Goal: Task Accomplishment & Management: Manage account settings

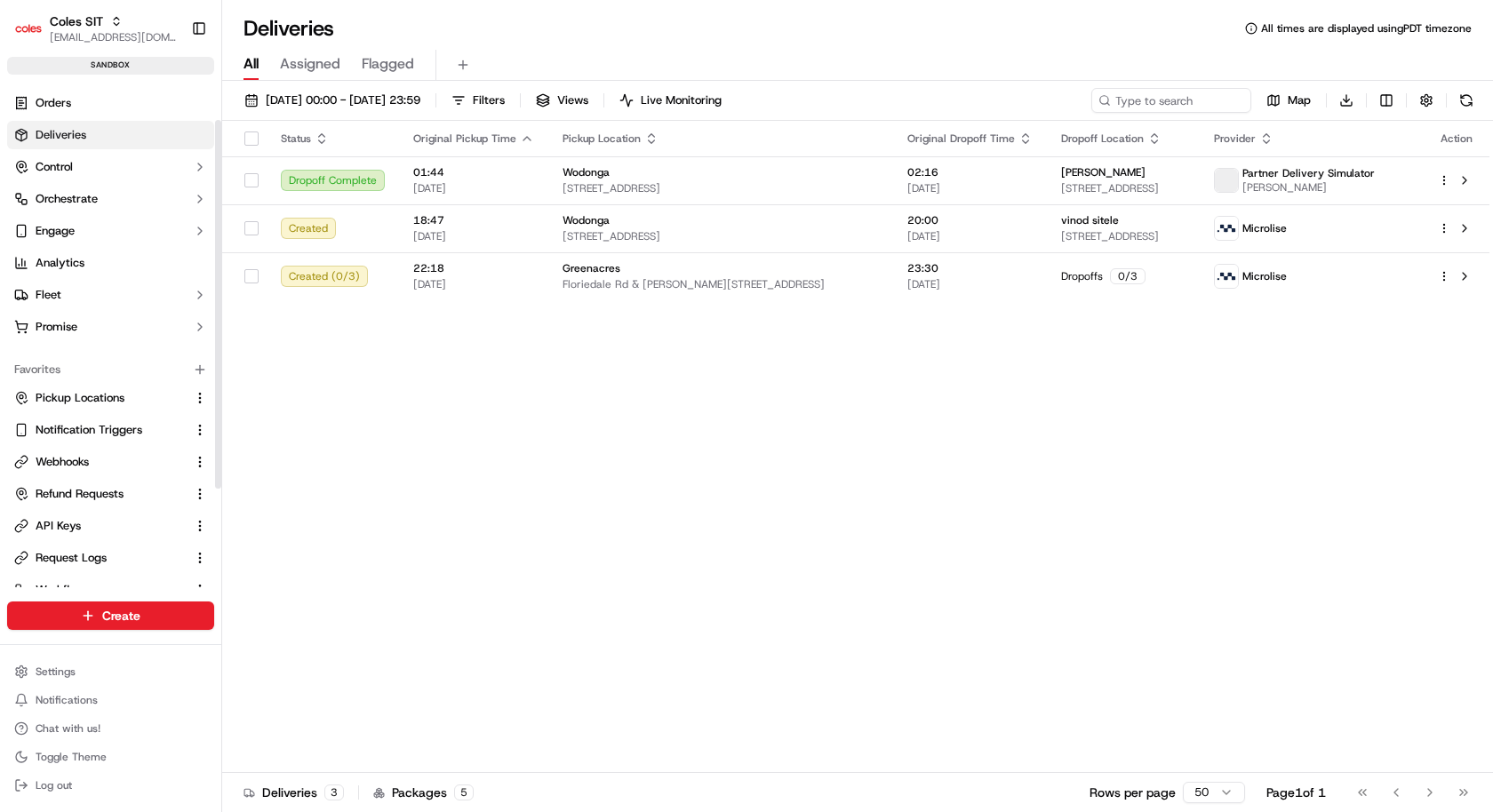
scroll to position [188, 0]
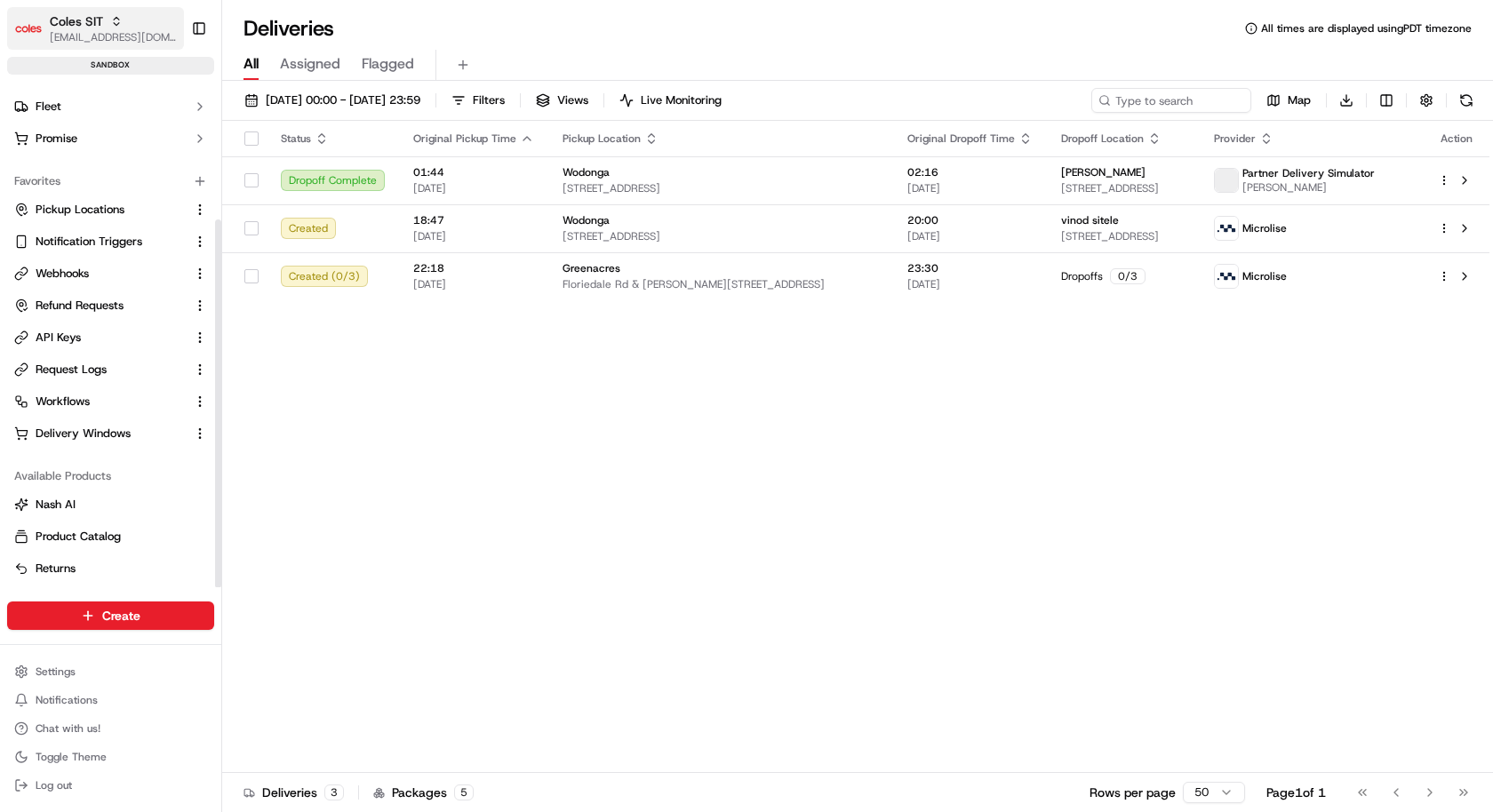
click at [123, 38] on span "[EMAIL_ADDRESS][DOMAIN_NAME]" at bounding box center [113, 37] width 127 height 14
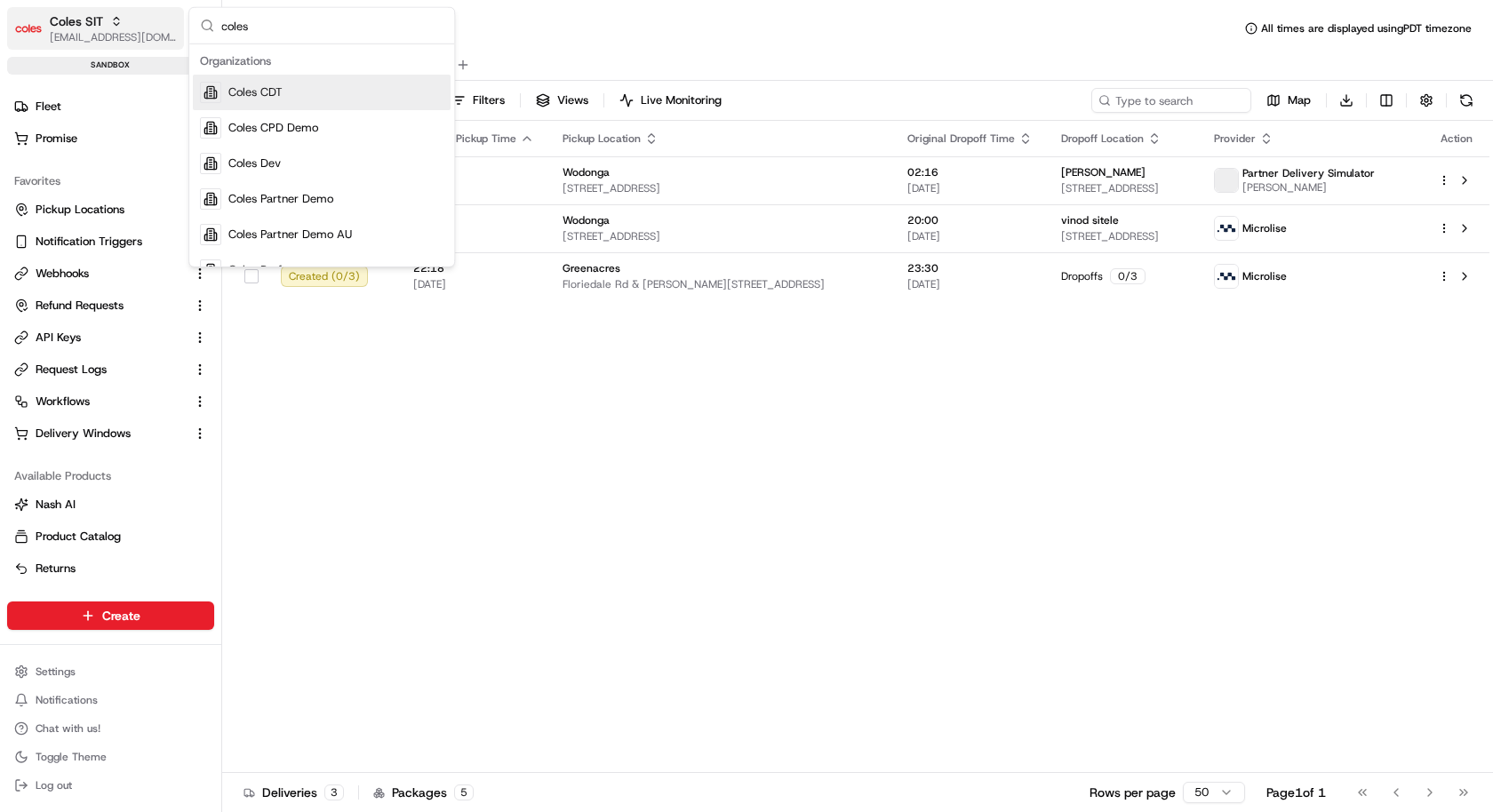
type input "coles"
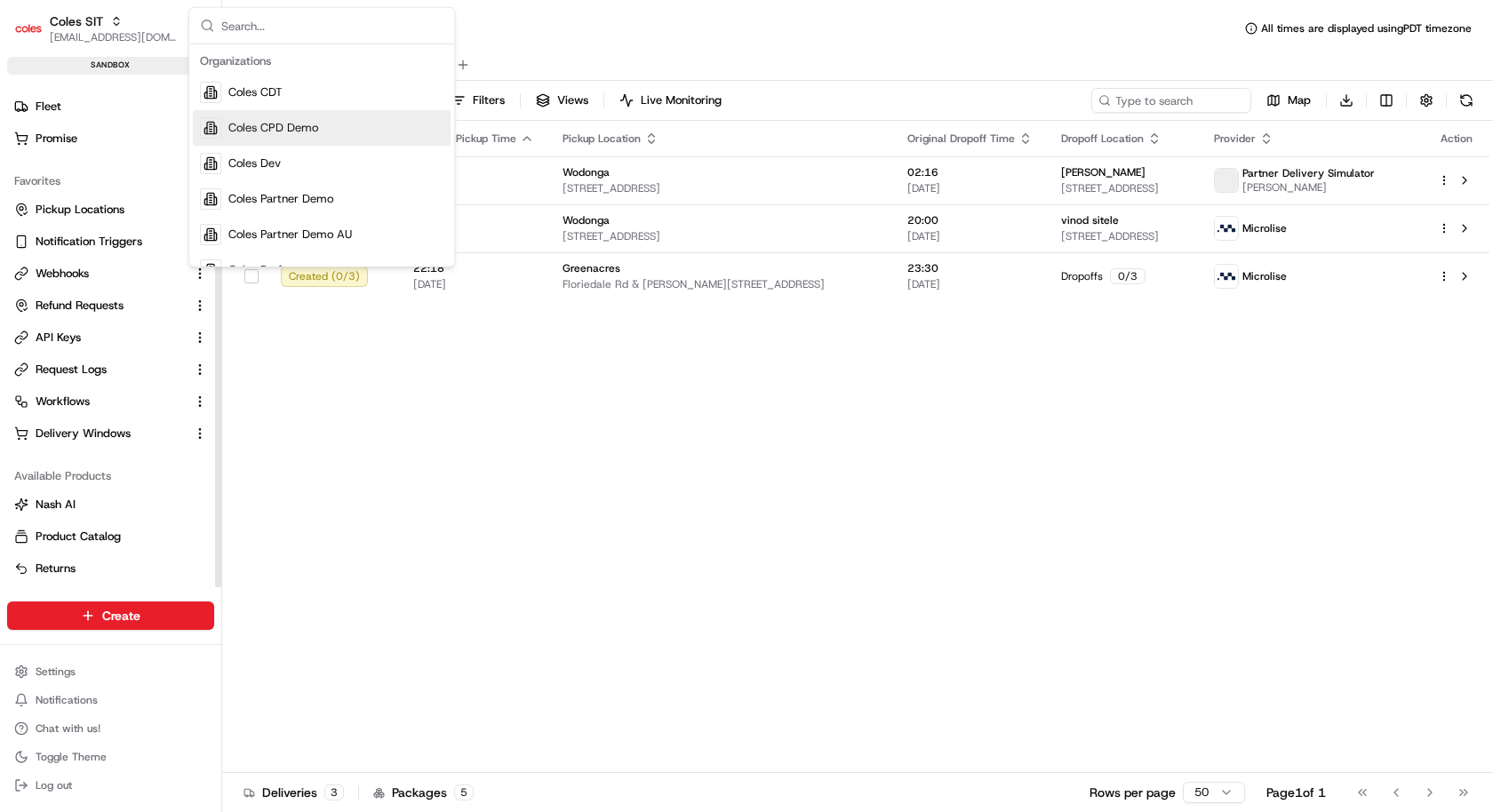
click at [277, 441] on div "Status Original Pickup Time Pickup Location Original Dropoff Time Dropoff Locat…" at bounding box center [855, 446] width 1267 height 651
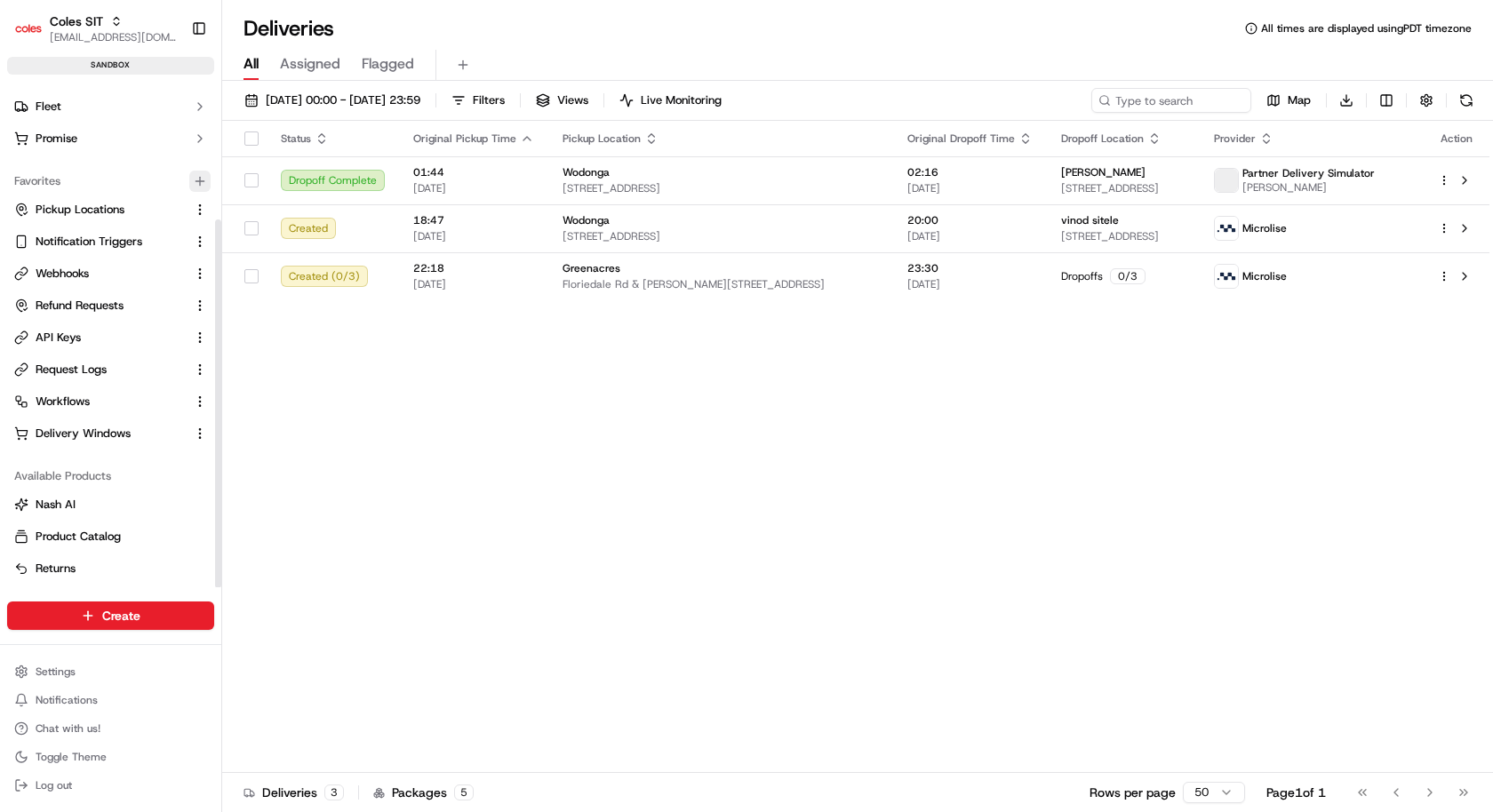
click at [207, 179] on icon "button" at bounding box center [200, 181] width 14 height 14
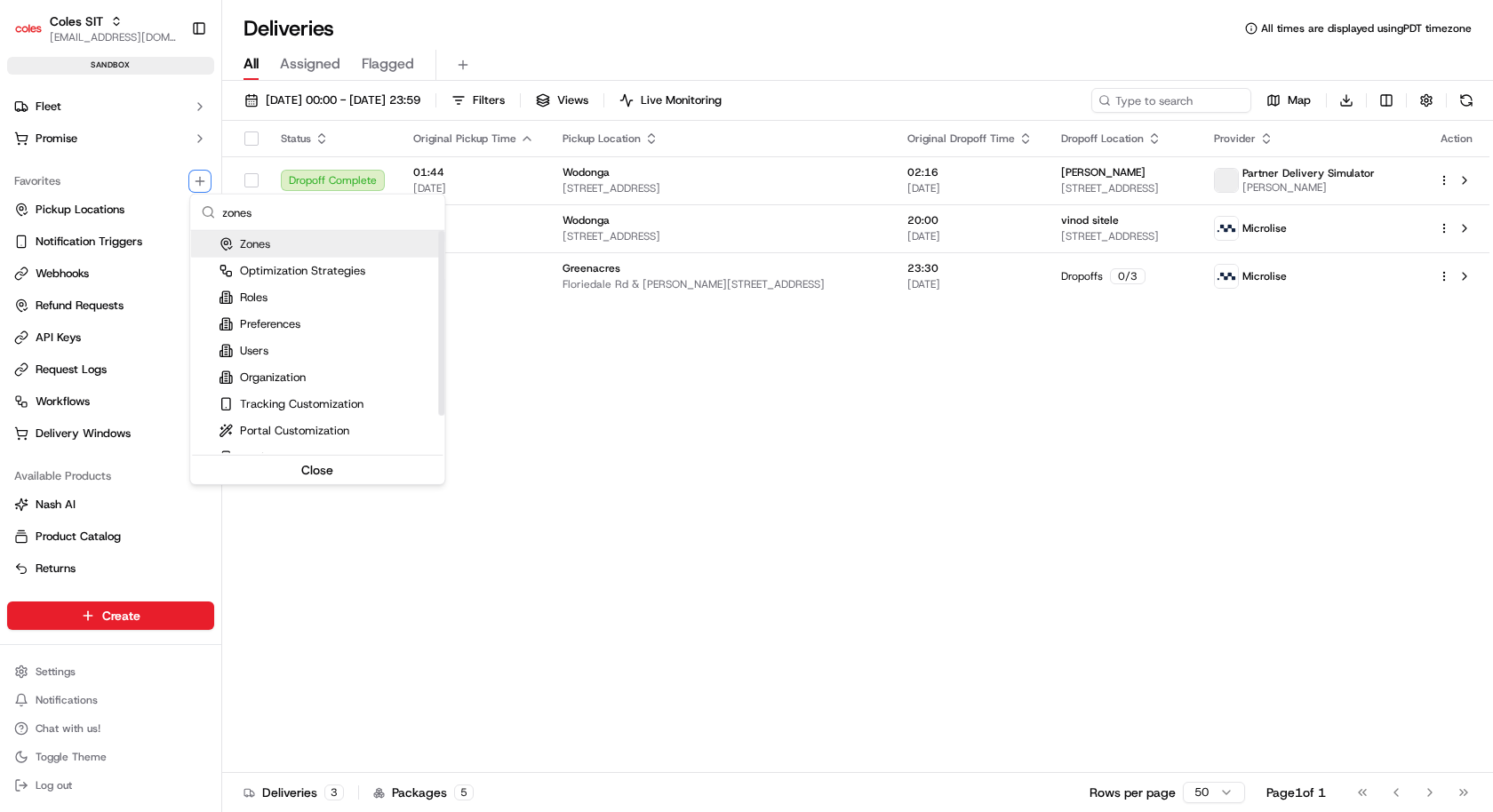
type input "zones"
click at [275, 247] on div "Zones" at bounding box center [318, 244] width 254 height 27
click at [126, 454] on html "Coles SIT kareem@usenash.com Toggle Sidebar sandbox Orders Deliveries Control O…" at bounding box center [746, 406] width 1493 height 812
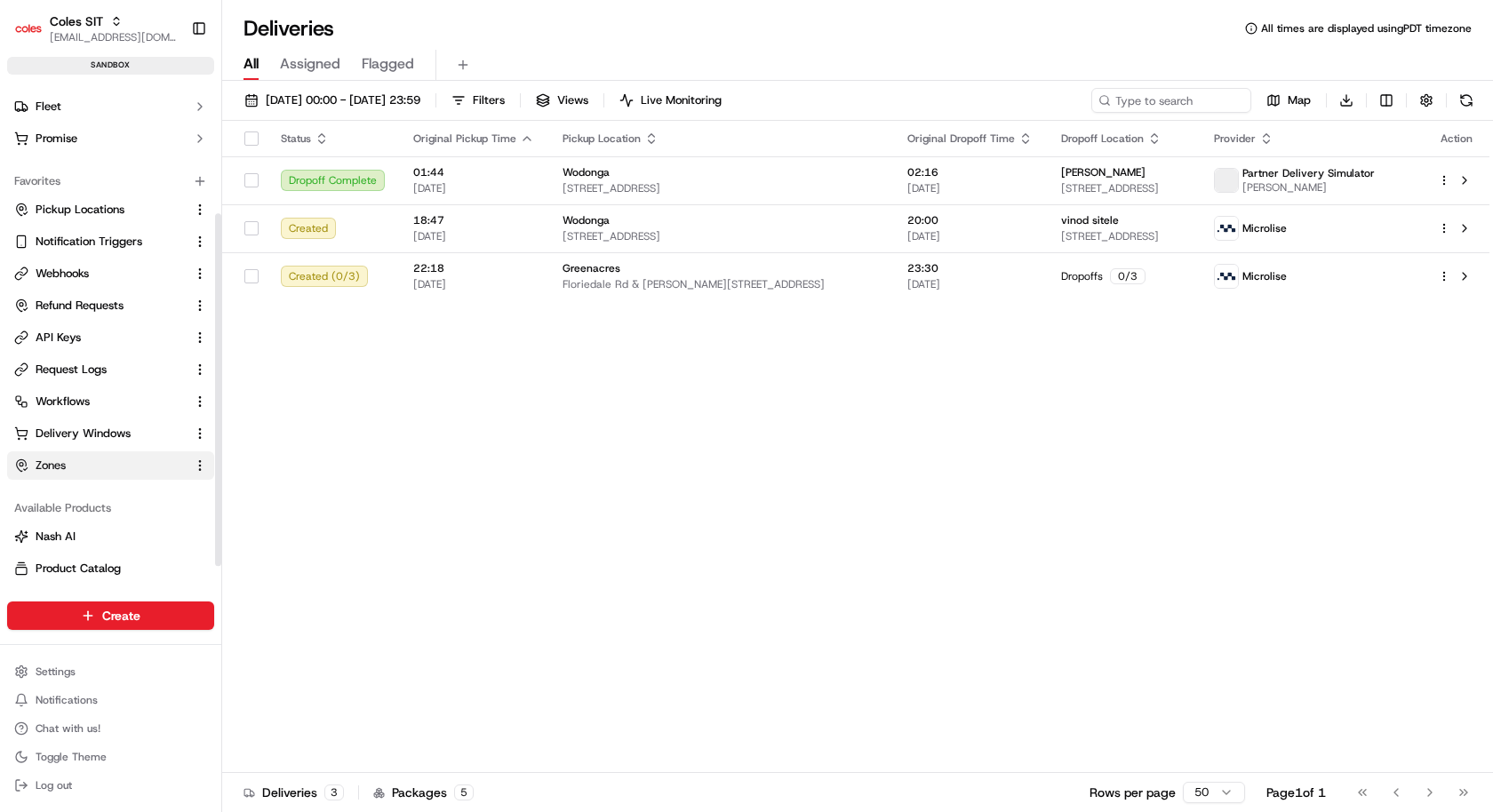
click at [111, 461] on link "Zones" at bounding box center [99, 465] width 172 height 16
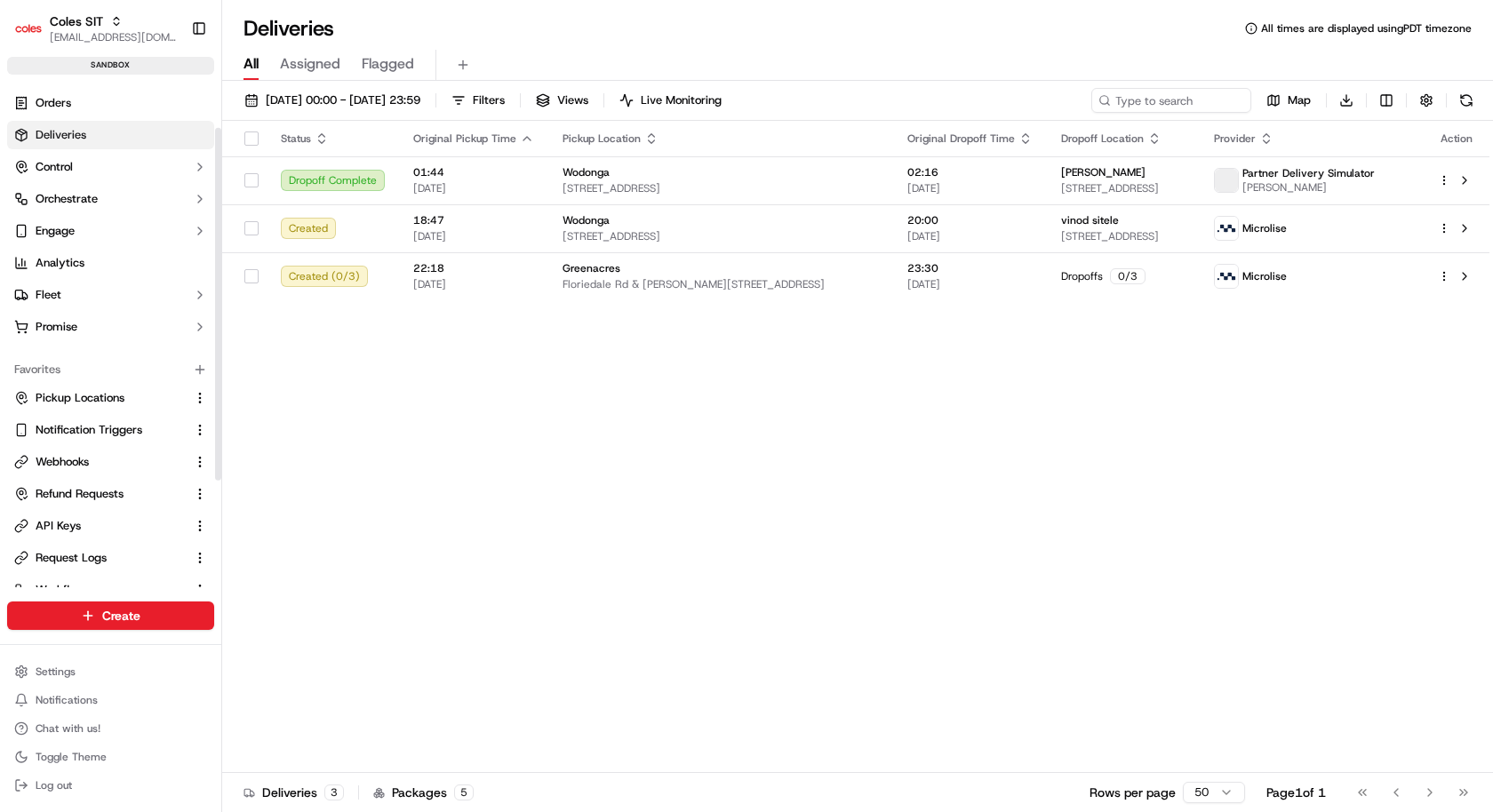
scroll to position [149, 0]
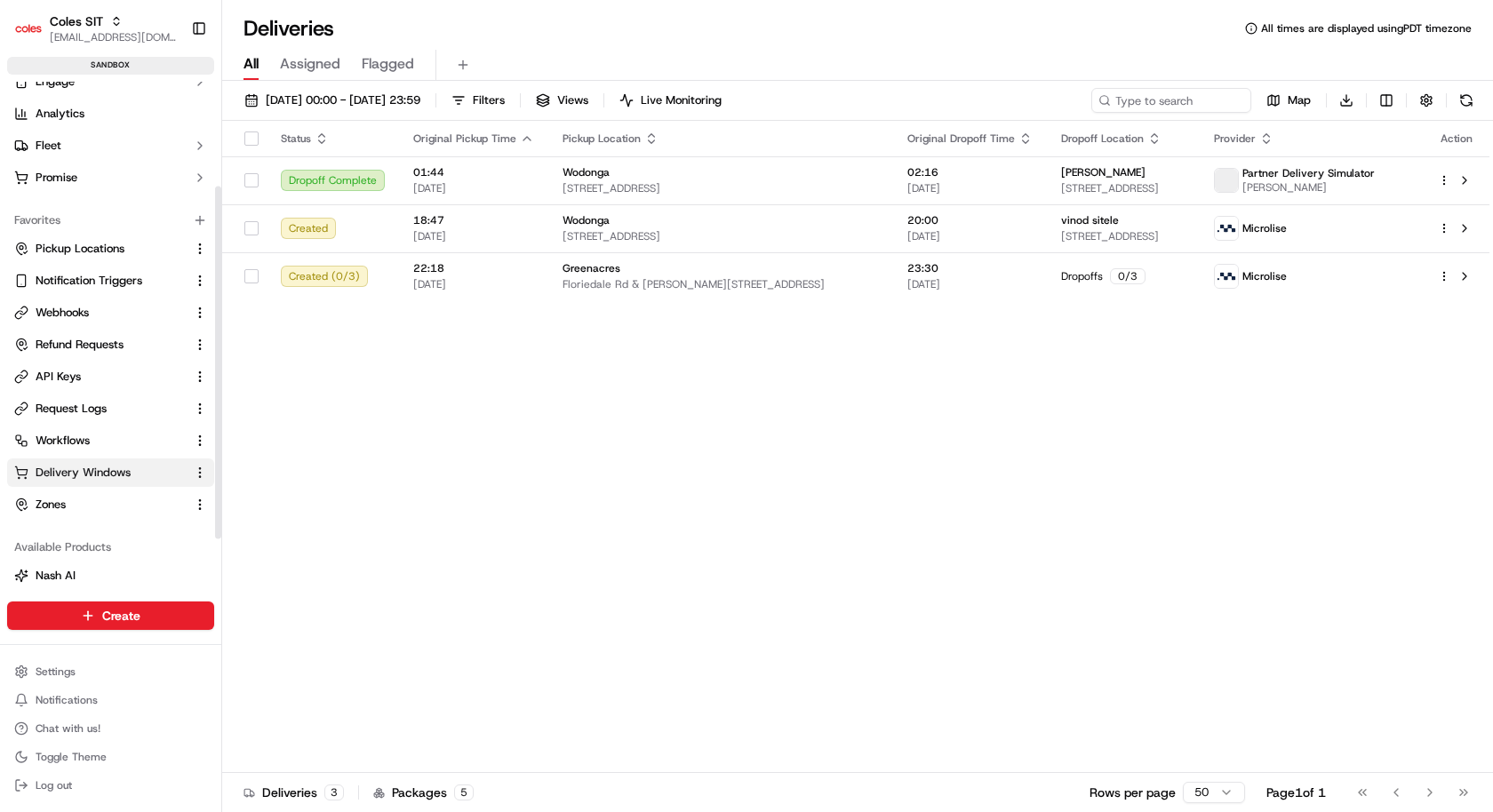
click at [91, 470] on span "Delivery Windows" at bounding box center [83, 471] width 95 height 16
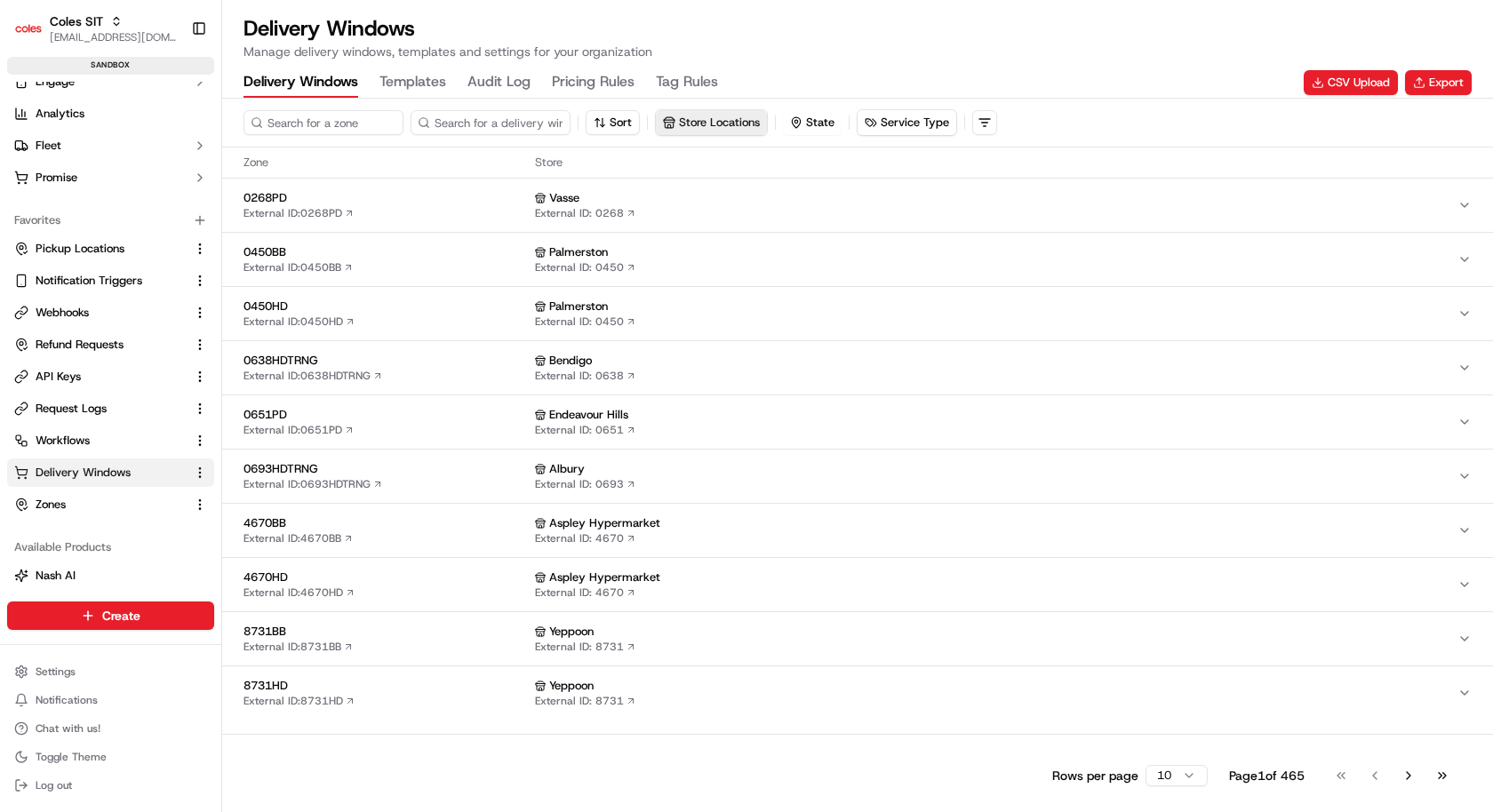
click at [705, 118] on button "Store Locations" at bounding box center [711, 122] width 111 height 25
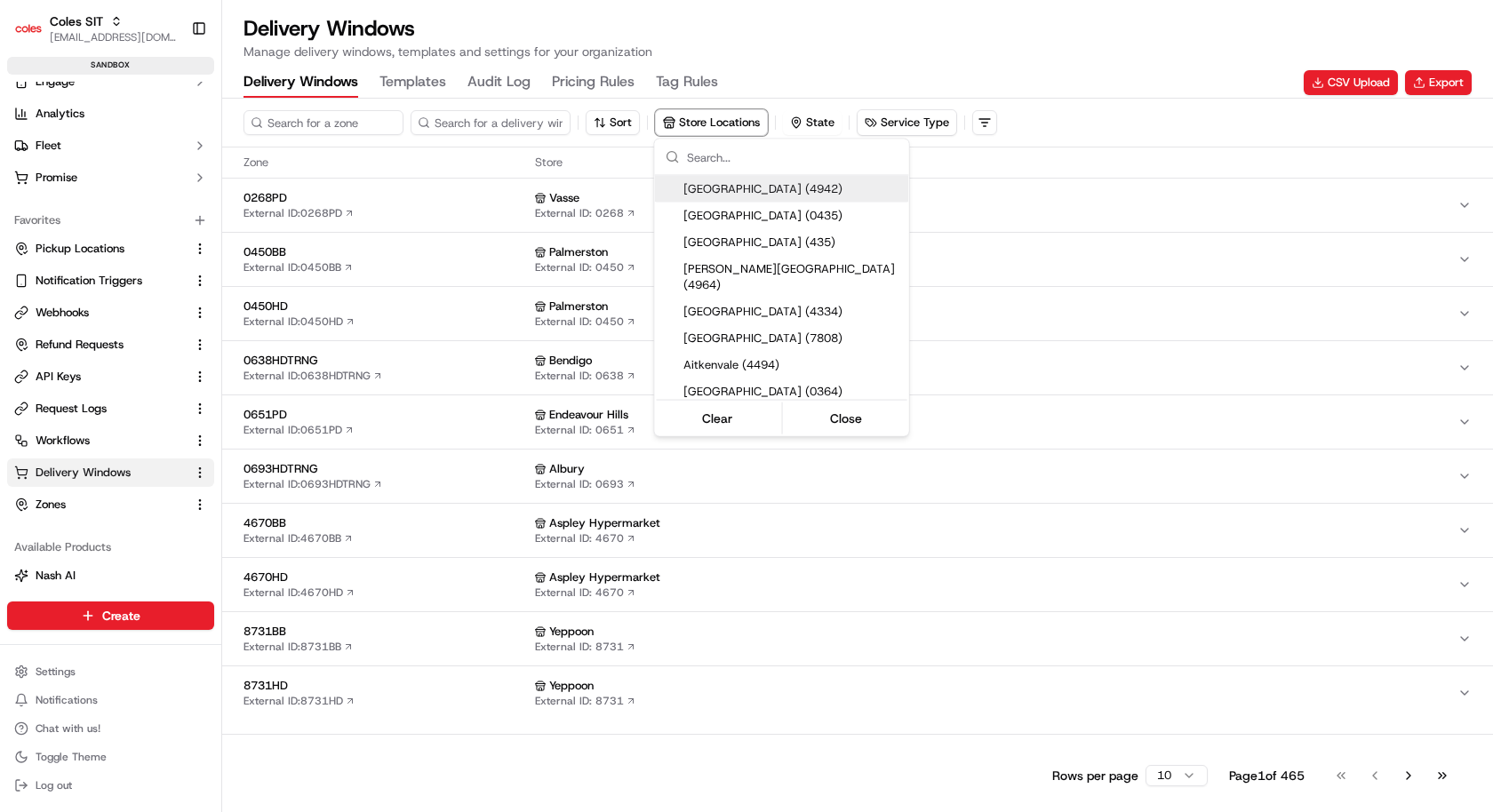
click at [52, 251] on html "Coles SIT kareem@usenash.com Toggle Sidebar sandbox Orders Deliveries Control O…" at bounding box center [746, 406] width 1493 height 812
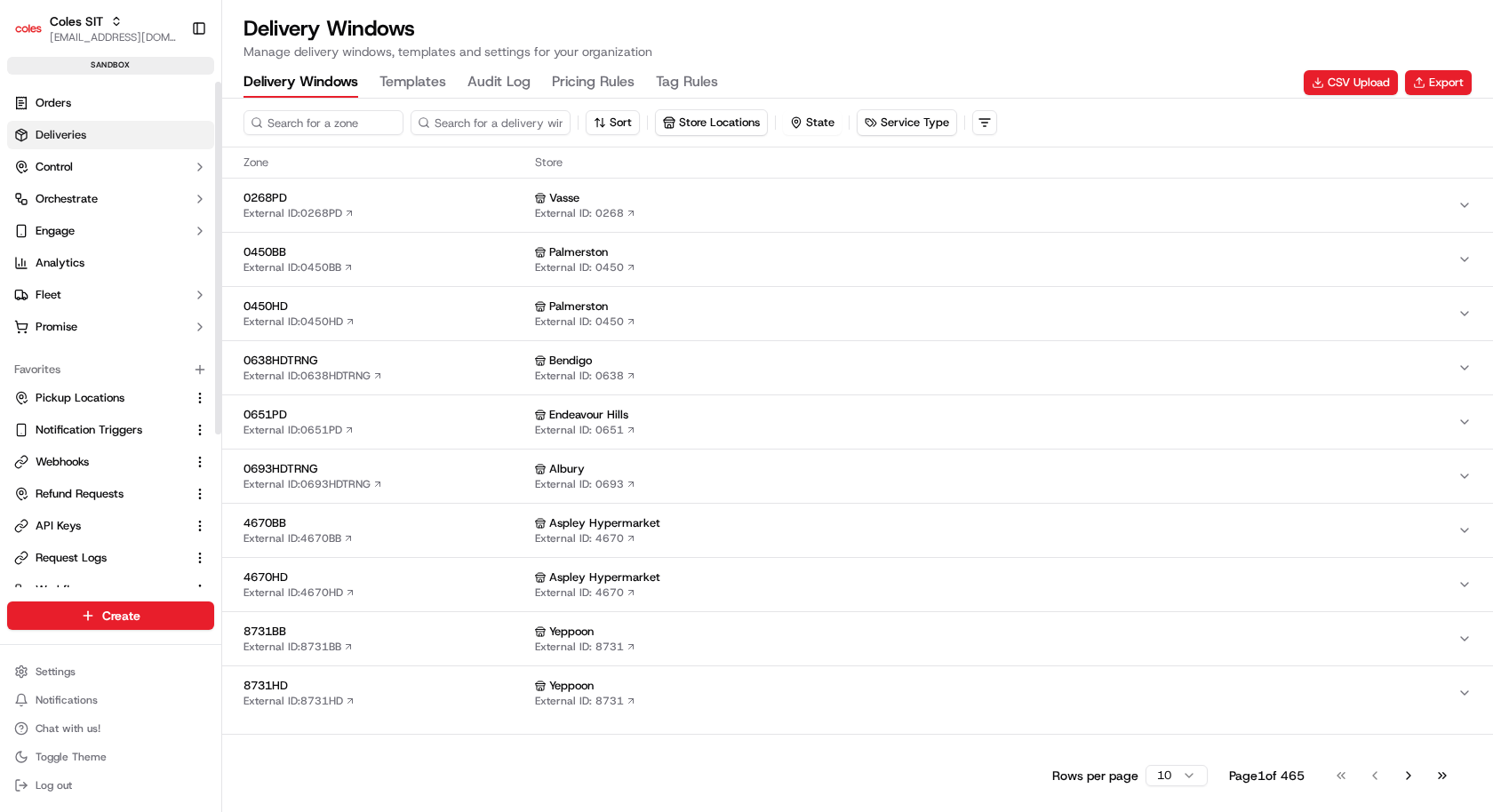
click at [123, 130] on link "Deliveries" at bounding box center [110, 135] width 207 height 29
click at [698, 123] on button "Store Locations" at bounding box center [711, 122] width 111 height 25
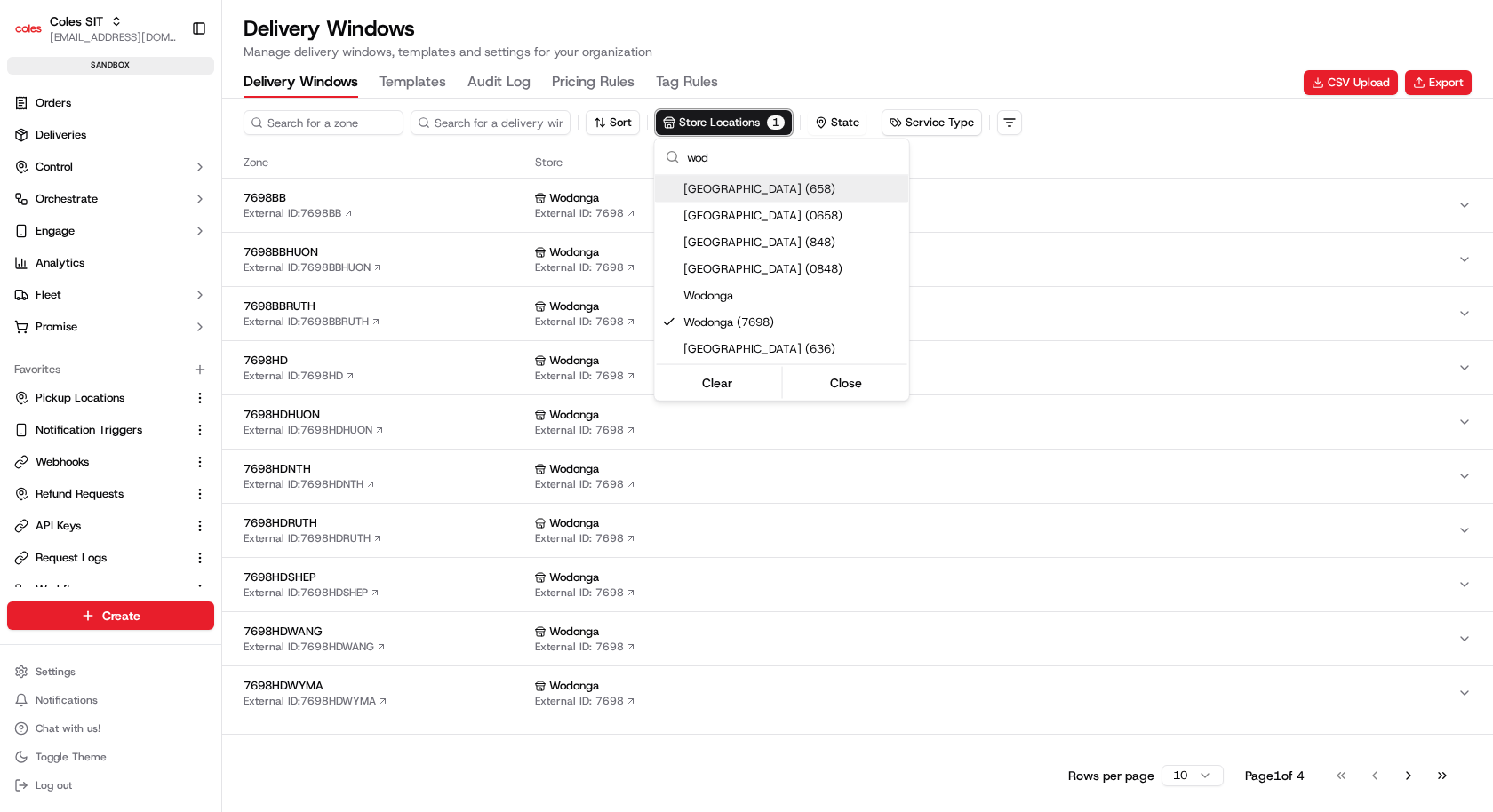
type input "wod"
click at [510, 356] on html "Coles SIT kareem@usenash.com Toggle Sidebar sandbox Orders Deliveries Control O…" at bounding box center [746, 406] width 1493 height 812
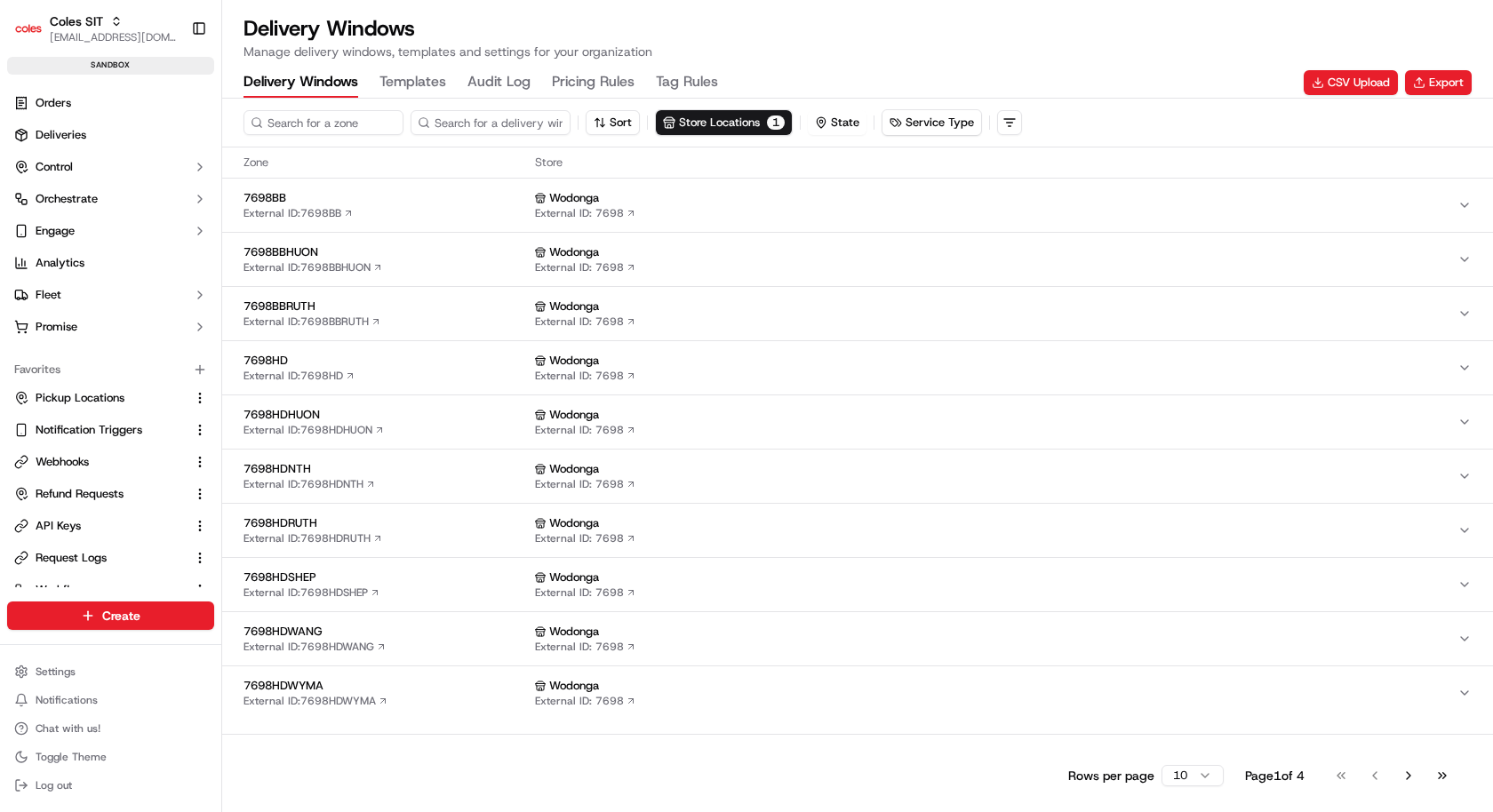
click at [446, 202] on span "7698BB" at bounding box center [385, 198] width 284 height 16
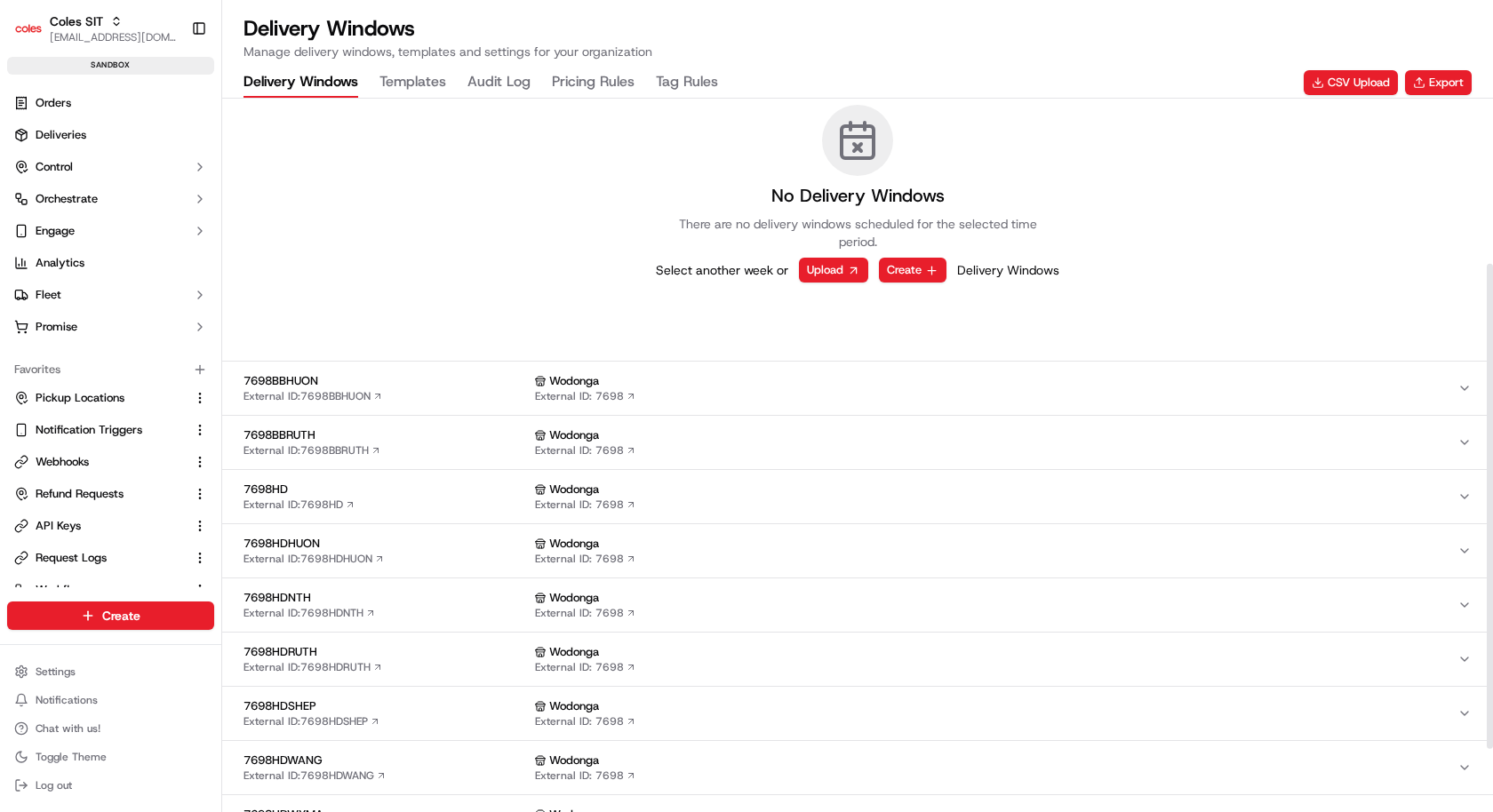
scroll to position [269, 0]
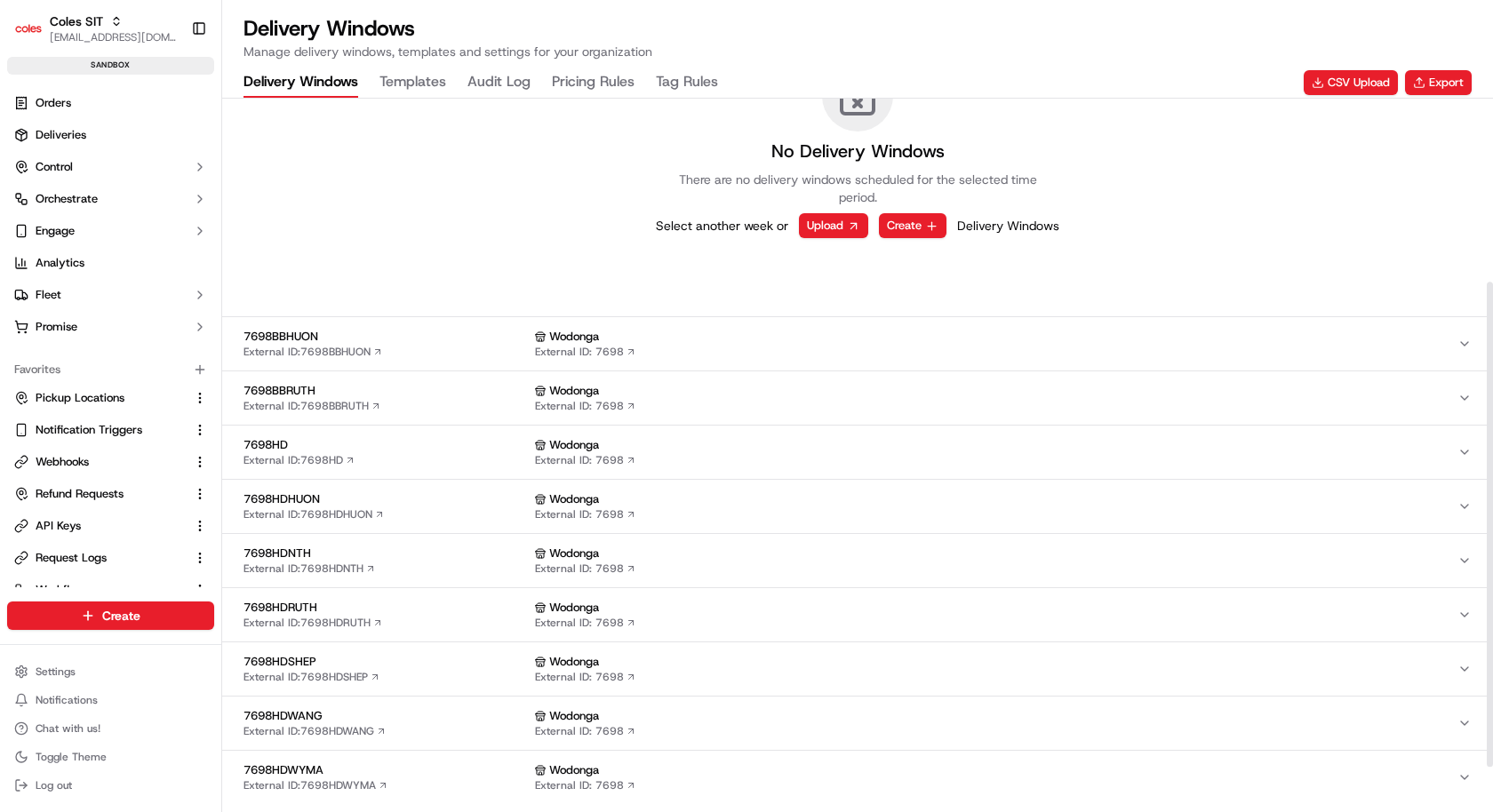
click at [464, 353] on div "7698BBHUON External ID: 7698BBHUON" at bounding box center [385, 343] width 284 height 31
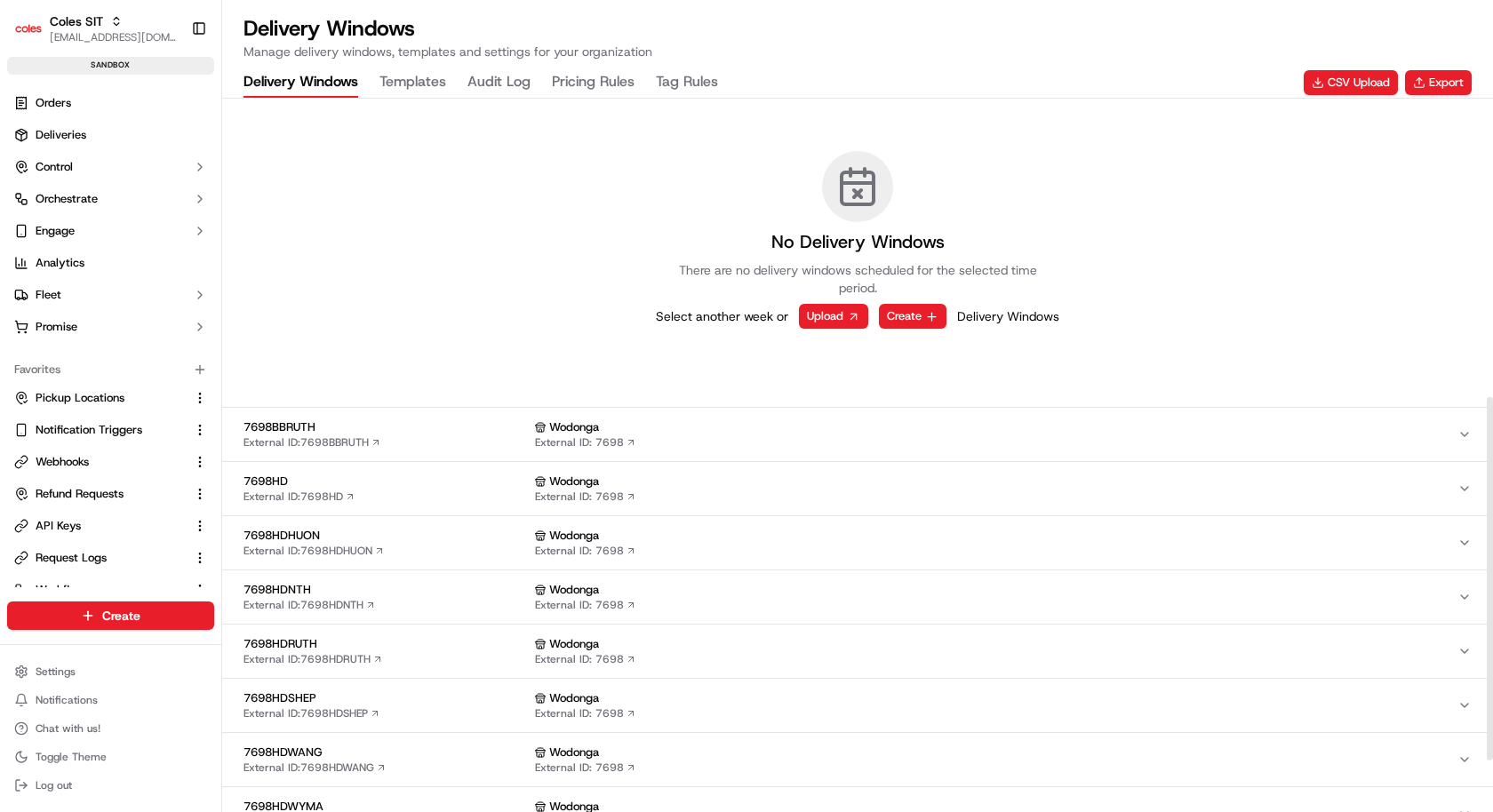
click at [461, 439] on div "7698BBRUTH External ID: 7698BBRUTH" at bounding box center [385, 434] width 284 height 31
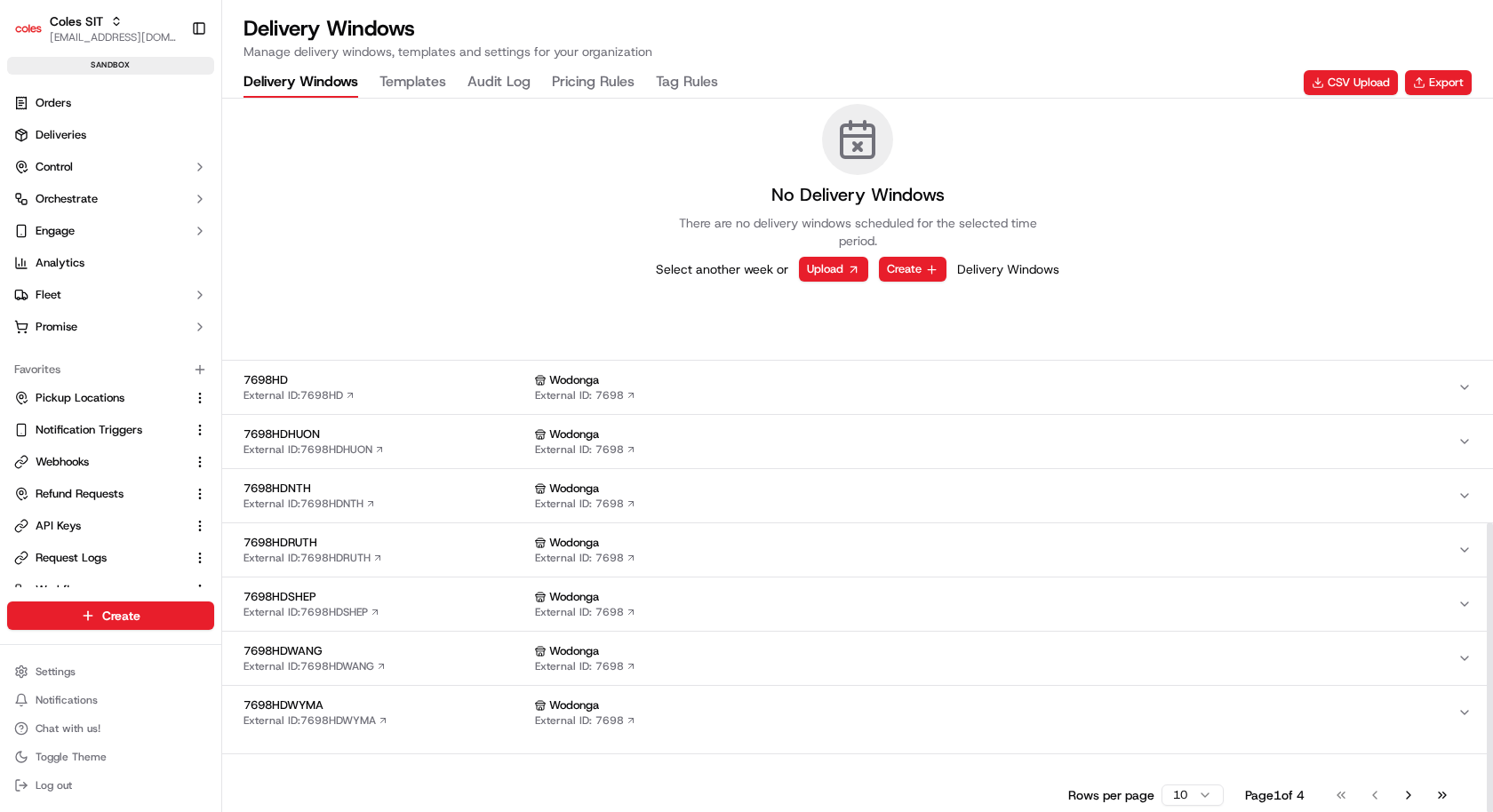
click at [461, 392] on div "7698HD External ID: 7698HD" at bounding box center [385, 387] width 284 height 31
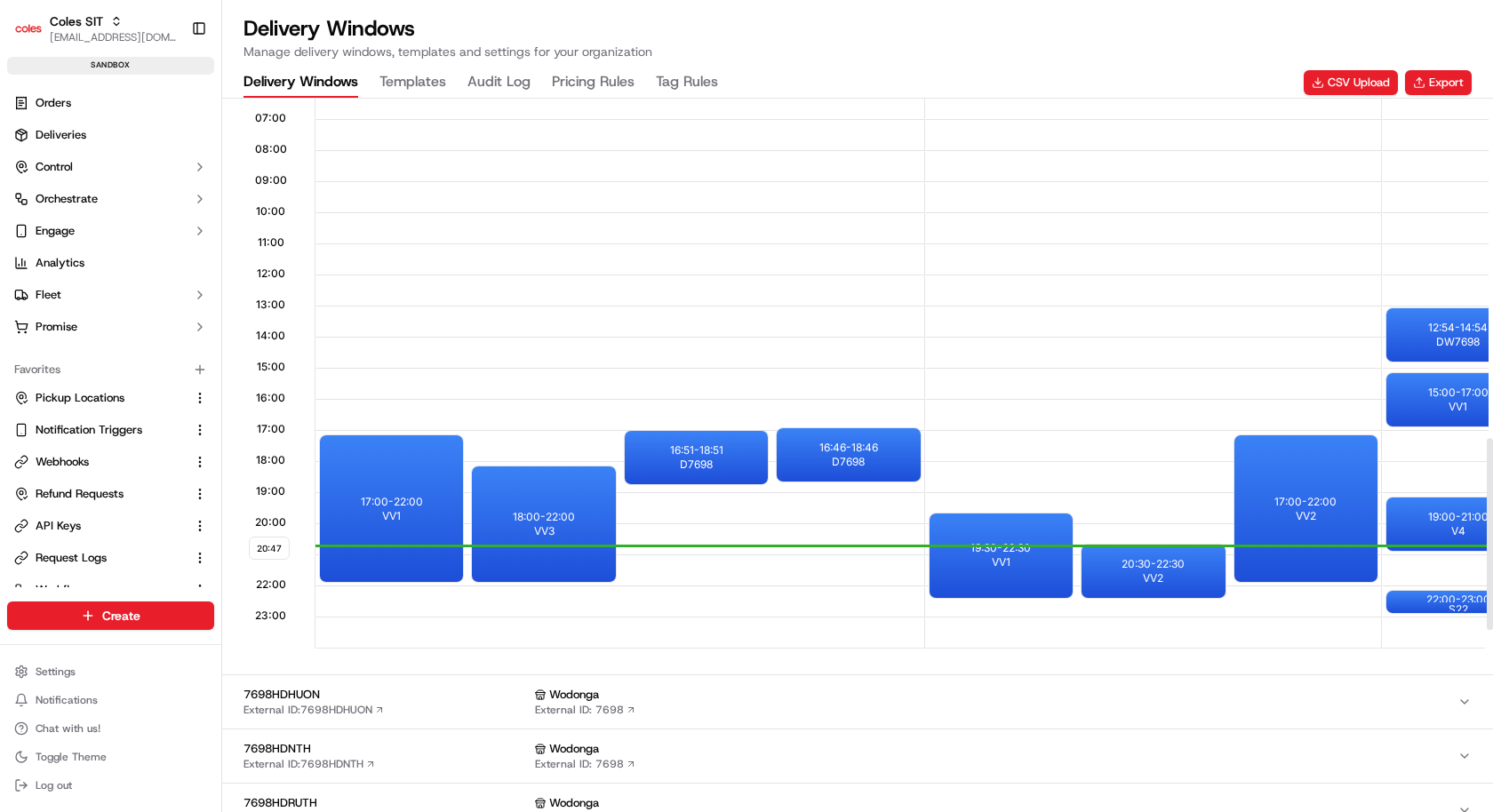
scroll to position [1865, 0]
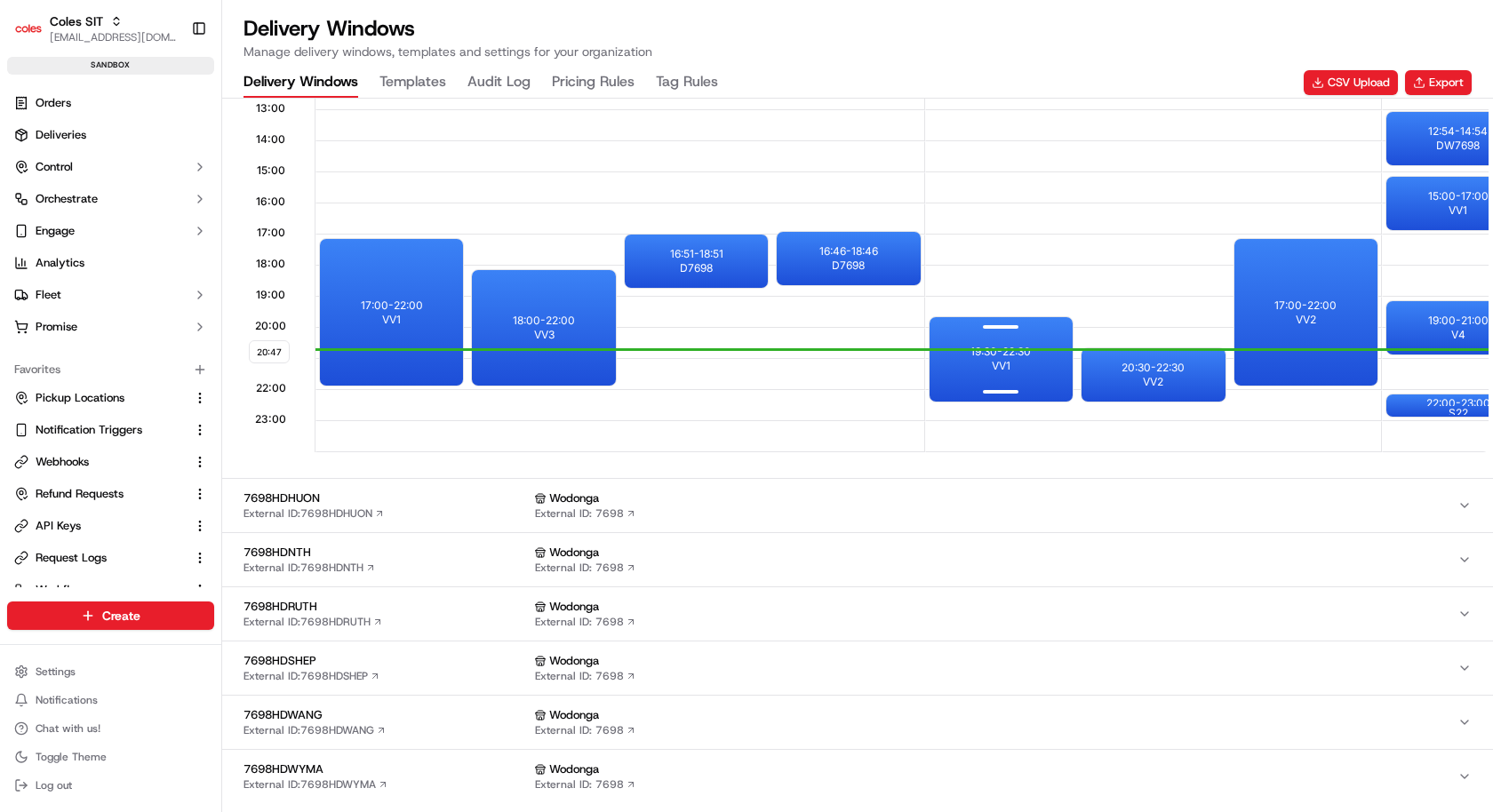
click at [1038, 356] on div "19:30 - 22:30 VV1" at bounding box center [1001, 359] width 143 height 84
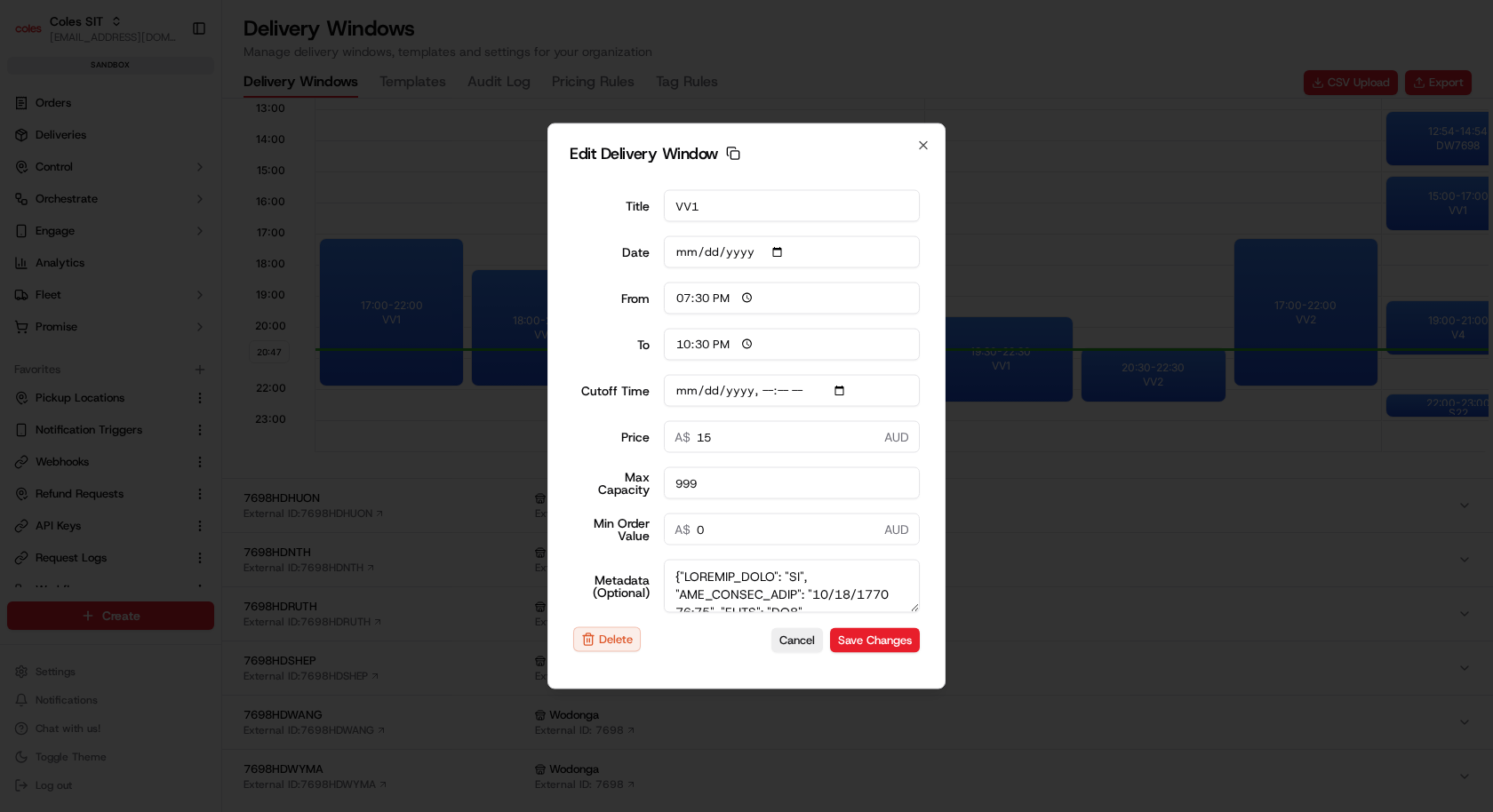
click at [746, 574] on textarea "Metadata (Optional)" at bounding box center [792, 586] width 257 height 53
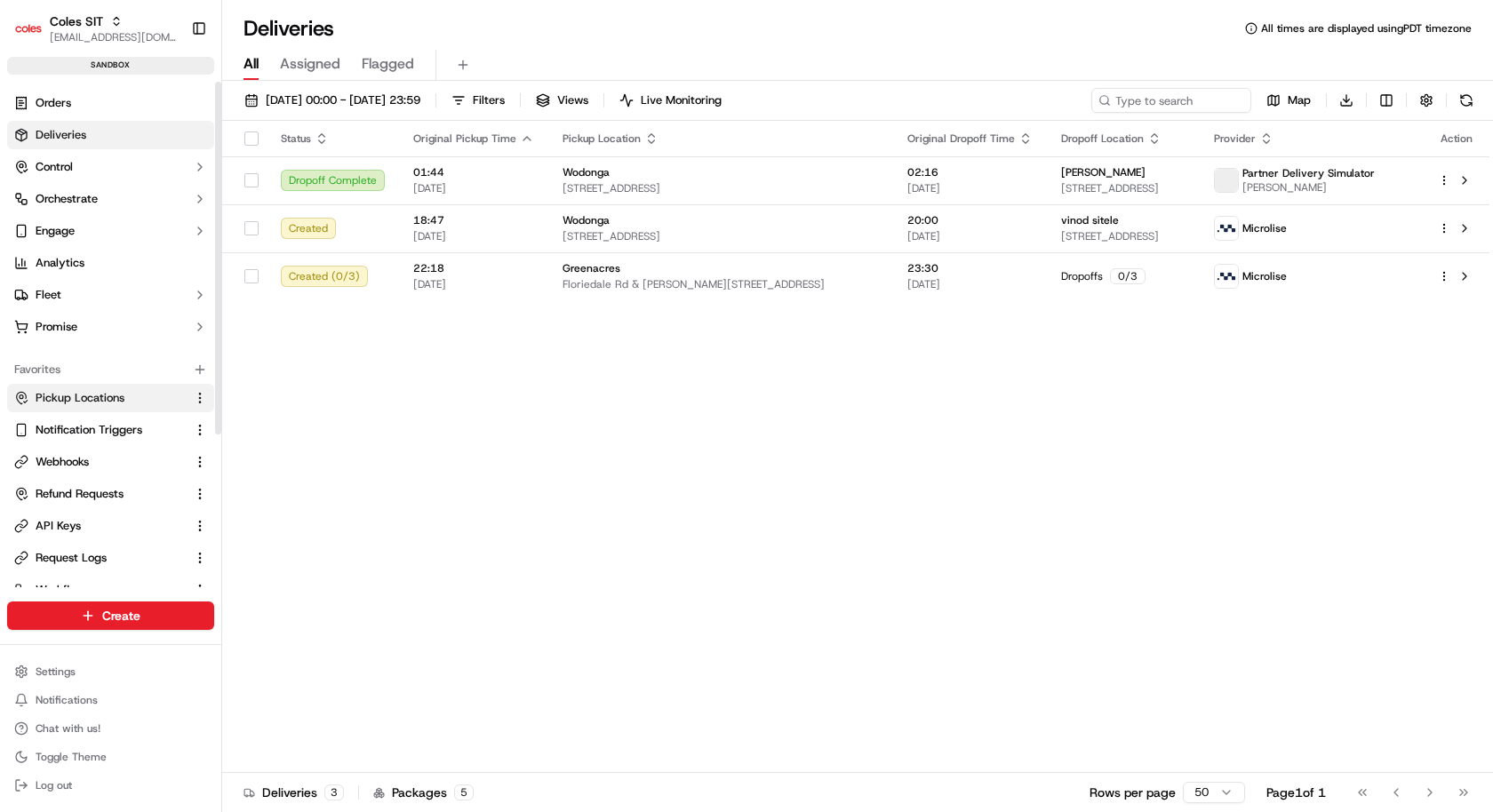
scroll to position [220, 0]
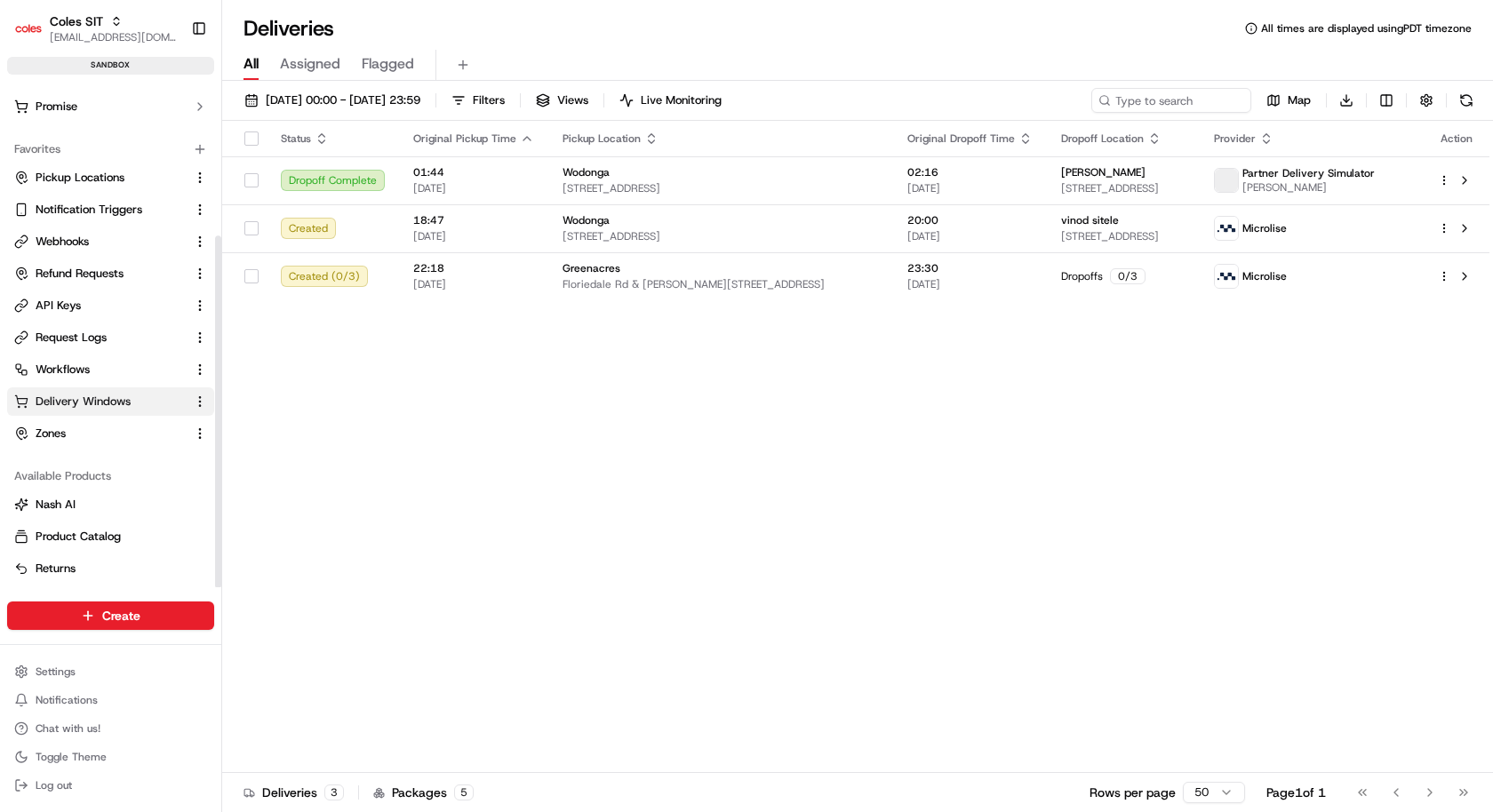
click at [89, 399] on span "Delivery Windows" at bounding box center [83, 401] width 95 height 16
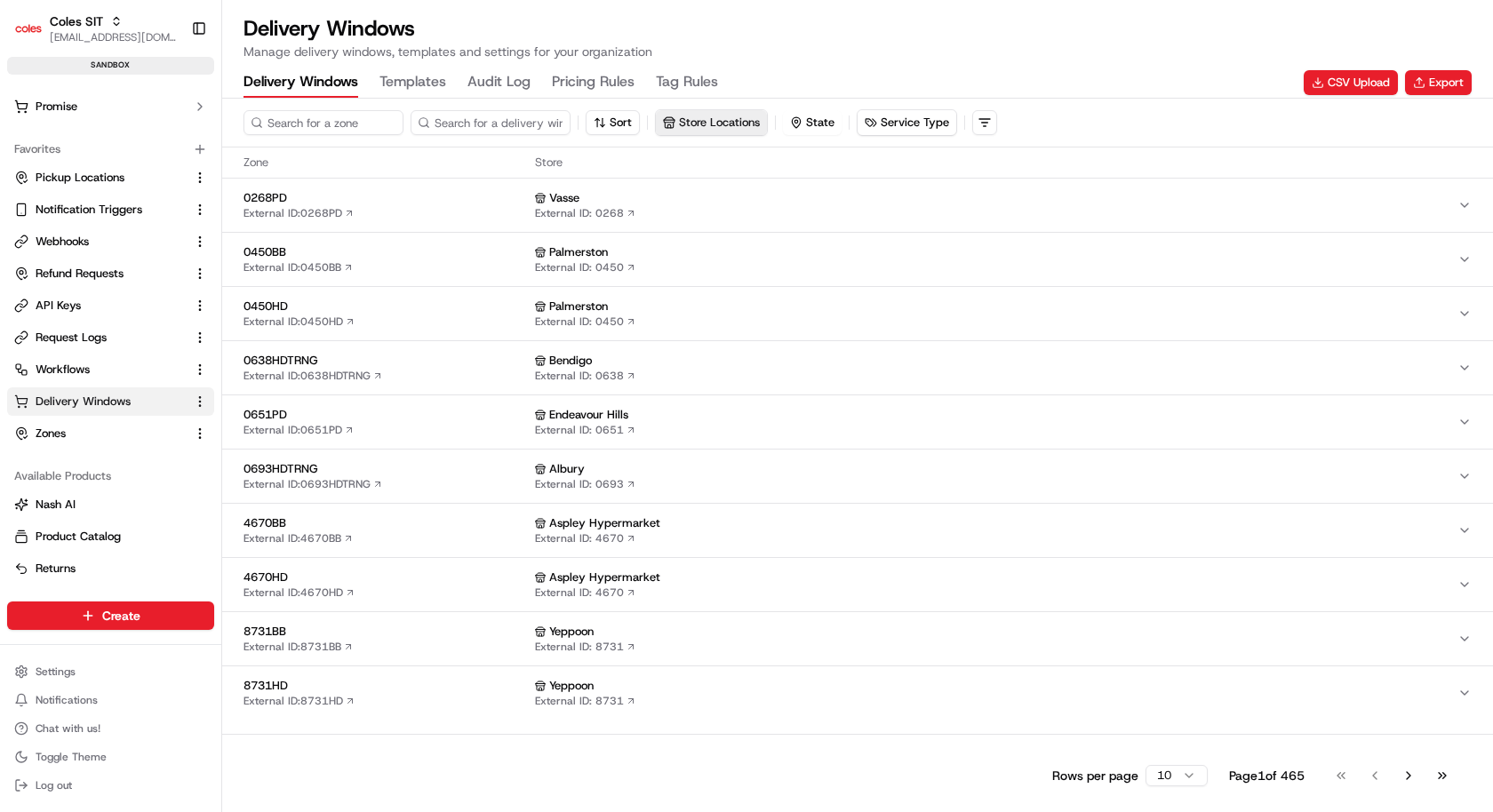
click at [692, 132] on button "Store Locations" at bounding box center [711, 122] width 111 height 25
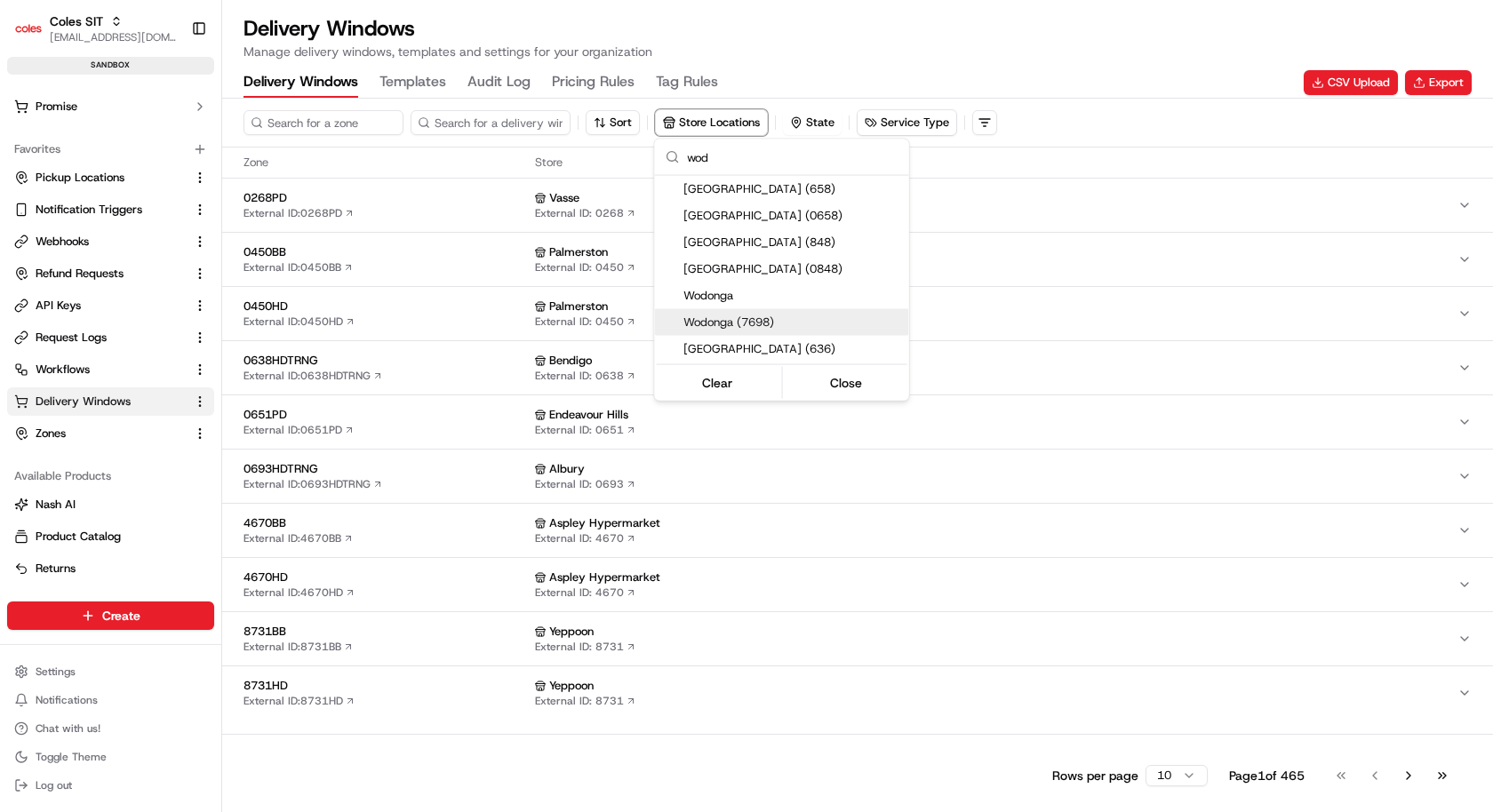
type input "wod"
click at [762, 317] on span "Wodonga (7698)" at bounding box center [792, 322] width 218 height 16
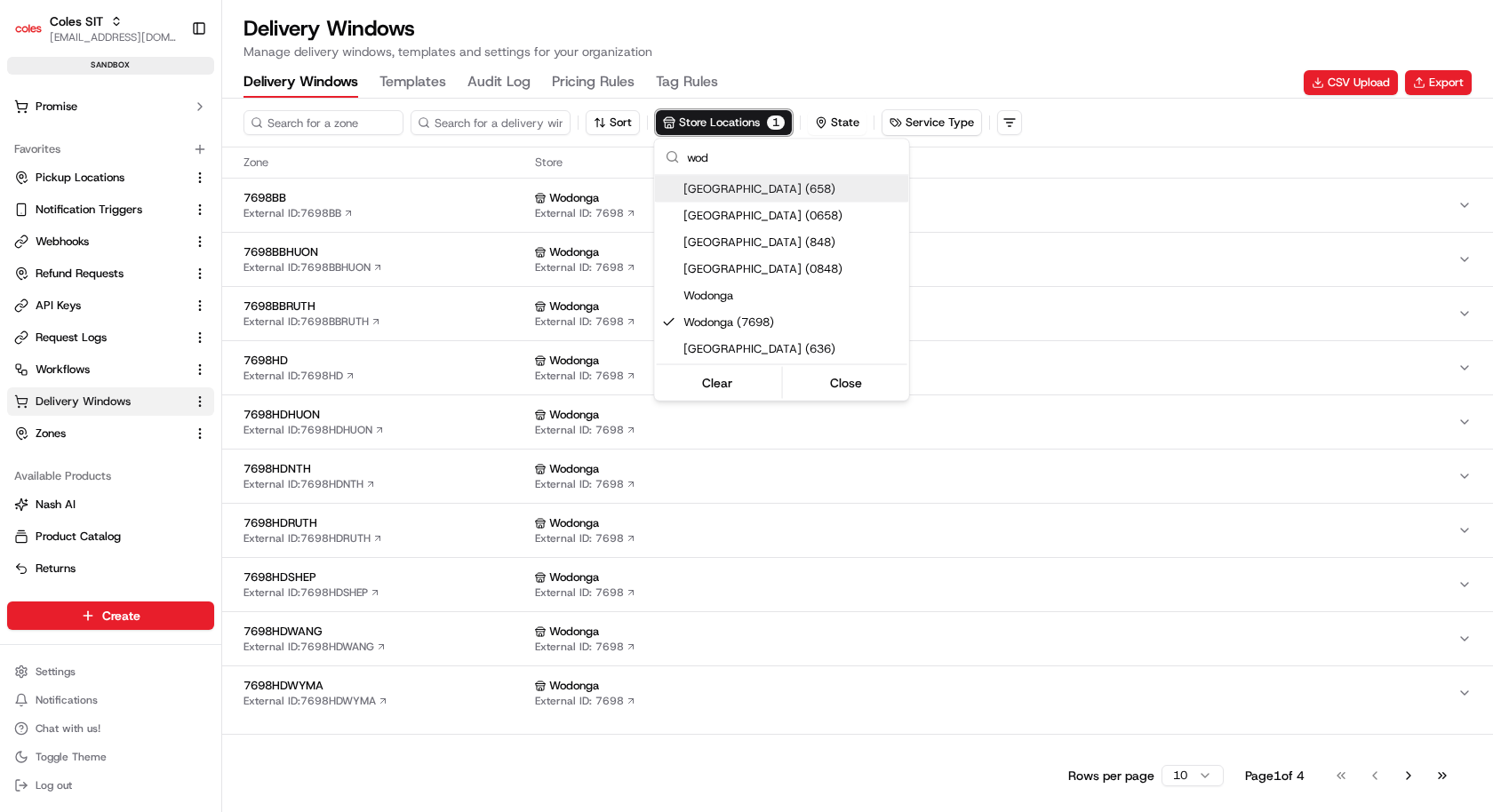
click at [982, 34] on html "Coles SIT kareem@usenash.com Toggle Sidebar sandbox Orders Deliveries Control O…" at bounding box center [746, 406] width 1493 height 812
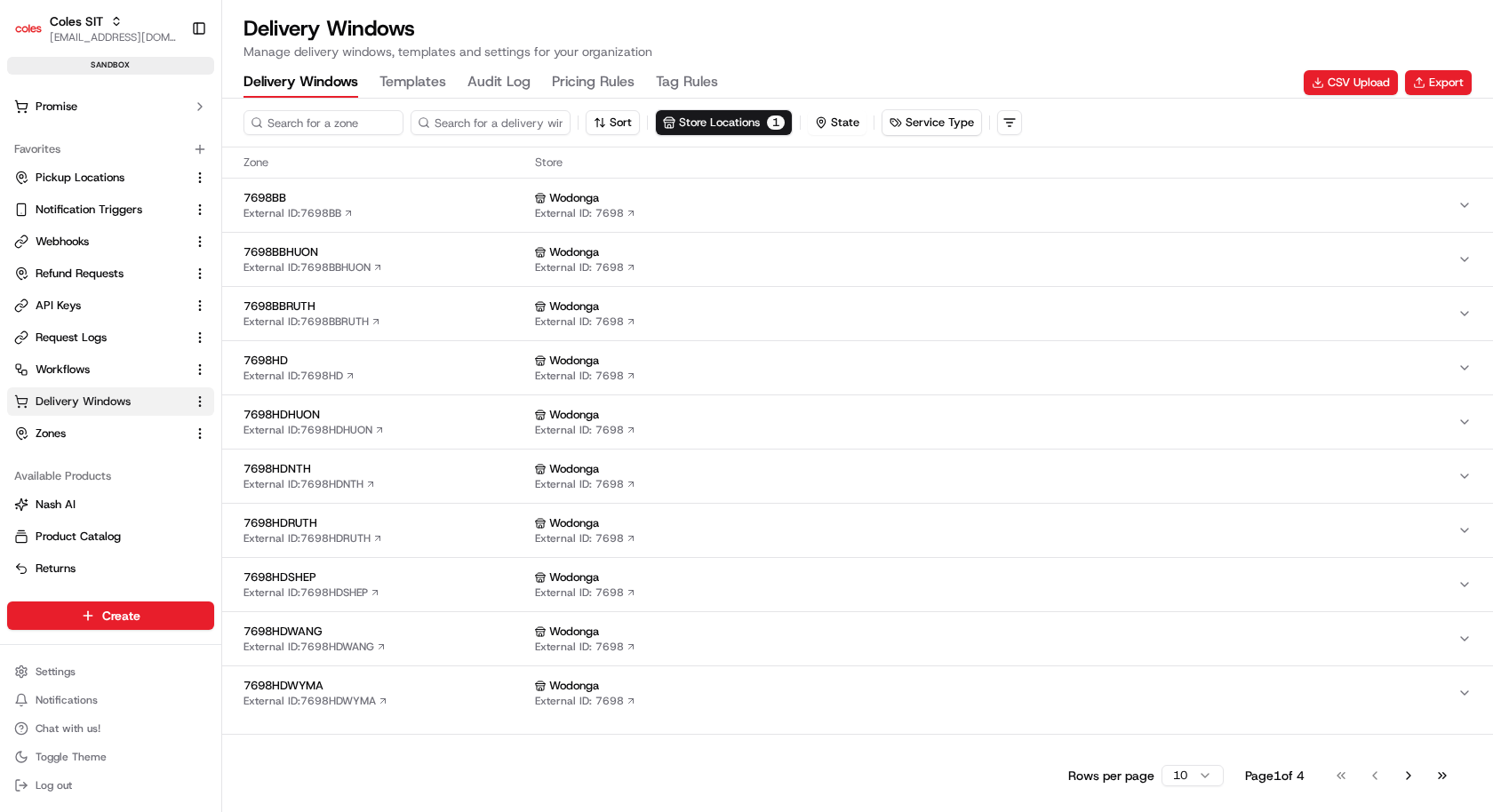
click at [431, 696] on div "7698HDWYMA External ID: 7698HDWYMA" at bounding box center [385, 692] width 284 height 31
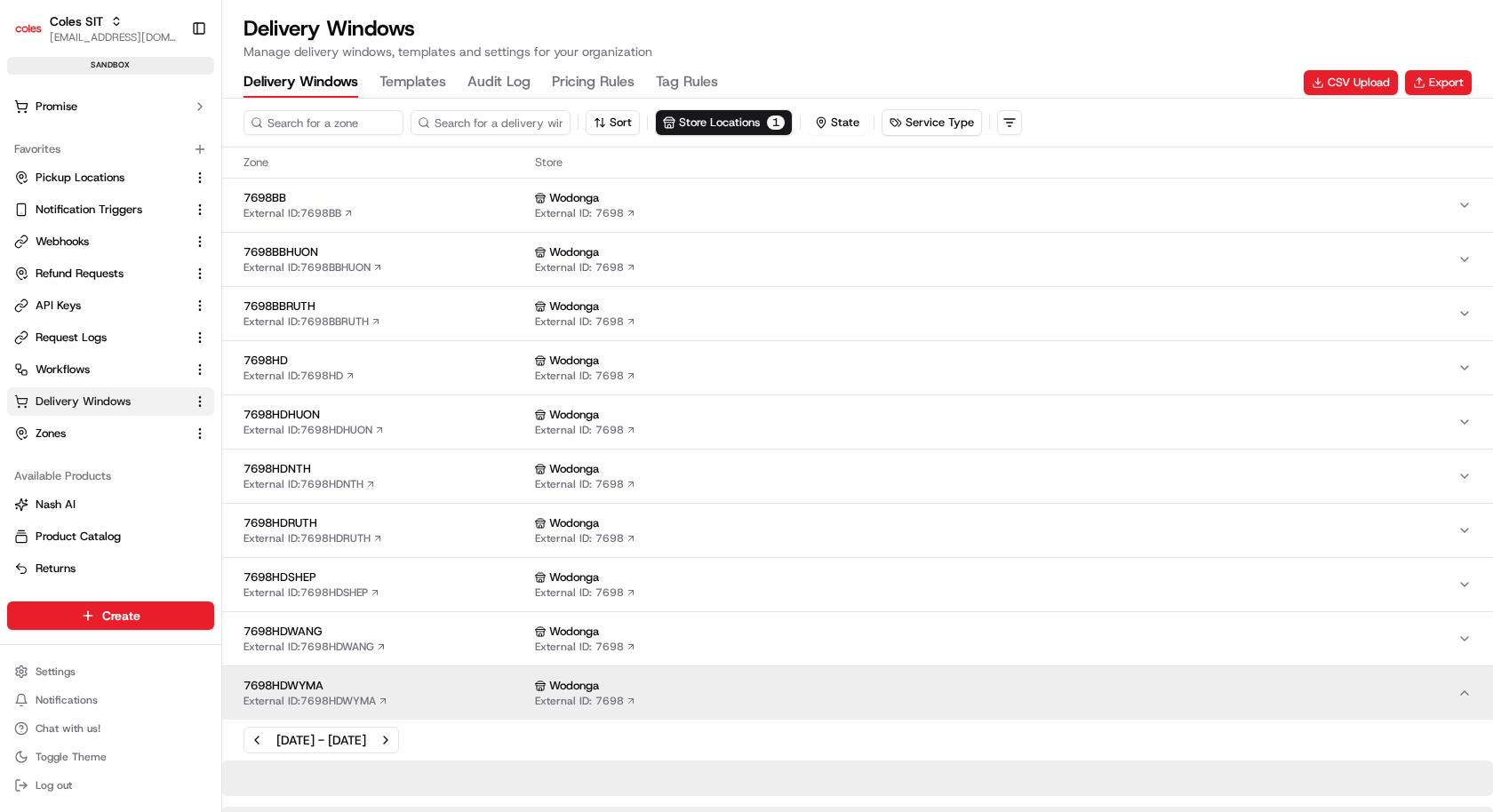
click at [449, 624] on span "7698HDWANG" at bounding box center [385, 631] width 284 height 16
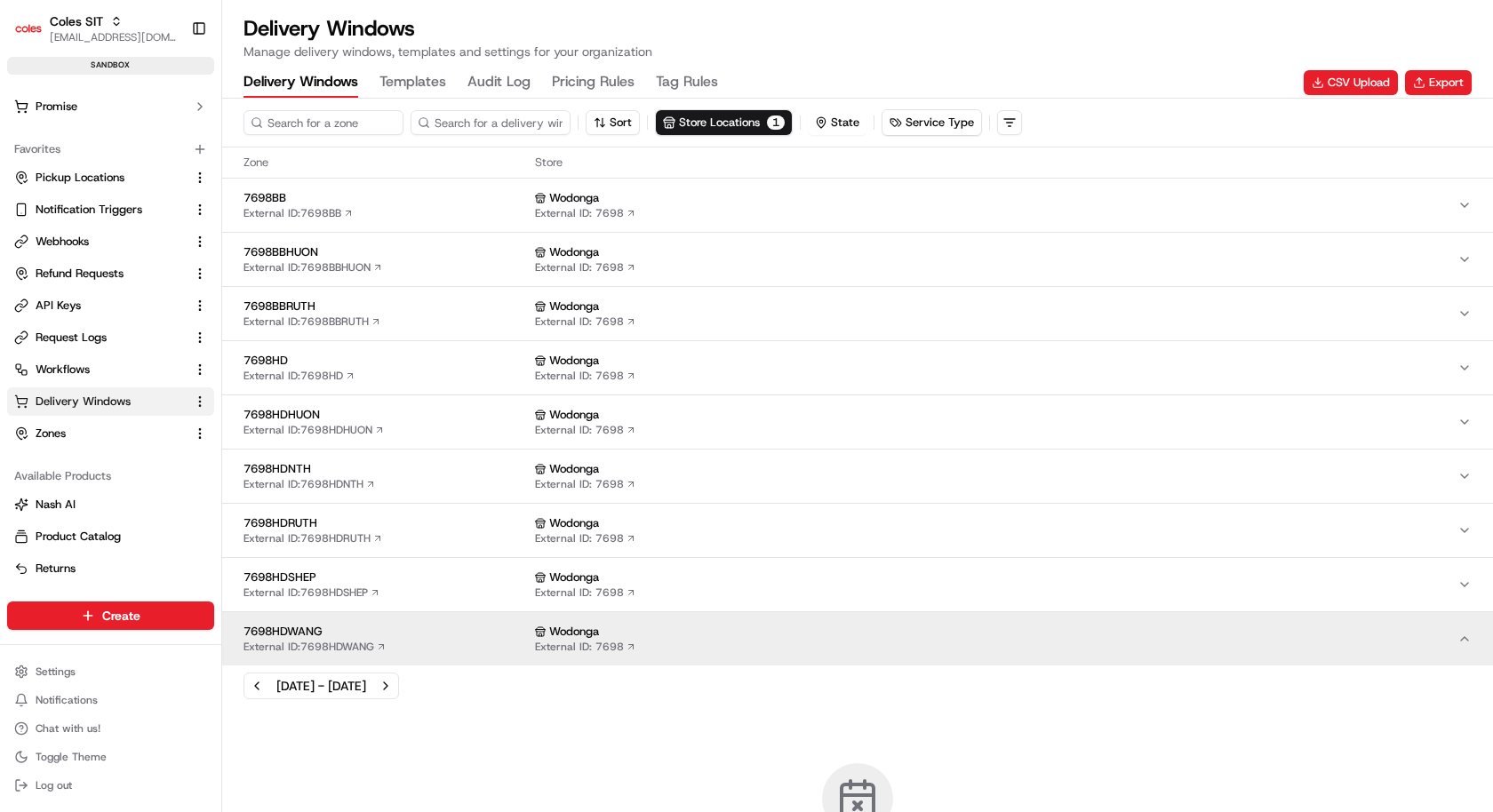
click at [450, 569] on span "7698HDSHEP" at bounding box center [385, 576] width 284 height 16
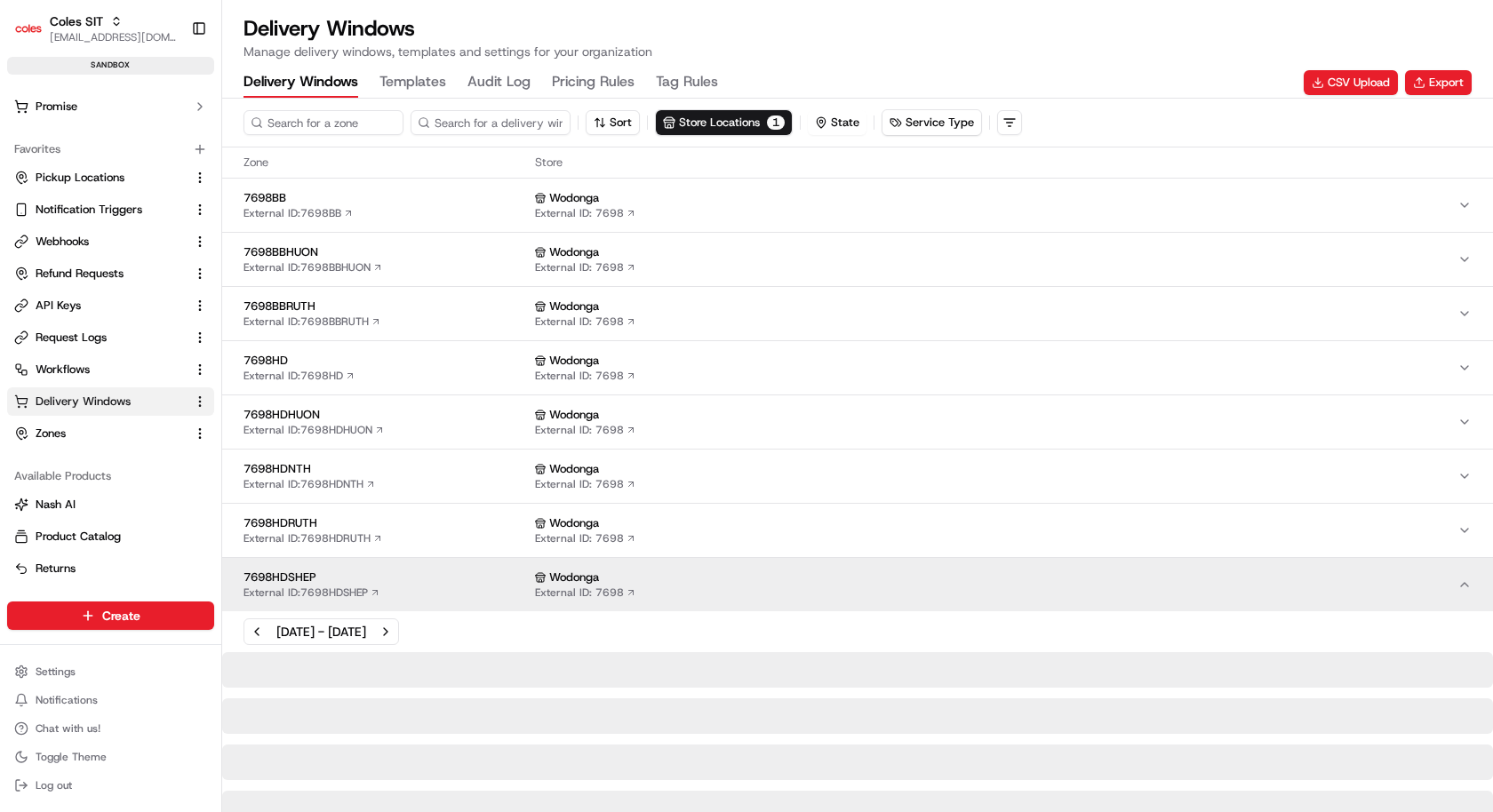
click at [455, 487] on button "7698HDNTH External ID: 7698HDNTH Wodonga External ID: 7698" at bounding box center [857, 475] width 1270 height 53
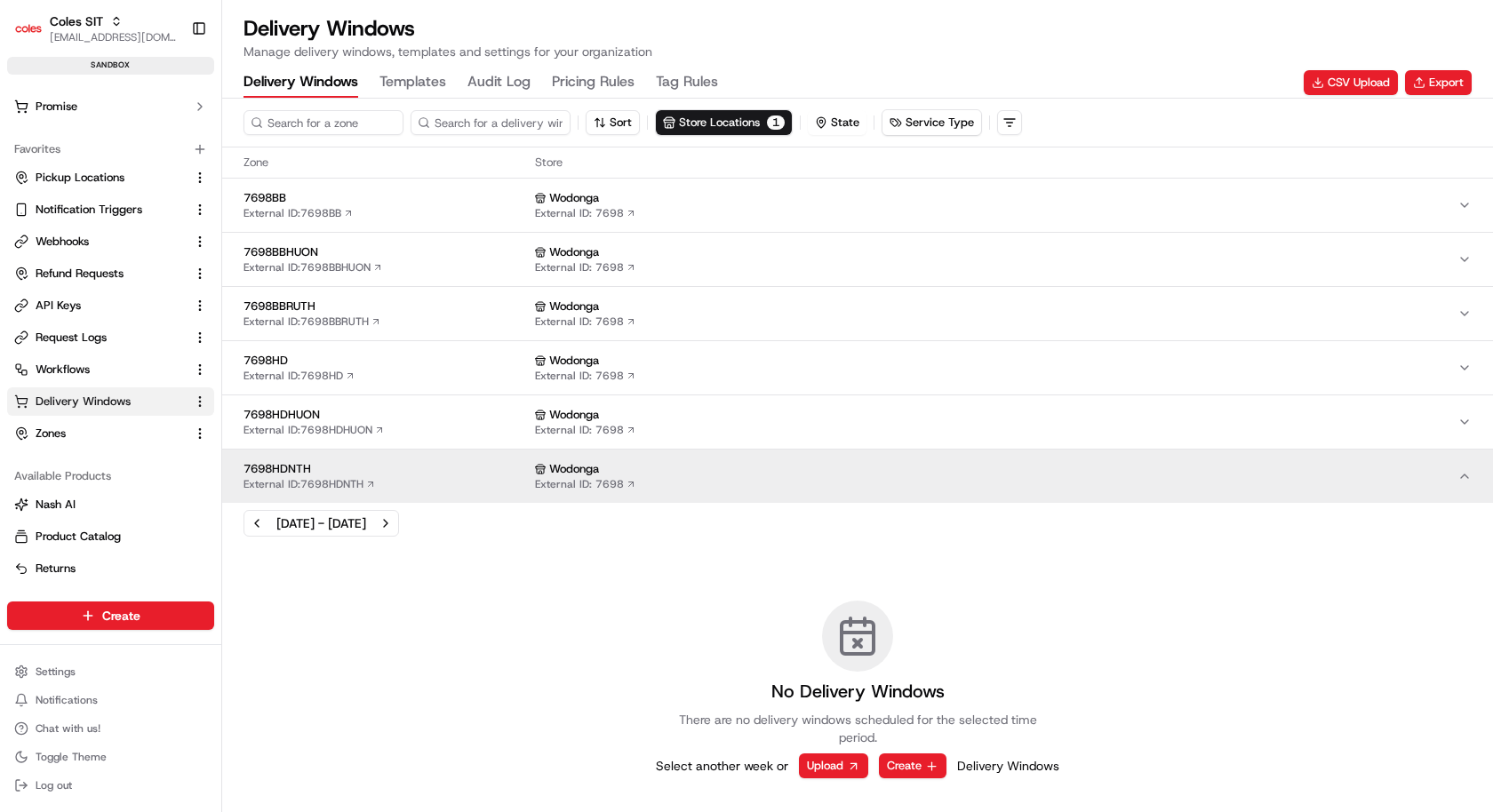
click at [471, 406] on span "7698HDHUON" at bounding box center [385, 414] width 284 height 16
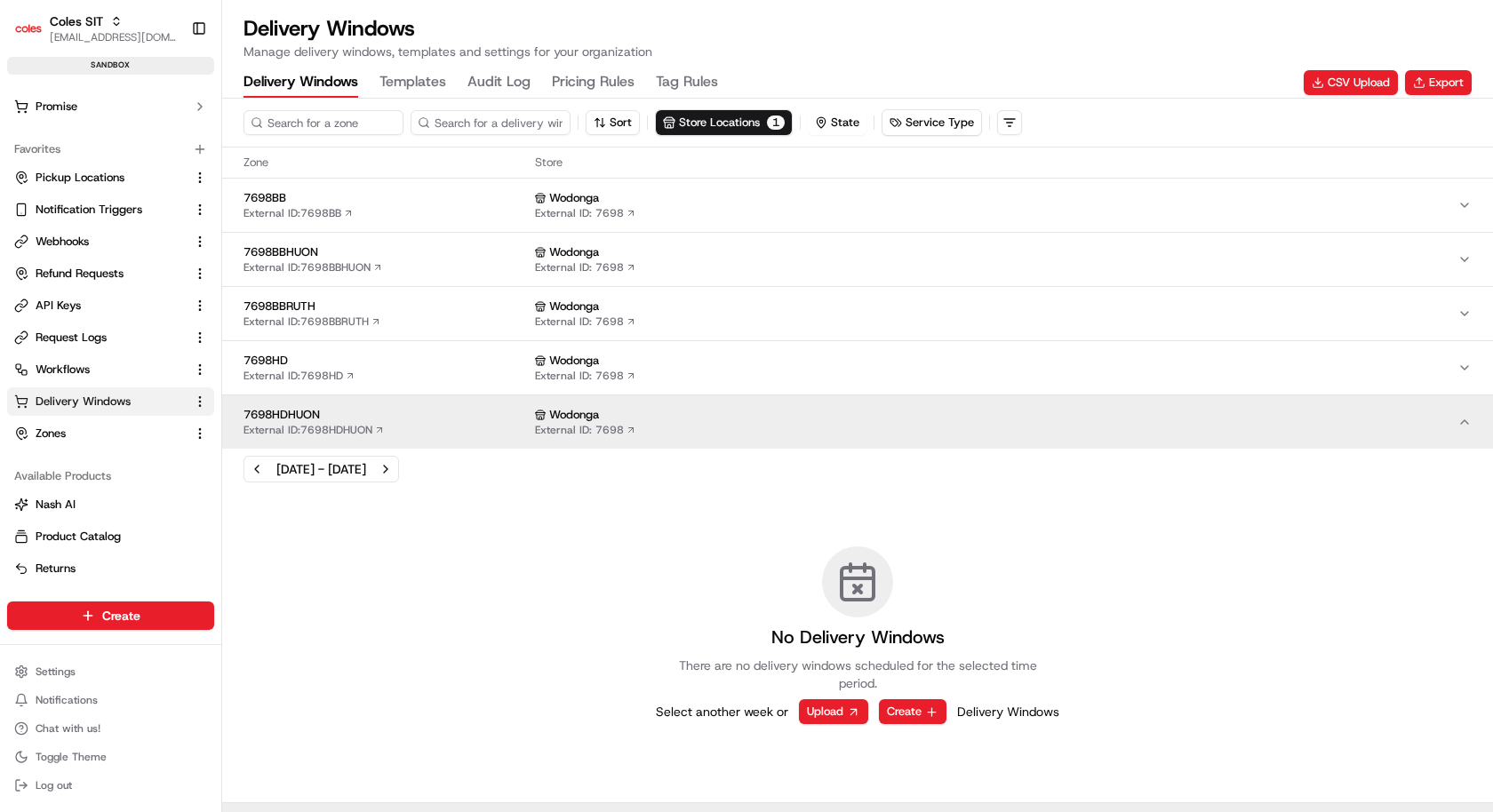
click at [472, 369] on div "7698HD External ID: 7698HD" at bounding box center [385, 367] width 284 height 31
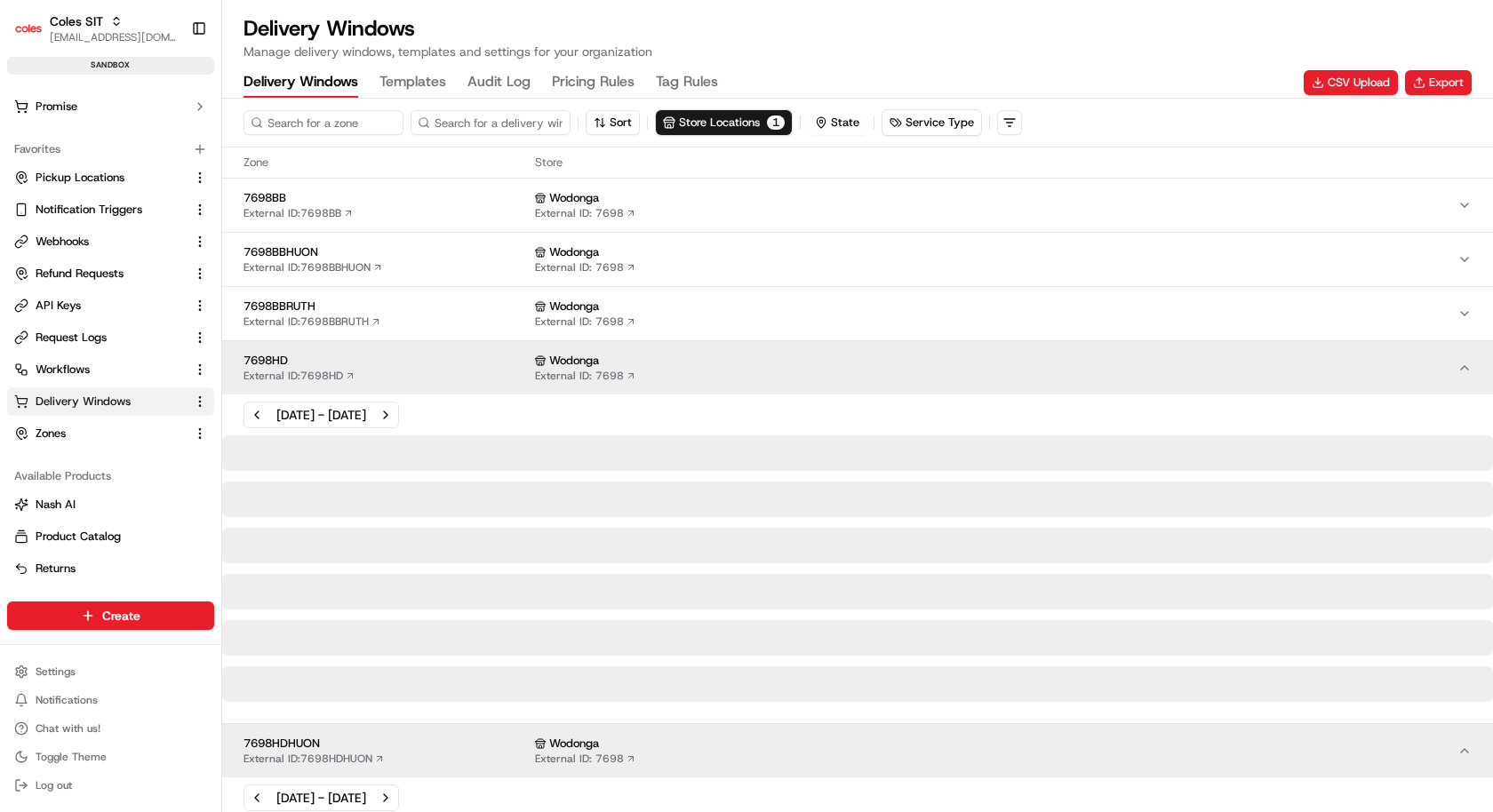
click at [474, 311] on span "7698BBRUTH" at bounding box center [385, 306] width 284 height 16
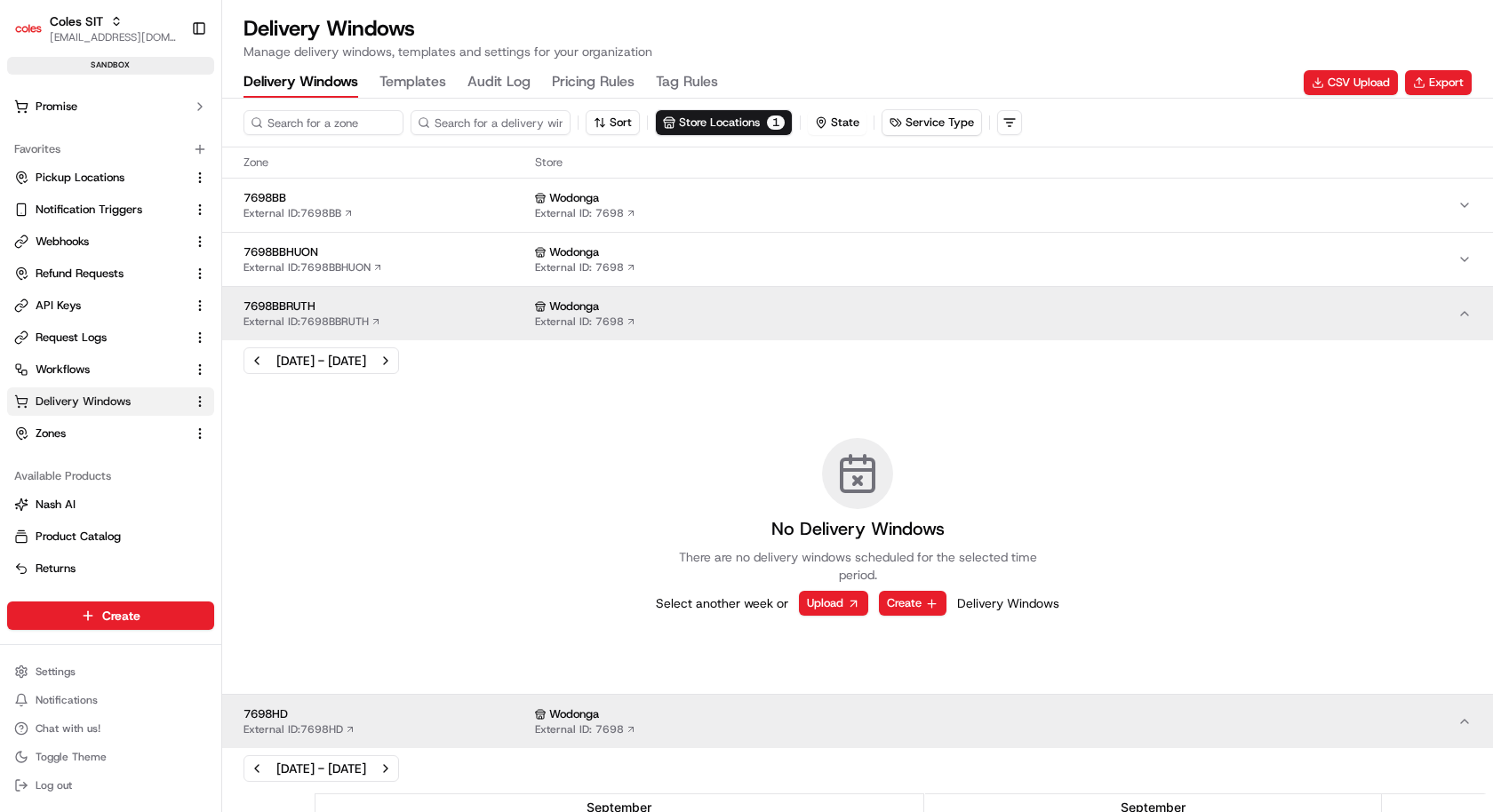
click at [475, 258] on div "7698BBHUON External ID: 7698BBHUON" at bounding box center [385, 259] width 284 height 31
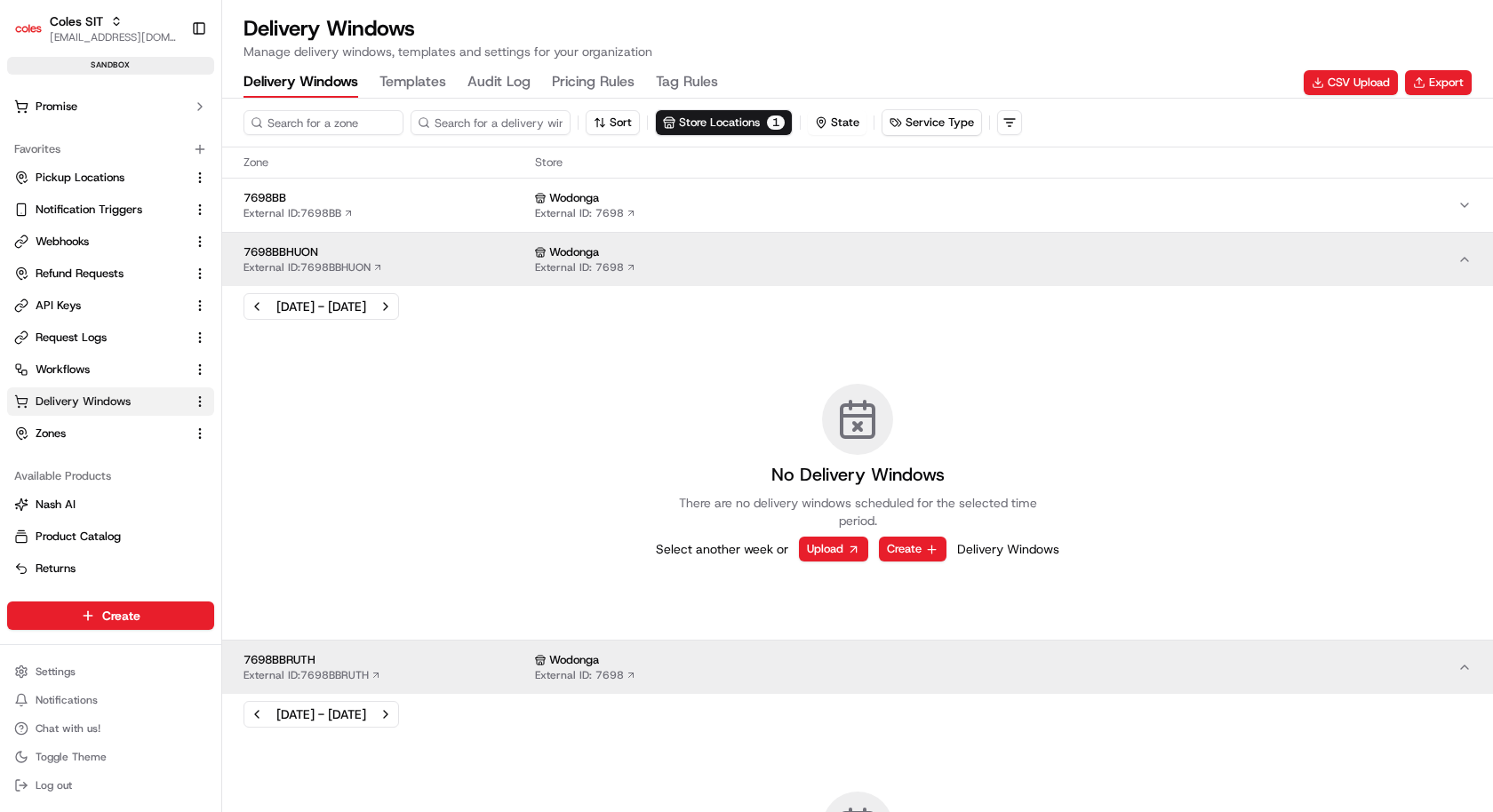
click at [490, 198] on span "7698BB" at bounding box center [385, 198] width 284 height 16
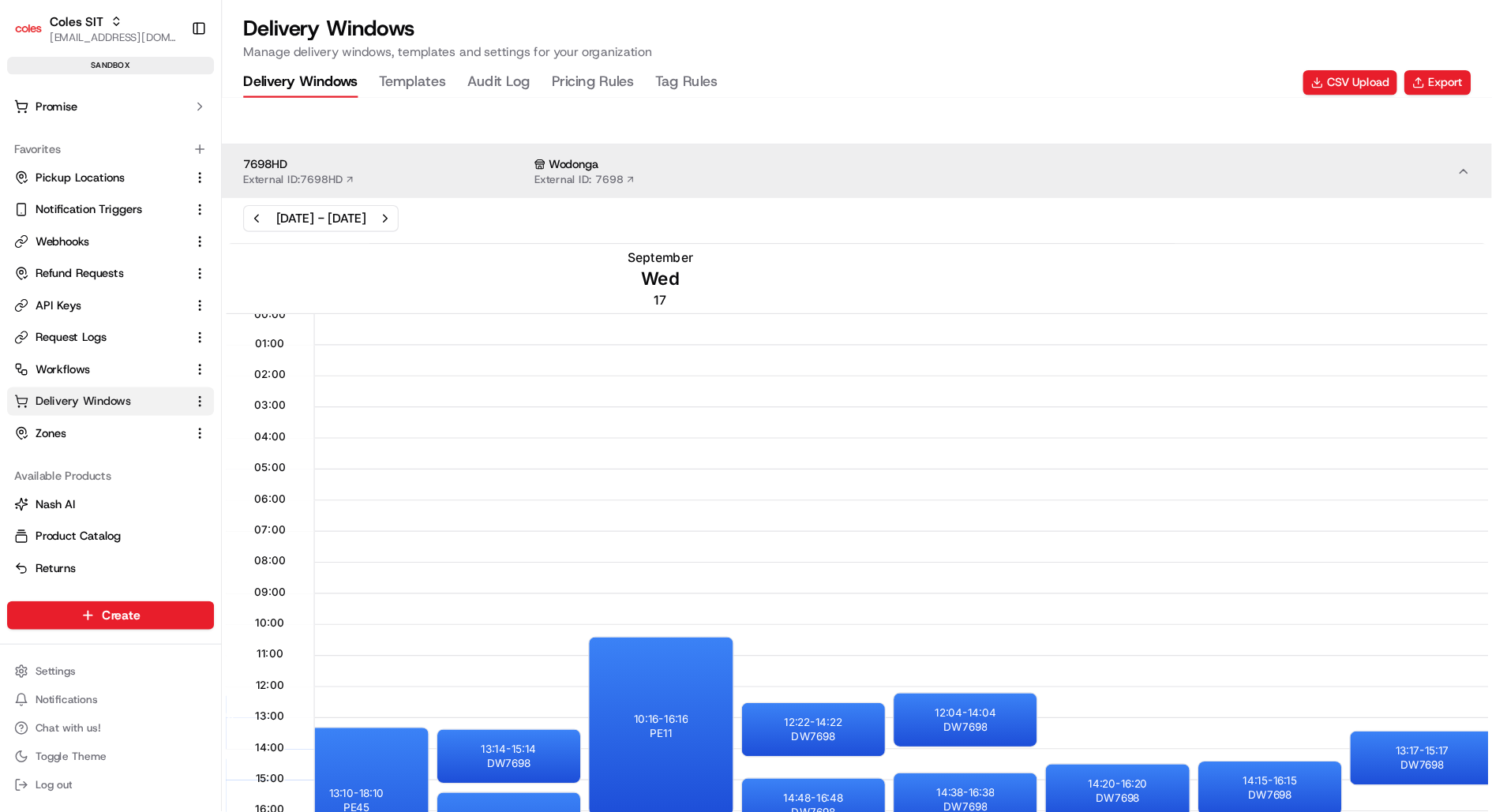
scroll to position [0, 1391]
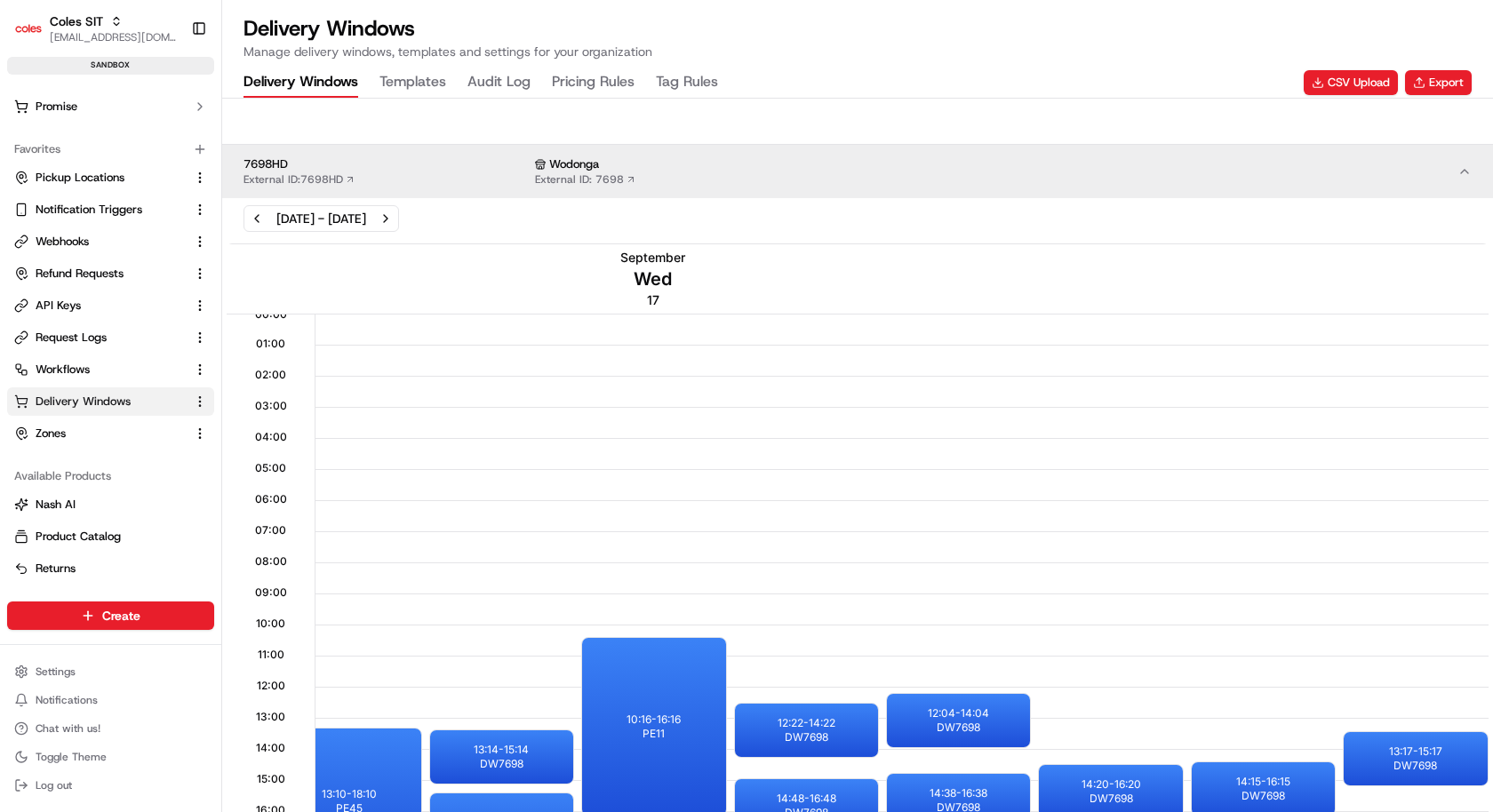
click at [344, 214] on div "Sep 15, 2025 - Sep 21, 2025" at bounding box center [321, 218] width 90 height 18
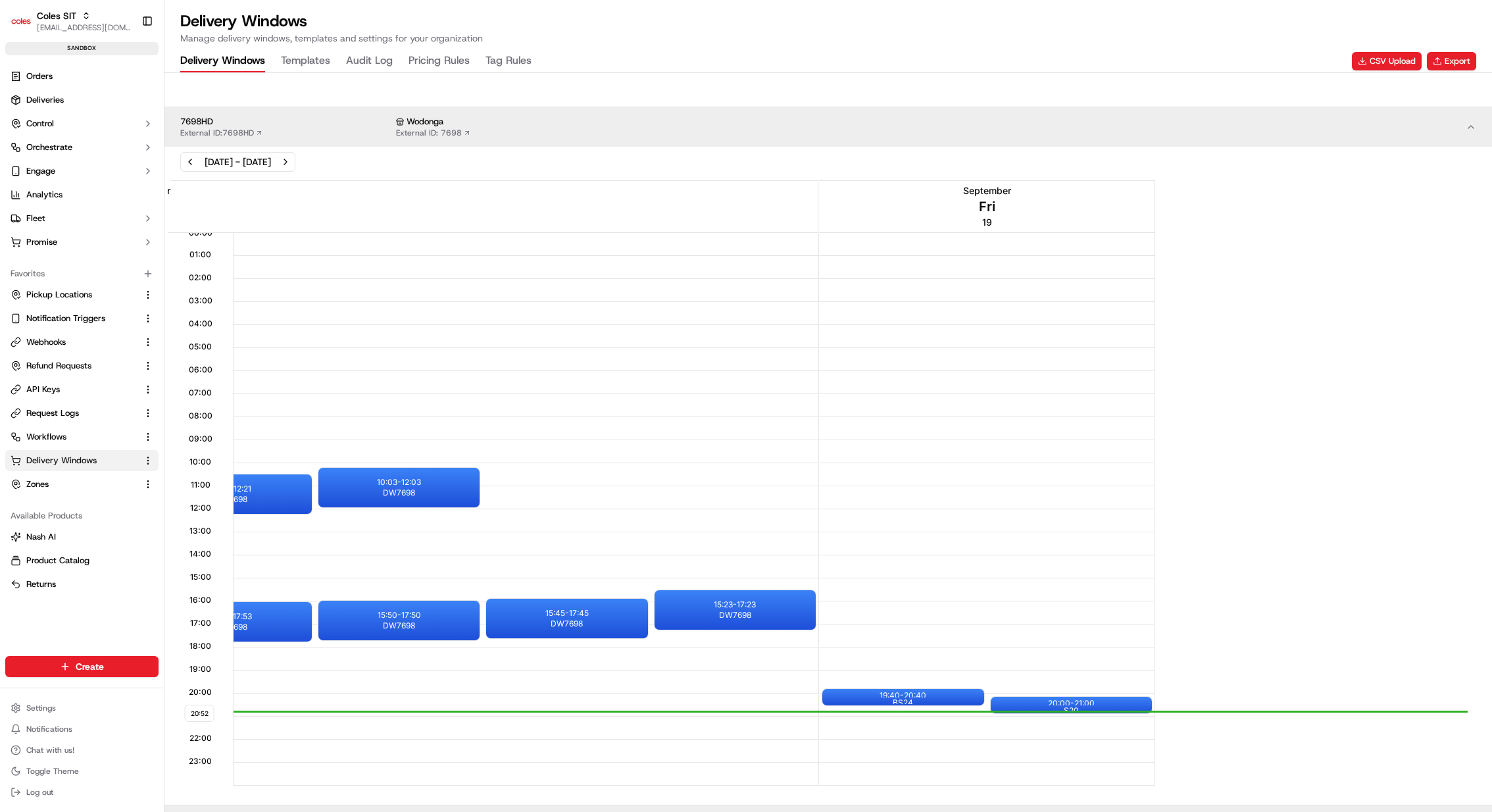
scroll to position [0, 3793]
click at [295, 156] on button "Next week" at bounding box center [285, 162] width 19 height 19
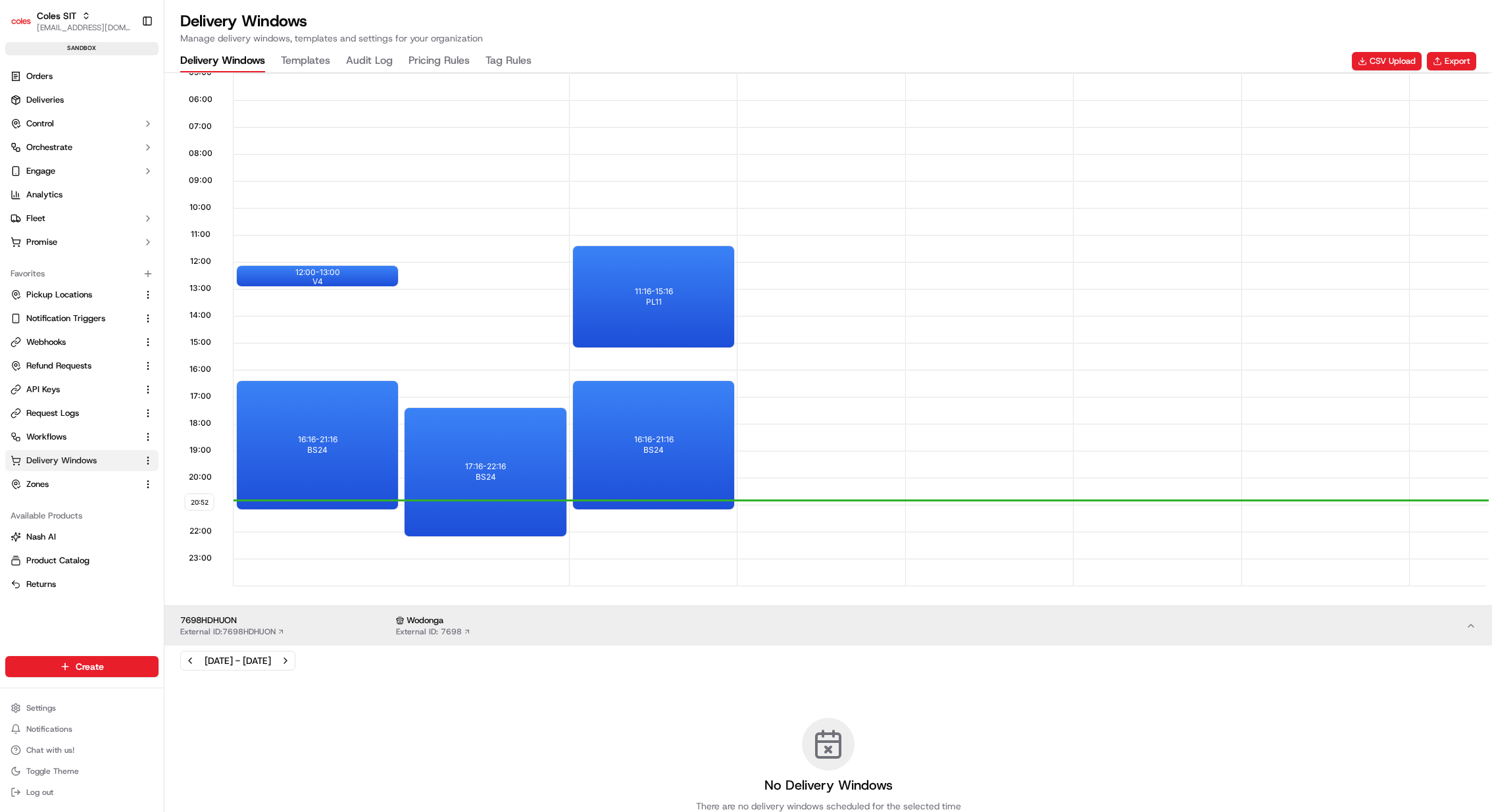
drag, startPoint x: 306, startPoint y: 530, endPoint x: 310, endPoint y: 544, distance: 14.6
click at [310, 544] on div at bounding box center [402, 546] width 335 height 27
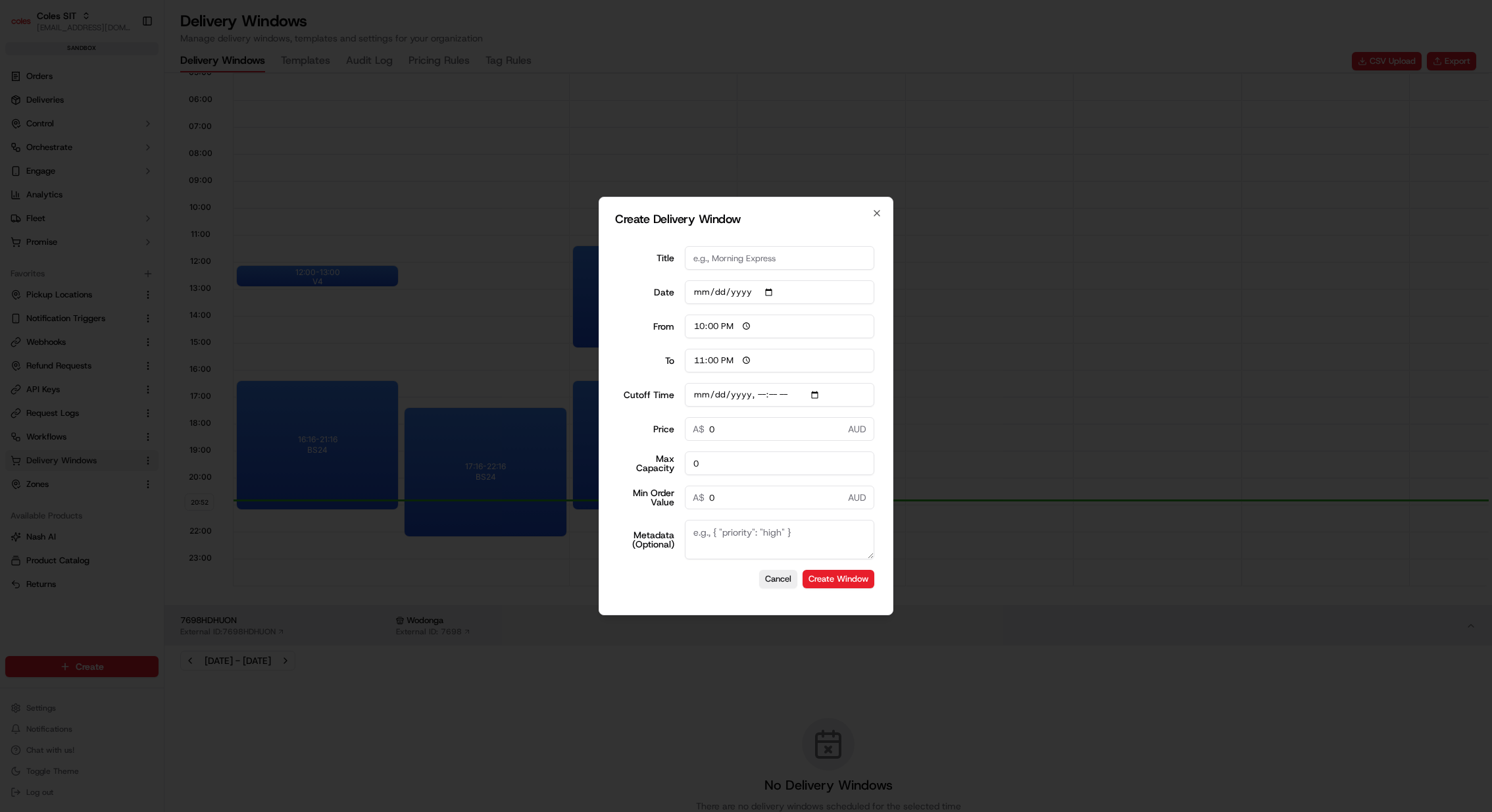
type input "2025-09-28"
type input "06:00"
type input "14:00"
click at [392, 428] on div at bounding box center [746, 406] width 1492 height 812
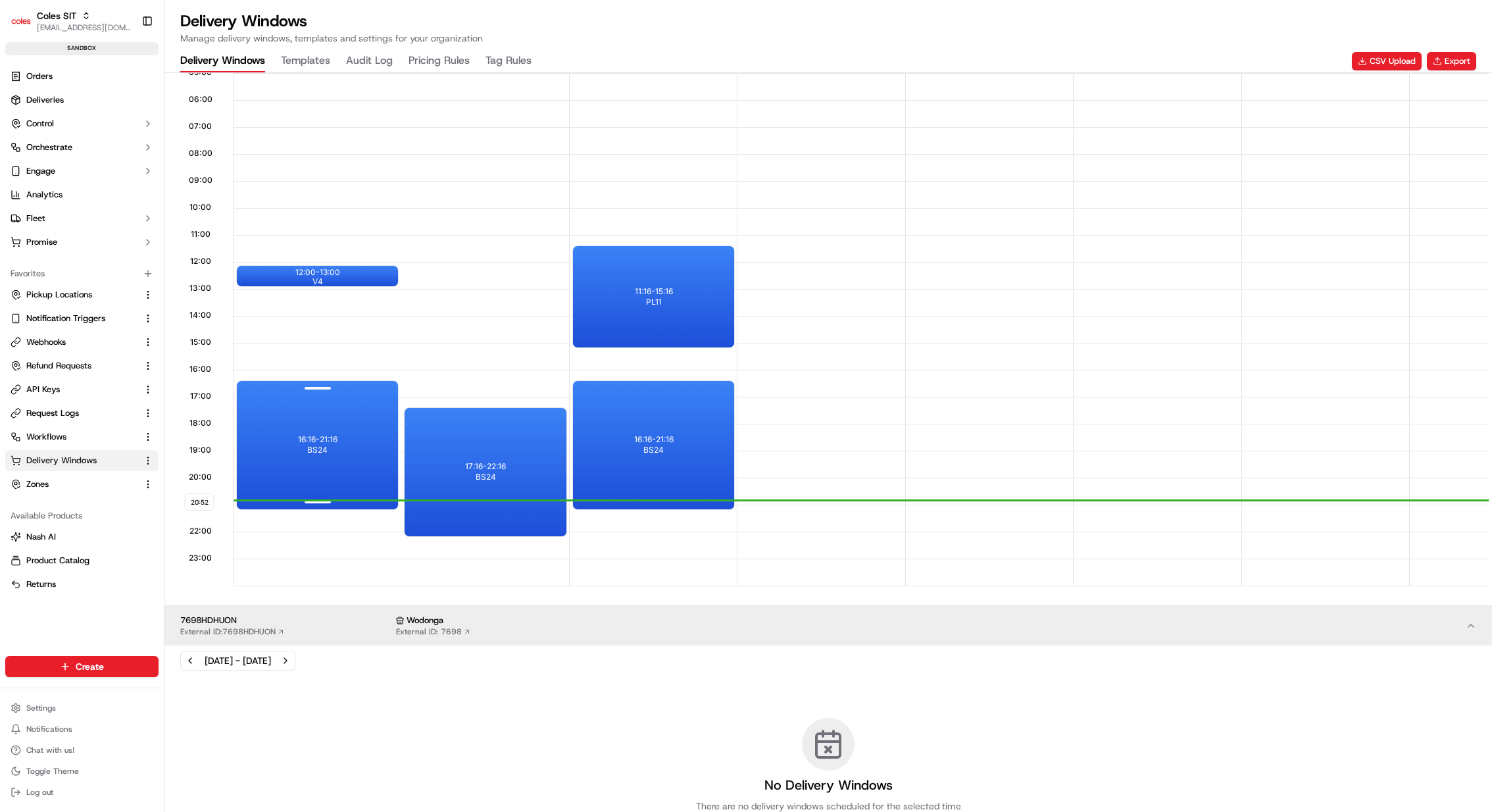
click at [333, 452] on div "16:16 - 21:16 BS24" at bounding box center [318, 445] width 161 height 129
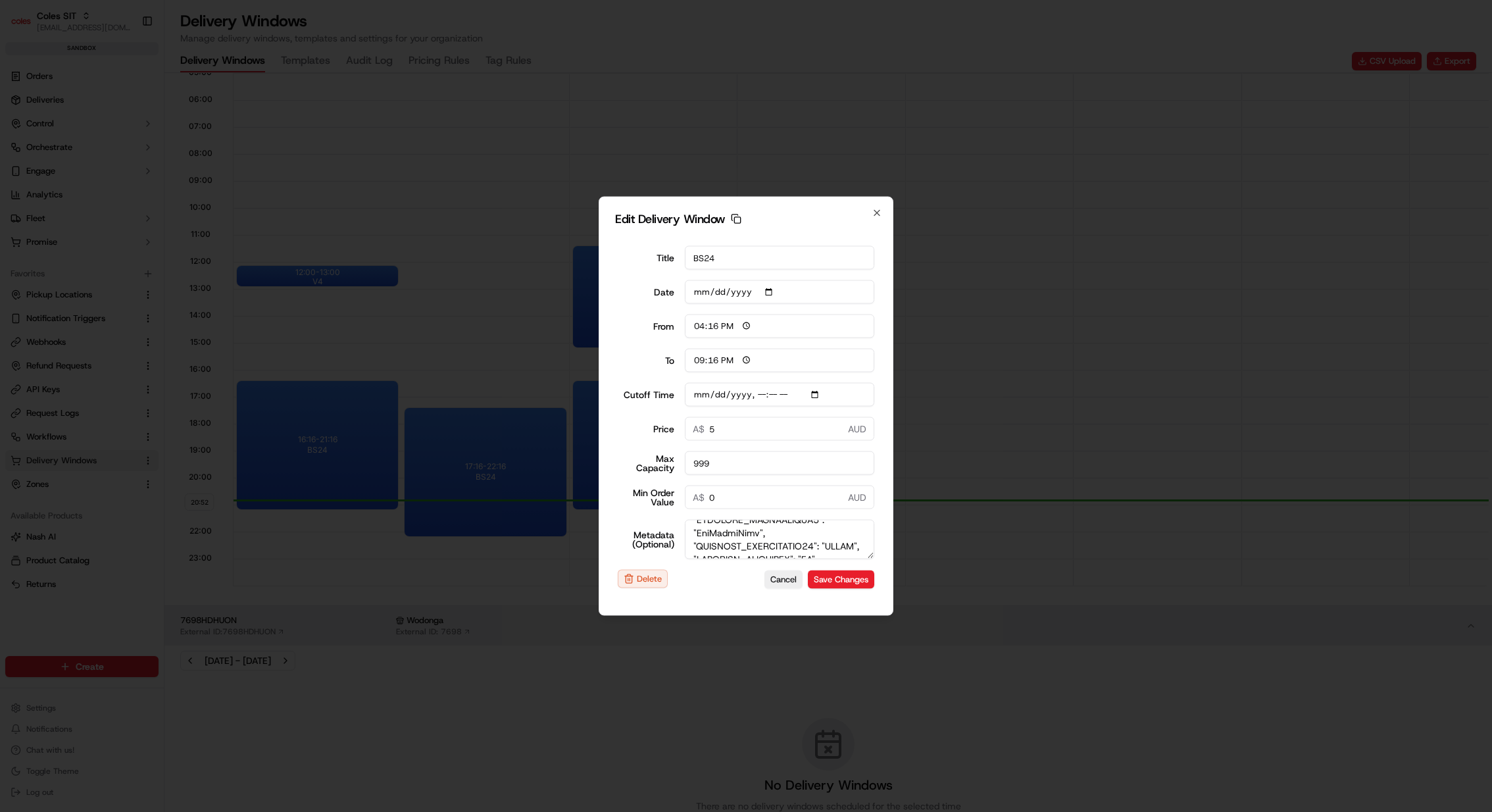
click at [723, 523] on textarea "Metadata (Optional)" at bounding box center [780, 539] width 190 height 39
type input "2025-09-21"
type input "20:52"
type input "21:52"
type input "2025-09-22T15:20"
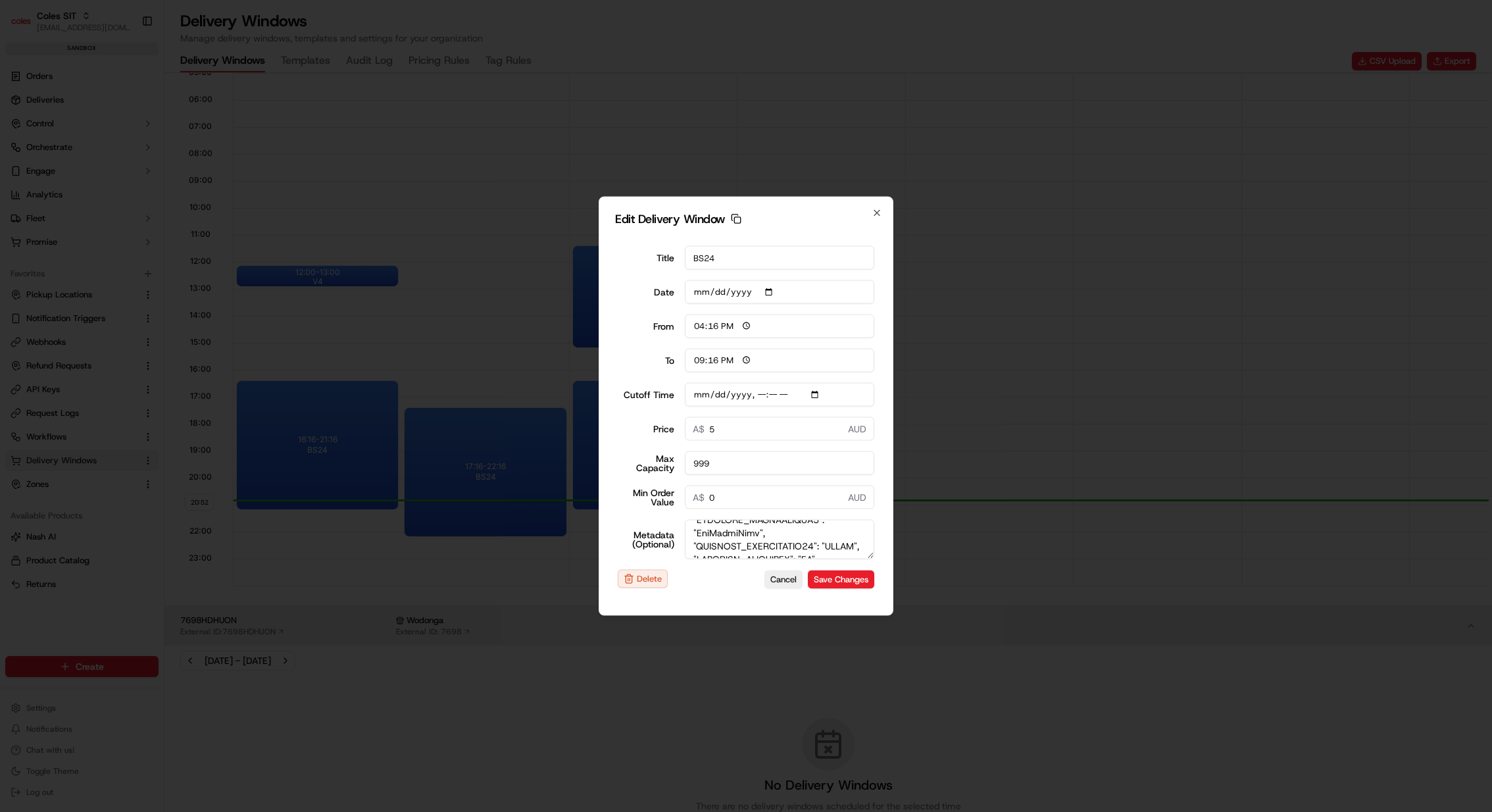
type input "0"
click at [356, 578] on div at bounding box center [746, 406] width 1492 height 812
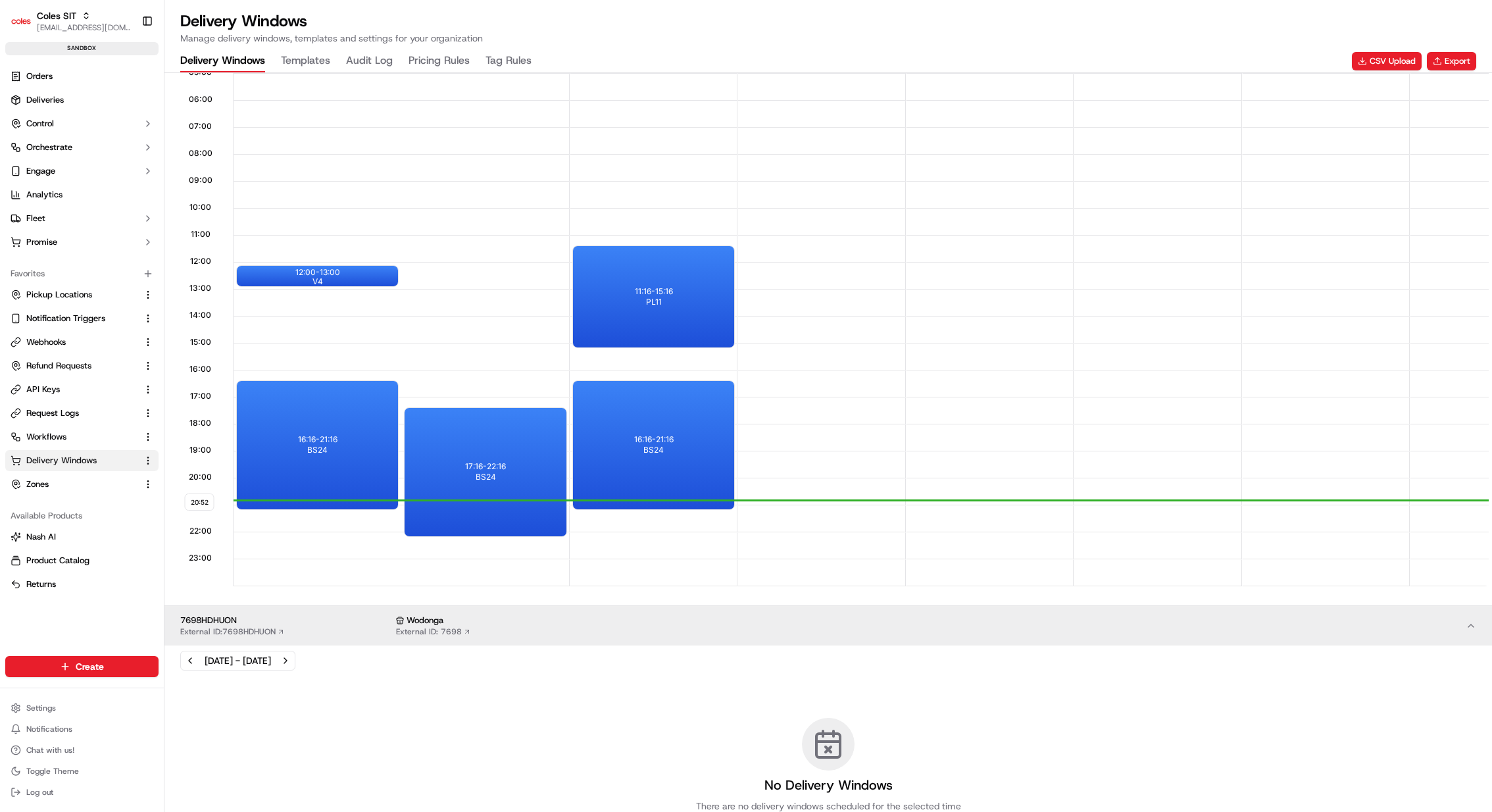
drag, startPoint x: 330, startPoint y: 533, endPoint x: 330, endPoint y: 549, distance: 16.0
click at [330, 549] on div at bounding box center [402, 546] width 335 height 27
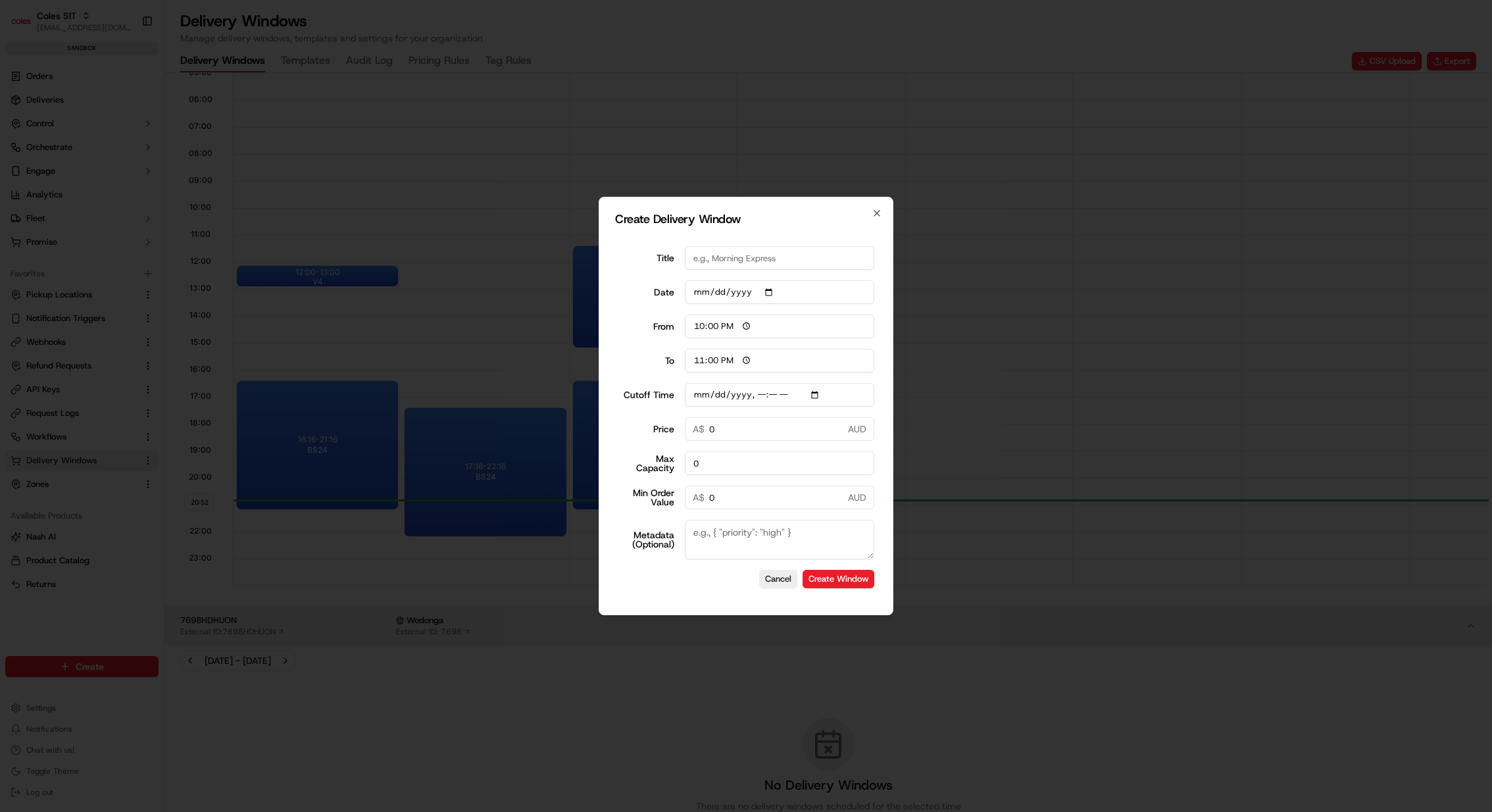
click at [820, 396] on input "Cutoff Time" at bounding box center [780, 395] width 190 height 23
type input "2025-09-21T21:00"
click at [881, 390] on div "Create Delivery Window Title Date 2025-09-22 From 22:00 To 23:00 Cutoff Time Pr…" at bounding box center [746, 406] width 295 height 419
click at [776, 435] on input "0" at bounding box center [780, 429] width 190 height 23
type input "05"
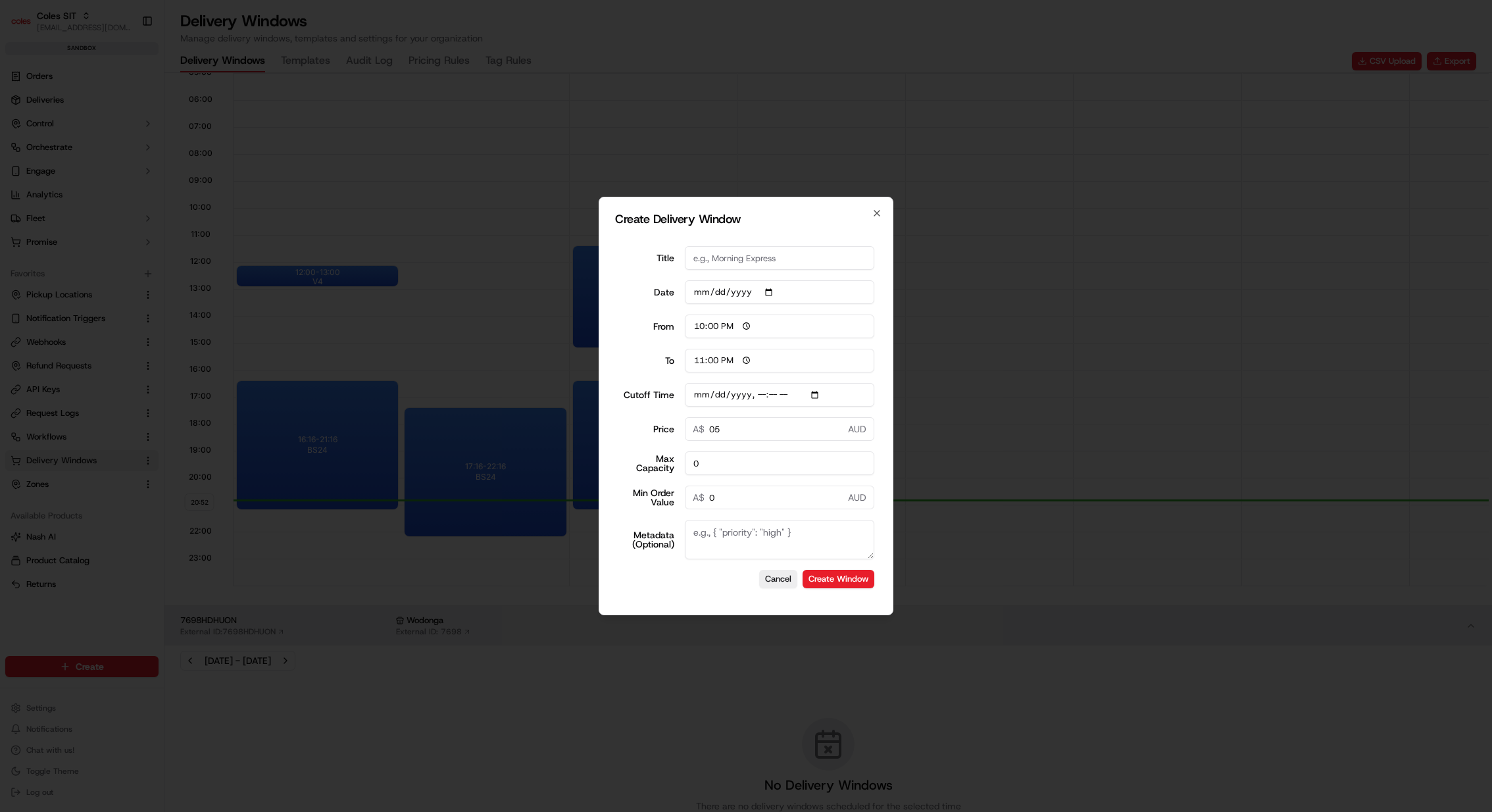
click at [743, 466] on input "0" at bounding box center [780, 463] width 190 height 23
click at [696, 462] on input "010" at bounding box center [780, 463] width 190 height 23
type input "10"
click at [773, 505] on input "0" at bounding box center [780, 497] width 190 height 23
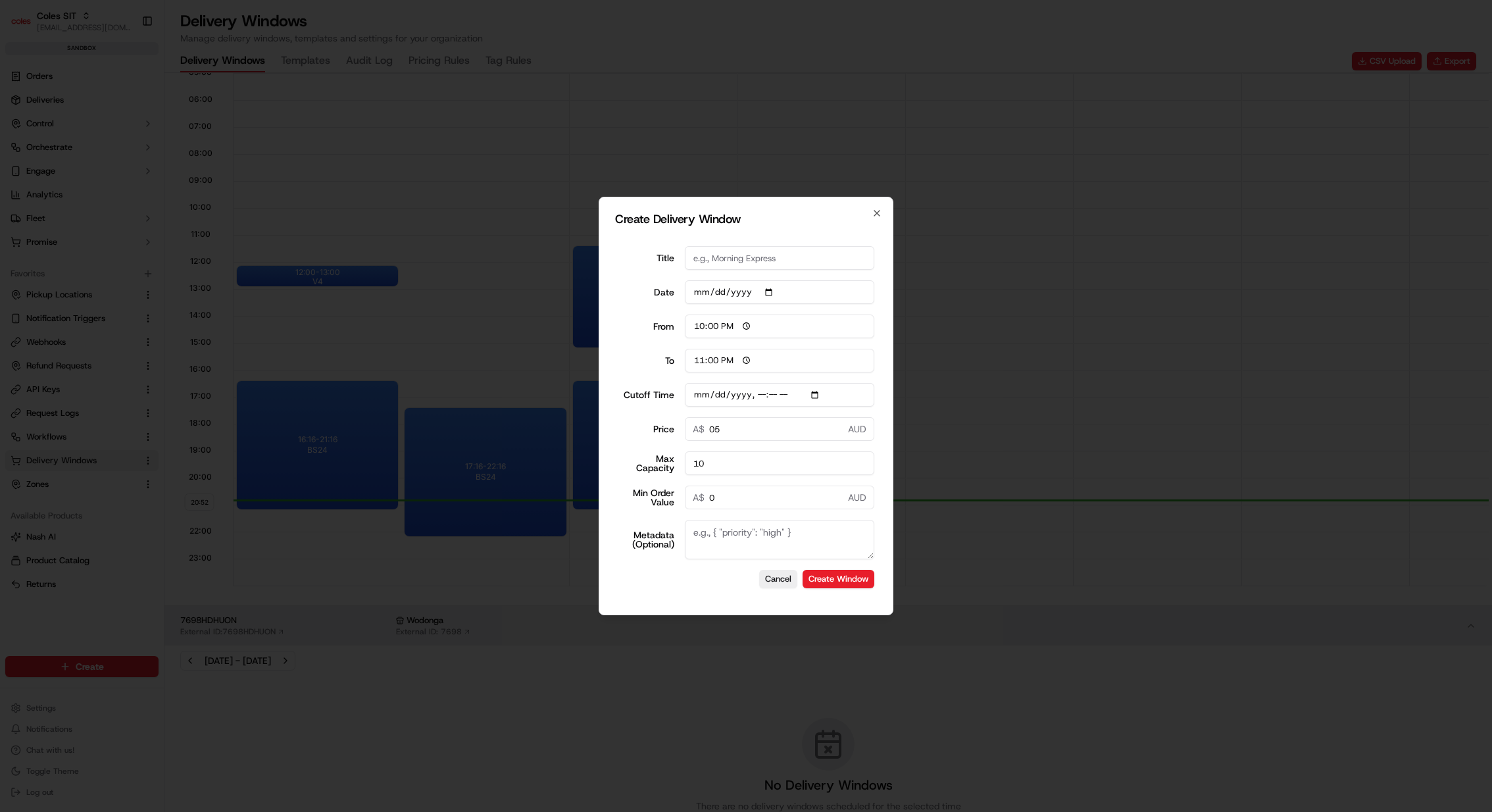
click at [767, 498] on input "0" at bounding box center [780, 497] width 190 height 23
click at [769, 522] on textarea "Metadata (Optional)" at bounding box center [780, 539] width 190 height 39
click at [758, 527] on textarea "Metadata (Optional)" at bounding box center [780, 539] width 190 height 39
paste textarea "{ "SERVICE_TYPE": "HD", "WINDOW_TYPE": "PARTNERDELIVERY", "WEB_CUTOFF_DATE": "2…"
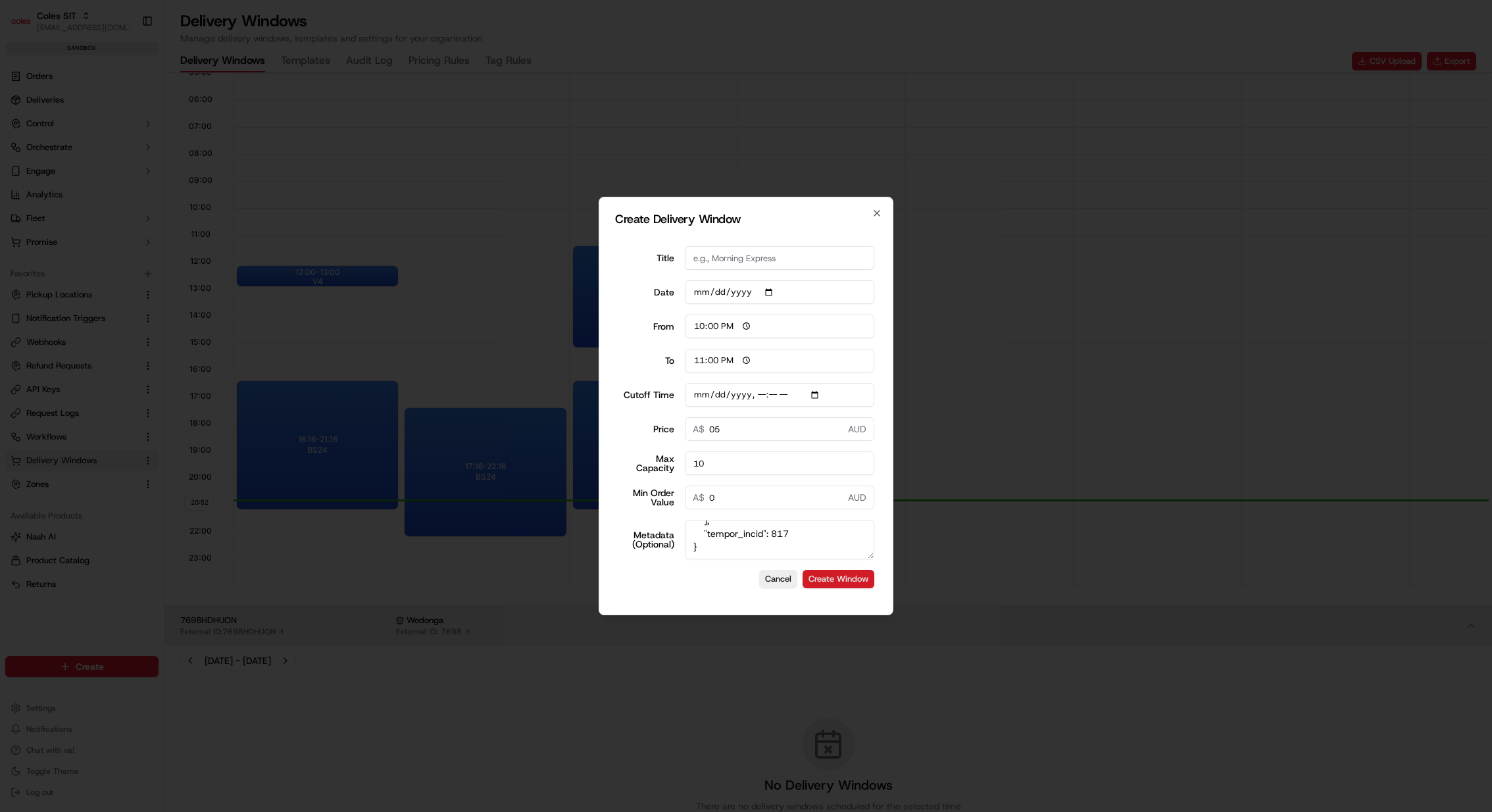
type textarea "{ "SERVICE_TYPE": "HD", "WINDOW_TYPE": "PARTNERDELIVERY", "WEB_CUTOFF_DATE": "2…"
drag, startPoint x: 816, startPoint y: 582, endPoint x: 765, endPoint y: 332, distance: 255.1
click at [765, 332] on form "Title Date 2025-09-22 From 22:00 To 23:00 Cutoff Time Price 05 A$ AUD Max Capac…" at bounding box center [746, 417] width 262 height 363
click at [763, 261] on input "Title" at bounding box center [780, 258] width 190 height 23
type input "PartnerDelivery"
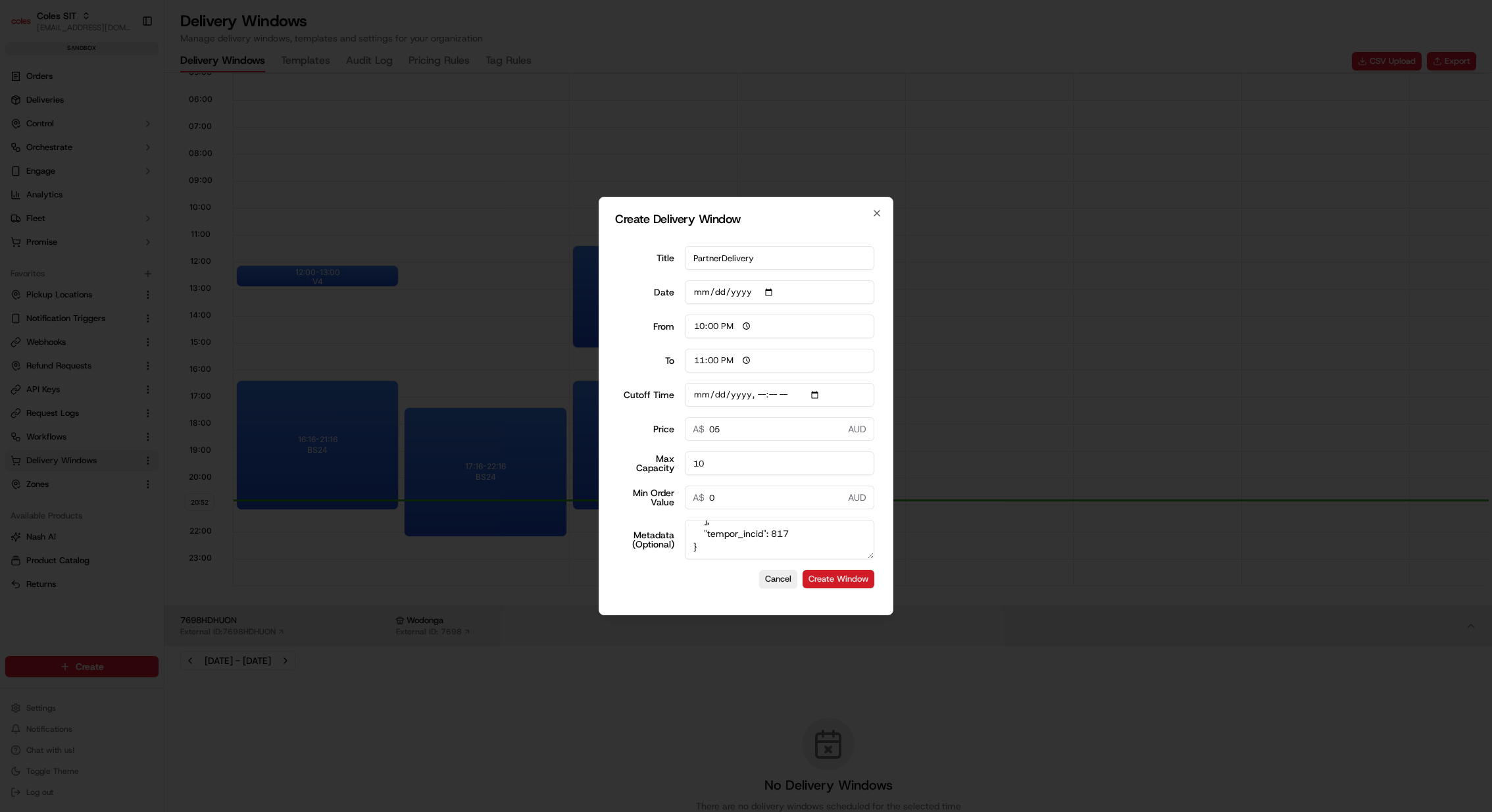
click at [860, 581] on button "Create Window" at bounding box center [838, 579] width 72 height 19
type input "2025-09-28"
type input "06:00"
type input "14:00"
type input "0"
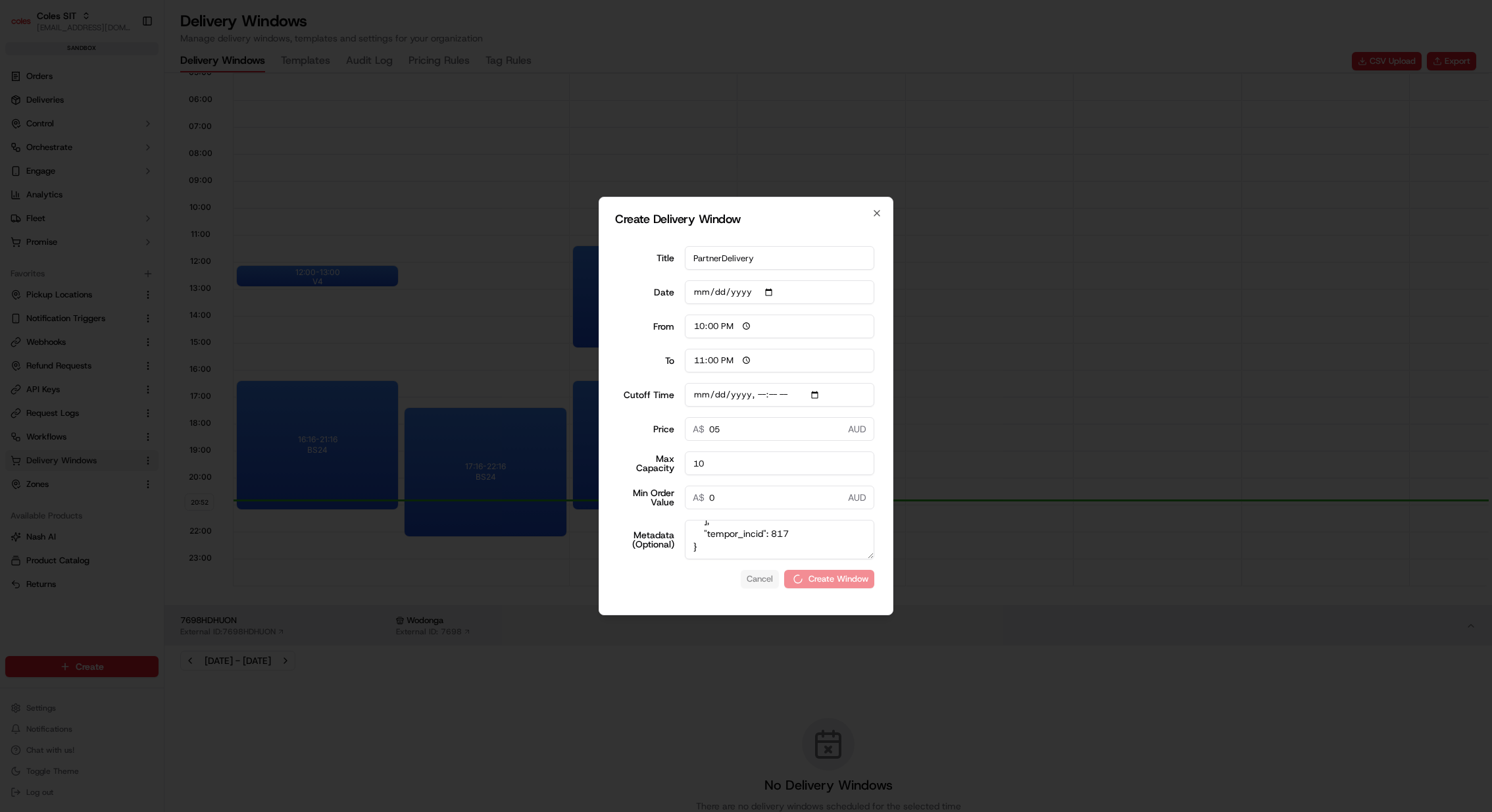
type input "0"
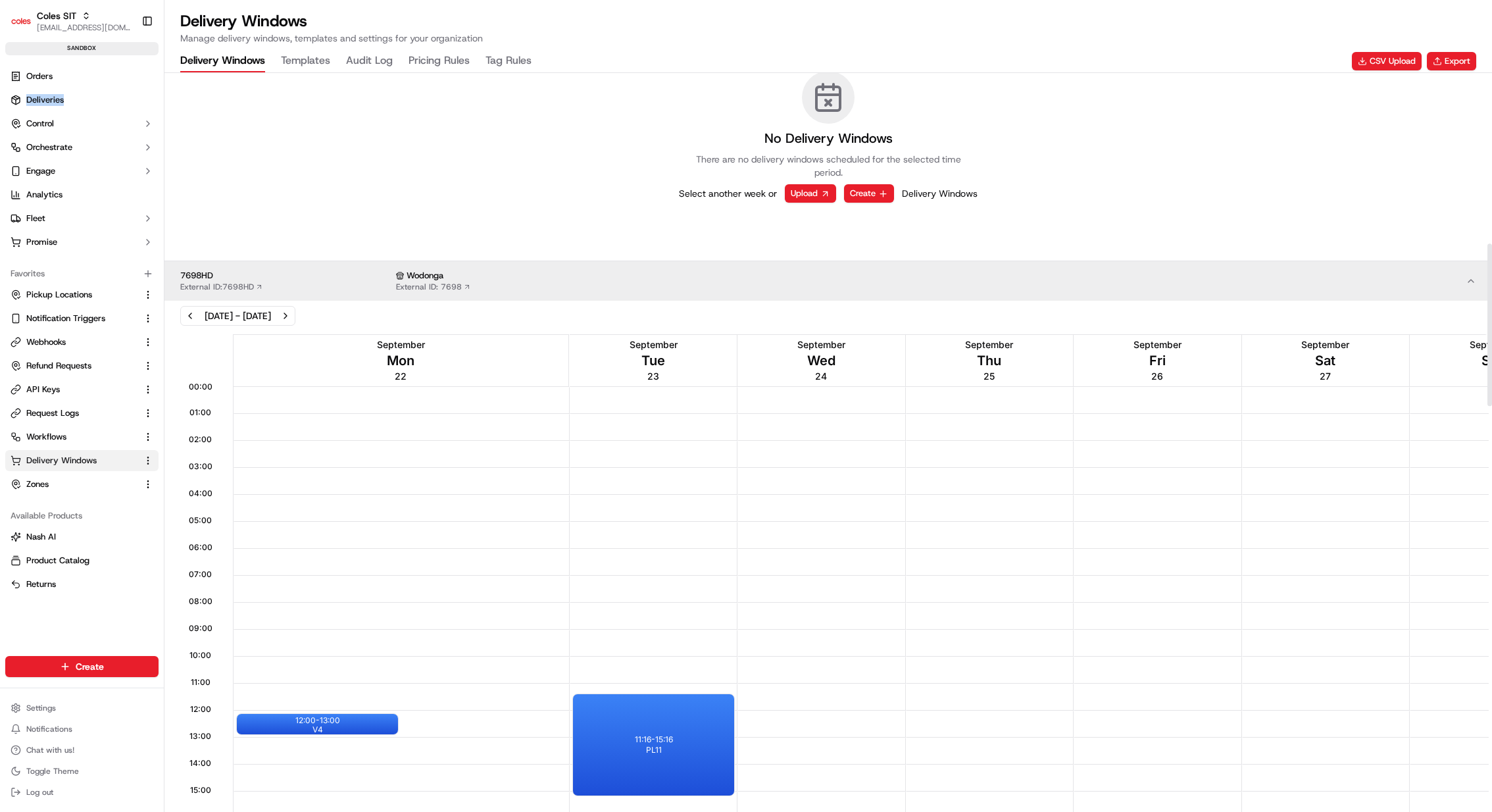
scroll to position [761, 0]
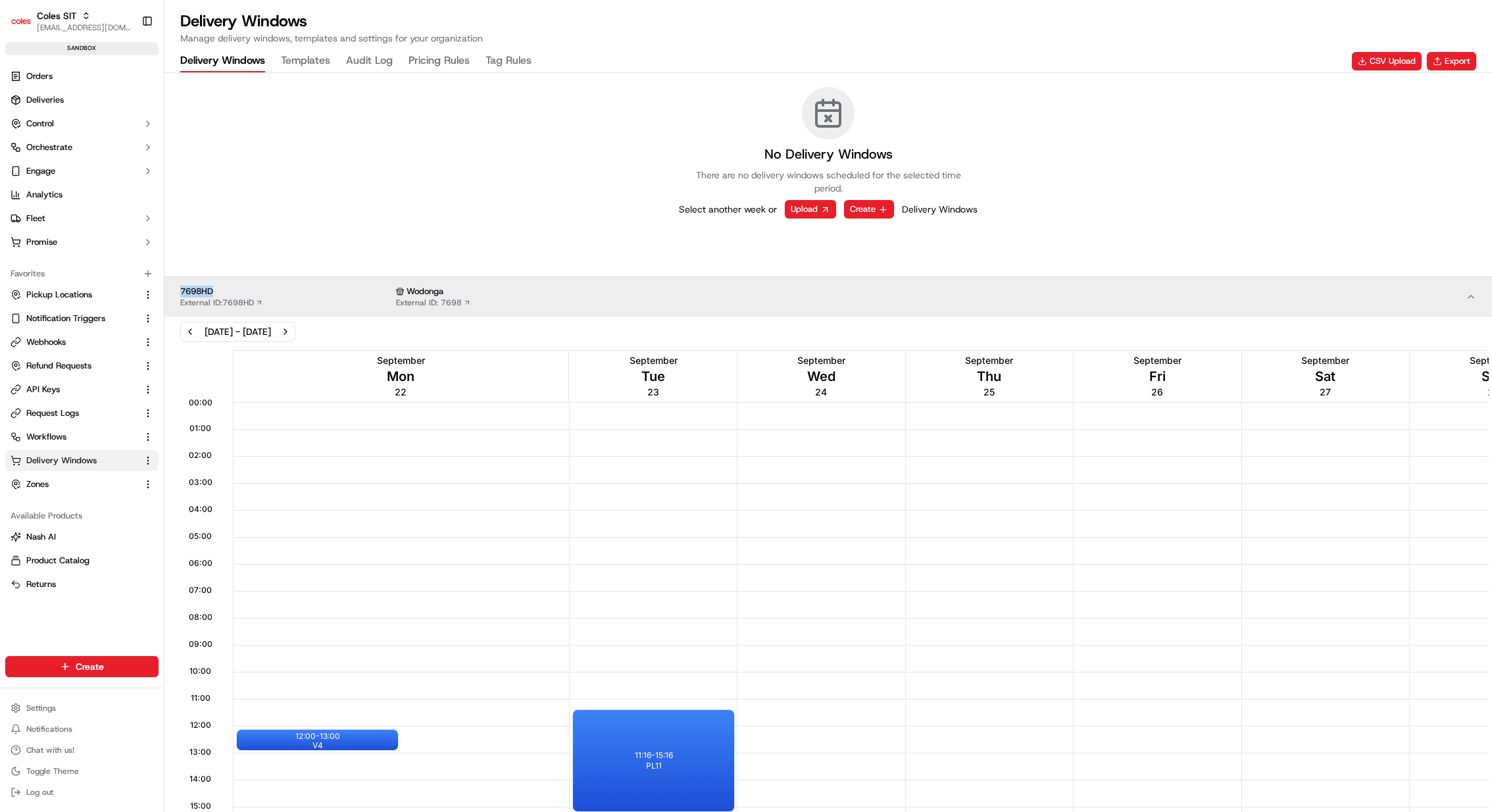
copy span "7698HD"
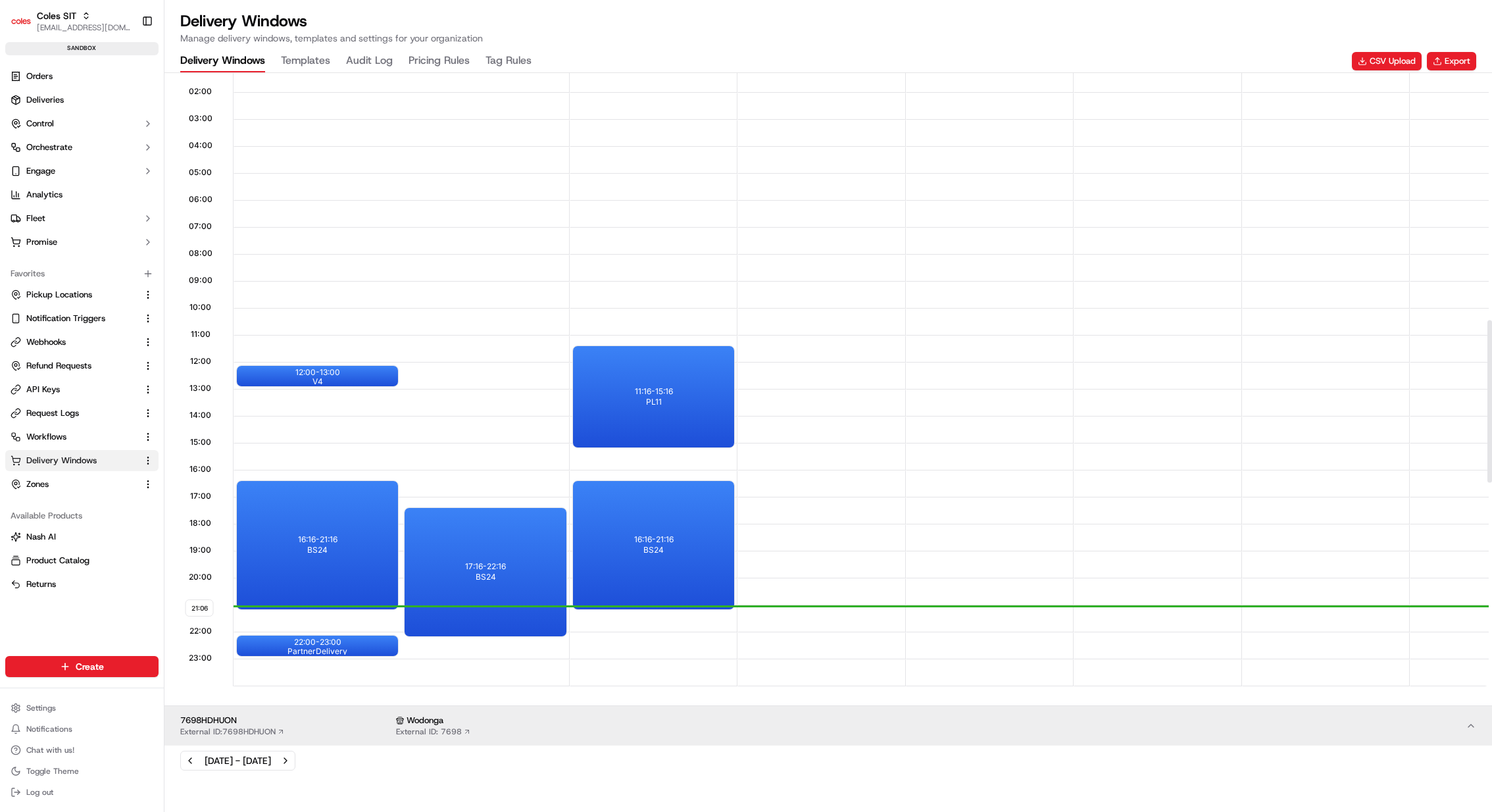
scroll to position [0, 0]
click at [365, 601] on div "22:00 - 23:00 PartnerDelivery" at bounding box center [318, 646] width 161 height 21
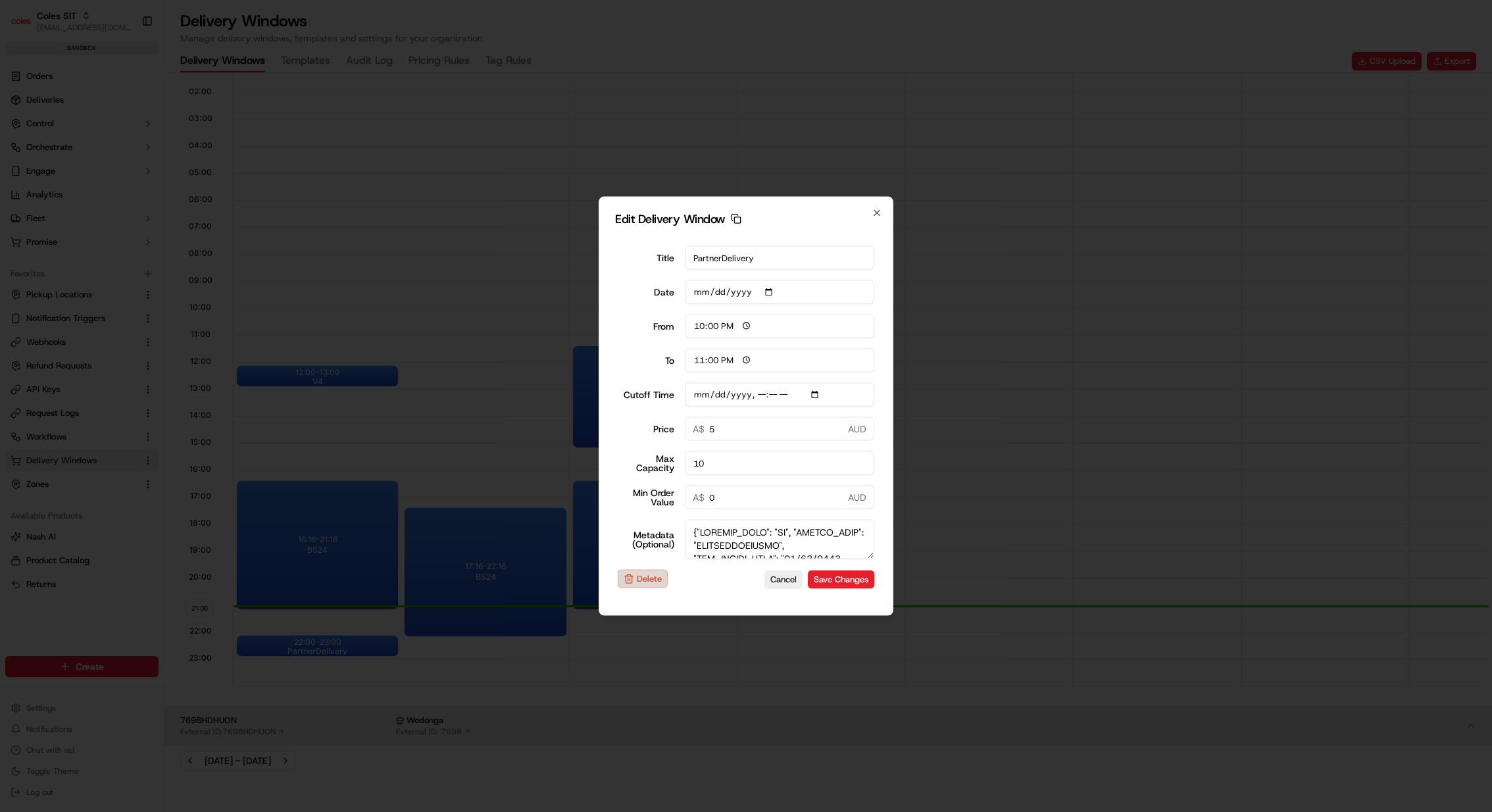
click at [657, 572] on button "Delete" at bounding box center [643, 579] width 50 height 19
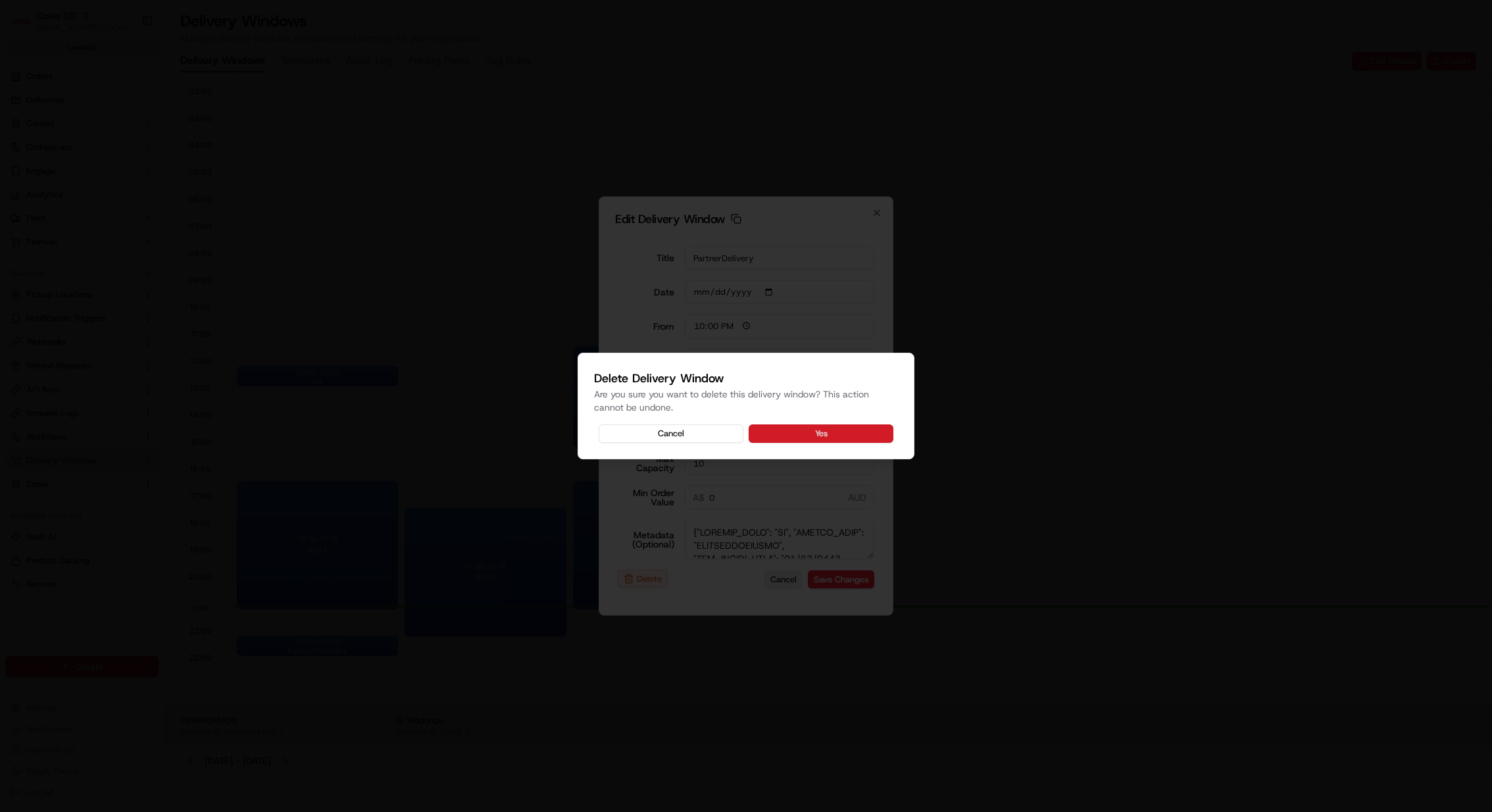
click at [846, 435] on button "Yes" at bounding box center [821, 433] width 145 height 19
type input "2025-09-21T21:00"
type input "[DATE]"
type input "21:07"
type input "22:07"
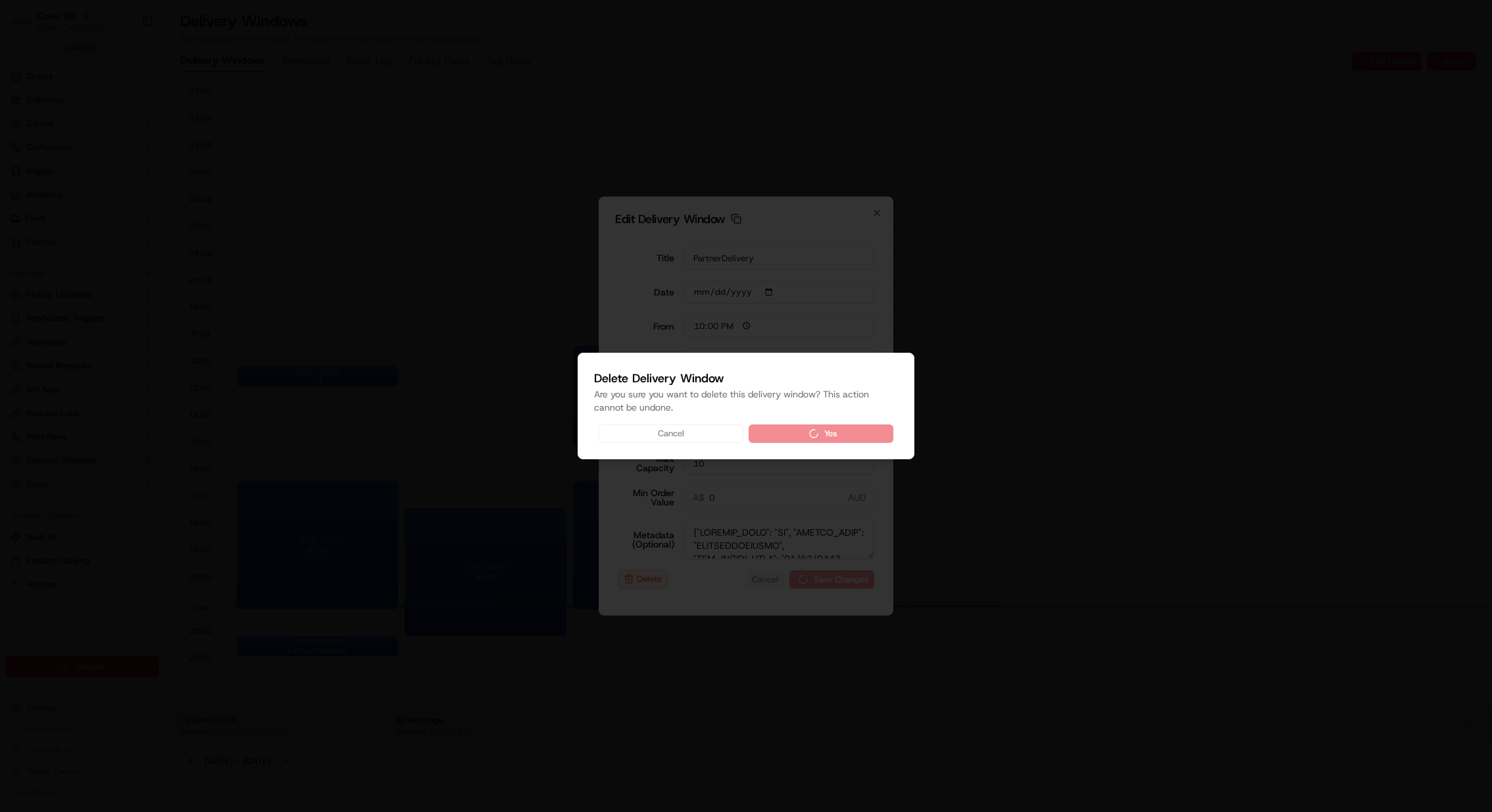
type input "2025-09-21T21:00"
type input "0"
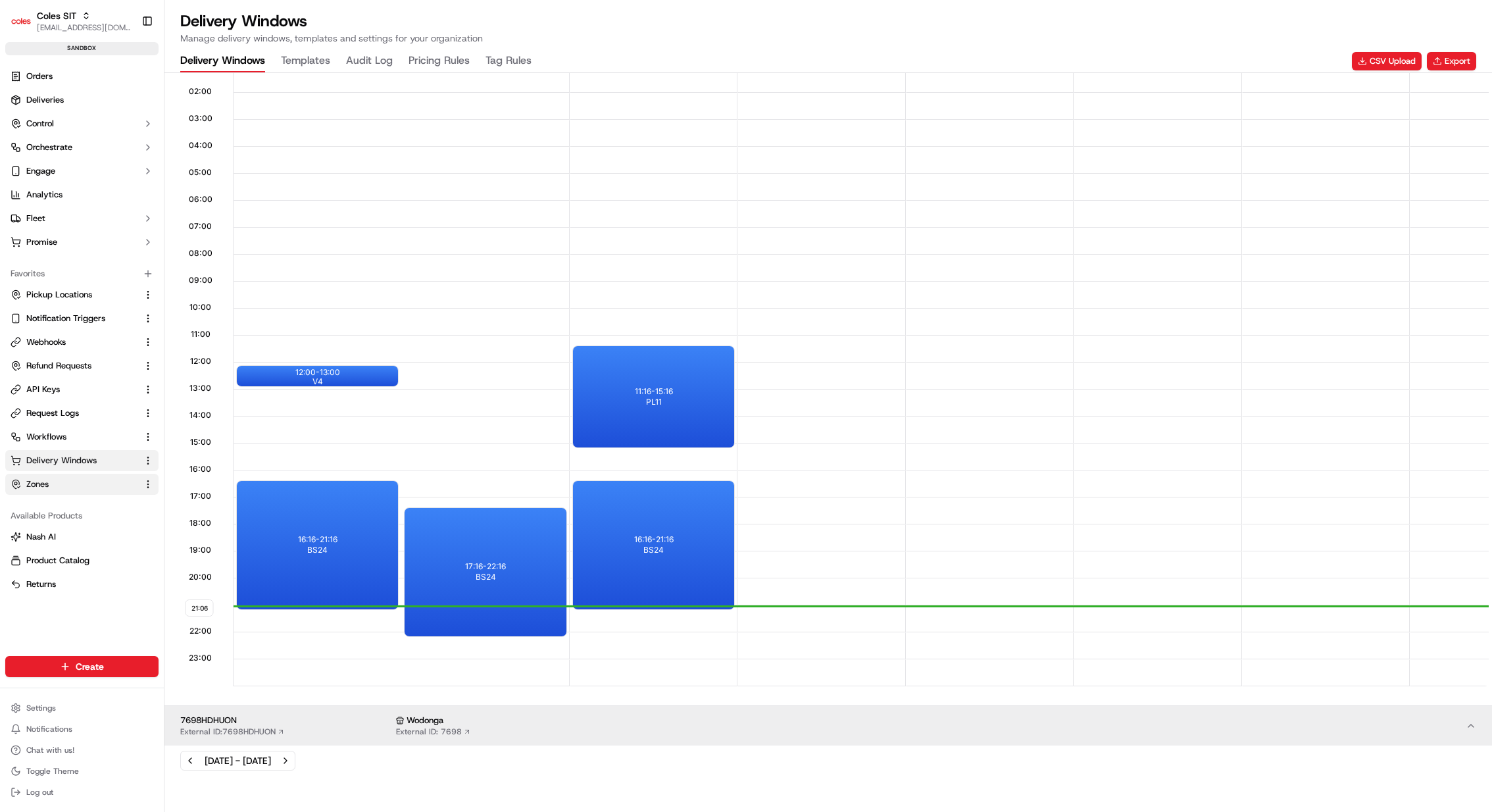
click at [81, 479] on link "Zones" at bounding box center [74, 484] width 127 height 12
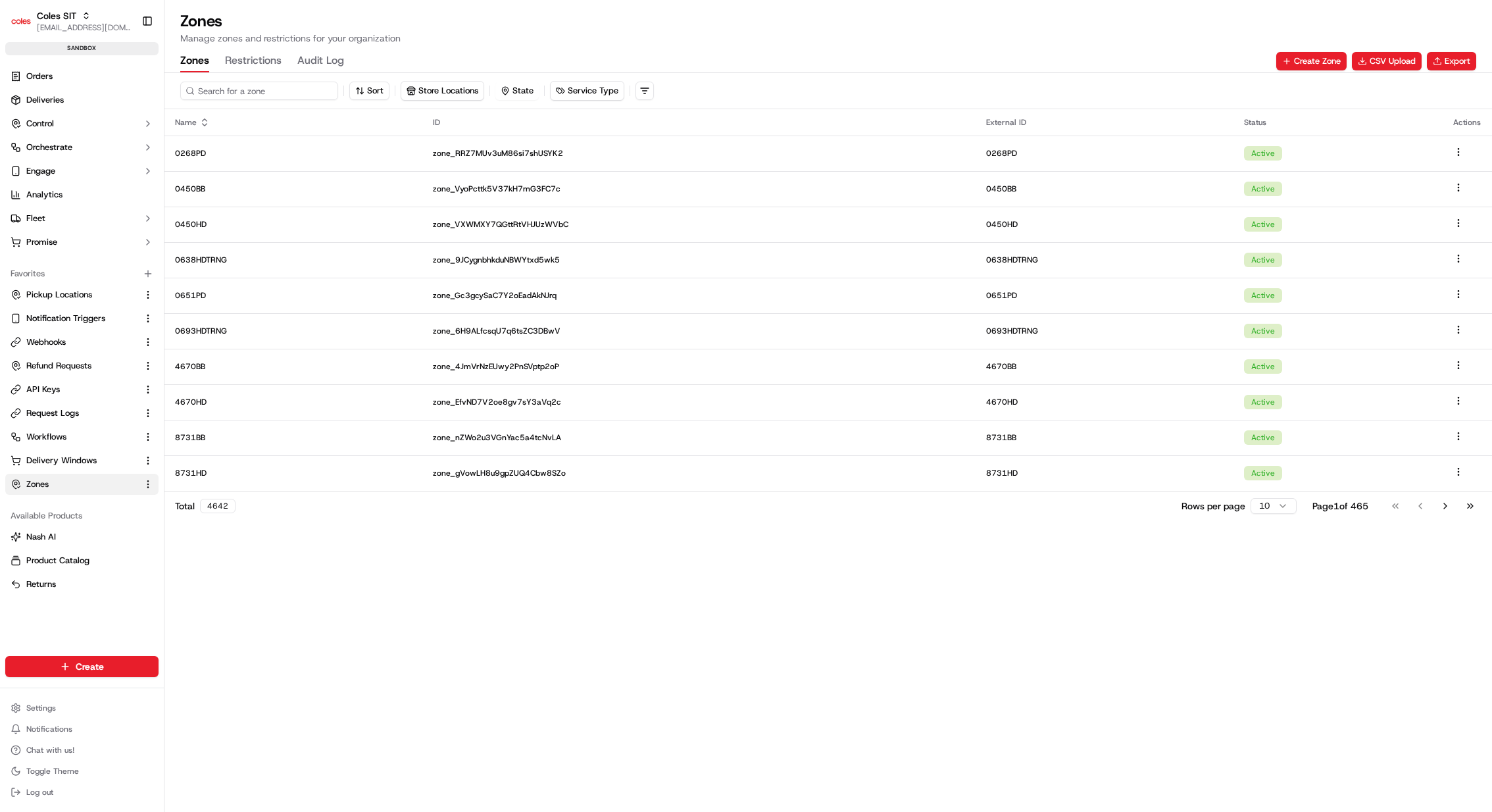
click at [256, 94] on input at bounding box center [259, 91] width 158 height 19
paste input "0651PD"
type input "0651PD"
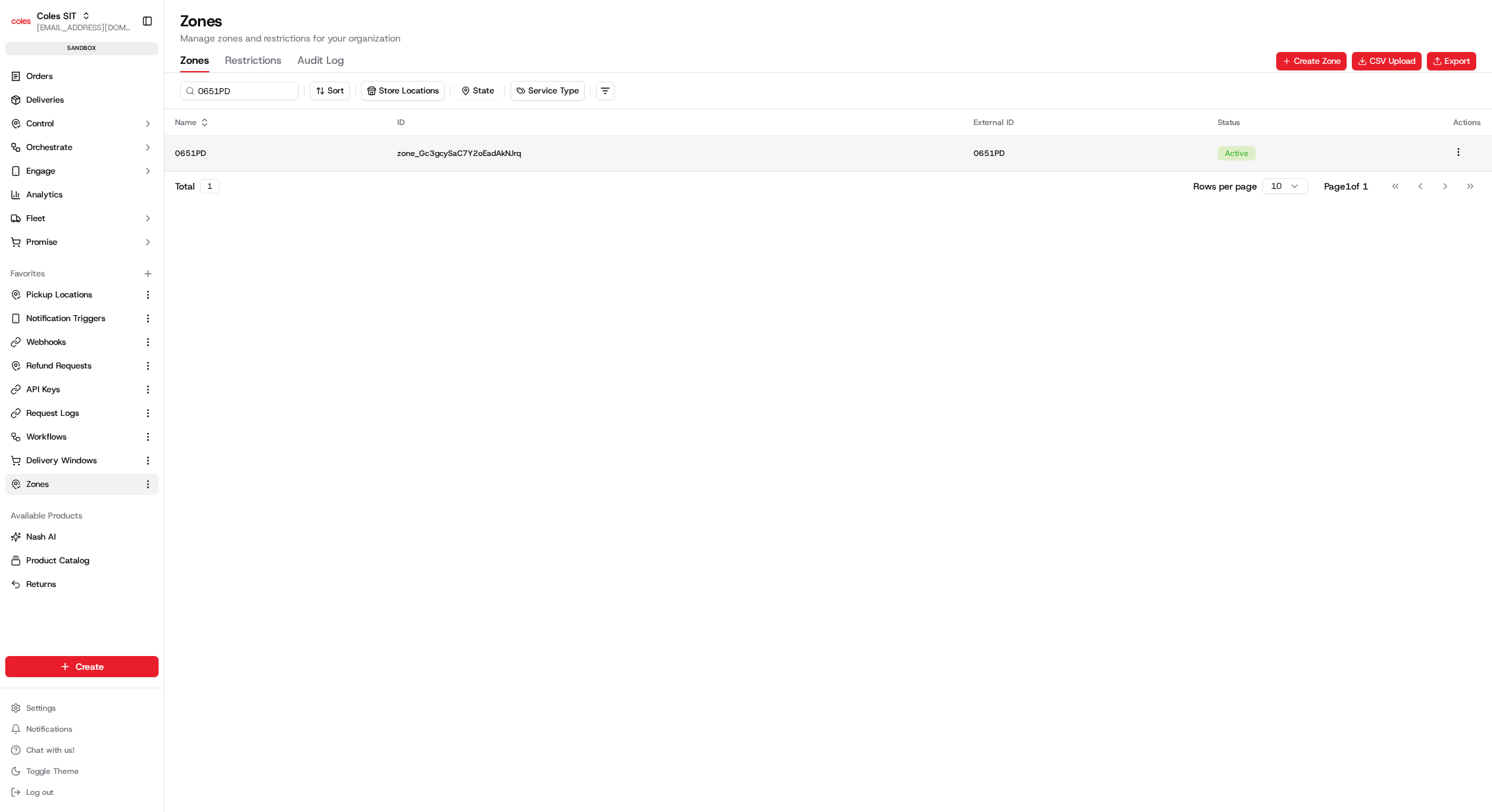
click at [412, 151] on p "zone_Gc3gcySaC7Y2oEadAkNJrq" at bounding box center [675, 153] width 556 height 10
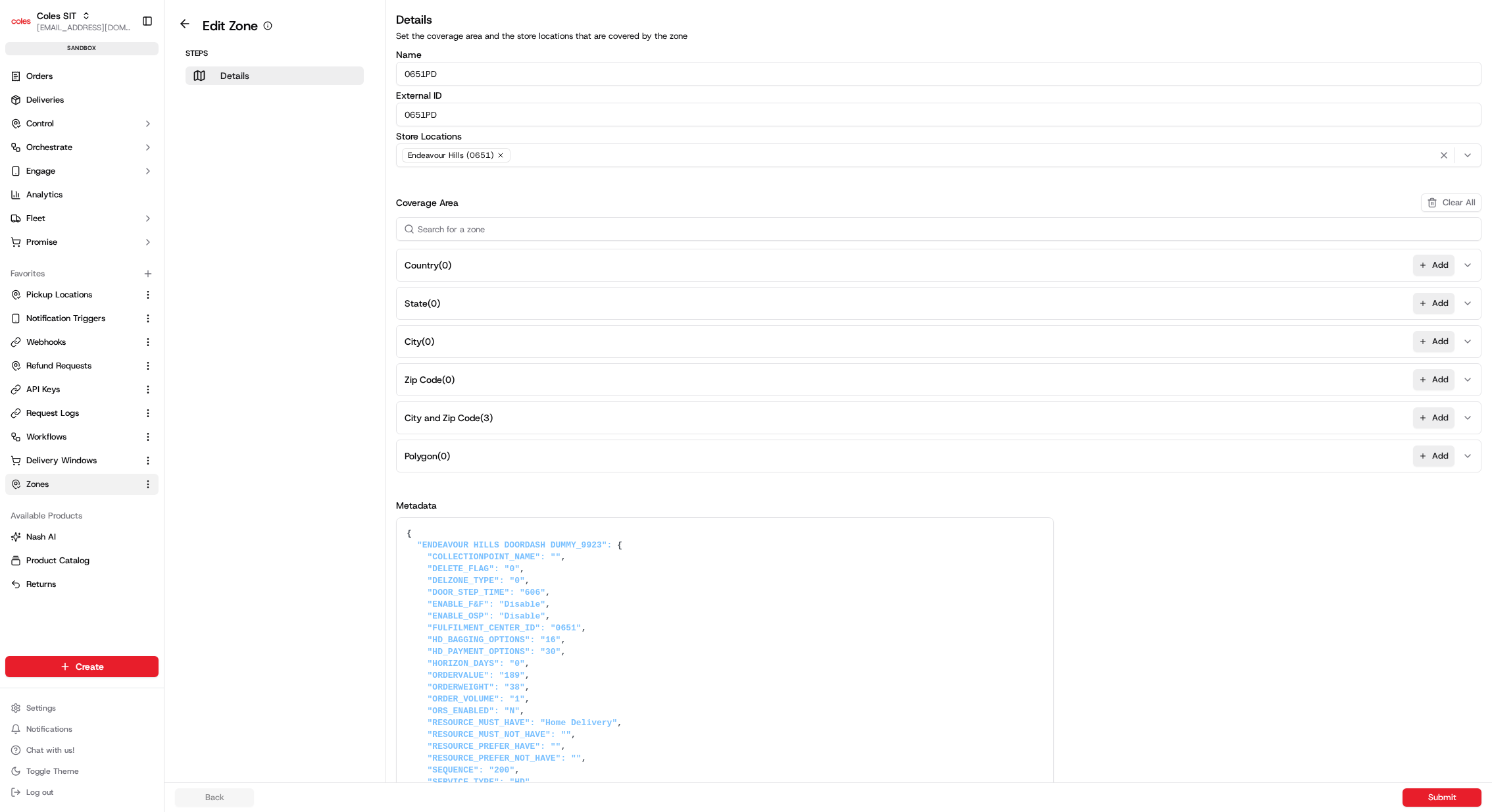
click at [237, 73] on p "Details" at bounding box center [235, 75] width 29 height 13
click at [86, 456] on span "Delivery Windows" at bounding box center [61, 460] width 70 height 12
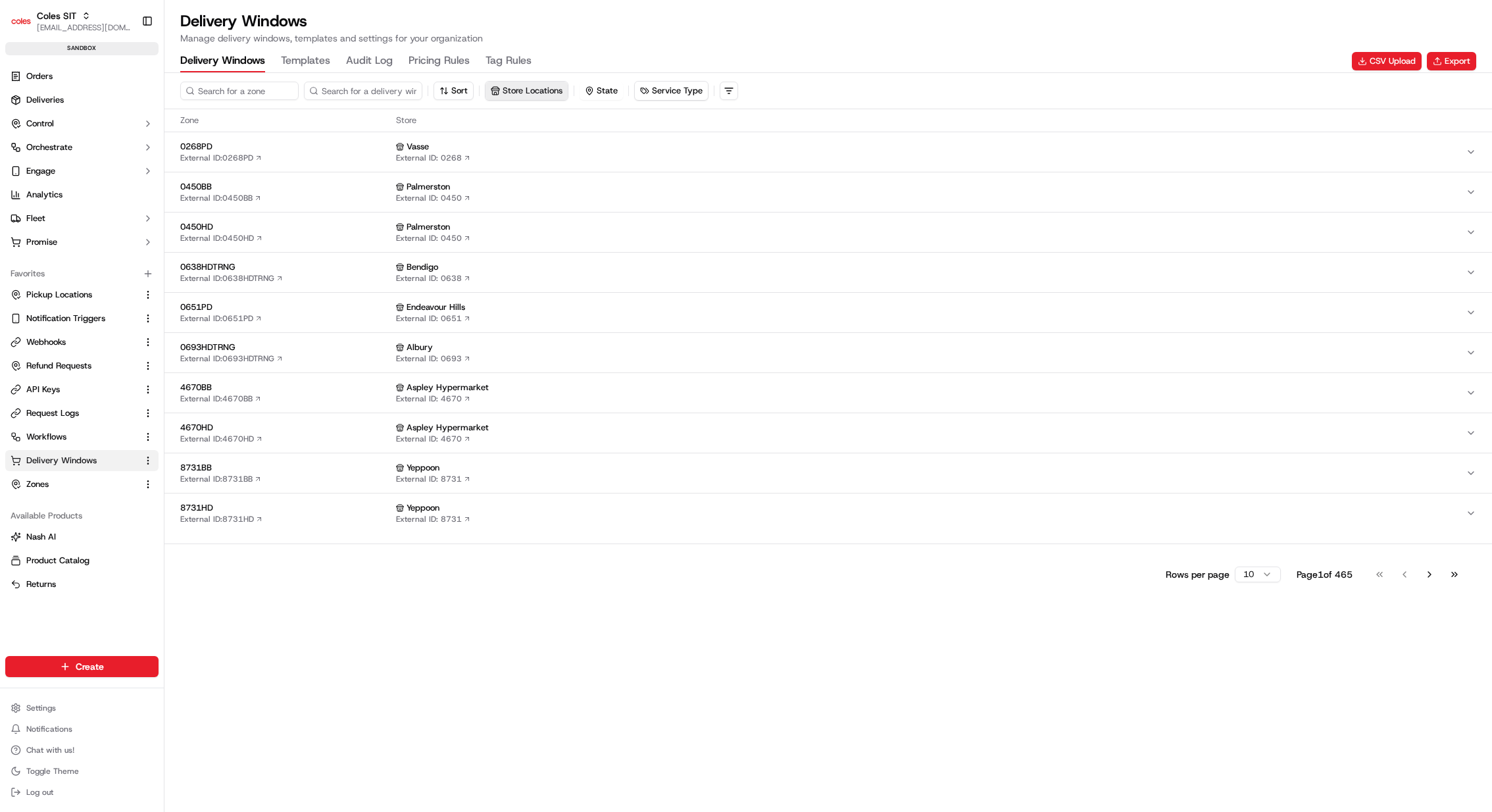
click at [526, 85] on button "Store Locations" at bounding box center [527, 91] width 83 height 19
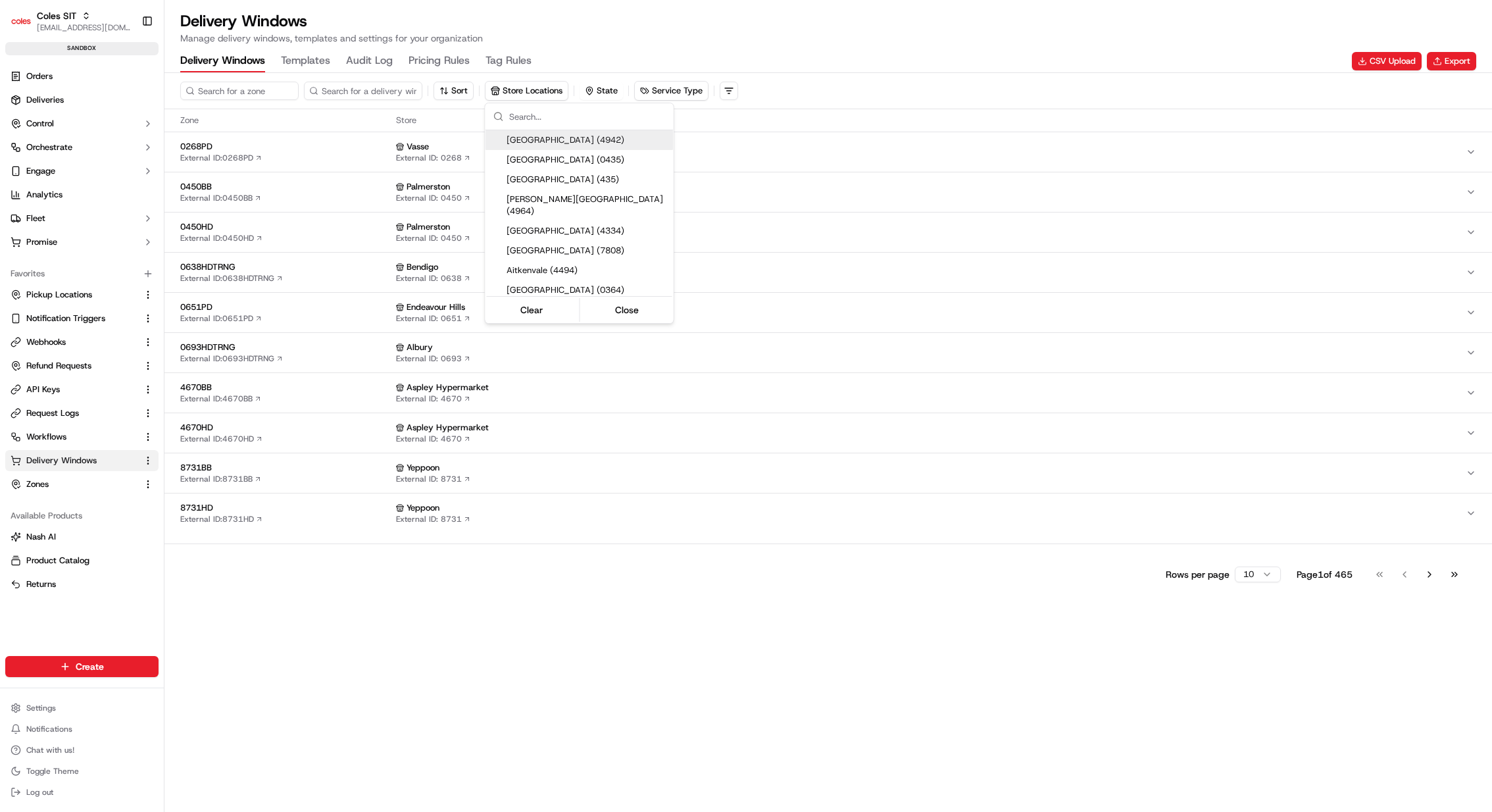
click at [614, 86] on html "Coles SIT kareem@usenash.com Toggle Sidebar sandbox Orders Deliveries Control O…" at bounding box center [746, 406] width 1492 height 812
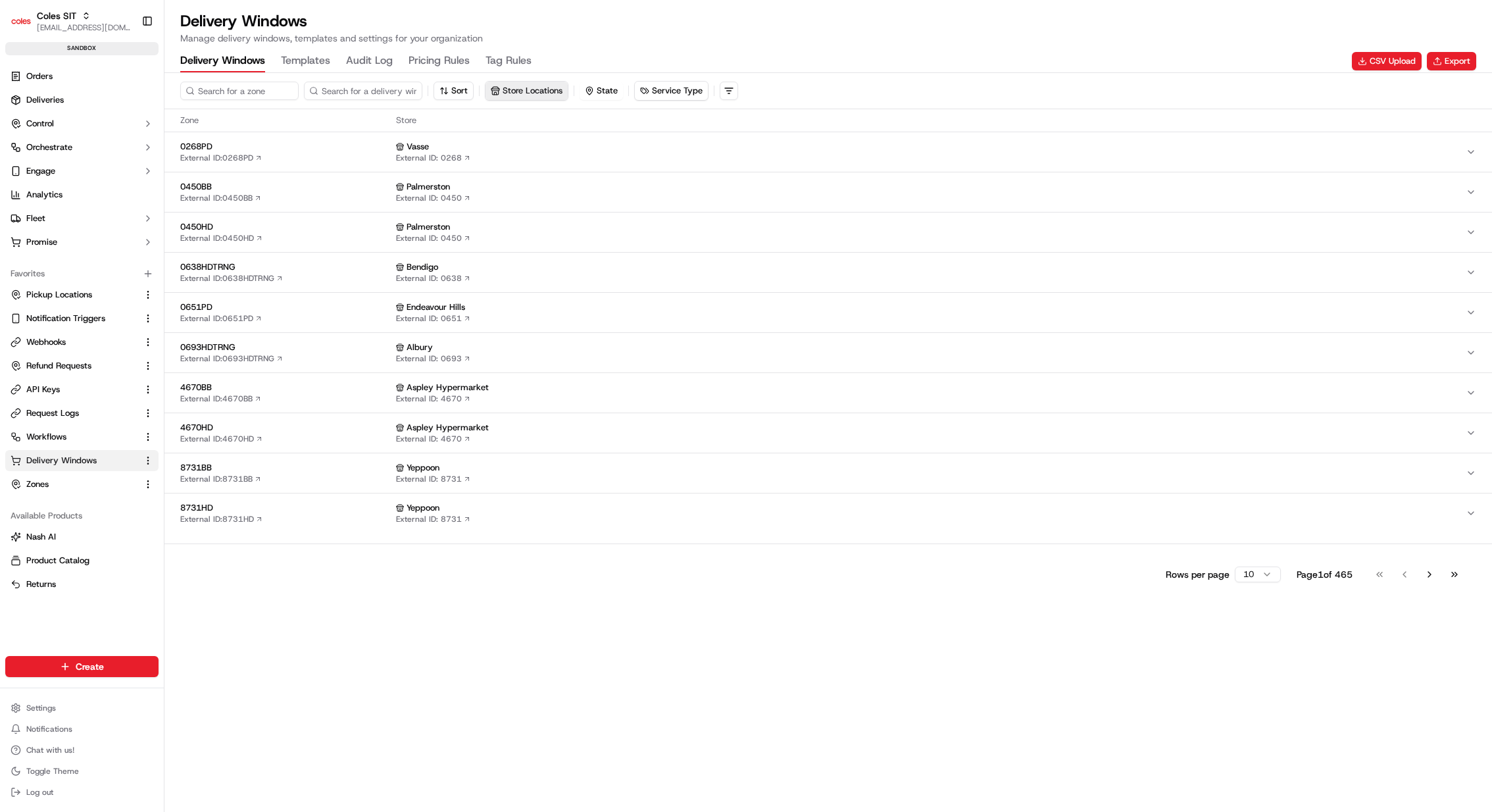
click at [522, 89] on button "Store Locations" at bounding box center [527, 91] width 83 height 19
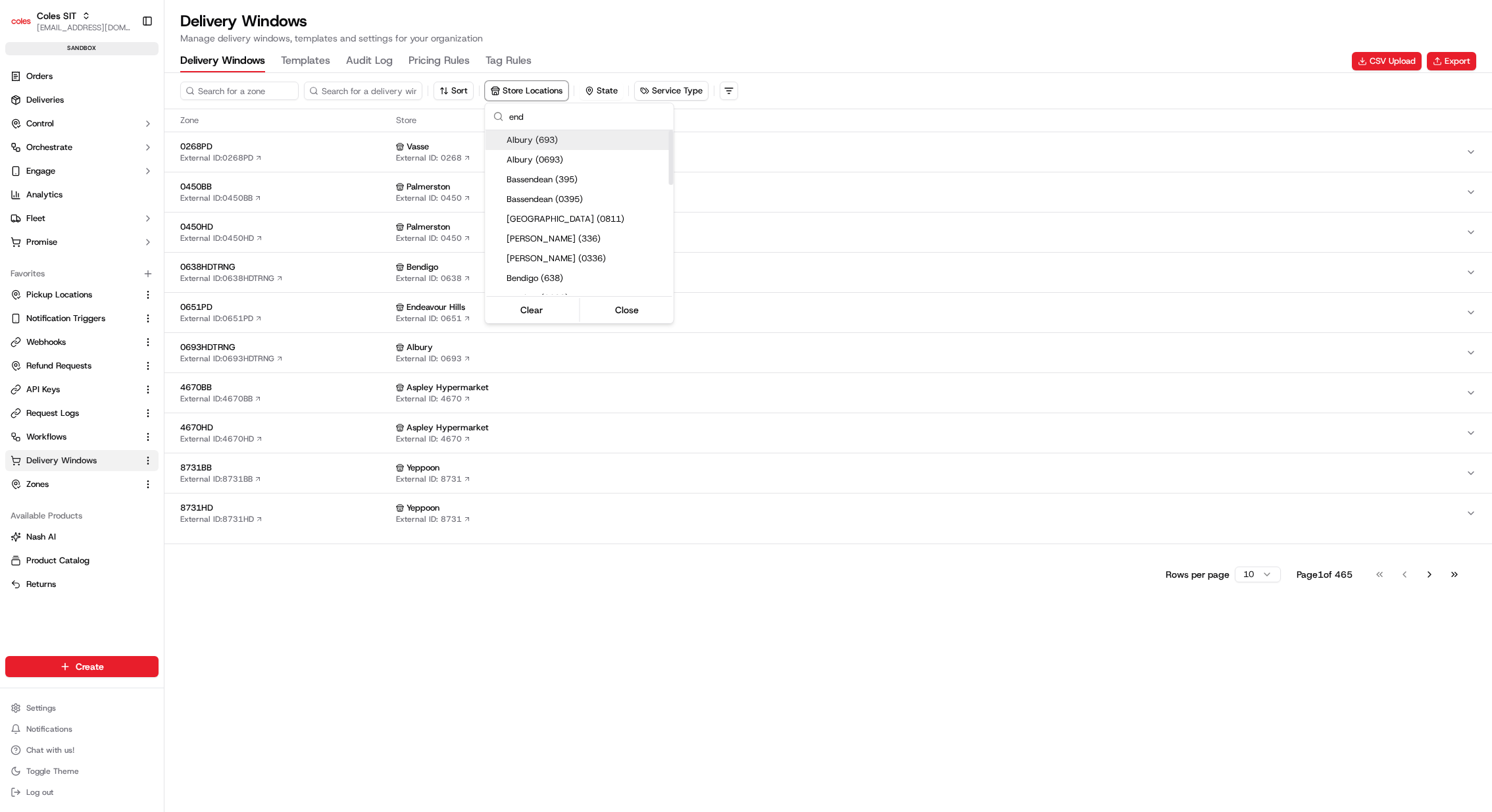
paste input "0651"
type input "0651"
click at [571, 138] on span "Endeavour Hills (0651)" at bounding box center [587, 140] width 162 height 12
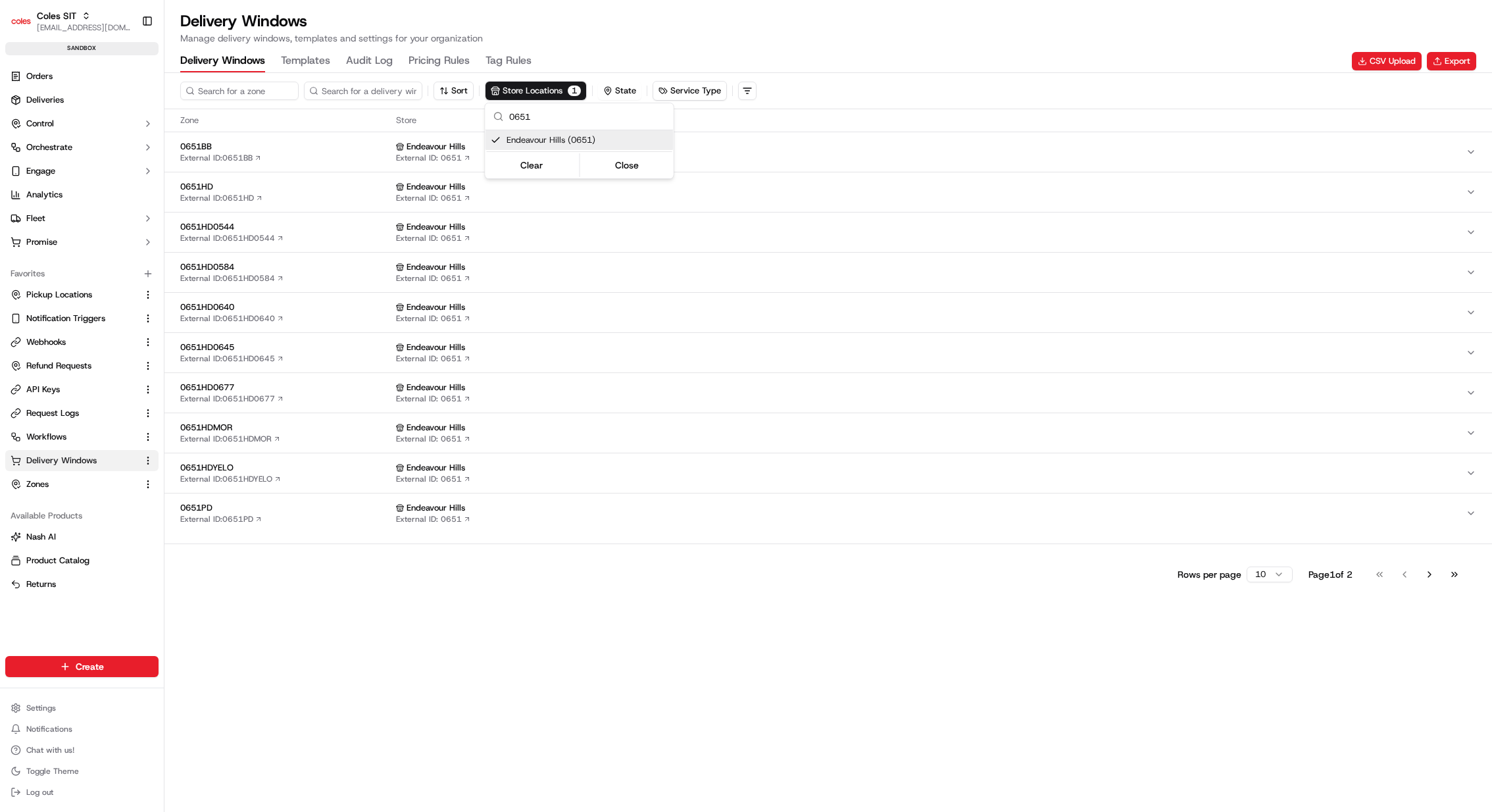
click at [454, 601] on html "Coles SIT kareem@usenash.com Toggle Sidebar sandbox Orders Deliveries Control O…" at bounding box center [746, 406] width 1492 height 812
click at [372, 519] on div "0651PD External ID: 0651PD" at bounding box center [285, 513] width 210 height 23
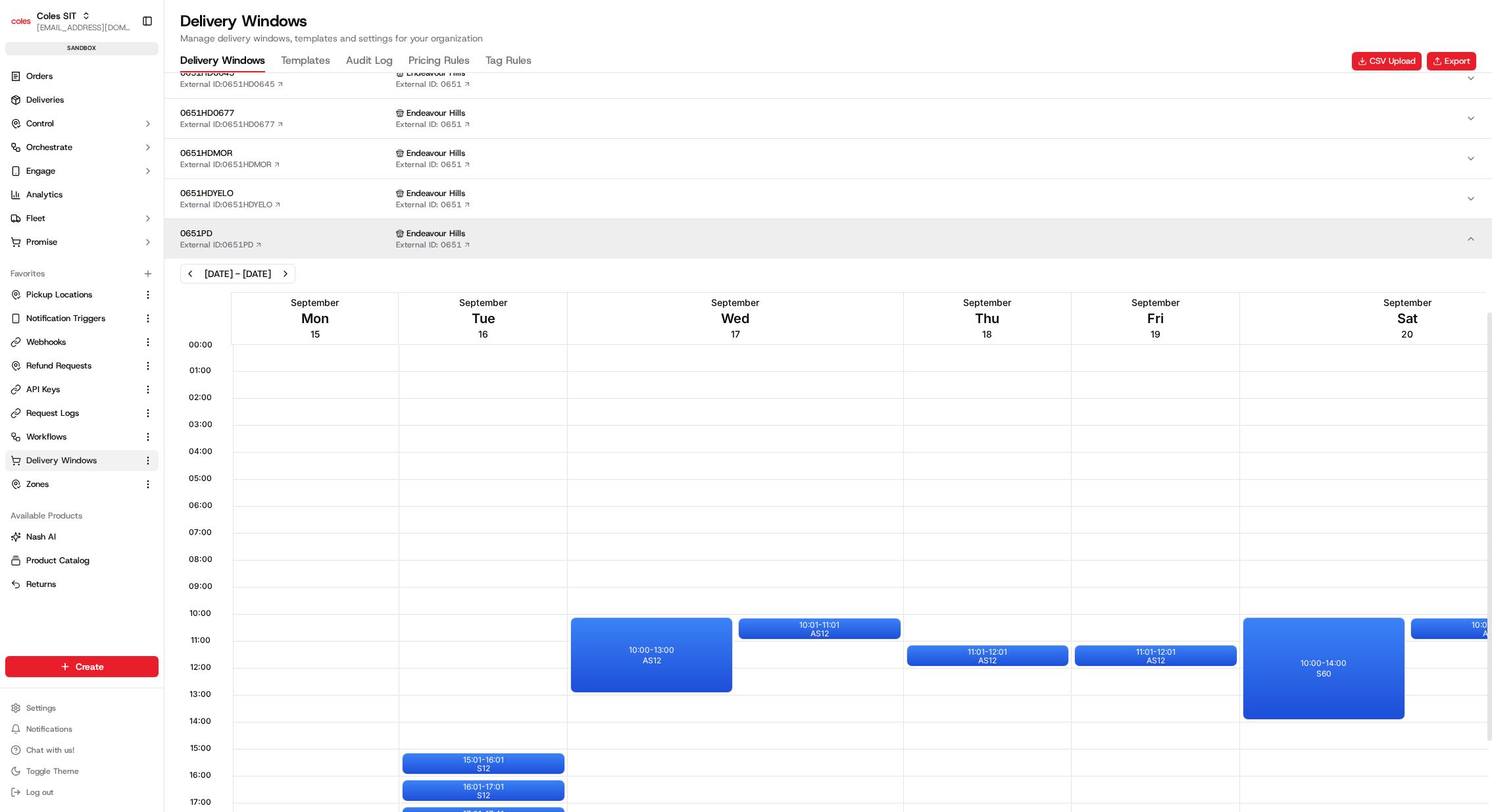
scroll to position [538, 0]
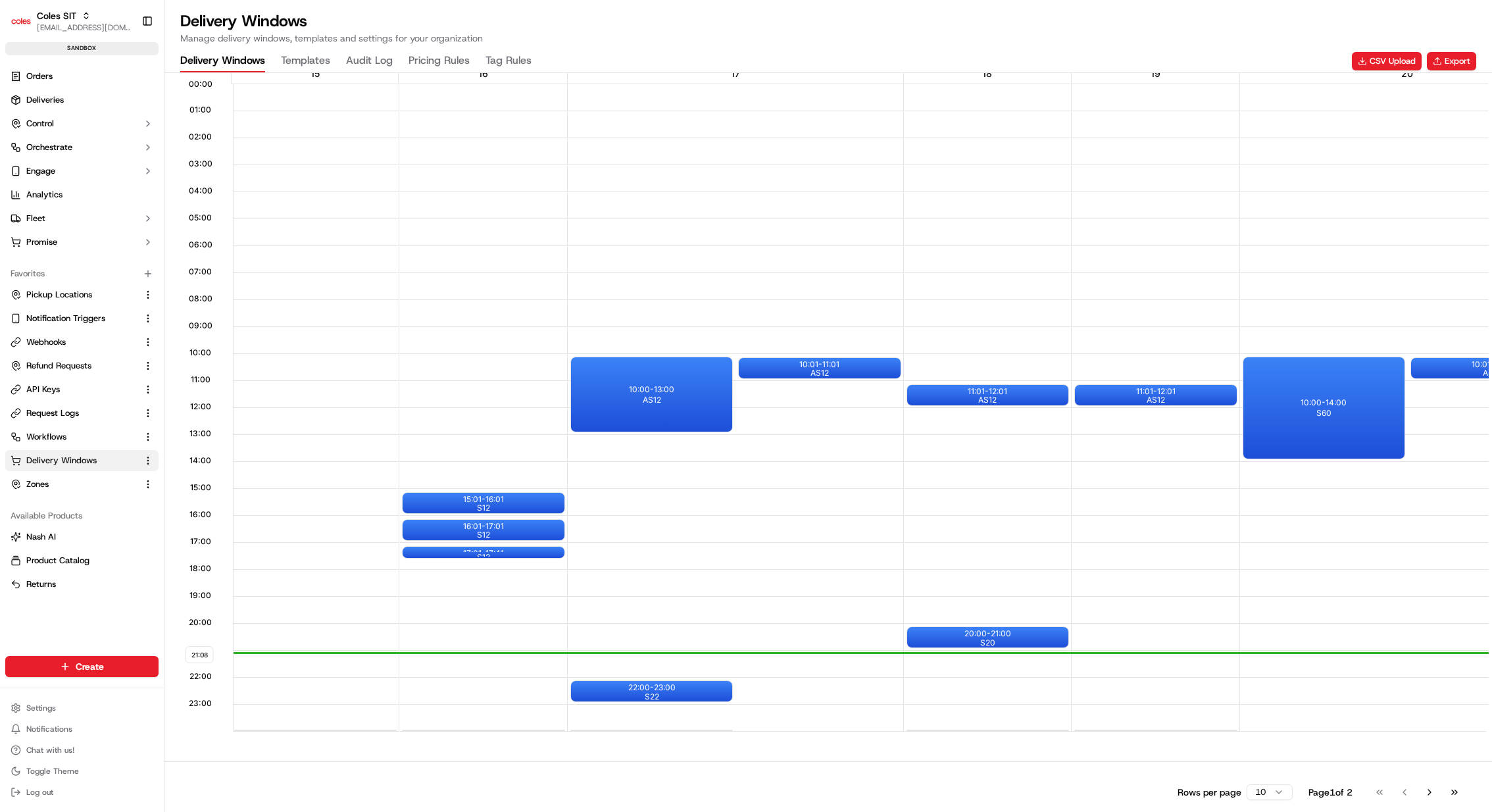
click at [353, 601] on div at bounding box center [316, 692] width 166 height 27
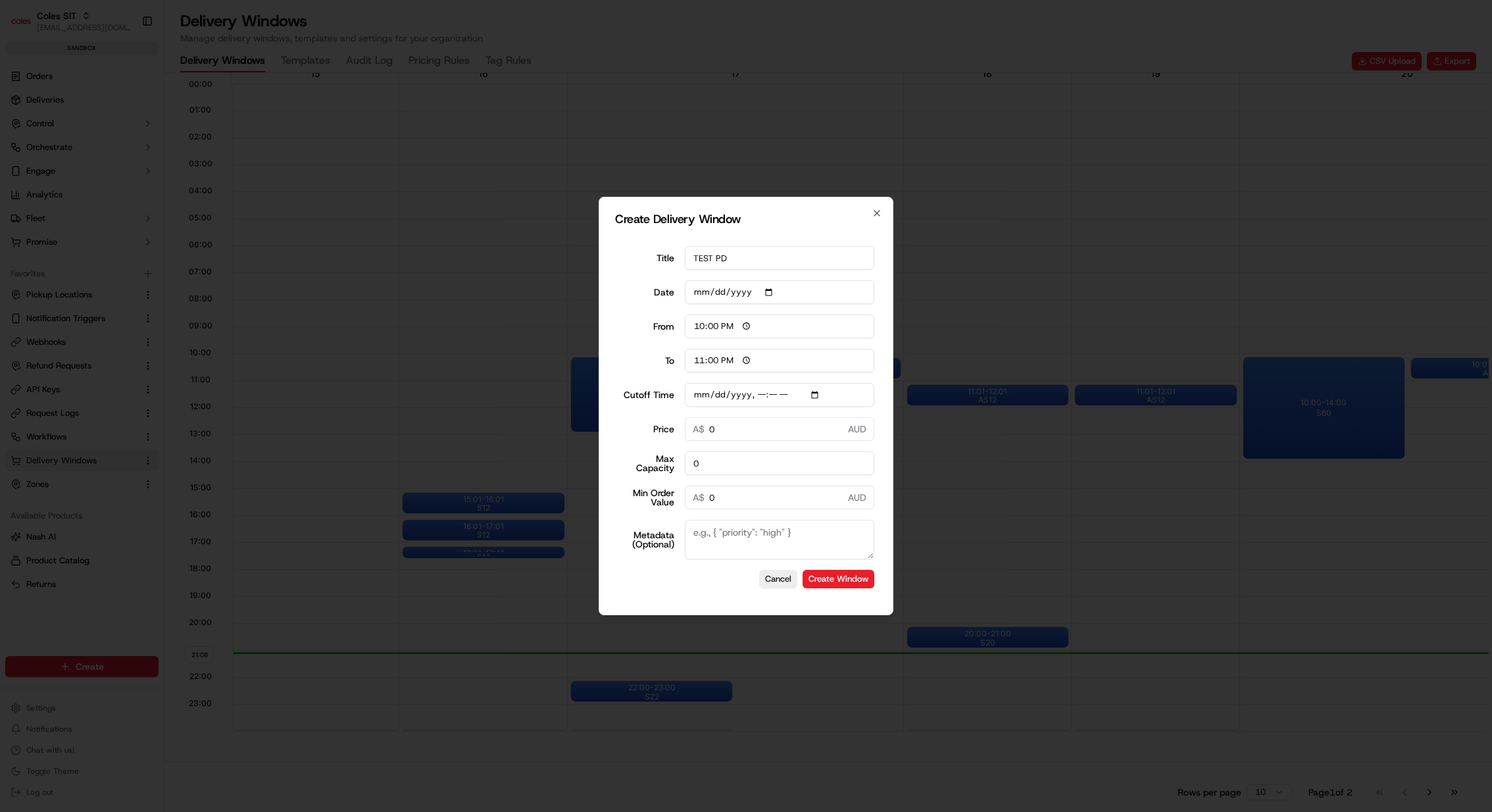
type input "TEST PD"
click at [804, 393] on input "Cutoff Time" at bounding box center [780, 395] width 190 height 23
click at [814, 393] on input "Cutoff Time" at bounding box center [780, 395] width 190 height 23
type input "2025-09-21T21:20"
click at [888, 375] on div "Create Delivery Window Title TEST PD Date 2025-09-15 From 22:00 To 23:00 Cutoff…" at bounding box center [746, 406] width 295 height 419
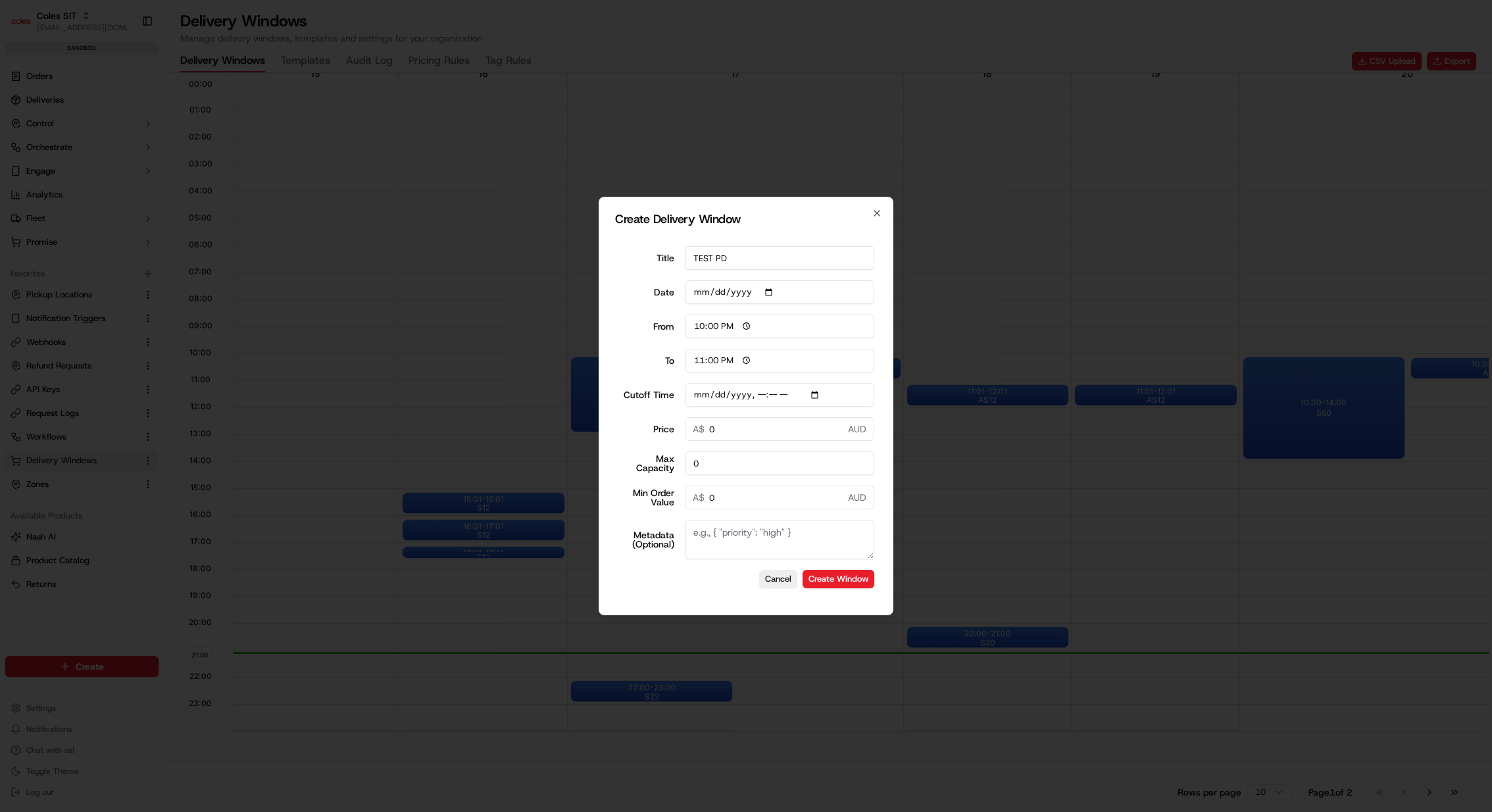
click at [758, 463] on input "0" at bounding box center [780, 463] width 190 height 23
click at [696, 461] on input "0100" at bounding box center [780, 463] width 190 height 23
type input "100"
click at [790, 426] on input "0" at bounding box center [780, 429] width 190 height 23
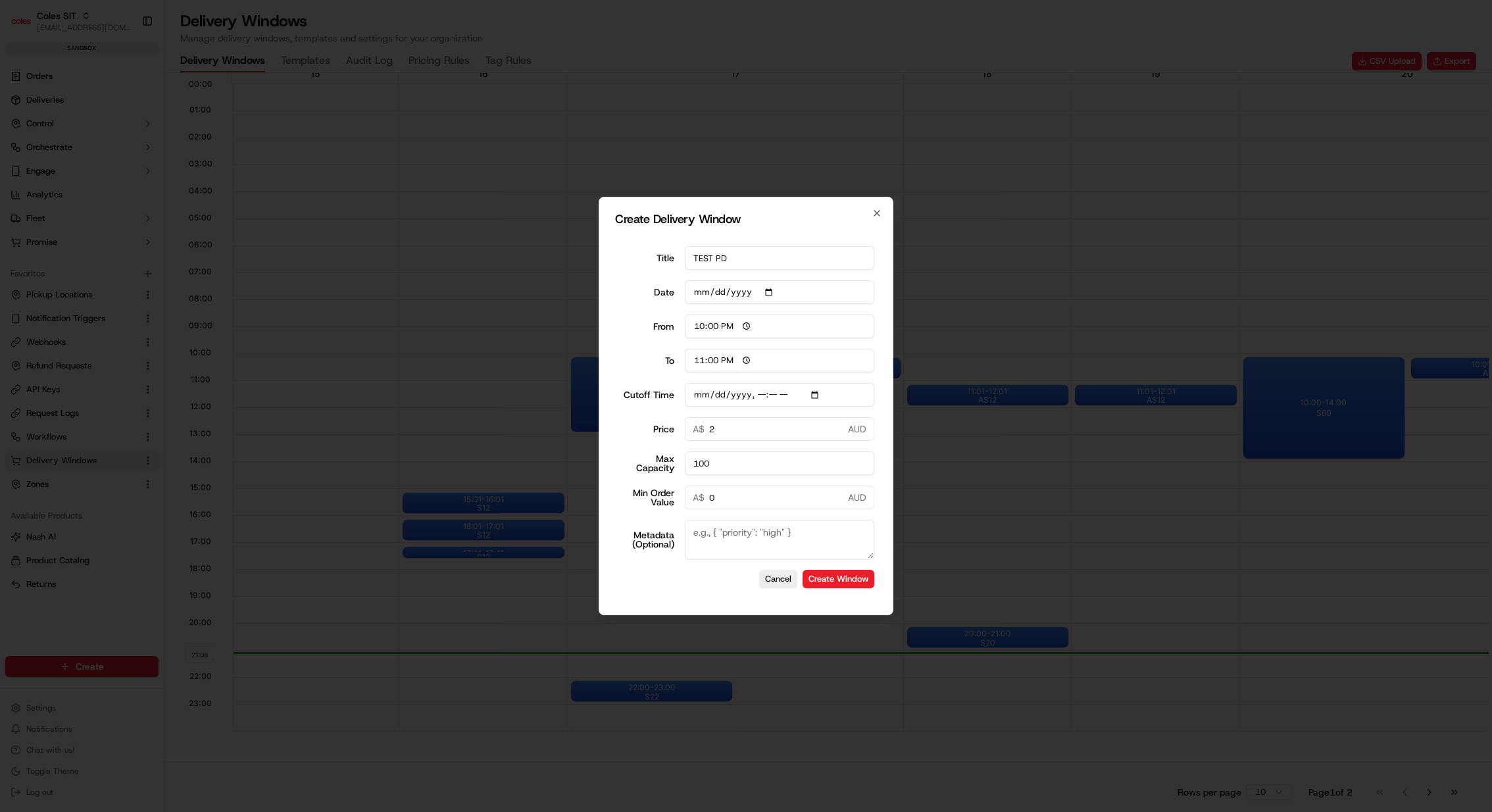
type input "2"
click at [793, 542] on textarea "Metadata (Optional)" at bounding box center [780, 539] width 190 height 39
click at [750, 527] on textarea "Metadata (Optional)" at bounding box center [780, 539] width 190 height 39
paste textarea "{ "SERVICE_TYPE": "HD", "WEB_CUTOFF_DATE": "15/09/2025 11:30", "SHIFT": "S12", …"
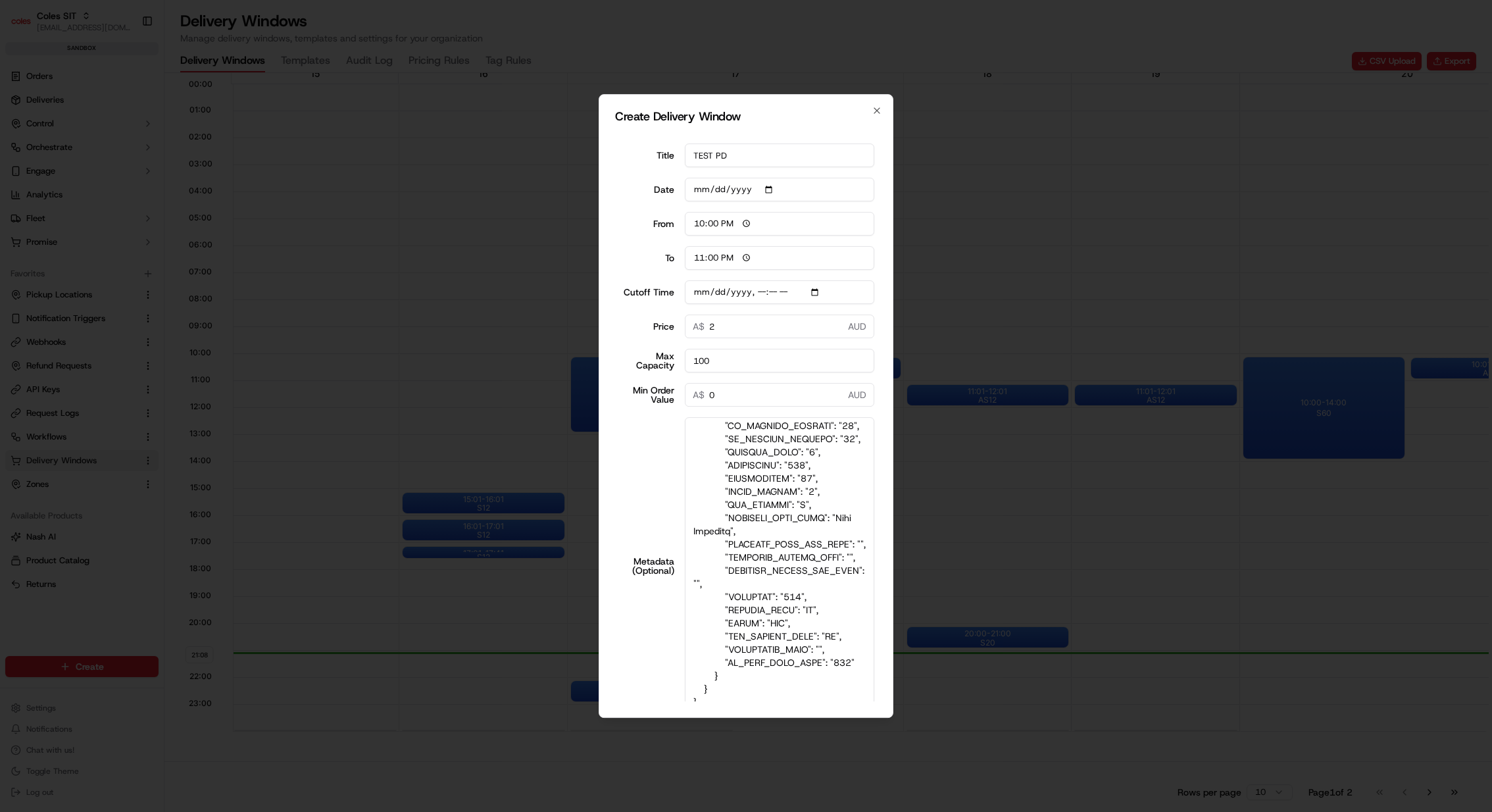
scroll to position [1240, 0]
drag, startPoint x: 866, startPoint y: 554, endPoint x: 881, endPoint y: 812, distance: 258.4
click at [881, 601] on body "Coles SIT kareem@usenash.com Toggle Sidebar sandbox Orders Deliveries Control O…" at bounding box center [746, 406] width 1492 height 812
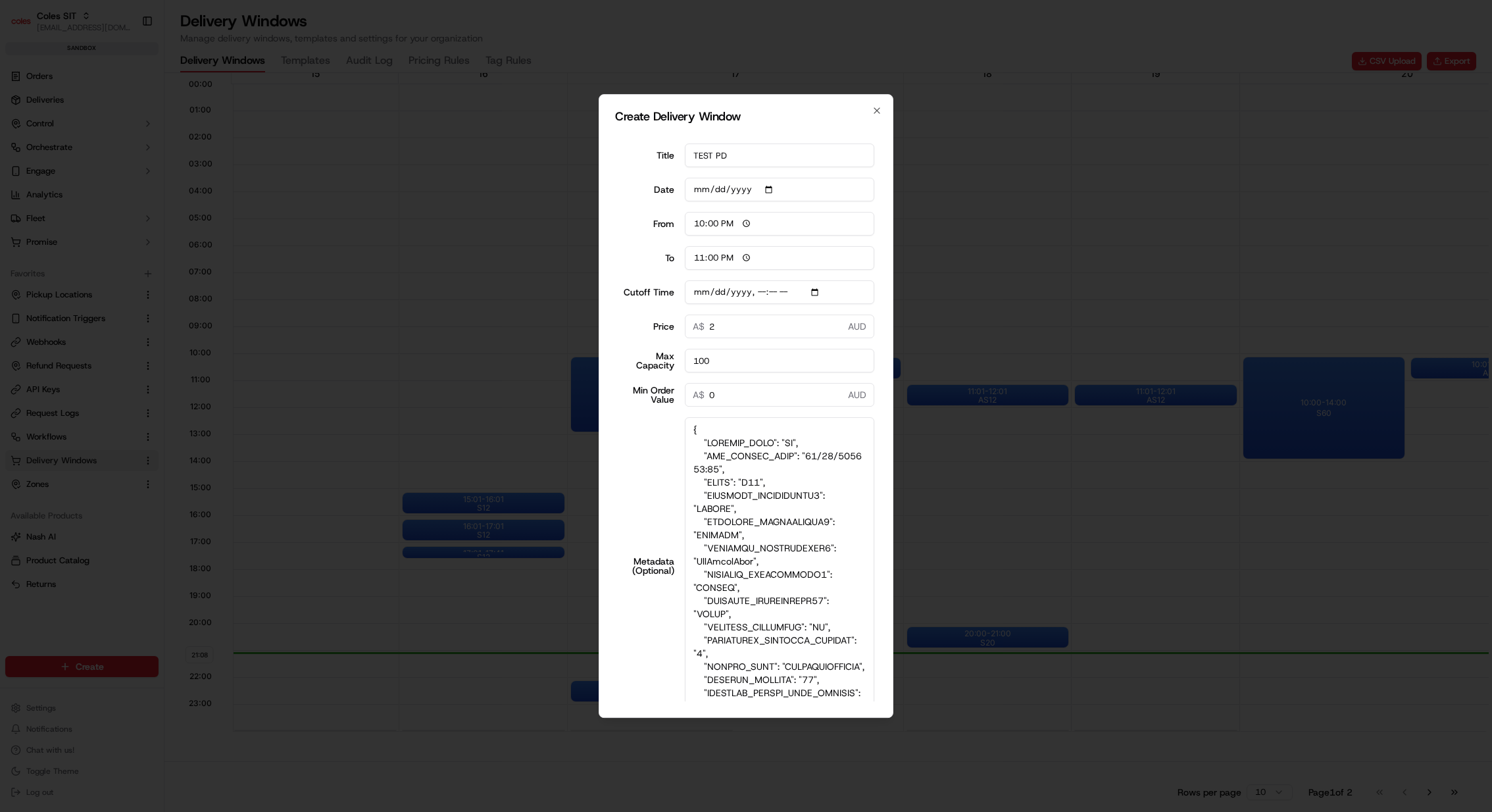
click at [817, 456] on textarea "Metadata (Optional)" at bounding box center [780, 566] width 190 height 298
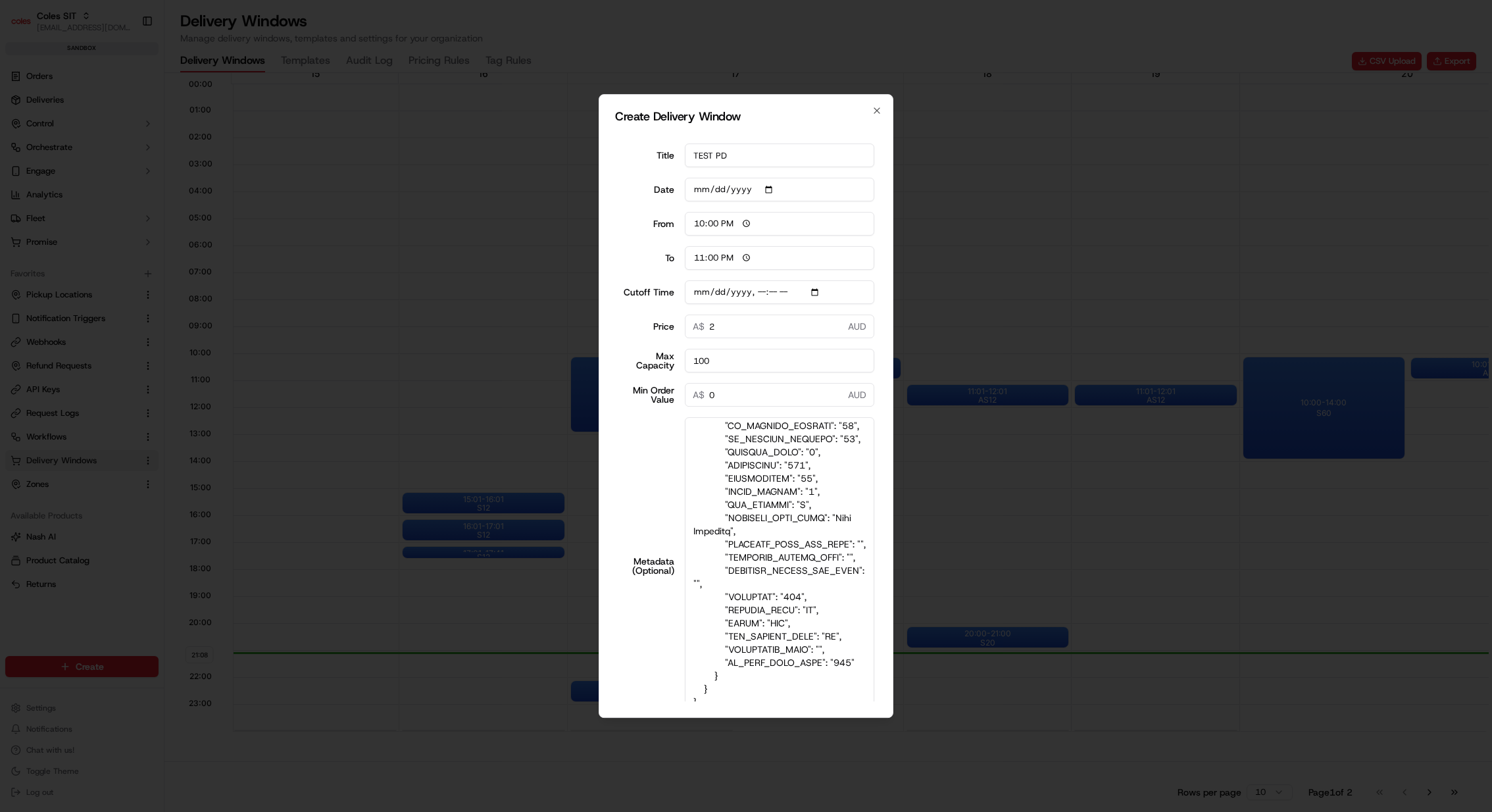
scroll to position [52, 0]
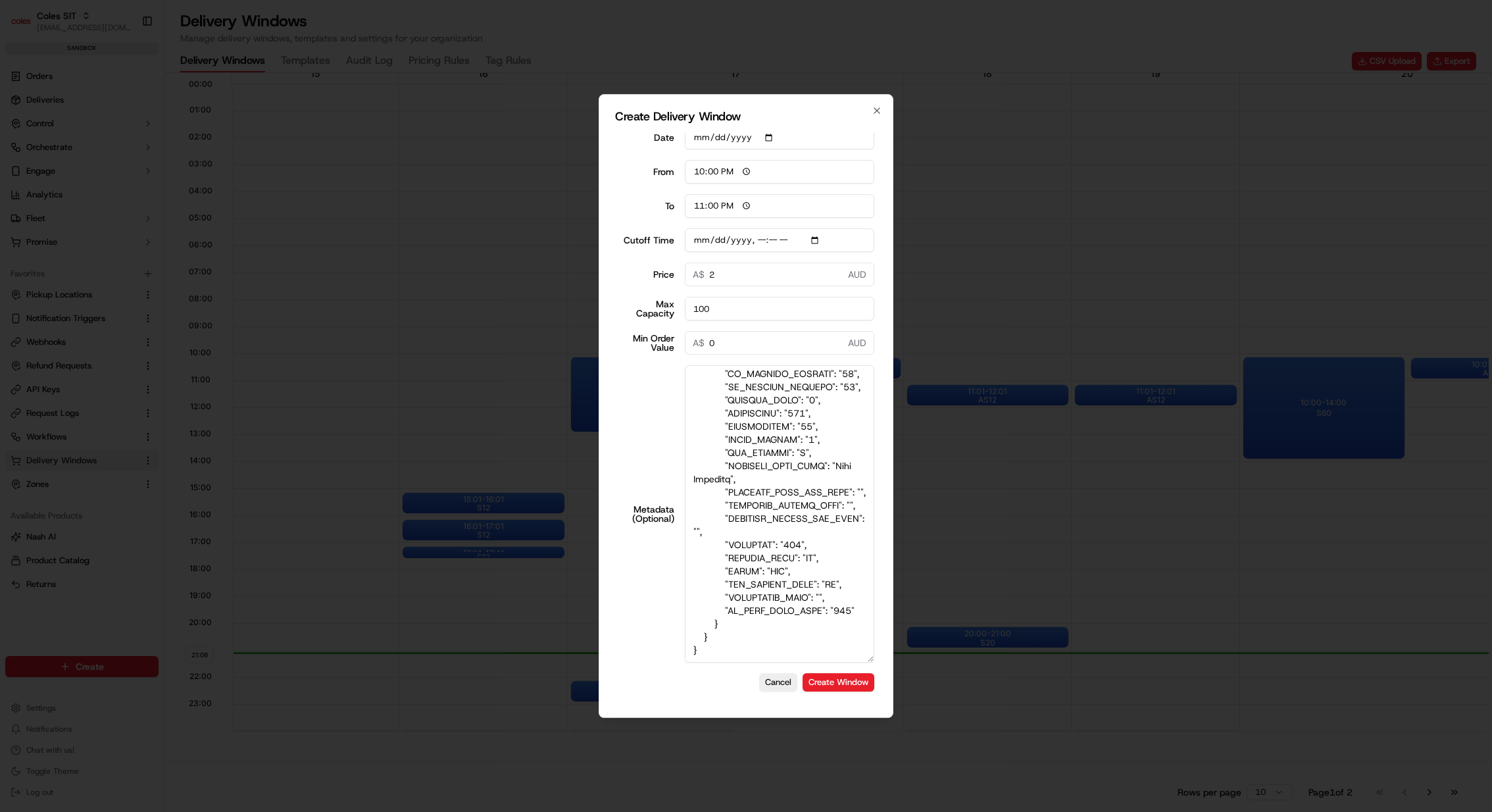
type textarea "{ "SERVICE_TYPE": "HD", "WEB_CUTOFF_DATE": "21/09/2025 21:20", "SHIFT": "S12", …"
click at [829, 601] on form "Title TEST PD Date 2025-09-15 From 22:00 To 23:00 Cutoff Time Price 2 A$ AUD Ma…" at bounding box center [746, 417] width 262 height 569
click at [829, 601] on button "Create Window" at bounding box center [838, 682] width 72 height 19
type input "[DATE]"
type input "06:00"
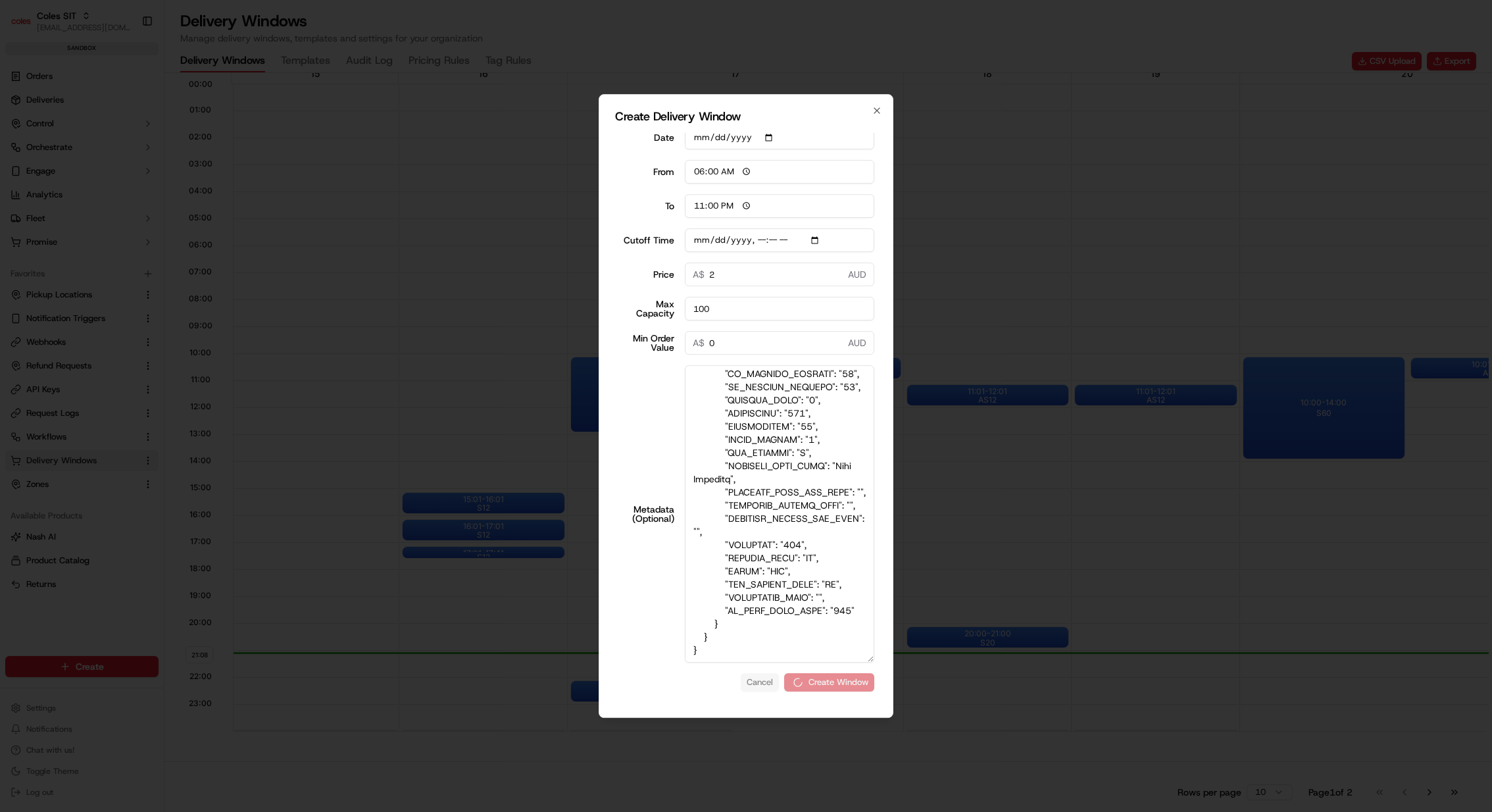
type input "14:00"
type input "0"
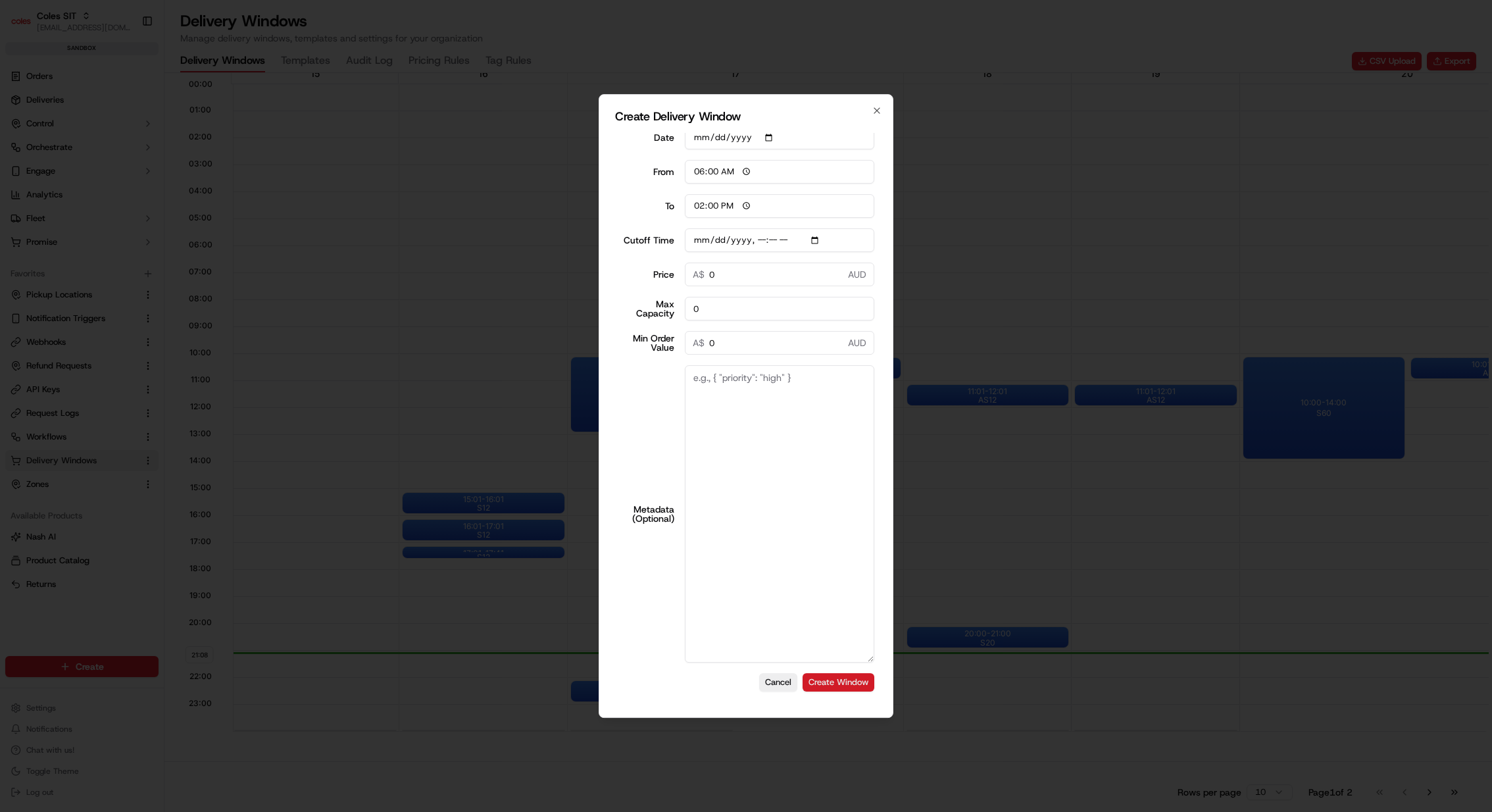
scroll to position [0, 0]
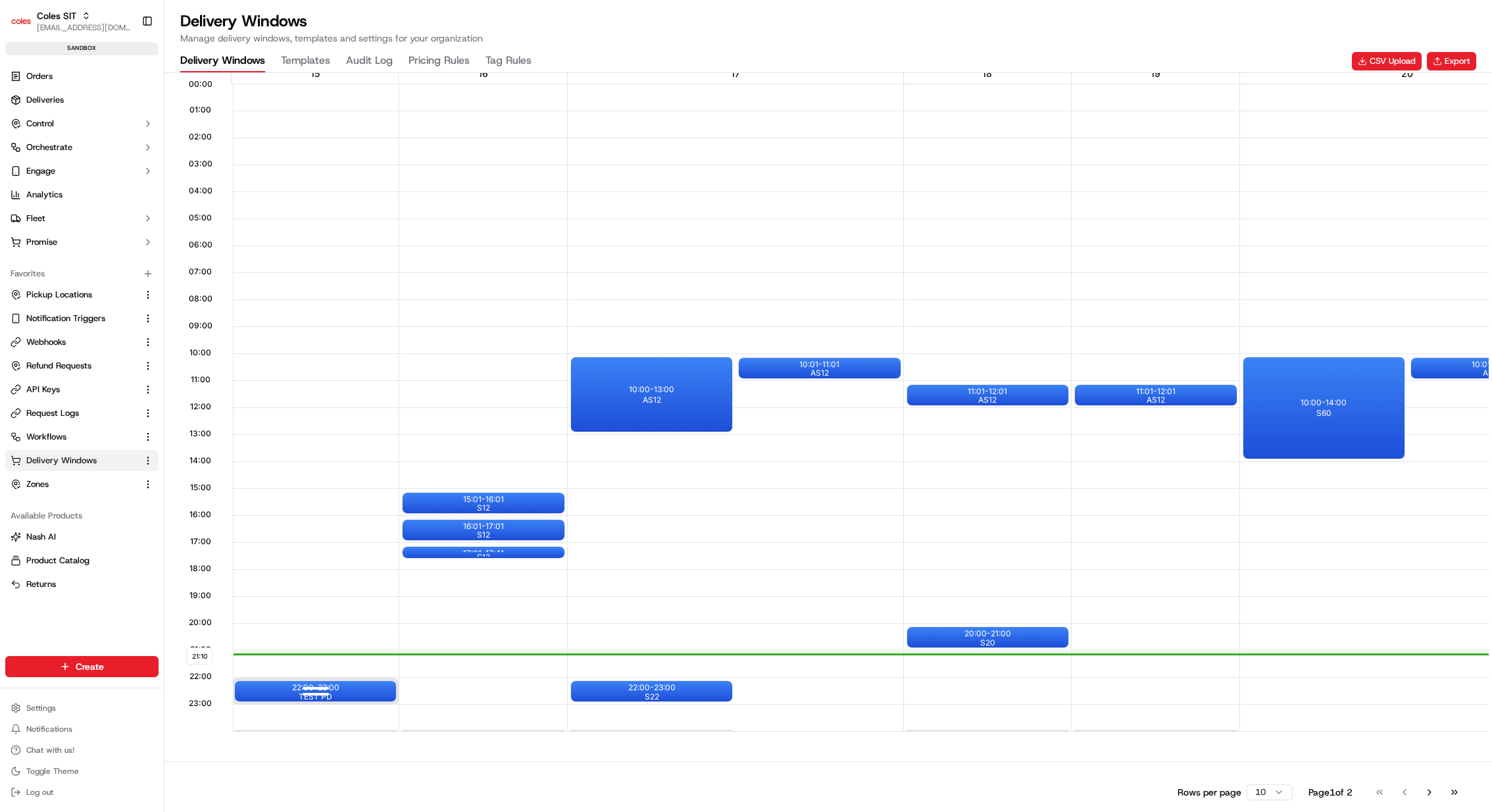
click at [348, 601] on div "22:00 - 23:00 TEST PD" at bounding box center [316, 691] width 161 height 21
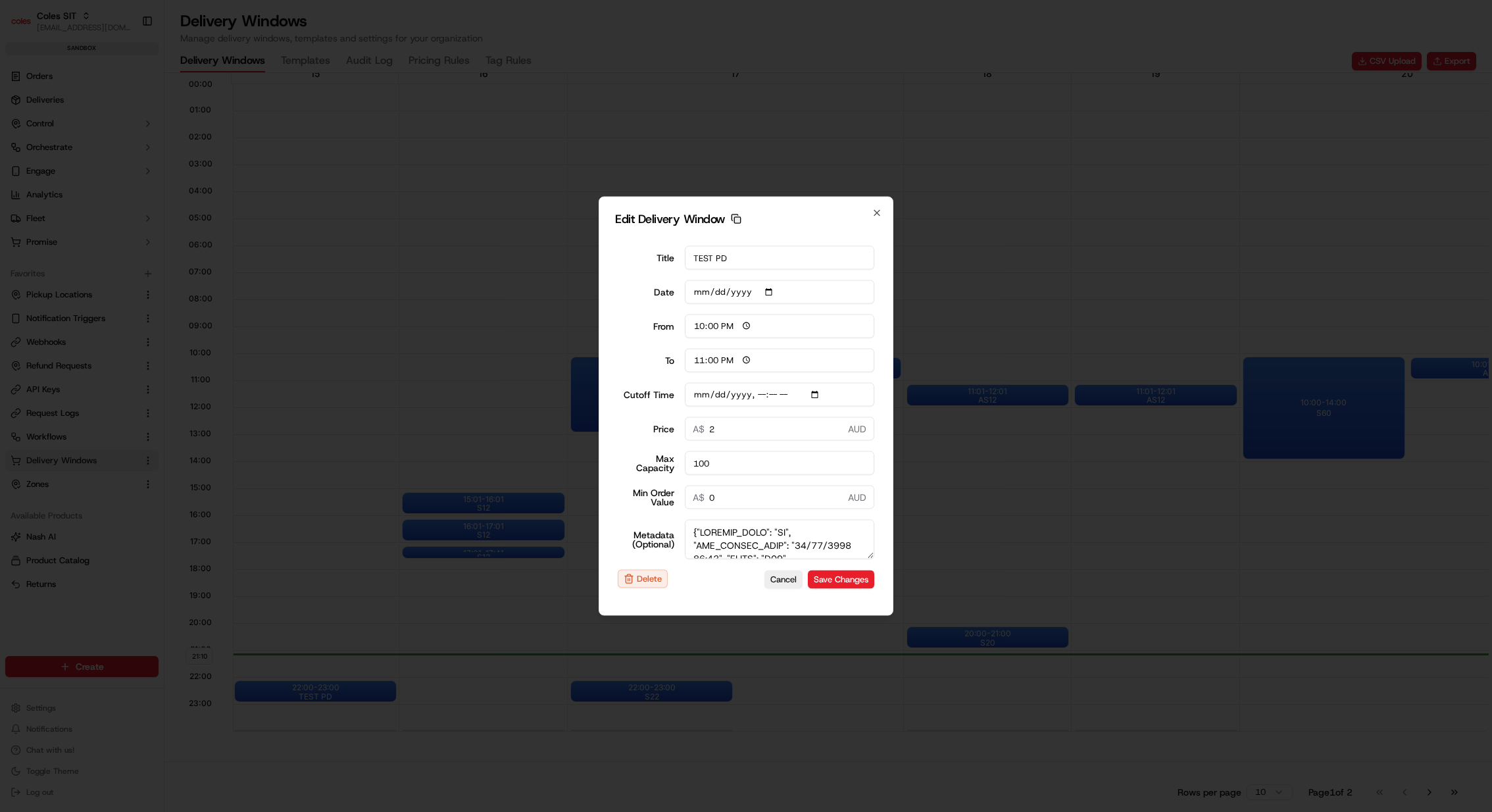
click at [734, 218] on icon "button" at bounding box center [736, 219] width 10 height 10
type input "[DATE]T21:20"
type input "[DATE]"
type input "21:11"
type input "22:11"
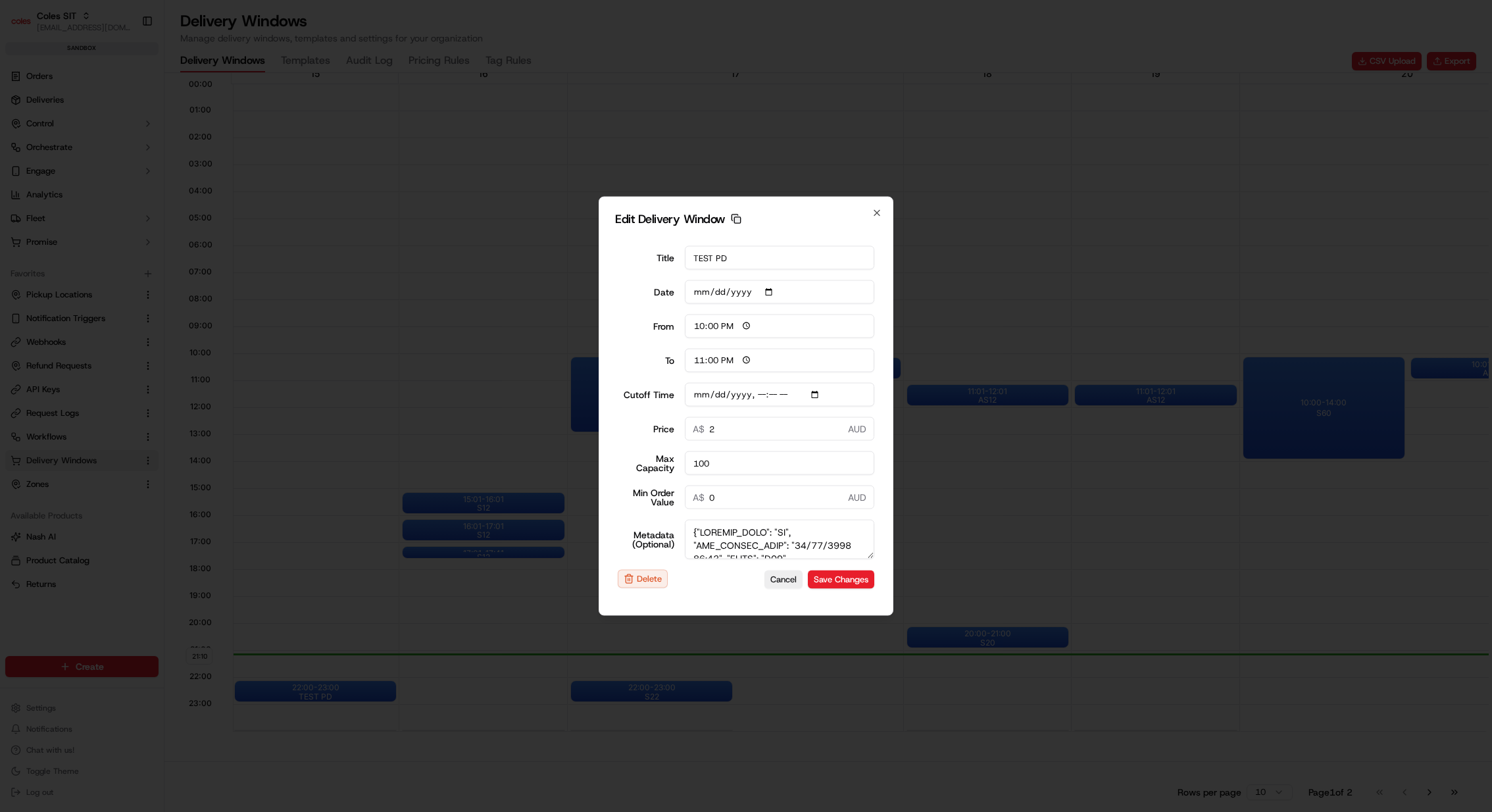
type input "[DATE]T21:20"
type input "0"
click at [961, 305] on div at bounding box center [746, 406] width 1492 height 812
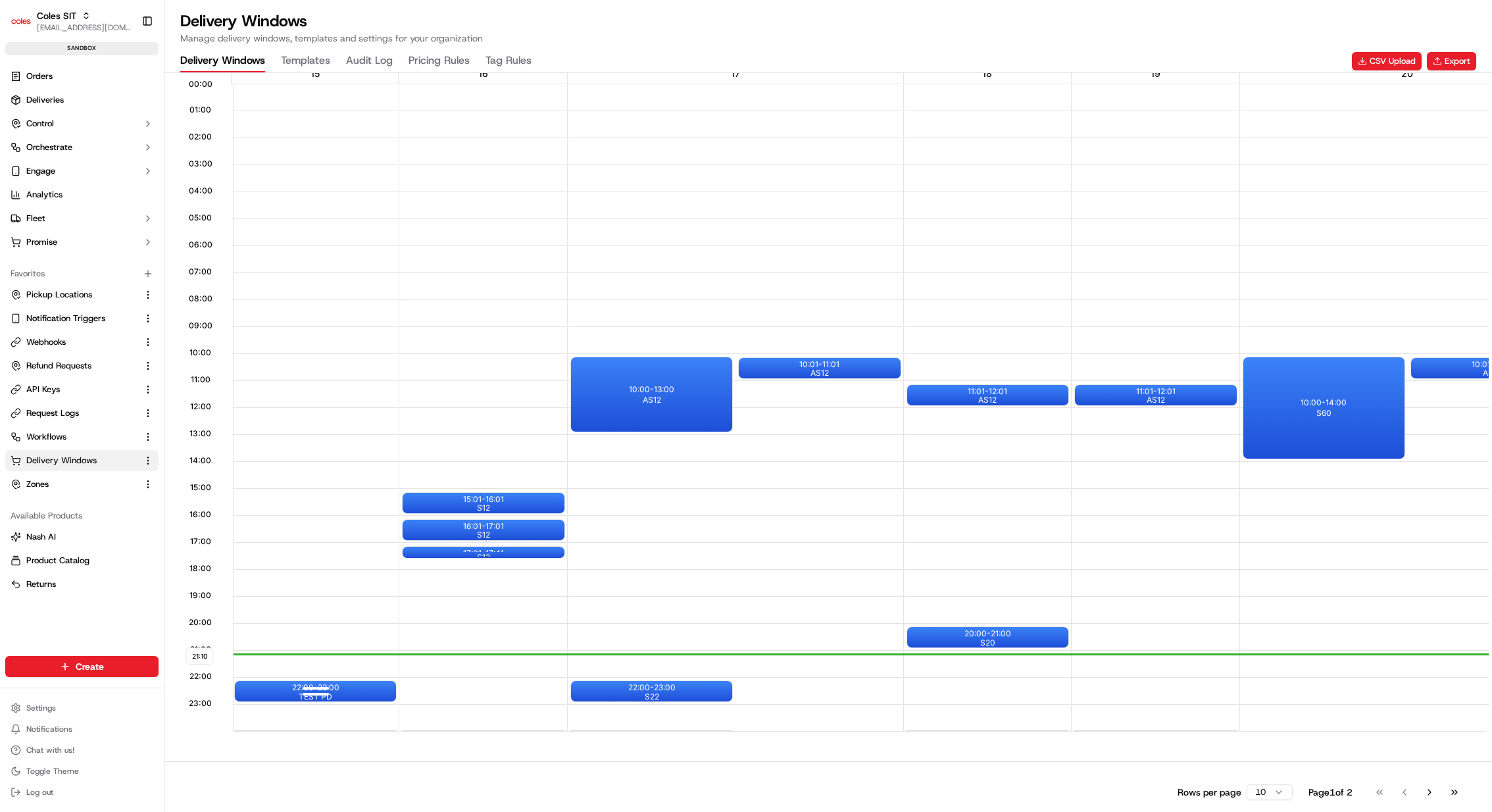
click at [331, 601] on div at bounding box center [316, 693] width 53 height 17
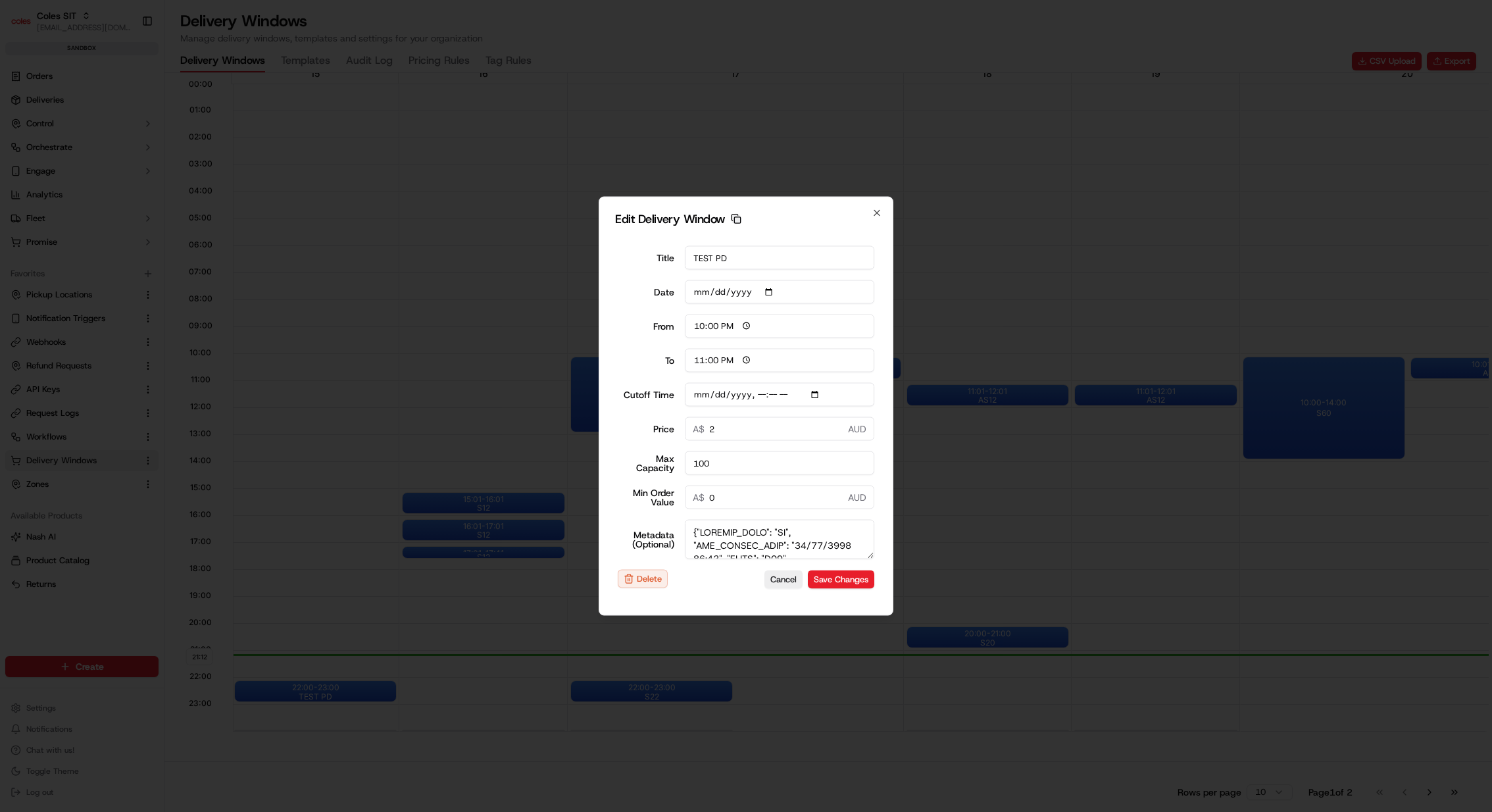
click at [734, 221] on icon "button" at bounding box center [736, 219] width 10 height 10
type input "[DATE]T21:20"
type input "[DATE]"
type input "21:20"
type input "22:20"
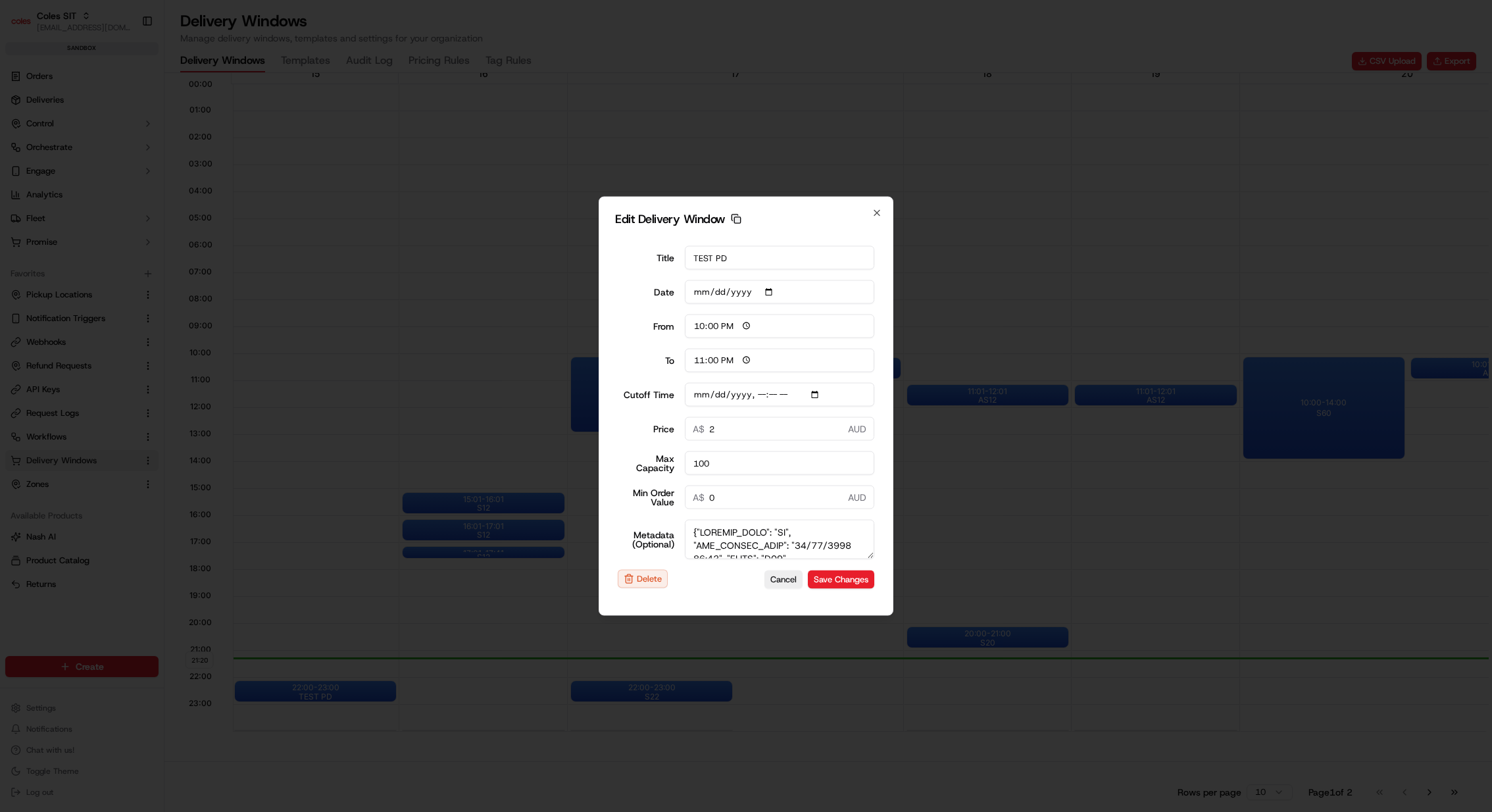
type input "[DATE]T21:20"
type input "0"
click at [800, 176] on div at bounding box center [746, 406] width 1492 height 812
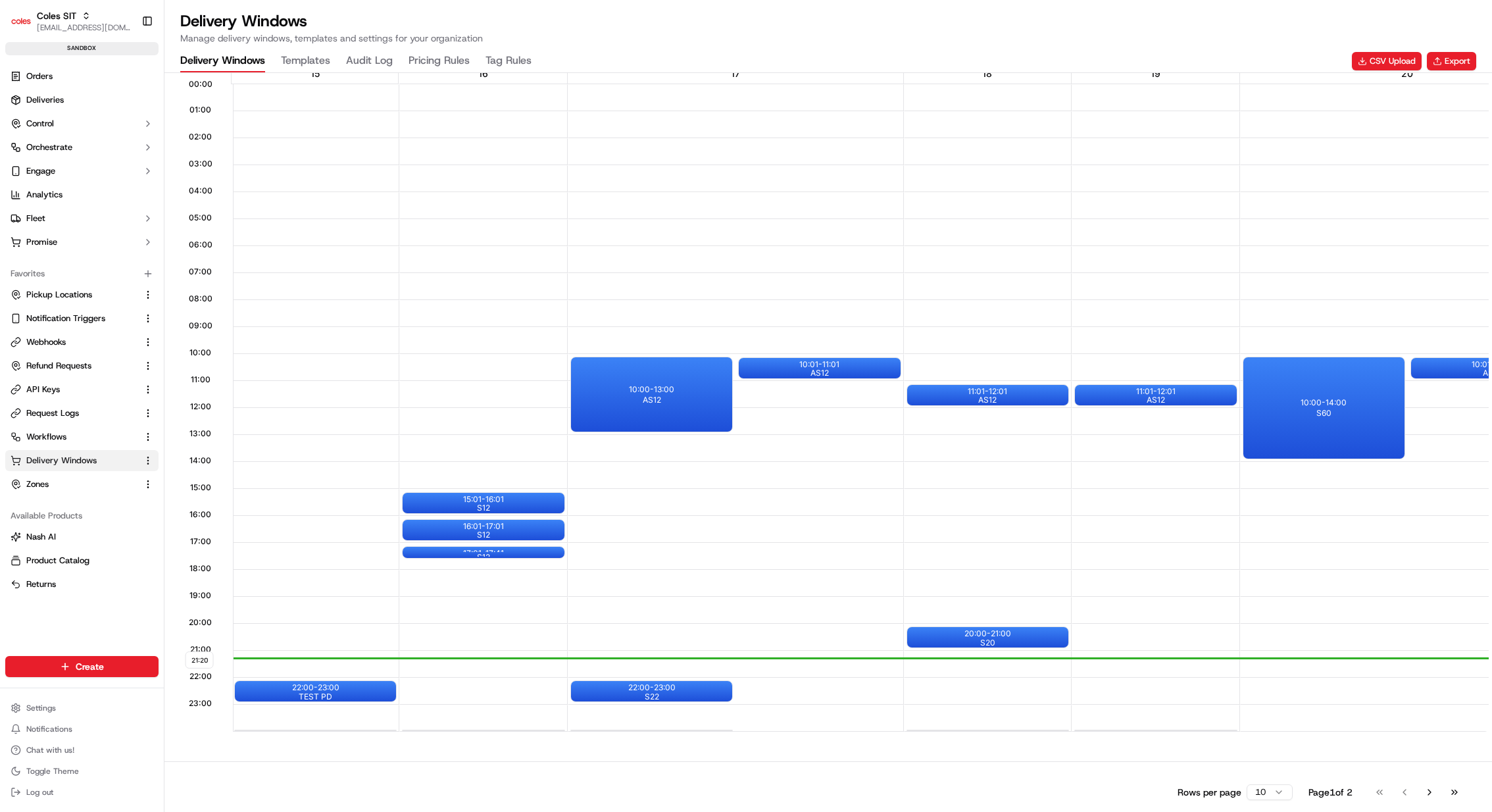
scroll to position [0, 2]
click at [715, 601] on div "Zone Store 0651BB External ID: 0651BB Endeavour Hills External ID: 0651 0651HD …" at bounding box center [828, 168] width 1328 height 1187
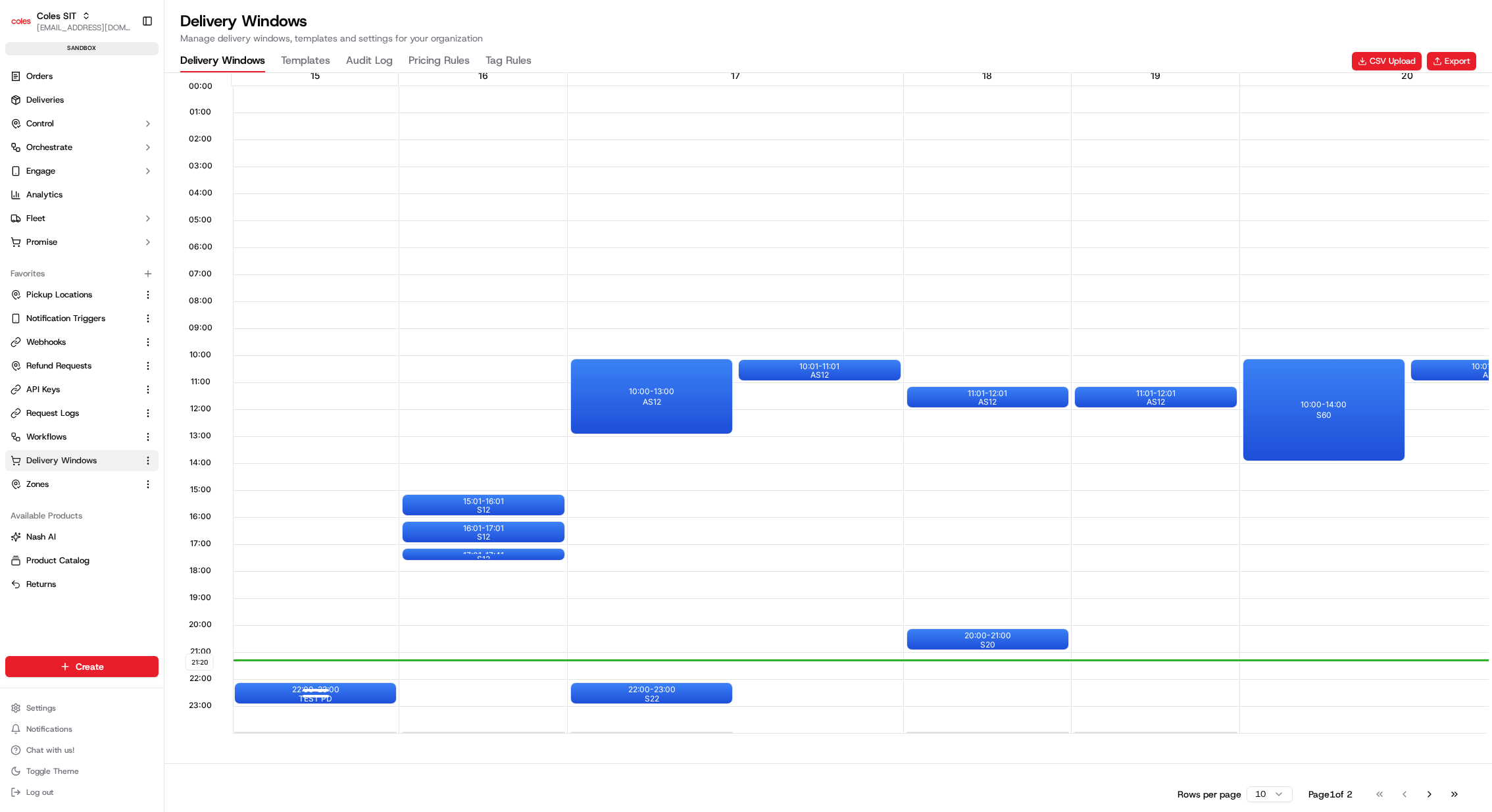
click at [318, 601] on div at bounding box center [316, 695] width 53 height 17
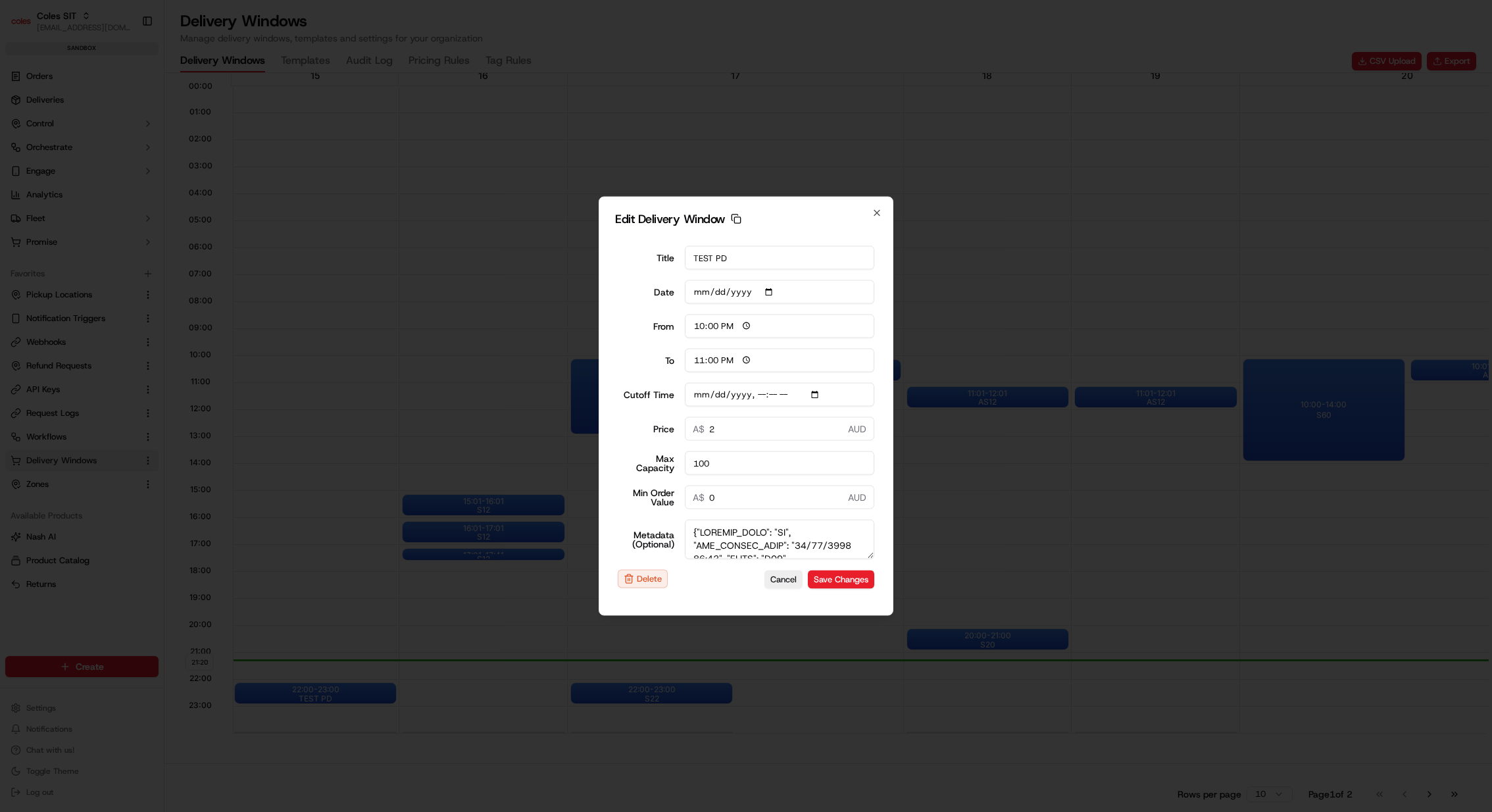
click at [769, 294] on input "2025-09-15" at bounding box center [780, 292] width 190 height 23
type input "[DATE]"
click at [845, 578] on button "Save Changes" at bounding box center [841, 579] width 67 height 19
type input "[DATE]T21:20"
type input "21:21"
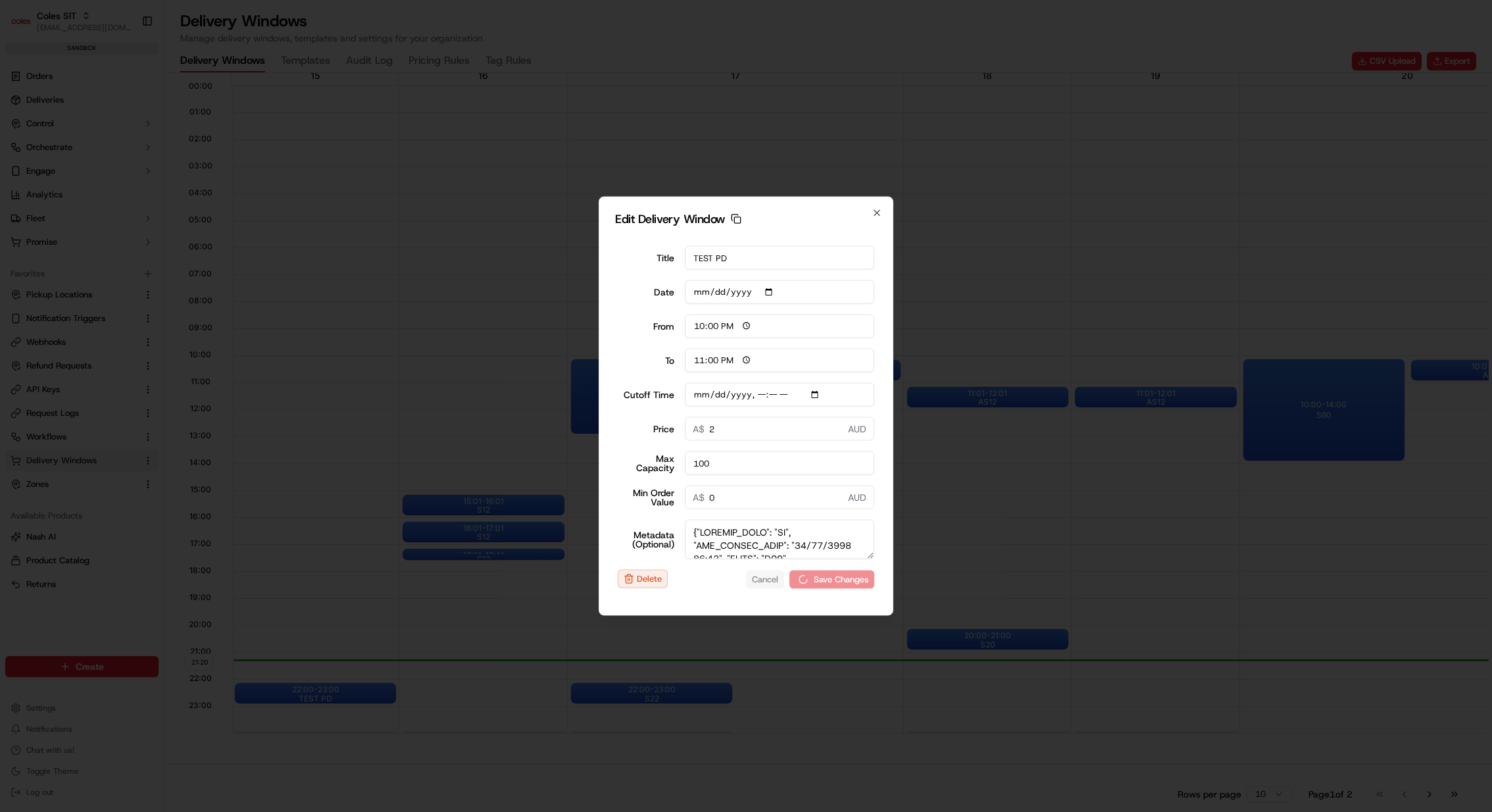
type input "22:21"
type input "[DATE]T21:20"
type input "0"
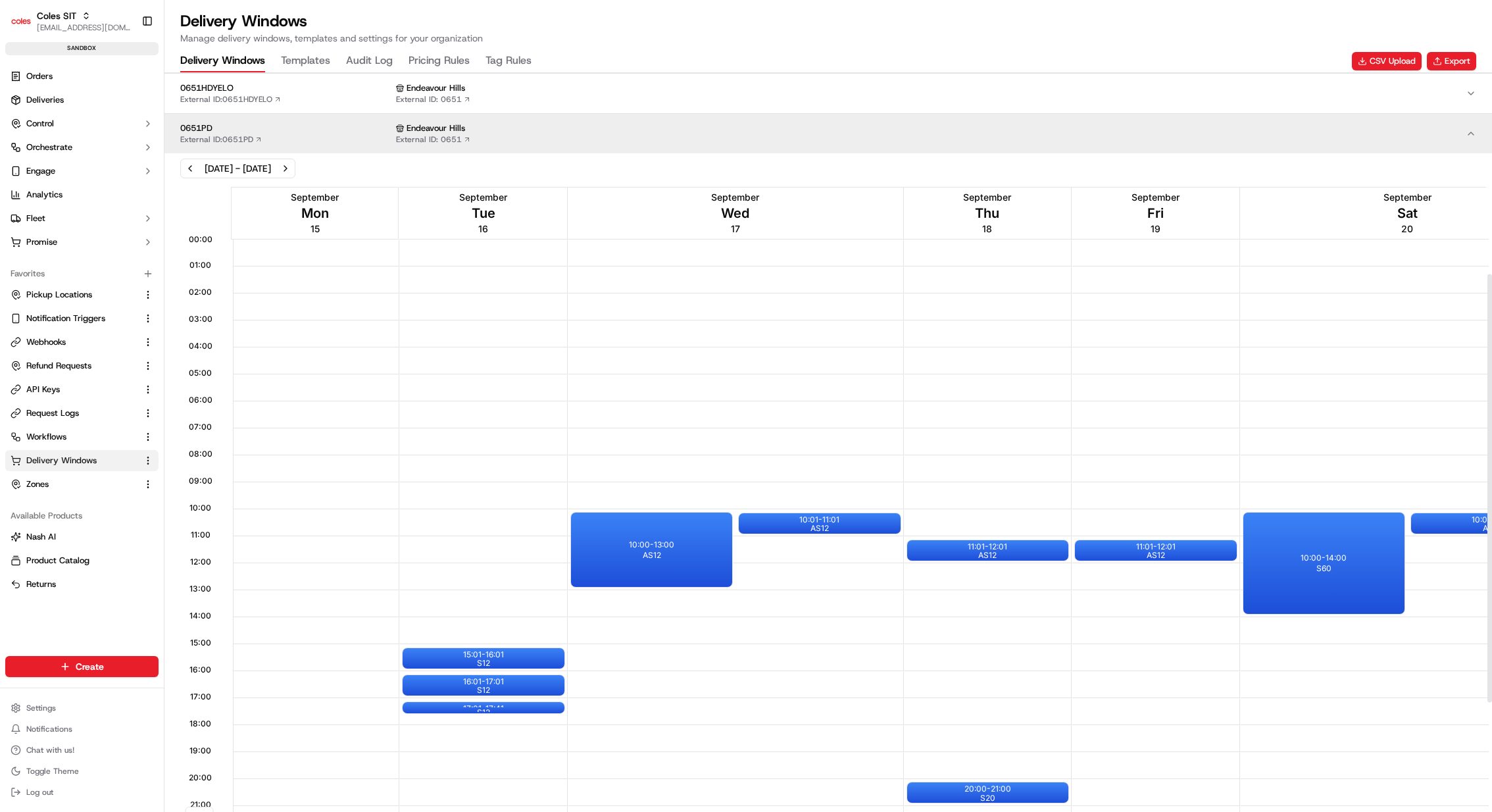
scroll to position [334, 0]
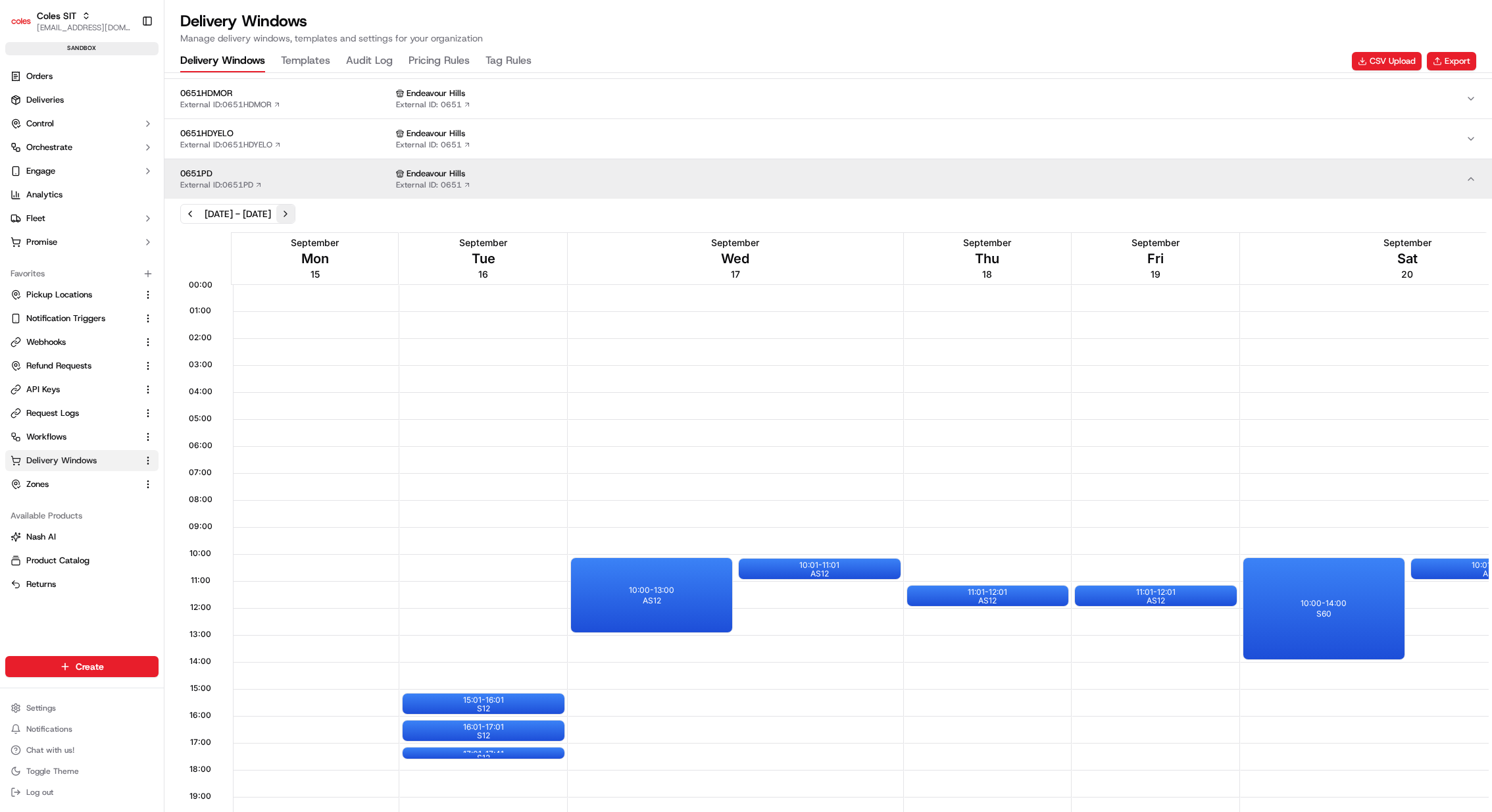
click at [295, 206] on button "Next week" at bounding box center [285, 214] width 19 height 19
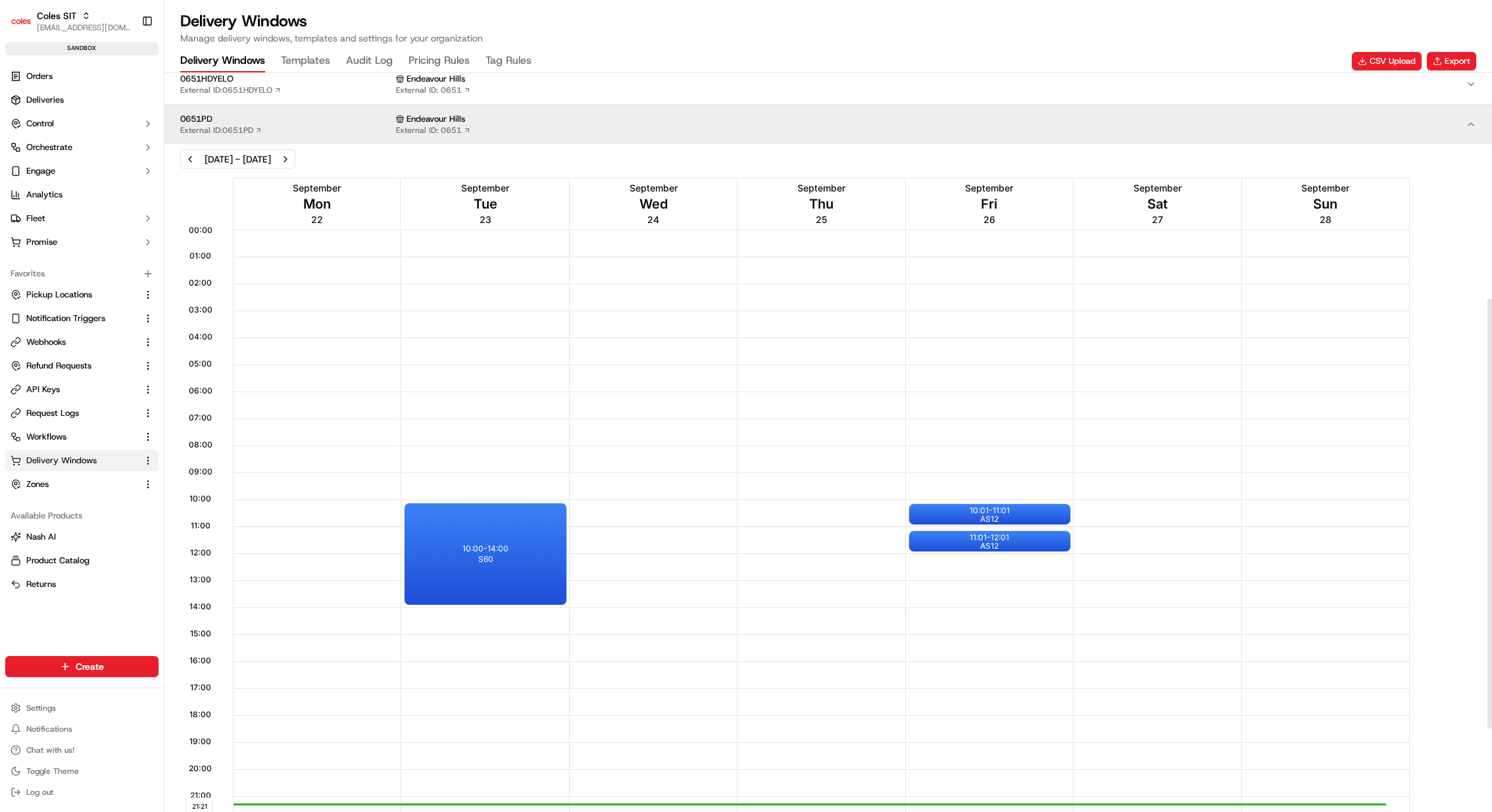
scroll to position [387, 0]
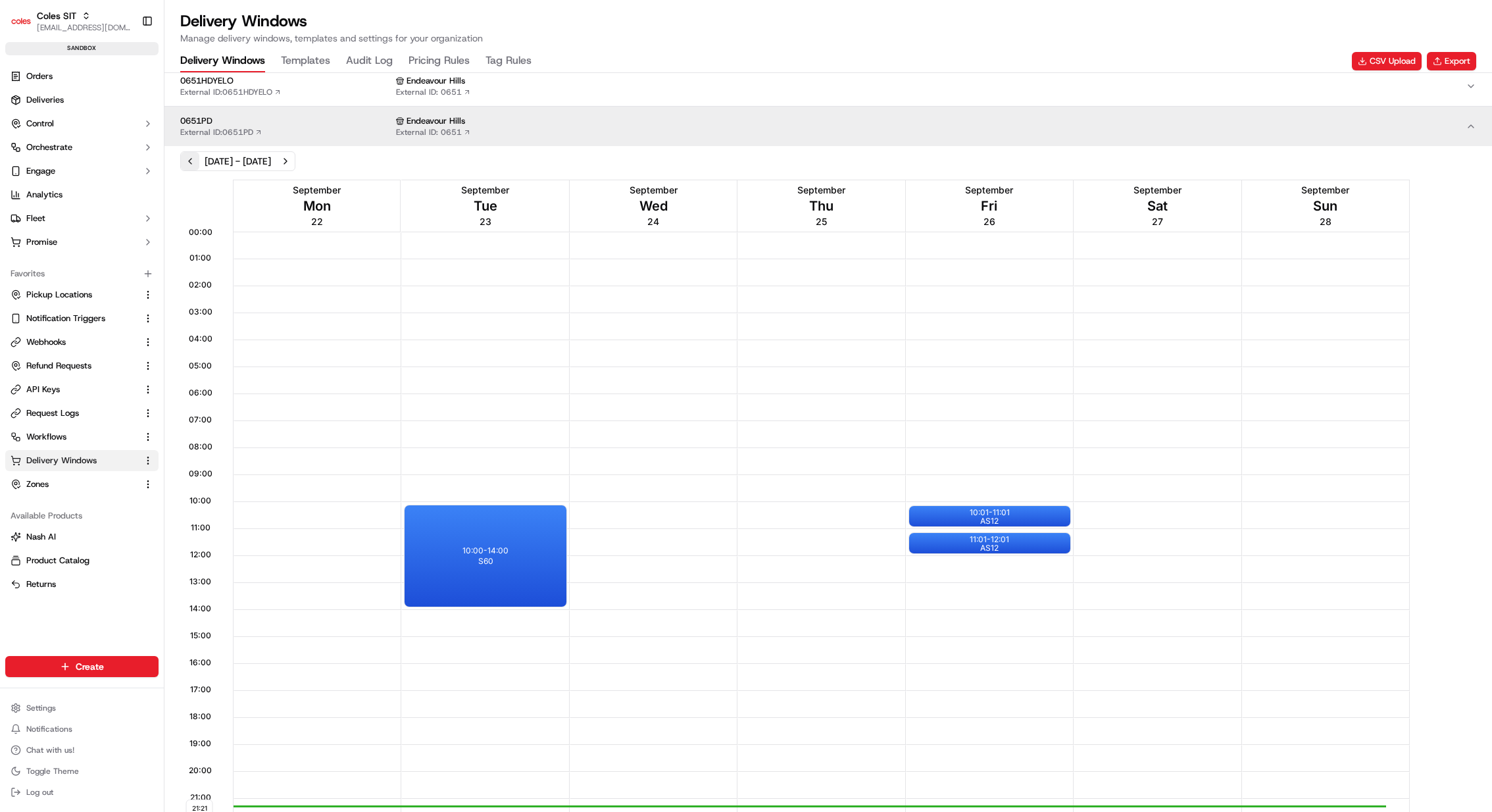
click at [193, 157] on button "Previous week" at bounding box center [190, 161] width 19 height 19
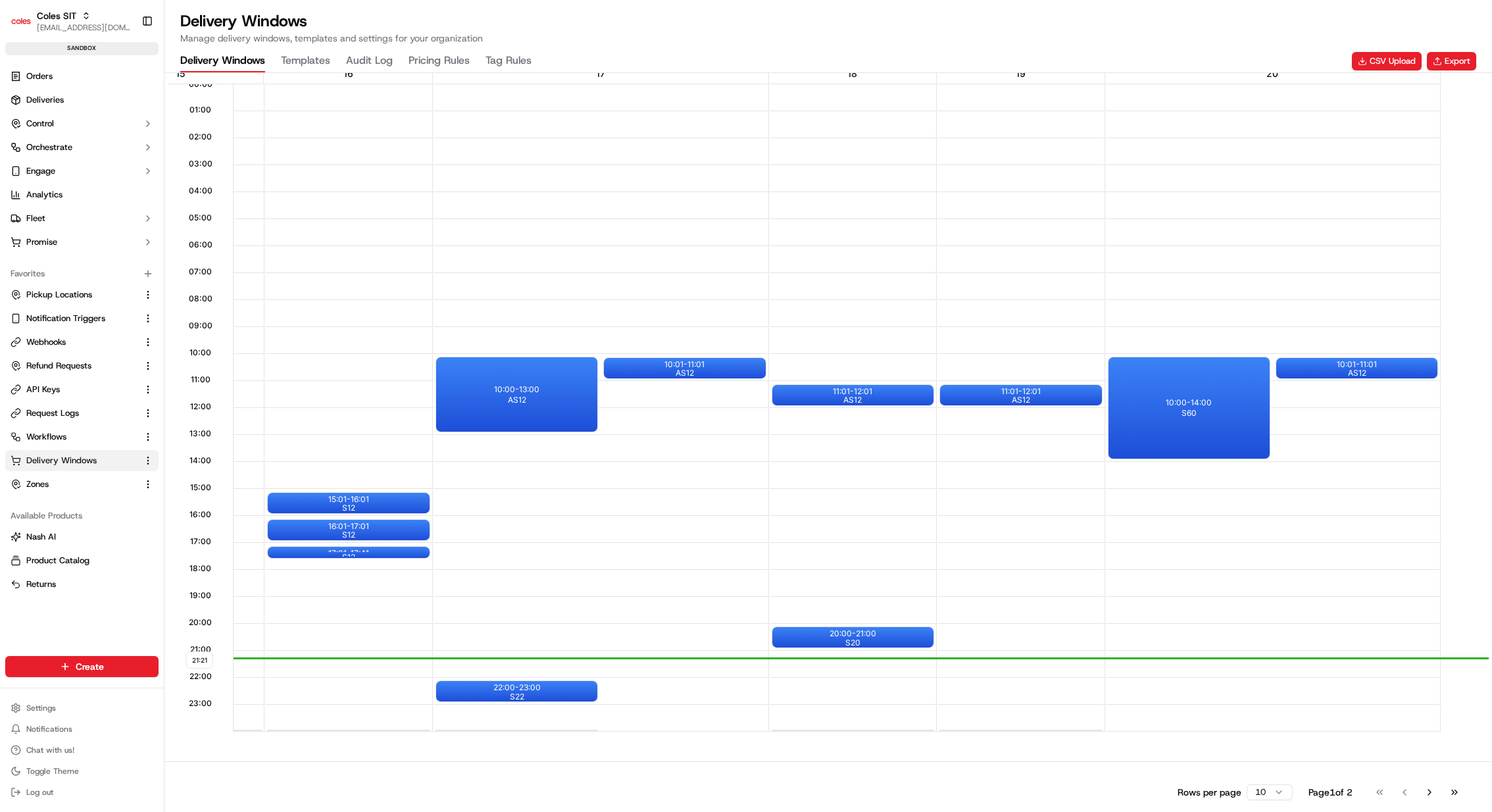
scroll to position [0, 263]
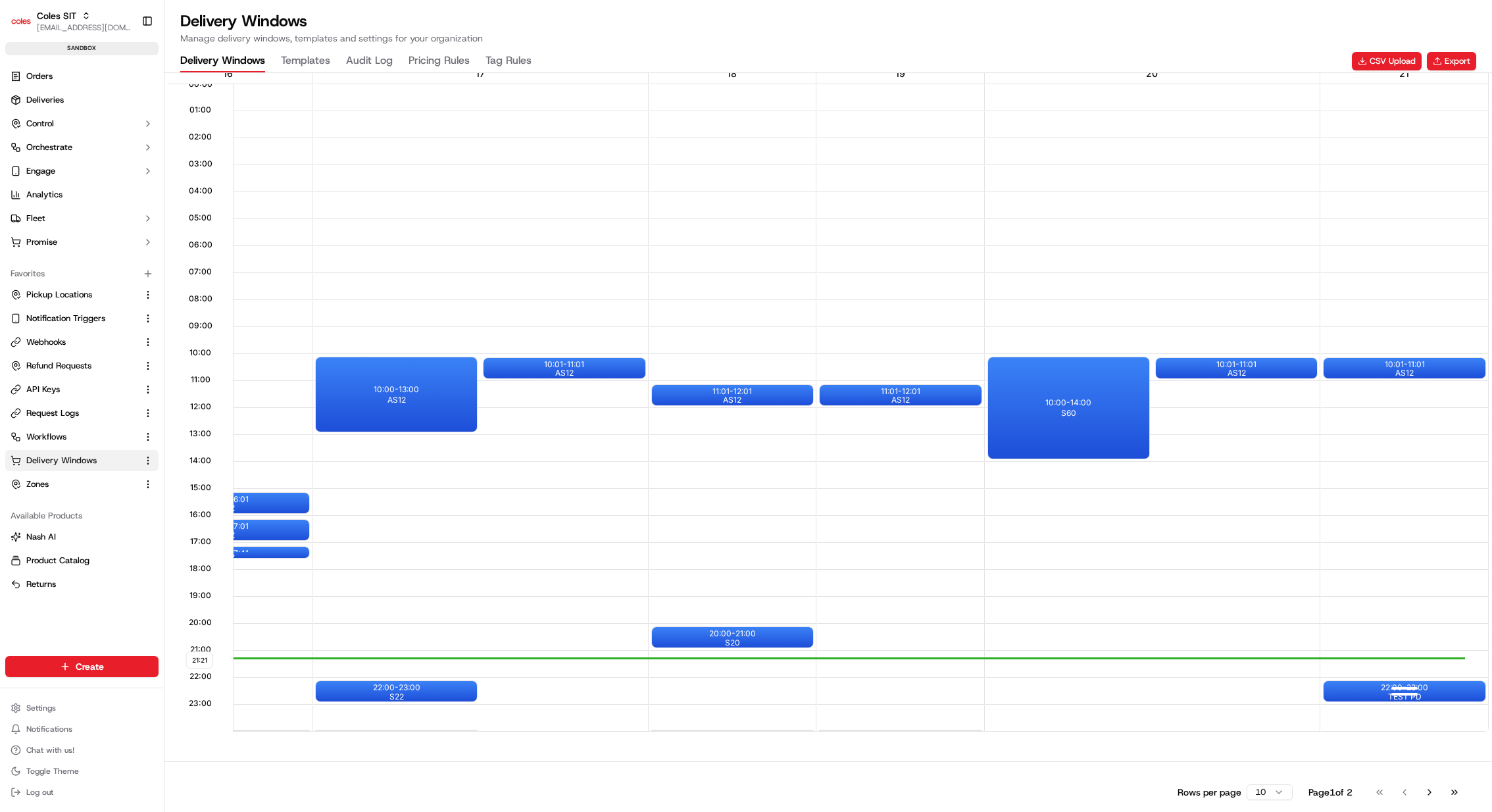
click at [1105, 601] on div at bounding box center [1405, 693] width 53 height 17
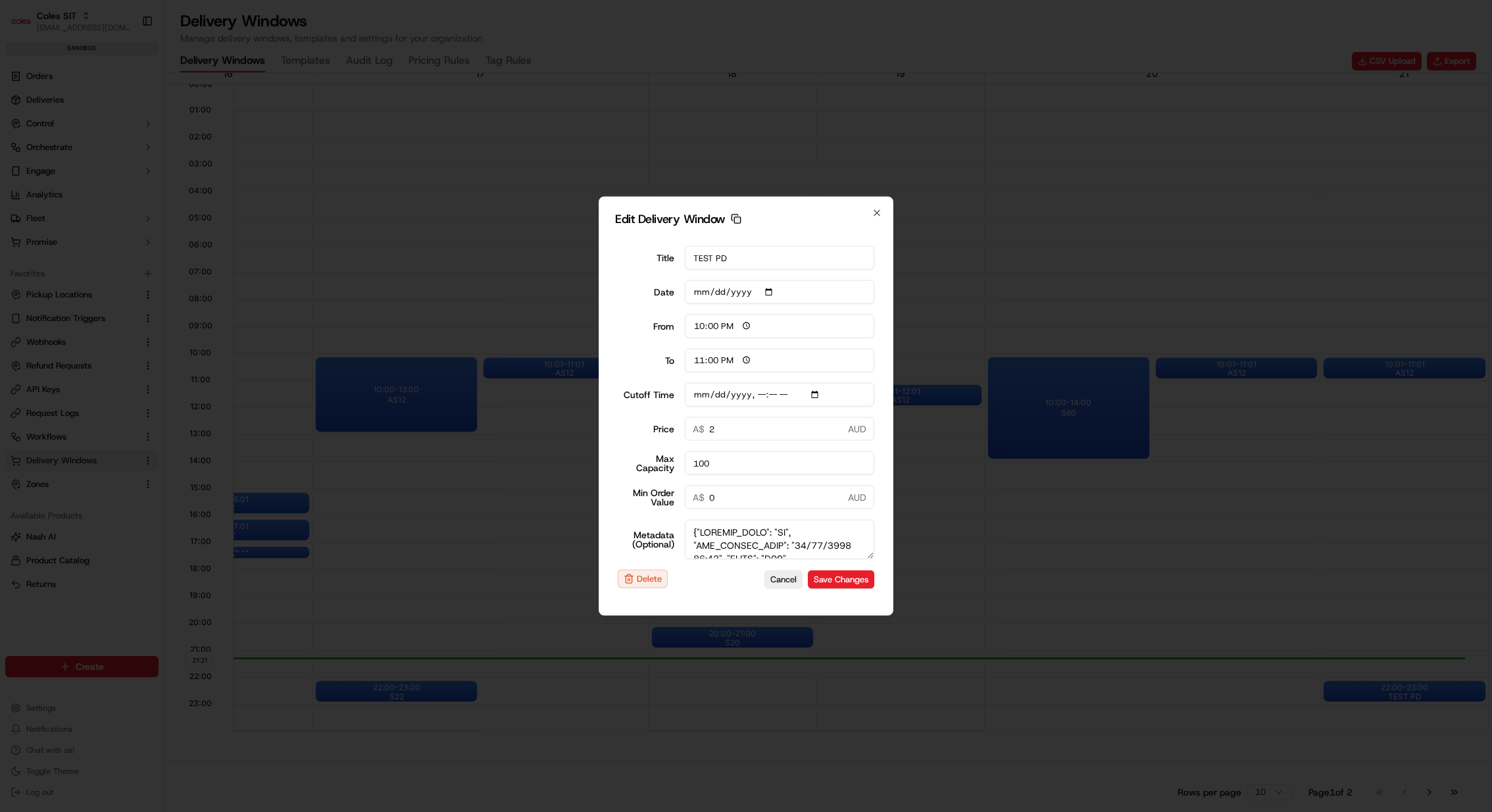
click at [732, 218] on icon "button" at bounding box center [736, 219] width 10 height 10
type input "[DATE]T21:20"
click at [791, 581] on button "Cancel" at bounding box center [784, 579] width 39 height 19
type input "21:23"
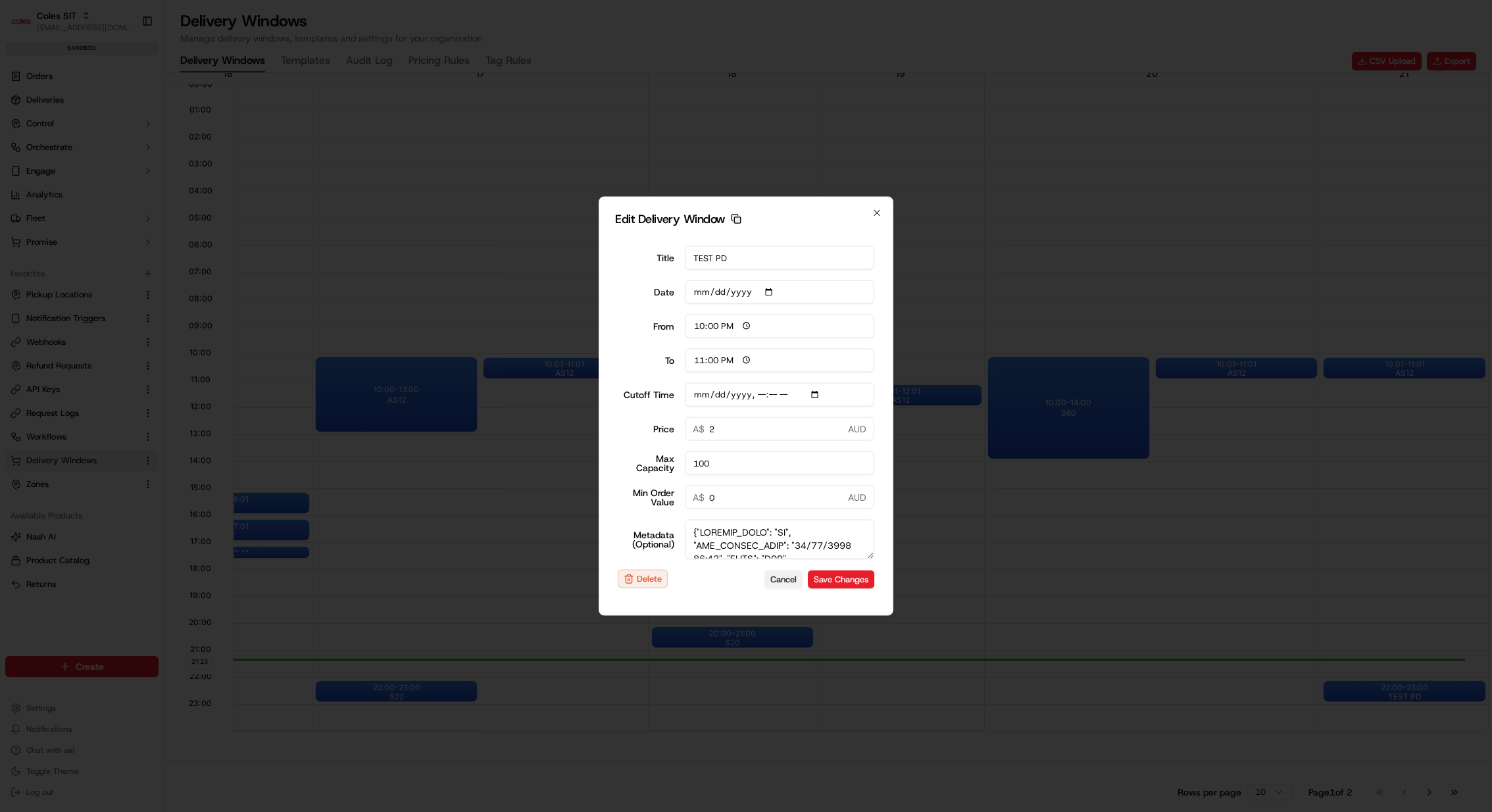
type input "22:23"
type input "[DATE]T21:20"
type input "0"
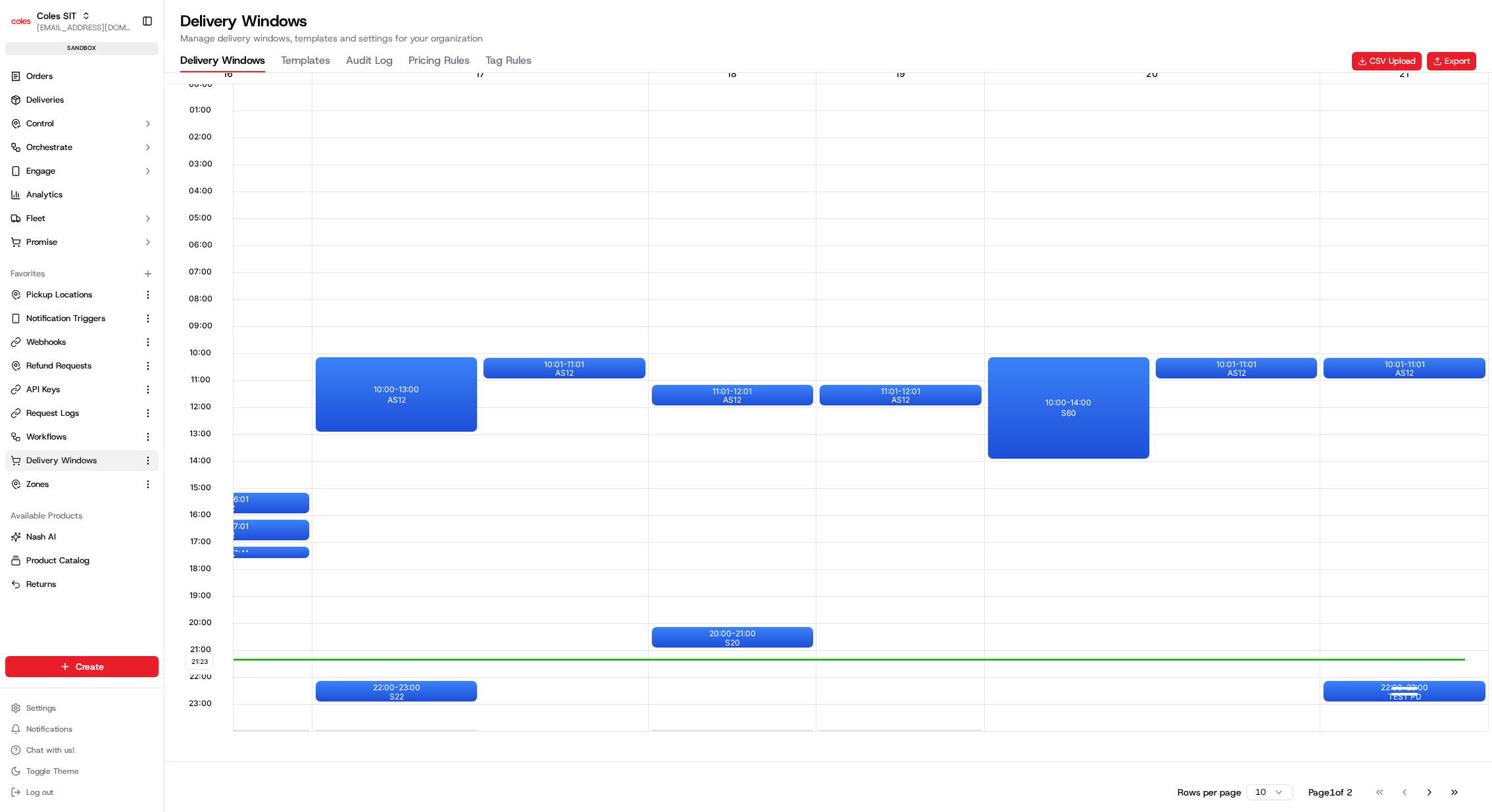
click at [1105, 601] on div "22:00 - 23:00 TEST PD" at bounding box center [1404, 691] width 161 height 21
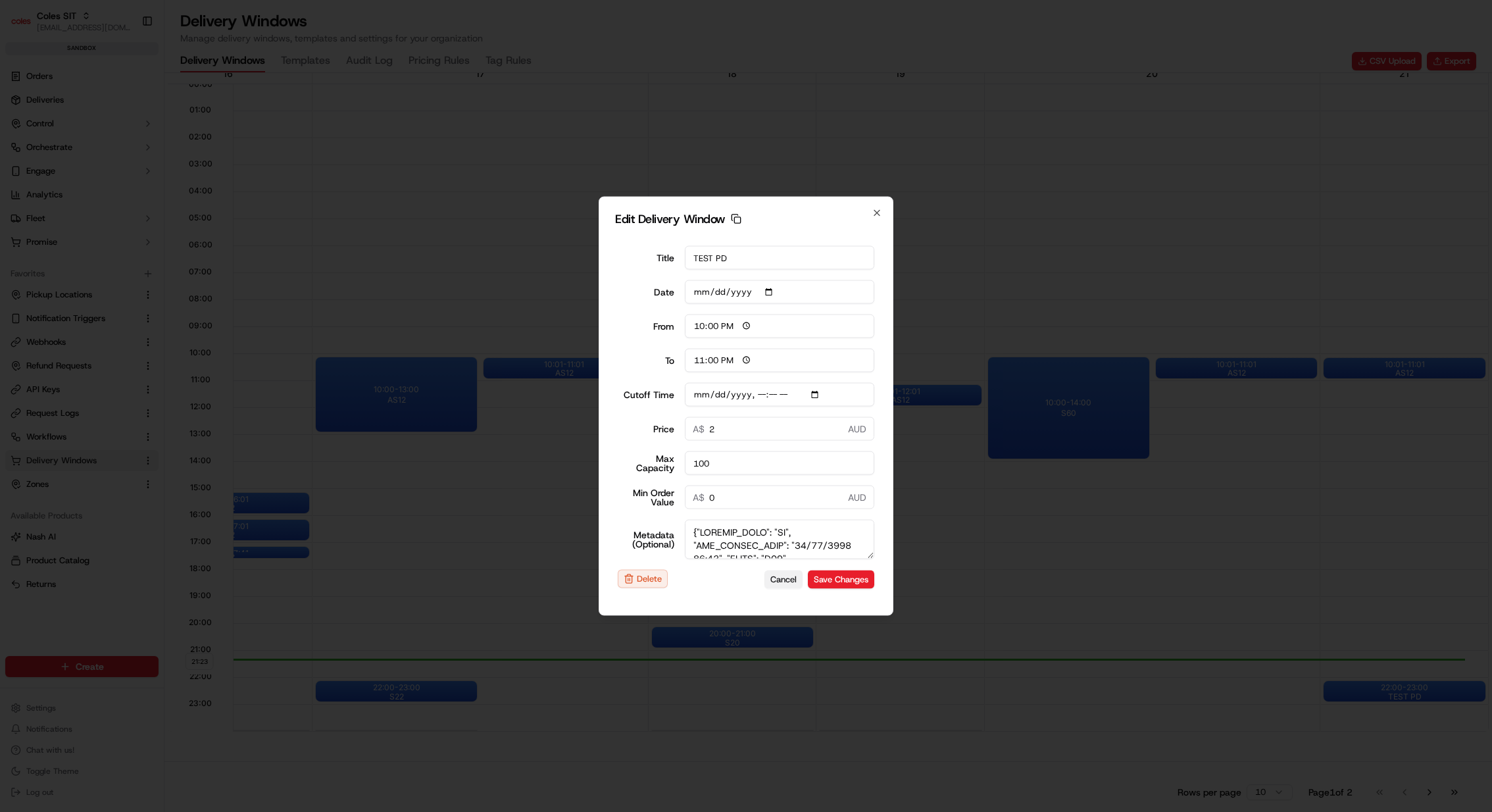
click at [777, 577] on button "Cancel" at bounding box center [784, 579] width 39 height 19
type input "21:24"
type input "22:24"
type input "[DATE]T21:20"
type input "0"
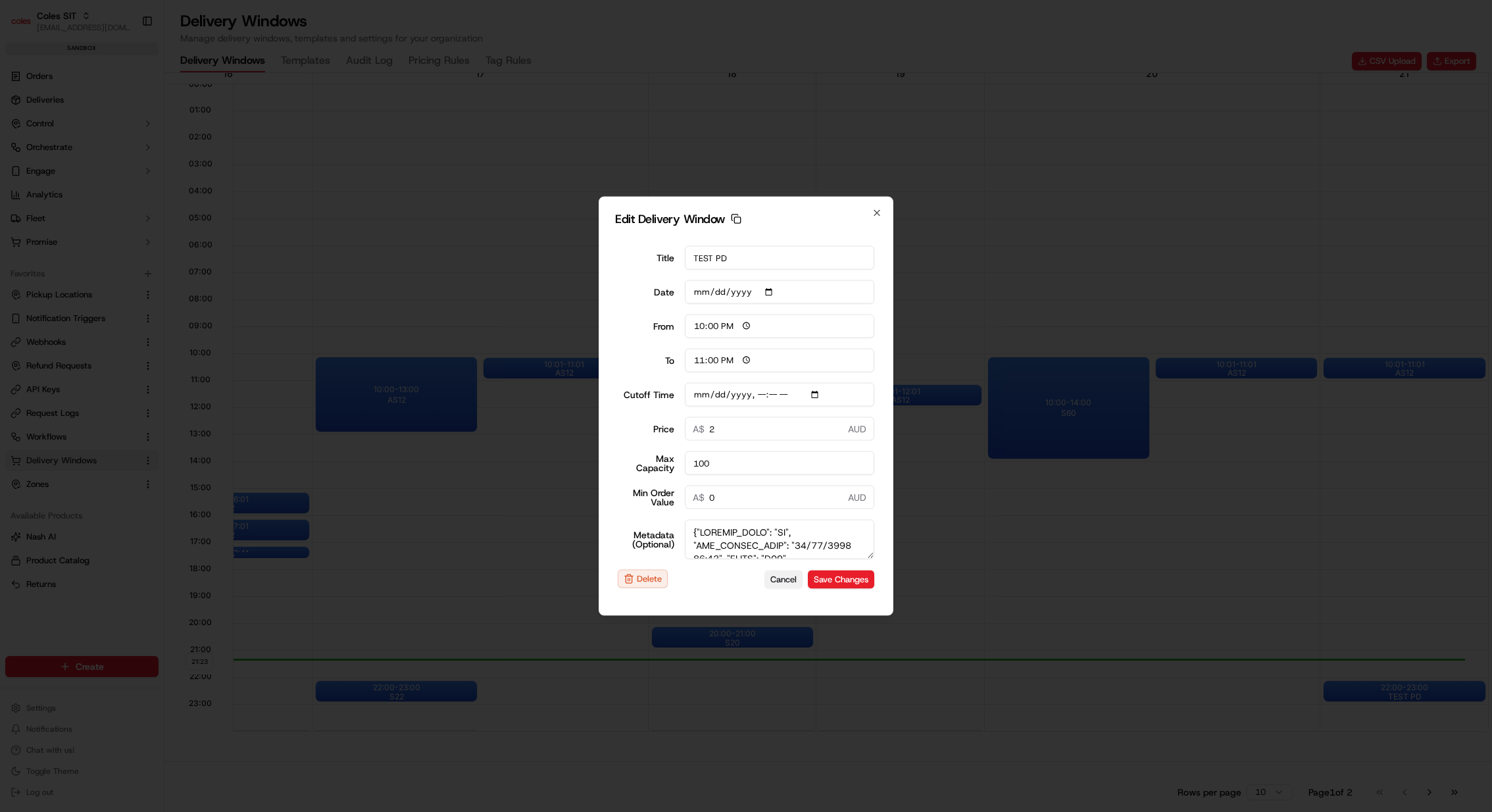
type input "0"
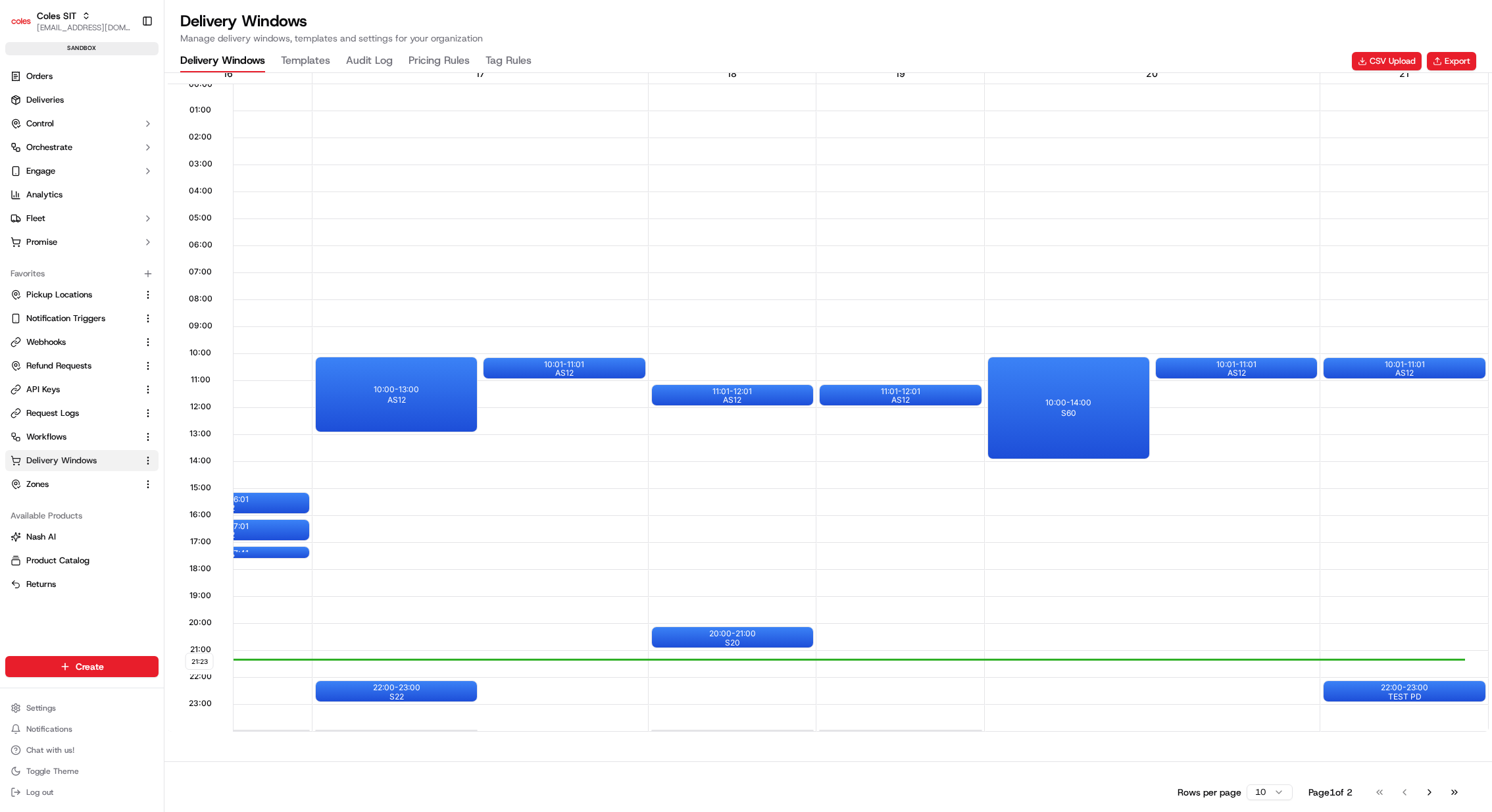
click at [1105, 601] on div "Sep 15, 2025 - Sep 21, 2025 21:23 00:00 01:00 02:00 03:00 04:00 05:00 06:00 07:…" at bounding box center [828, 372] width 1328 height 737
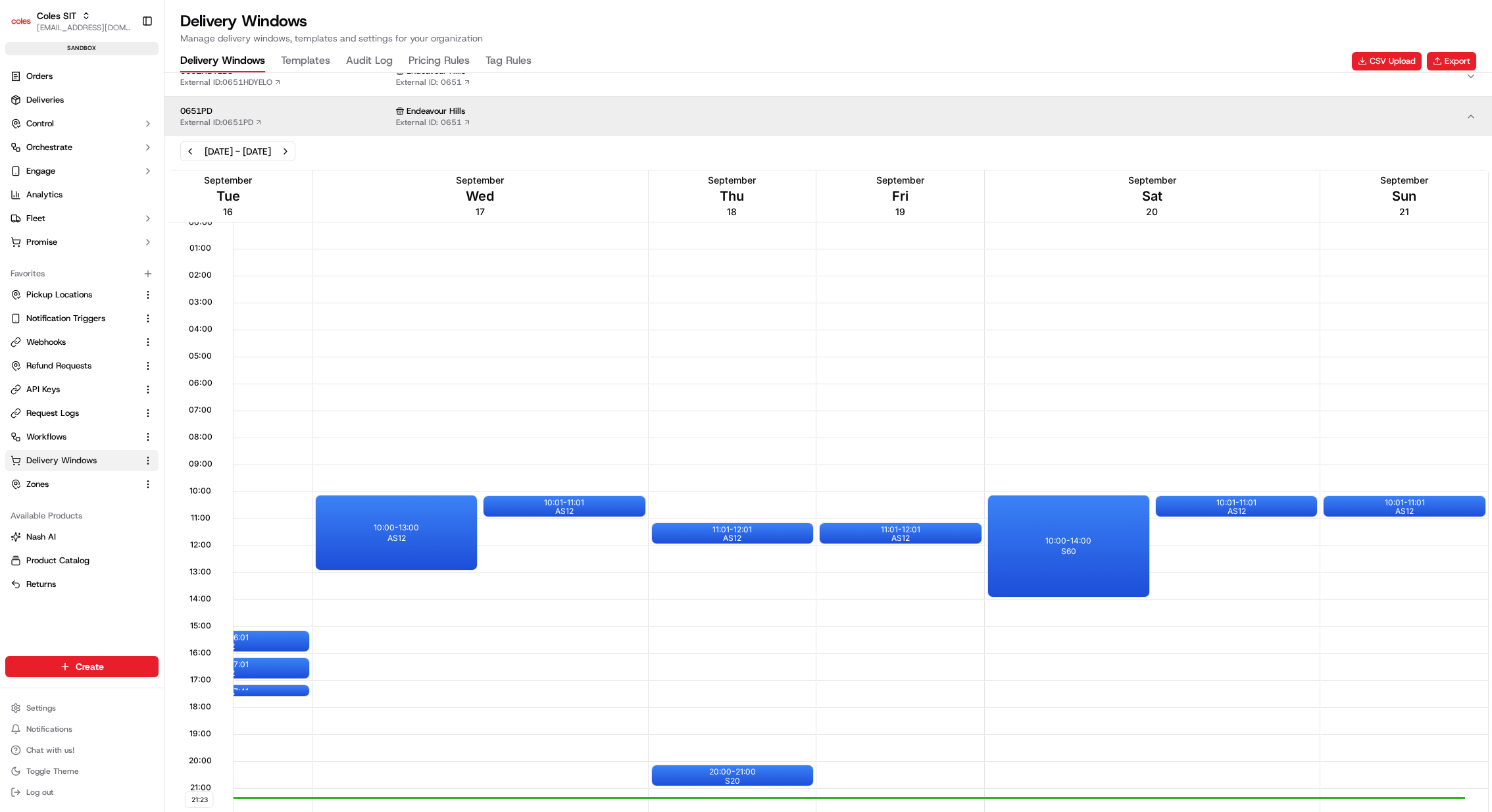
scroll to position [538, 0]
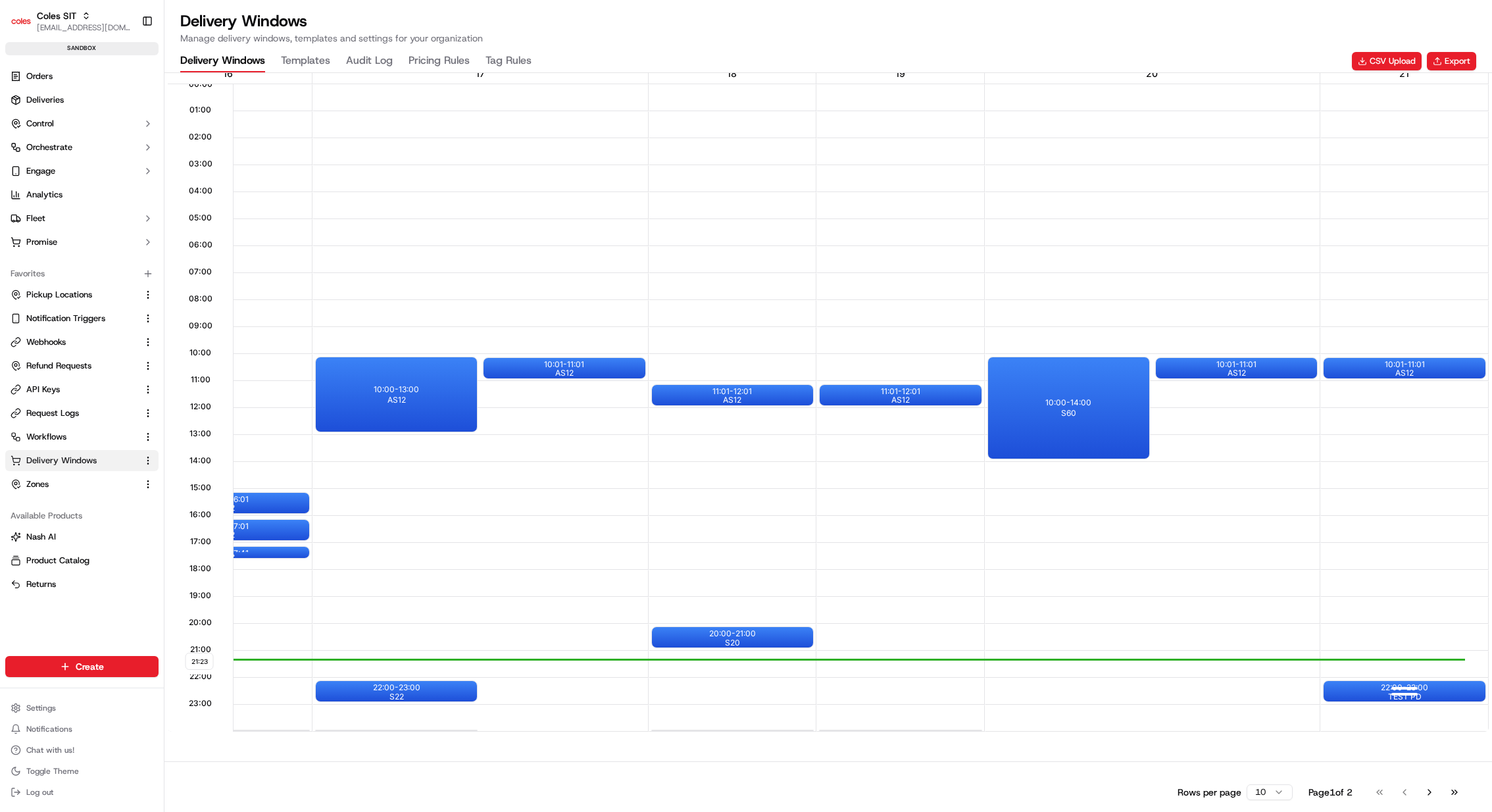
click at [1105, 601] on div at bounding box center [1405, 693] width 53 height 17
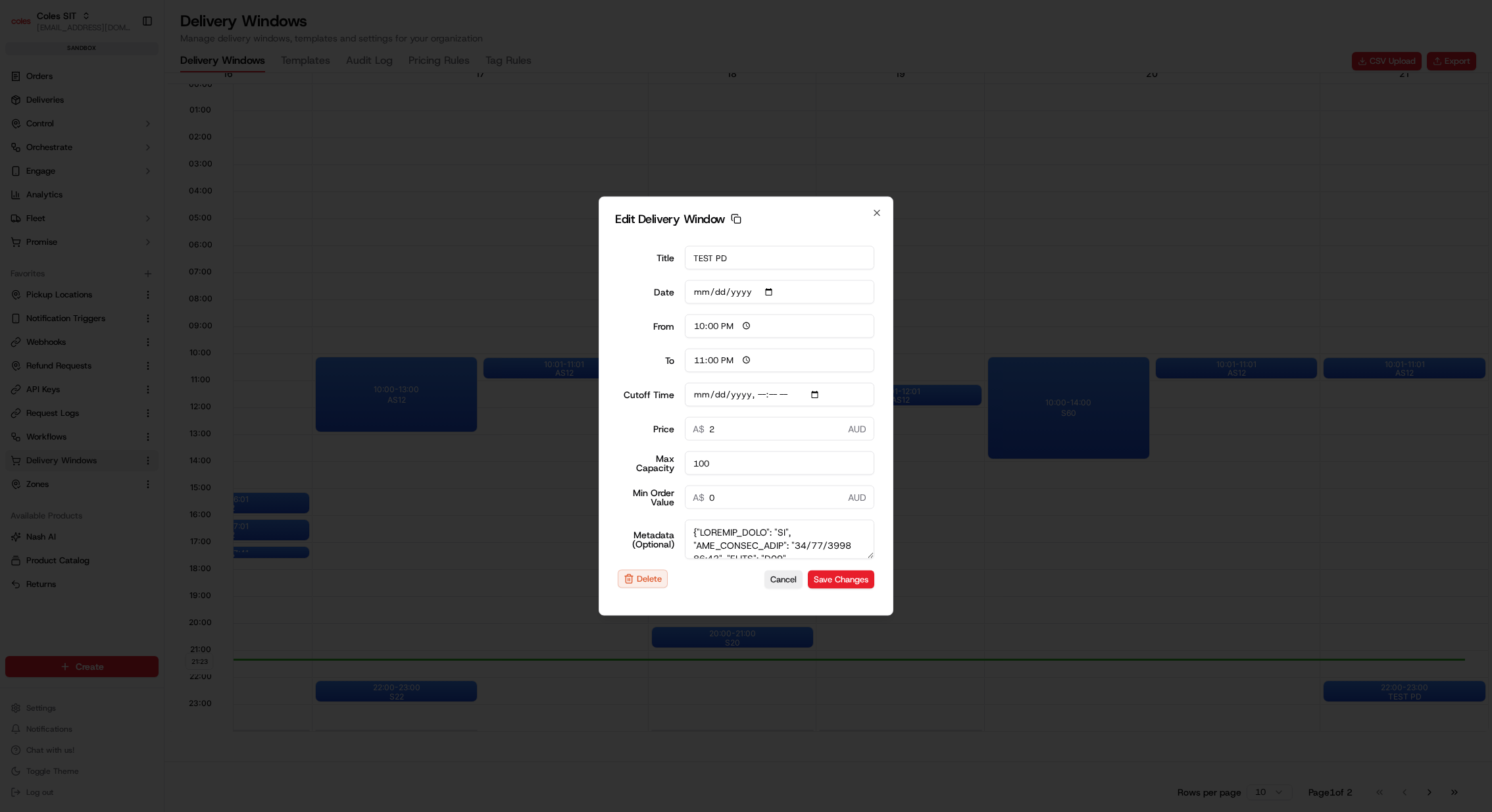
click at [821, 393] on input "Cutoff Time" at bounding box center [780, 395] width 190 height 23
type input "[DATE]T21:20"
click at [885, 387] on div "Edit Delivery Window Copy dlw_gYNrSNG2c3nTSdzp3Yjzrt_12:00_13:00 Title TEST PD …" at bounding box center [746, 406] width 295 height 419
click at [850, 581] on button "Save Changes" at bounding box center [841, 579] width 67 height 19
type input "21:24"
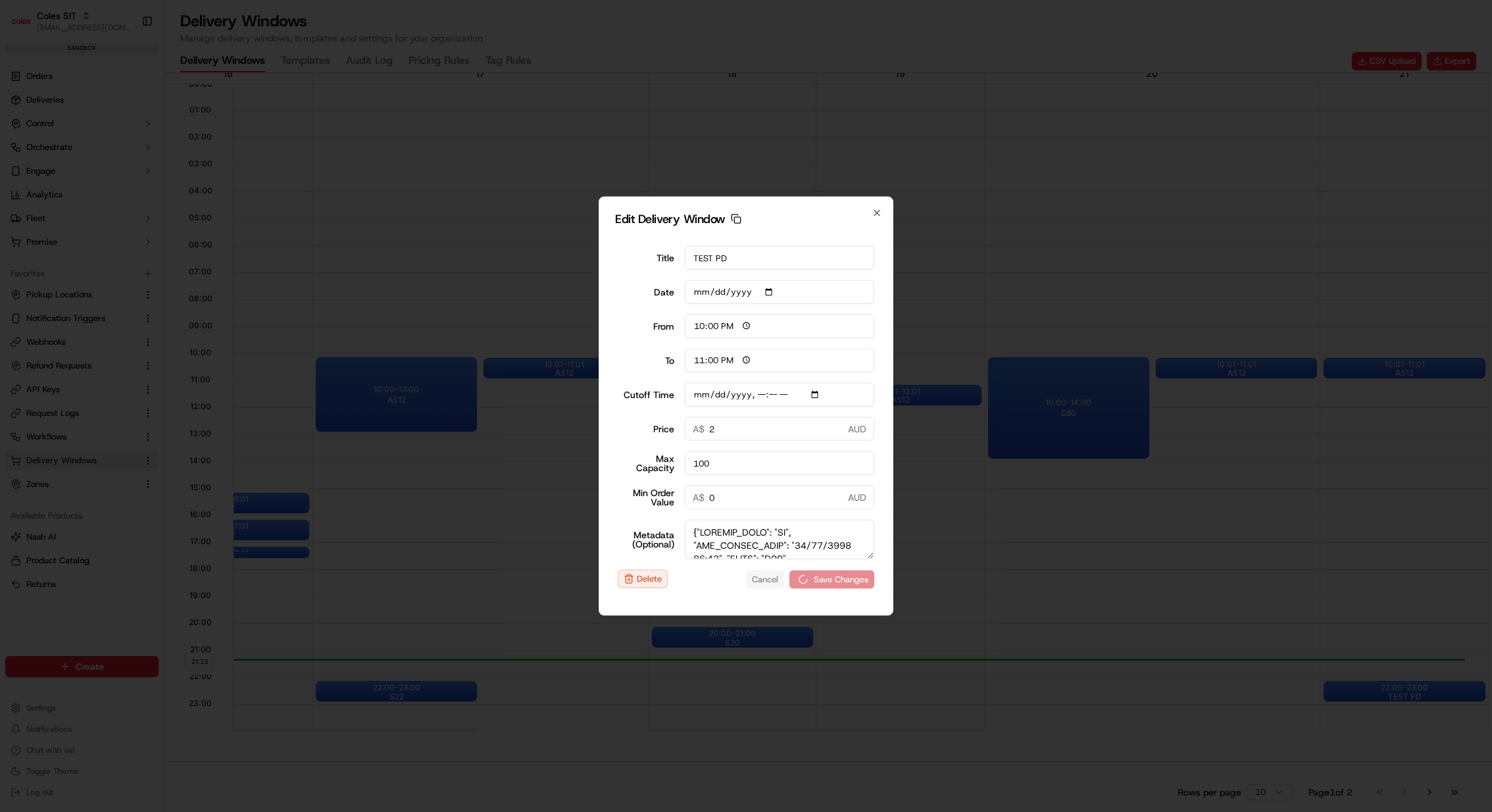
type input "22:24"
type input "[DATE]T21:20"
type input "0"
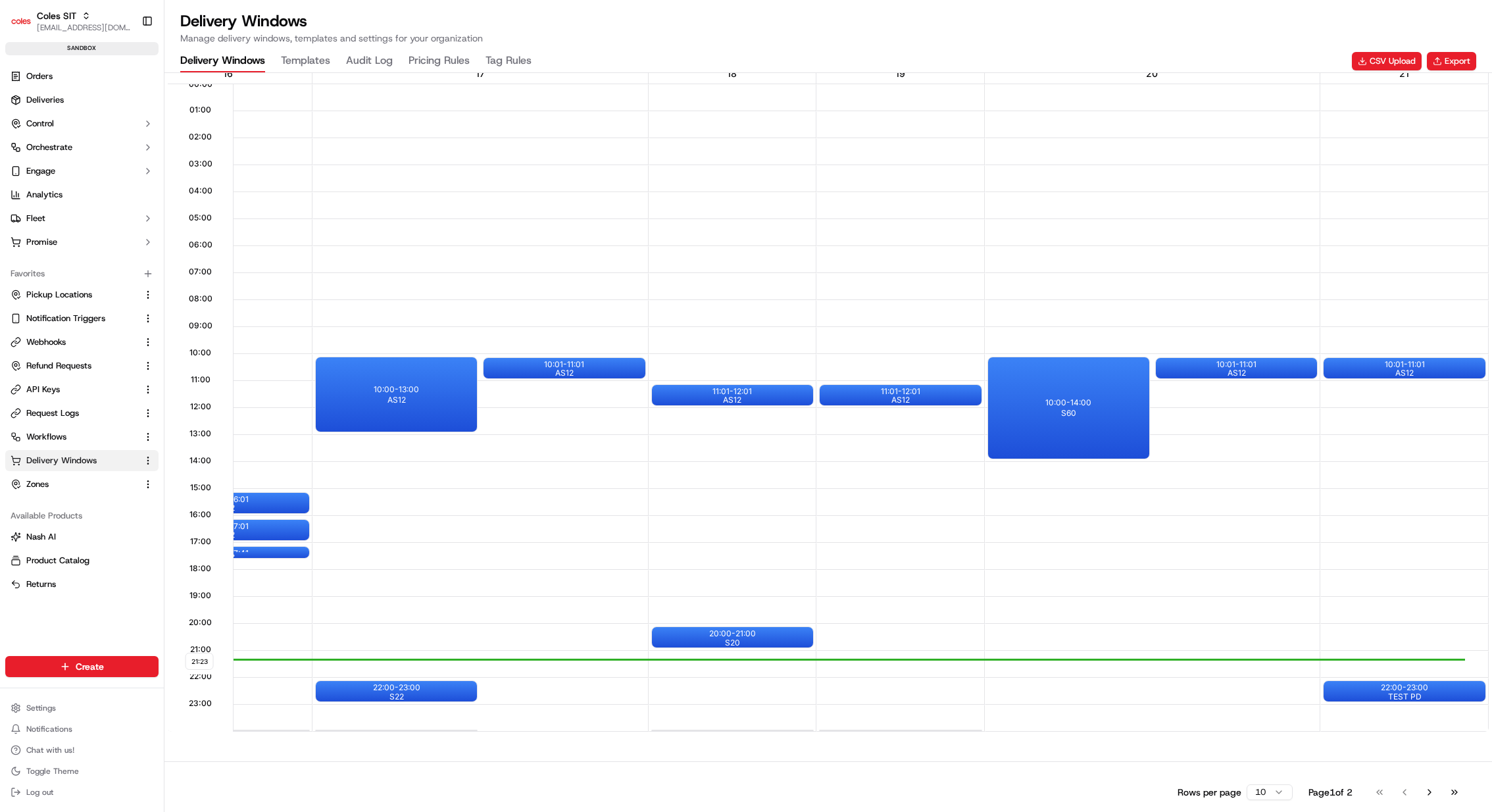
scroll to position [0, 263]
click at [506, 601] on div "Rows per page 10 Page 1 of 2 Go to first page Go to previous page Go to next pa…" at bounding box center [828, 787] width 1328 height 51
click at [1105, 601] on div "22:00 - 23:00 TEST PD" at bounding box center [1404, 691] width 161 height 21
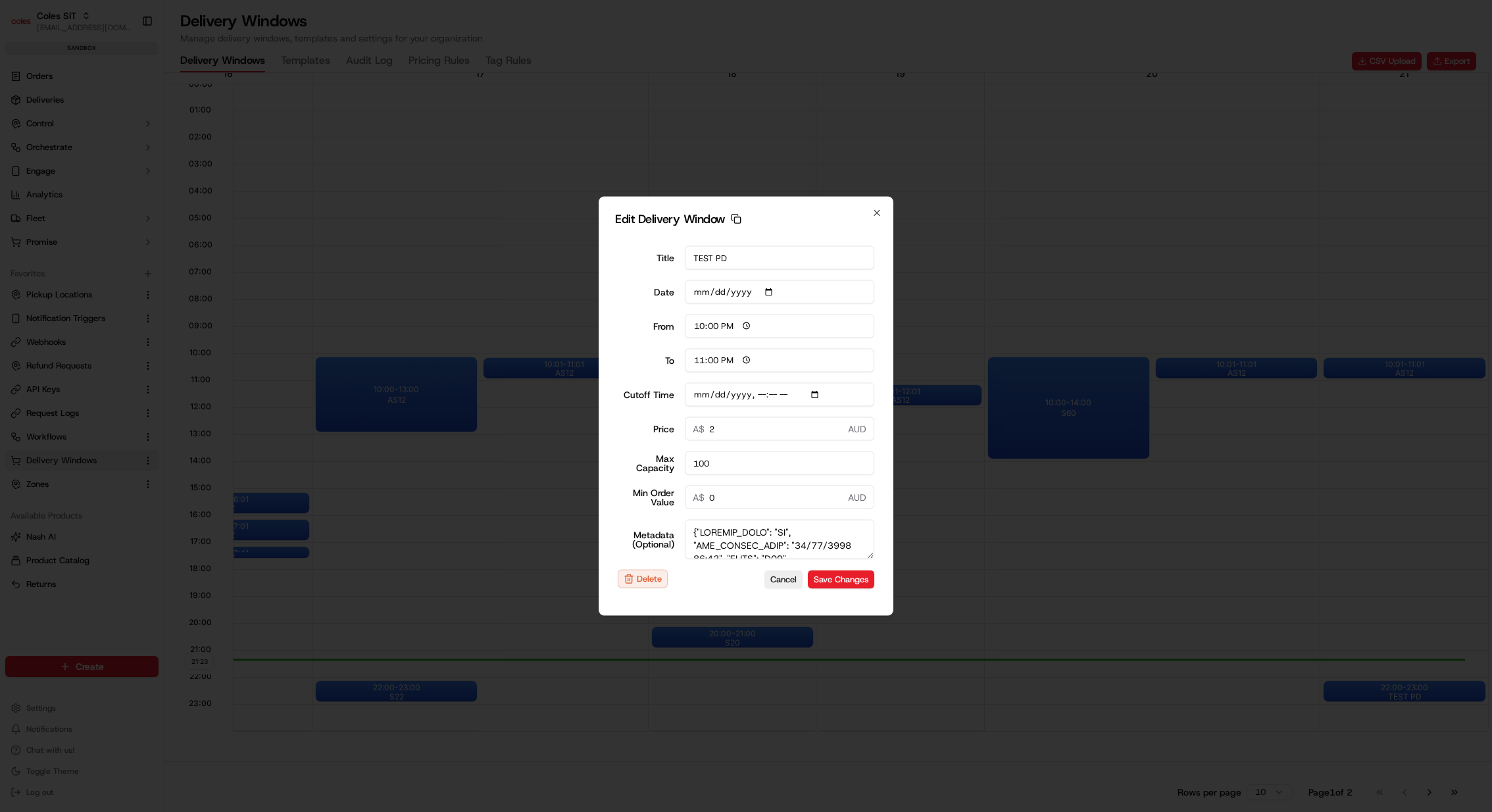
click at [767, 290] on input "[DATE]" at bounding box center [780, 292] width 190 height 23
type input "[DATE]"
click at [843, 581] on button "Save Changes" at bounding box center [841, 579] width 67 height 19
type input "[DATE]T21:20"
type input "[DATE]"
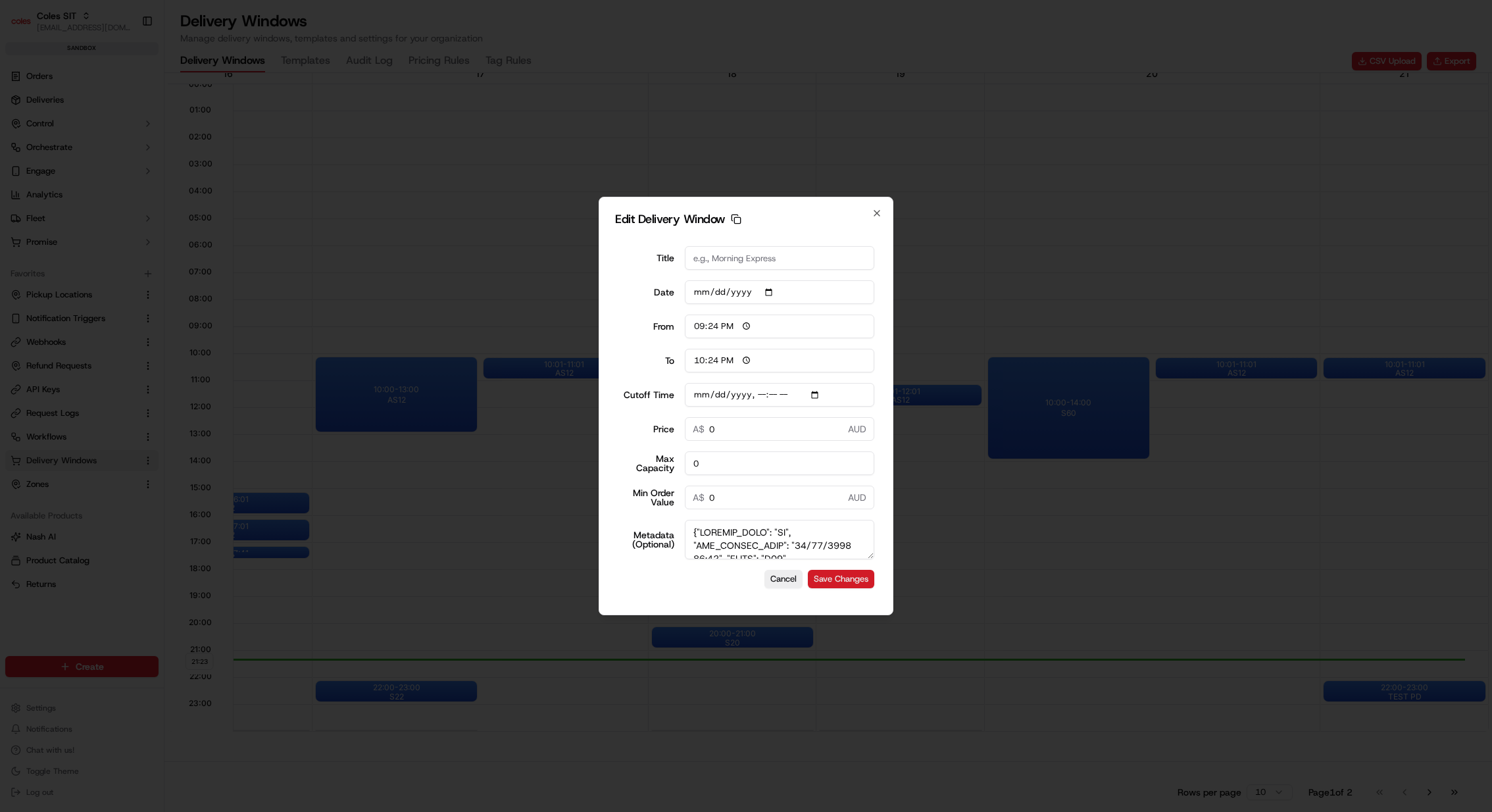
type input "21:24"
type input "22:24"
type input "[DATE]T21:20"
type input "0"
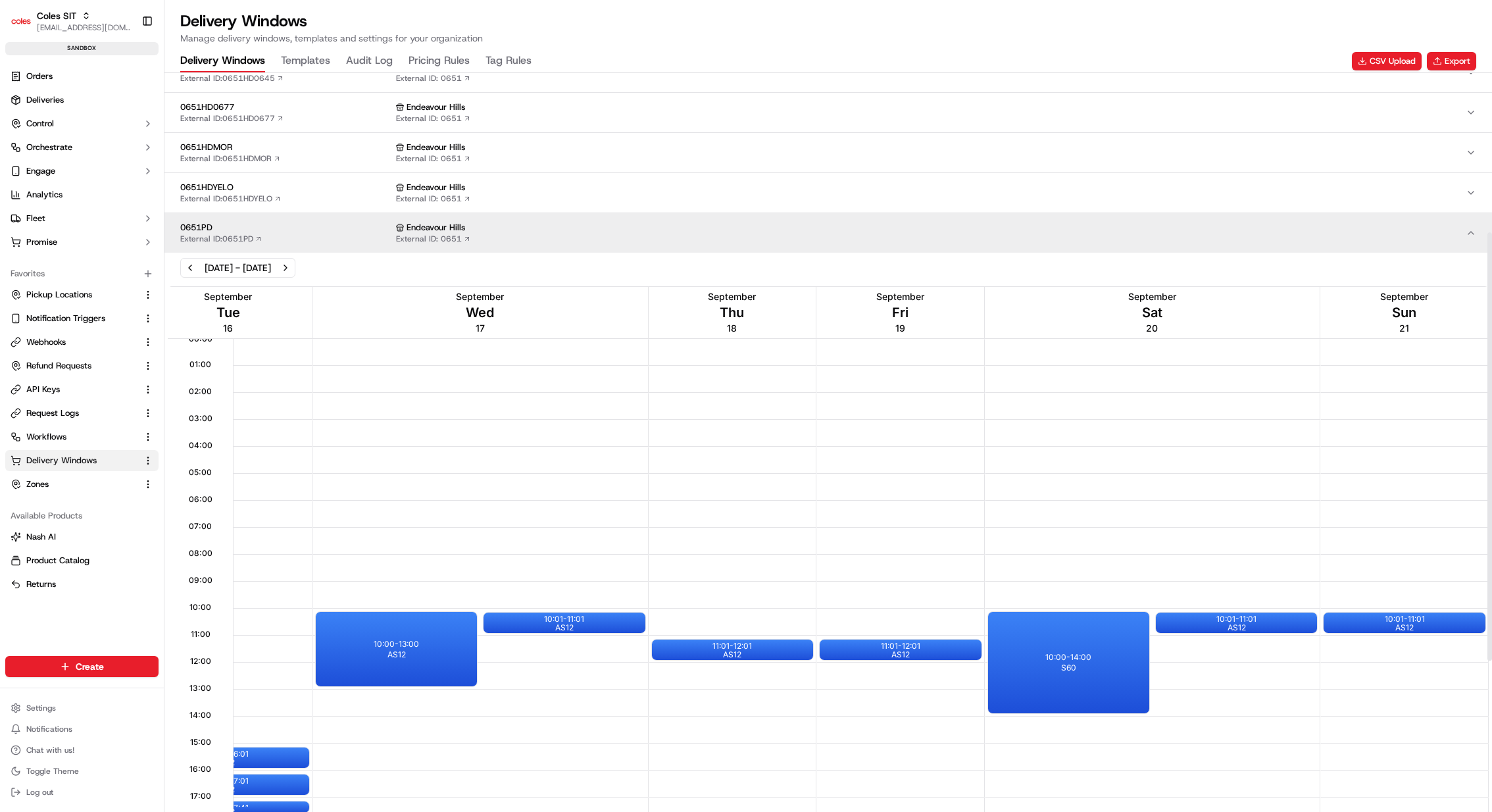
scroll to position [204, 0]
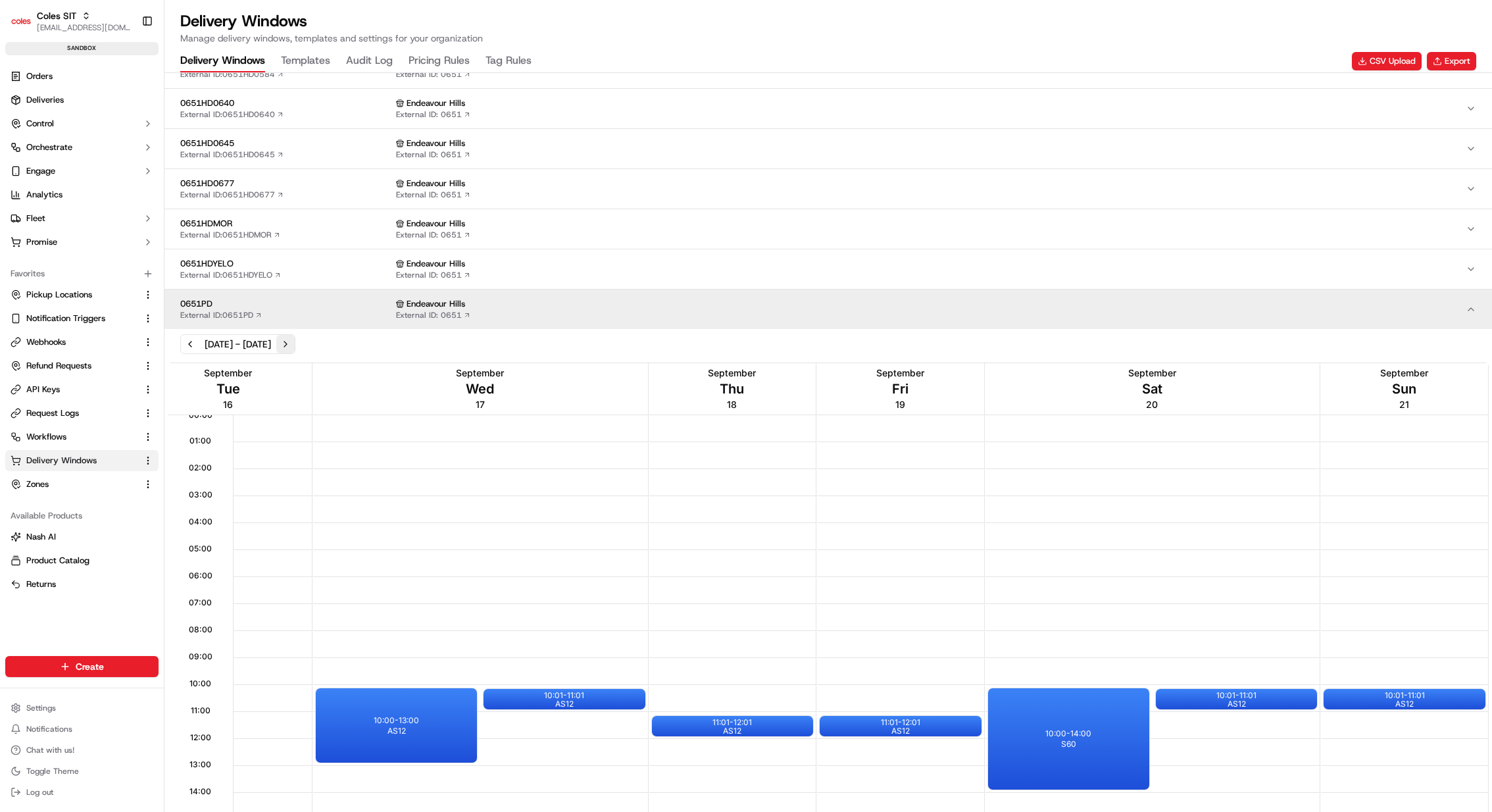
click at [295, 338] on button "Next week" at bounding box center [285, 344] width 19 height 19
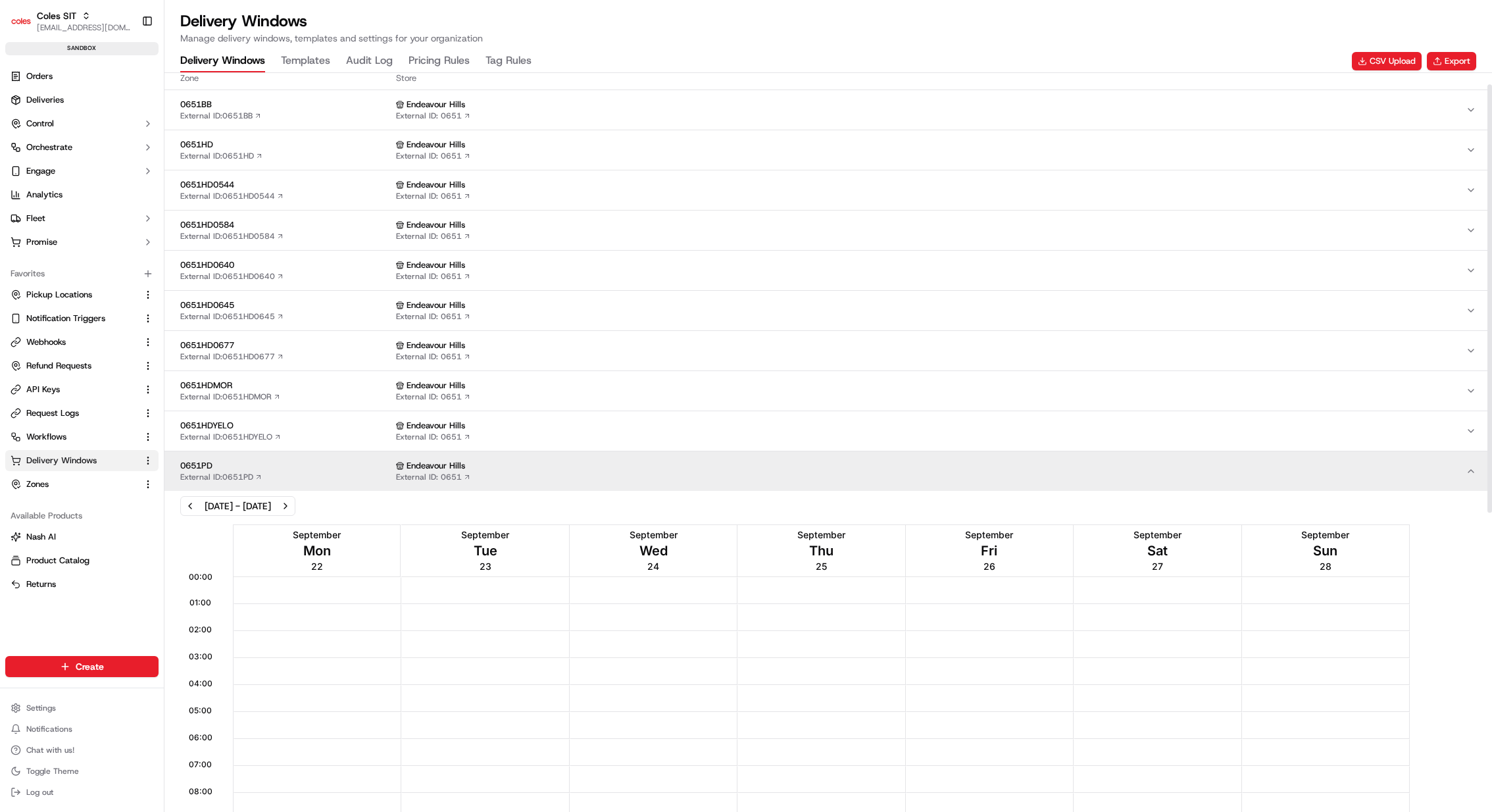
scroll to position [20, 0]
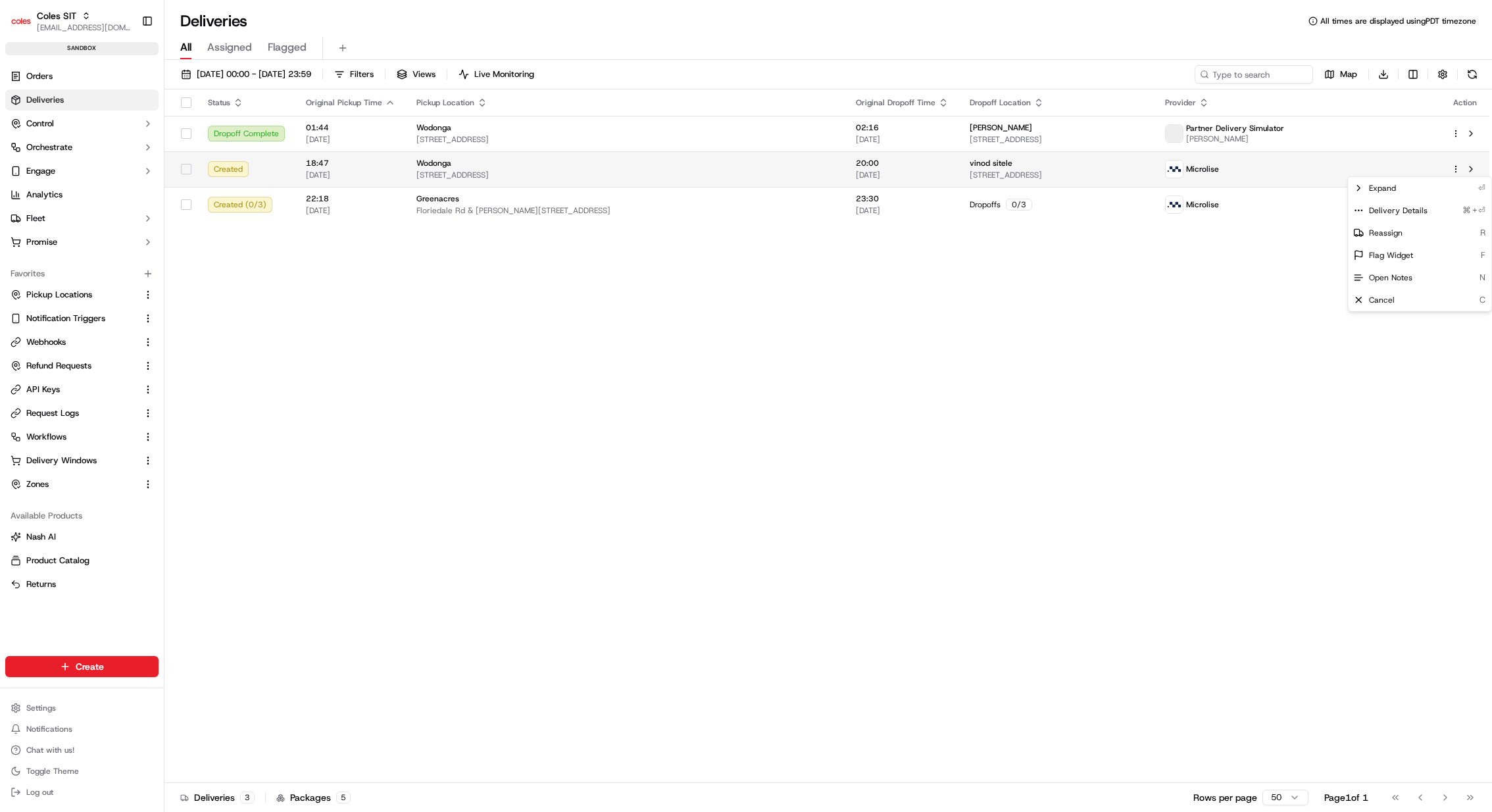
click at [1456, 169] on html "Coles SIT [EMAIL_ADDRESS][DOMAIN_NAME] Toggle Sidebar sandbox Orders Deliveries…" at bounding box center [746, 406] width 1492 height 812
click at [1440, 210] on div "Delivery Details ⌘+⏎" at bounding box center [1420, 210] width 144 height 23
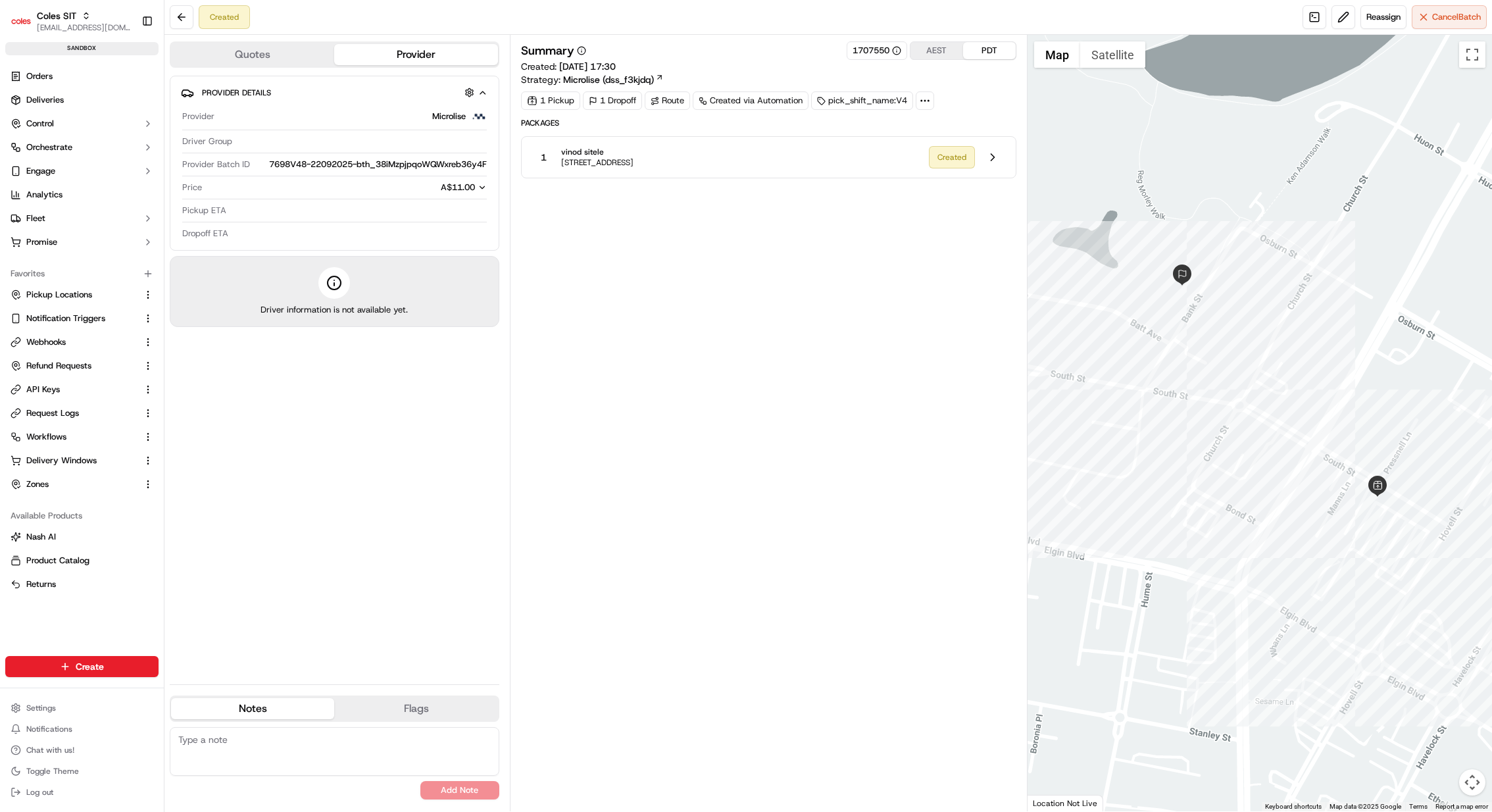
click at [930, 99] on div at bounding box center [925, 100] width 19 height 19
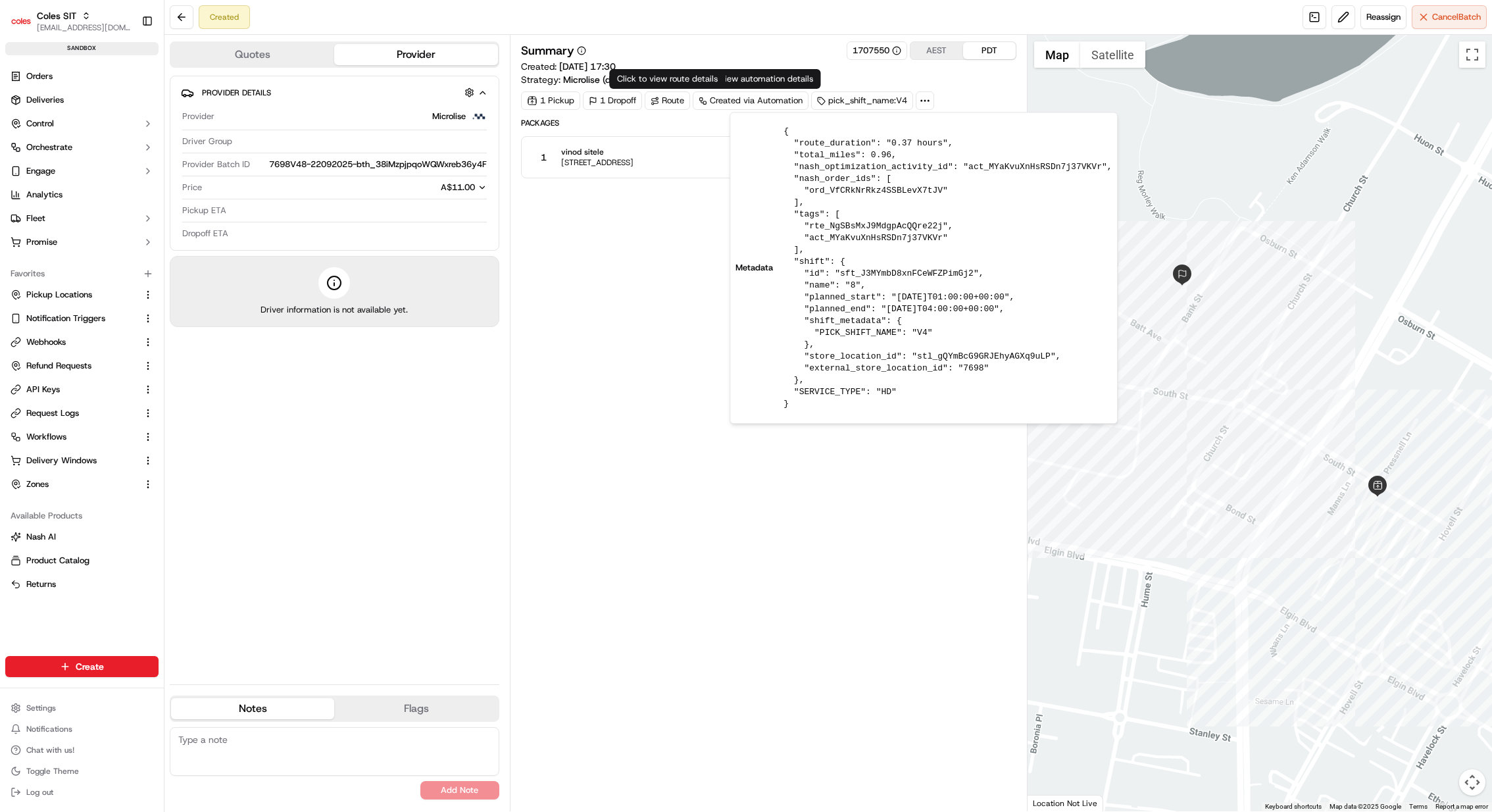
click at [677, 100] on div "Route" at bounding box center [668, 100] width 45 height 19
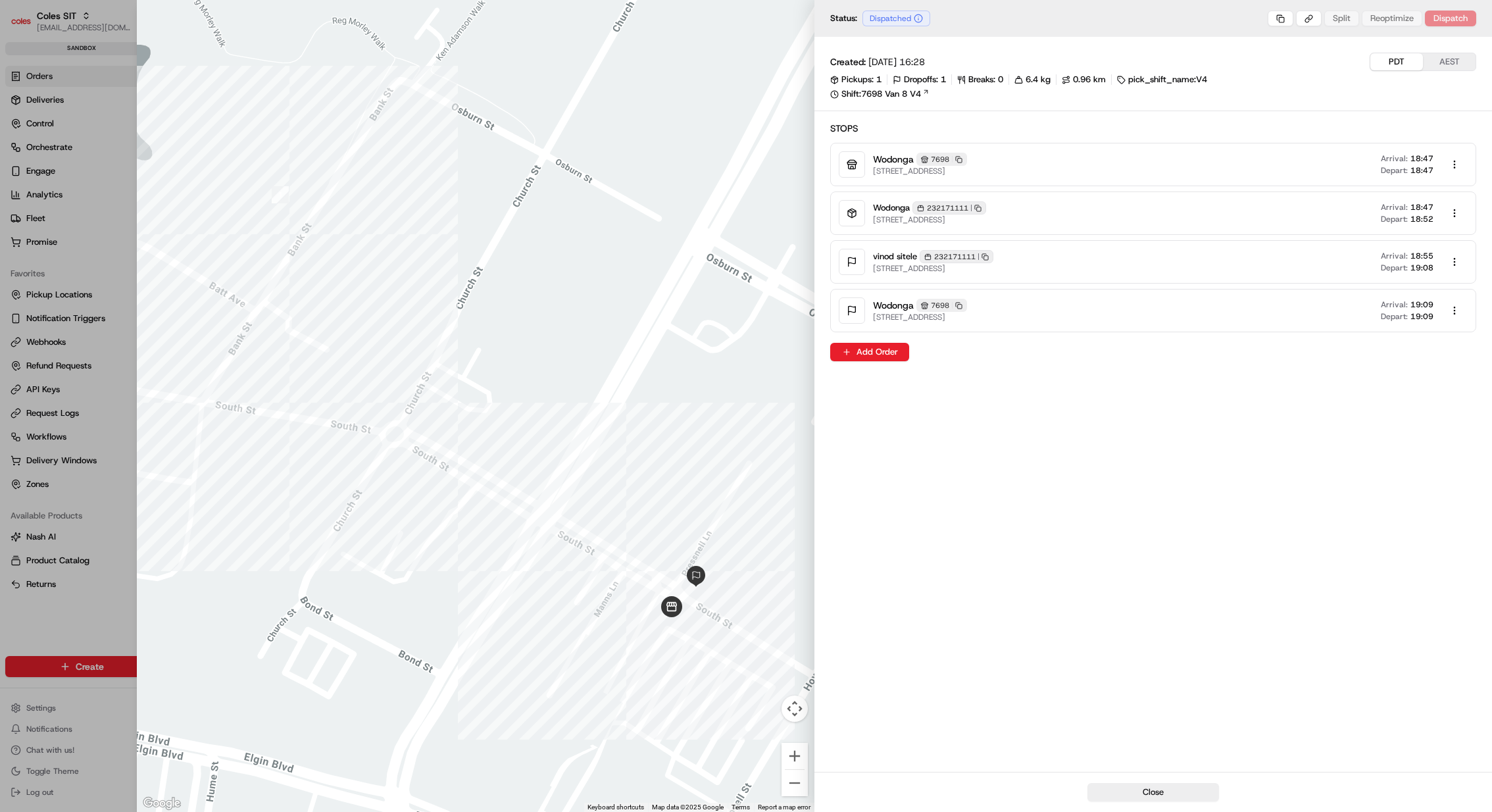
click at [987, 256] on icon "button" at bounding box center [985, 256] width 8 height 8
click at [100, 168] on div at bounding box center [746, 406] width 1492 height 812
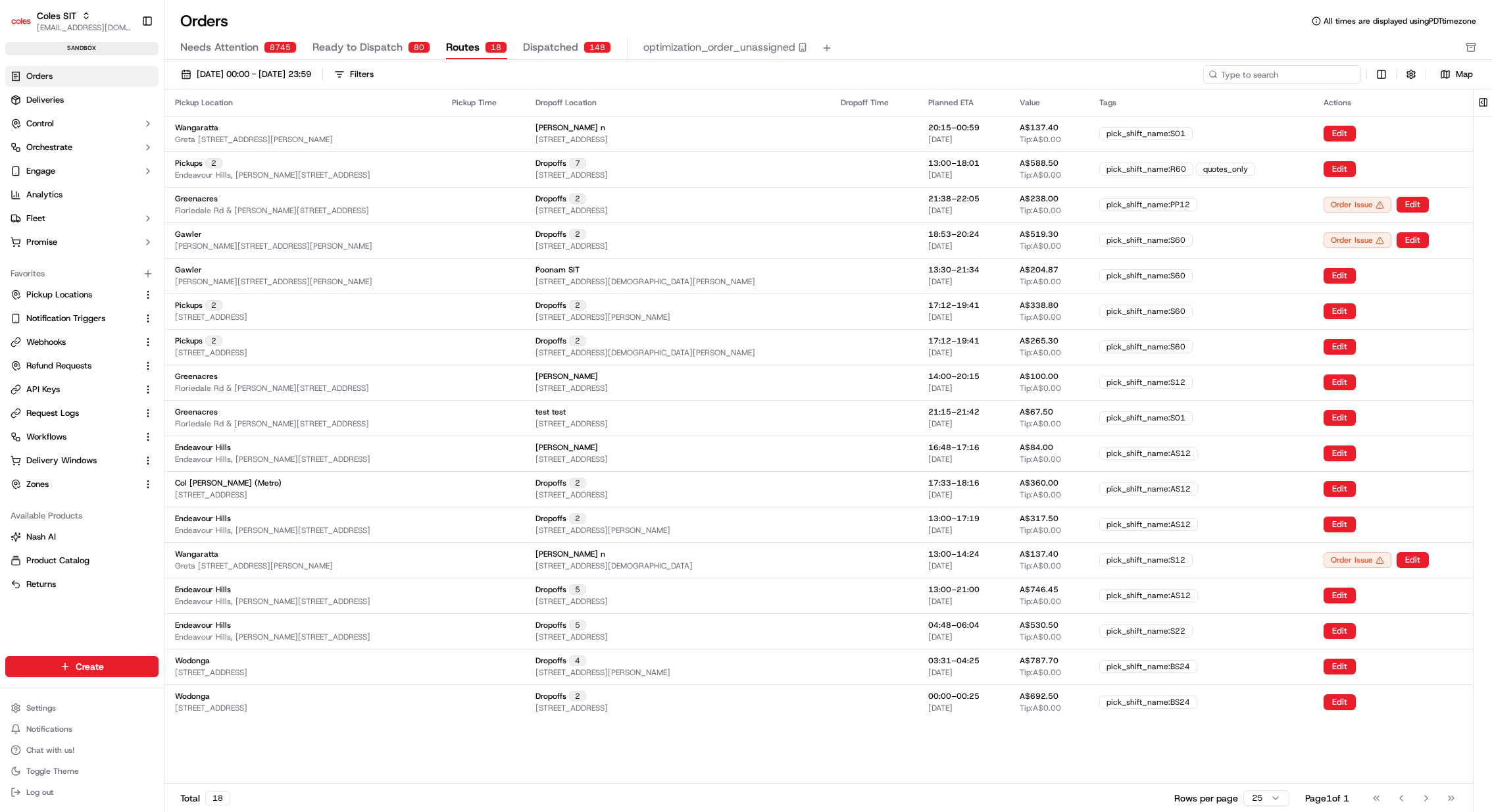
click at [1279, 77] on input at bounding box center [1282, 74] width 158 height 19
paste input "232171111"
type input "232171111"
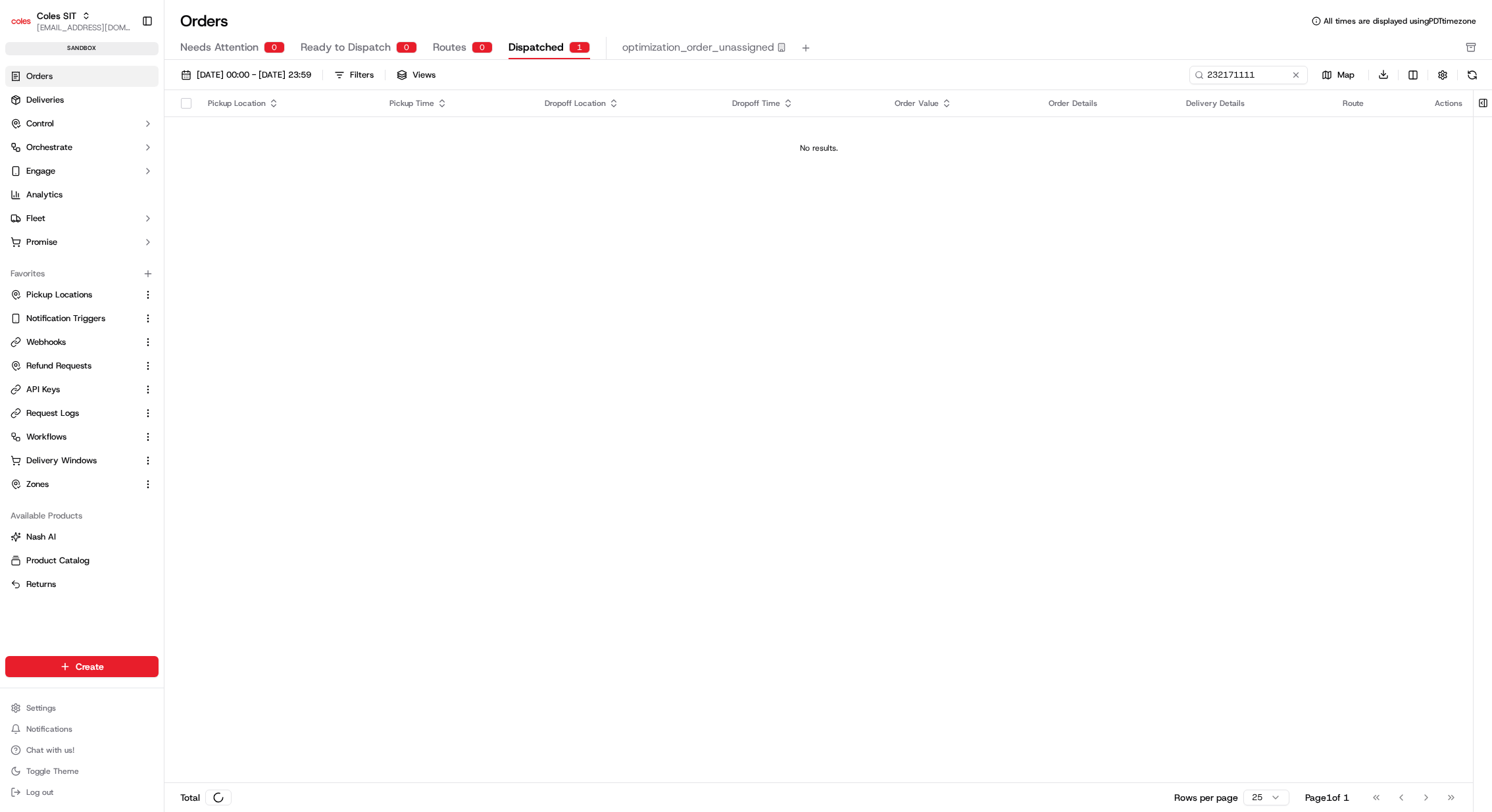
click at [538, 52] on span "Dispatched" at bounding box center [536, 47] width 55 height 16
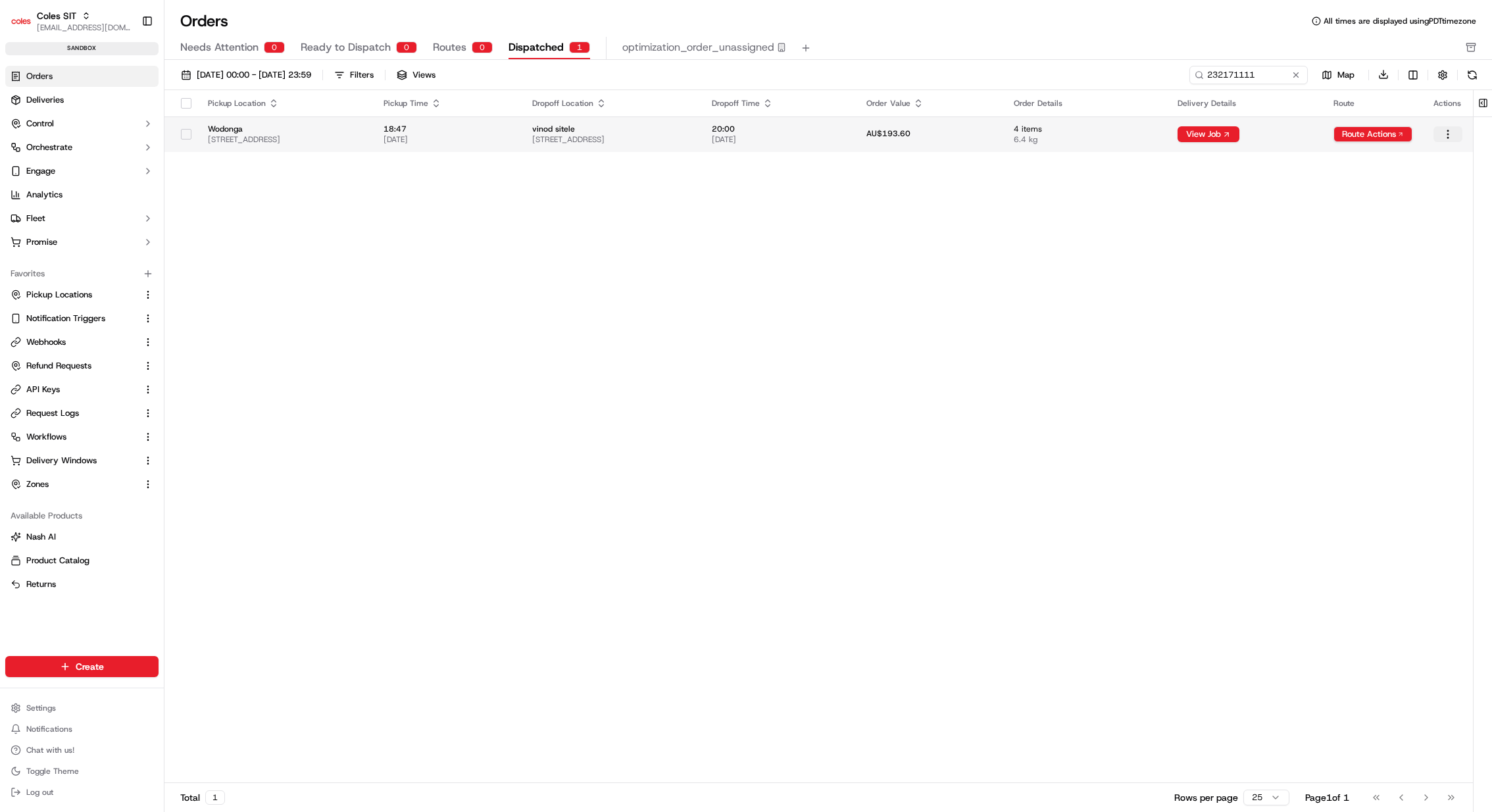
click at [1451, 130] on html "Coles SIT kareem@usenash.com Toggle Sidebar sandbox Orders Deliveries Control O…" at bounding box center [746, 406] width 1492 height 812
click at [926, 143] on html "Coles SIT kareem@usenash.com Toggle Sidebar sandbox Orders Deliveries Control O…" at bounding box center [746, 406] width 1492 height 812
click at [846, 138] on span "21/09/2025" at bounding box center [778, 139] width 133 height 10
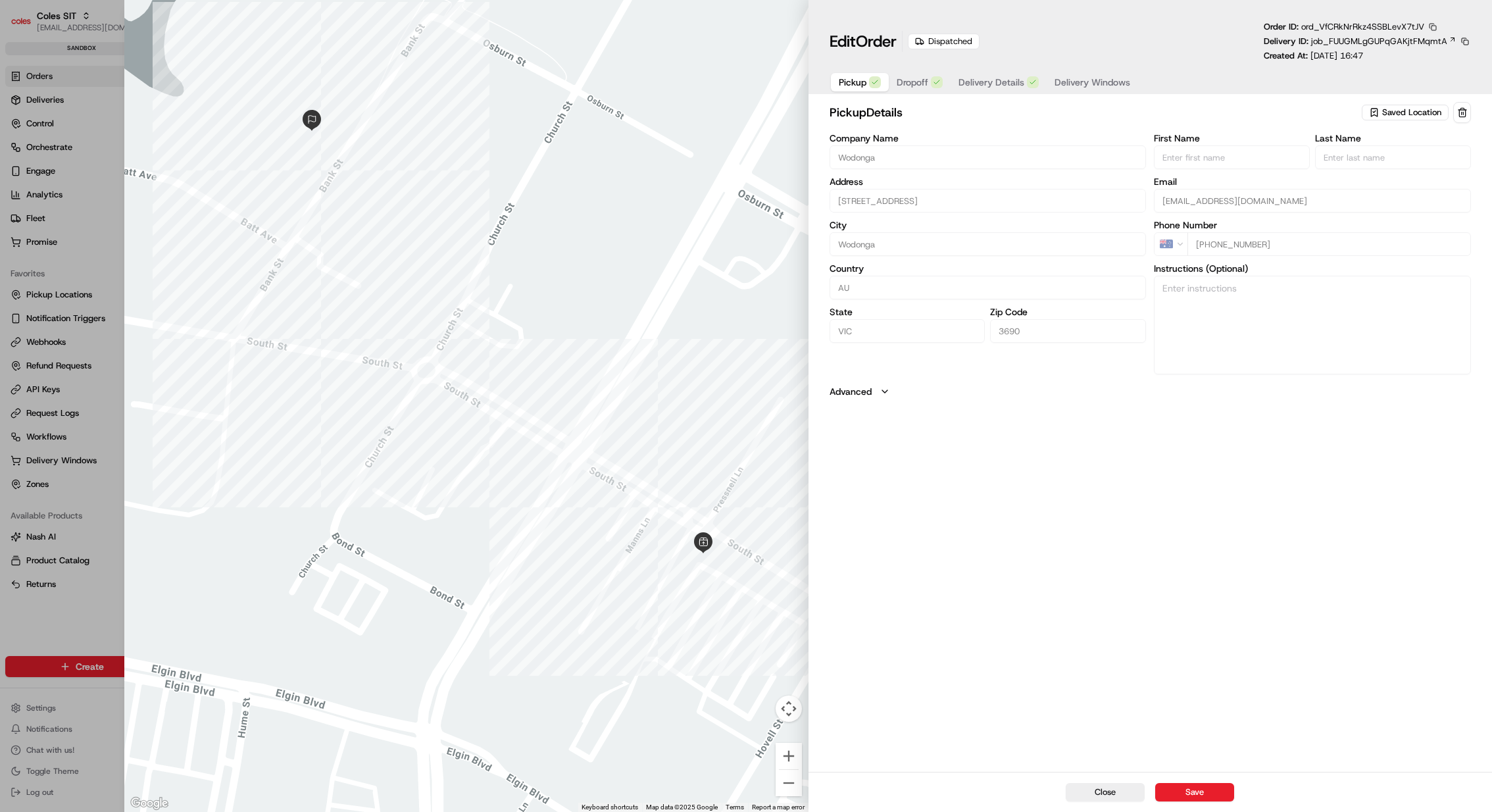
click at [1435, 23] on button "button" at bounding box center [1433, 27] width 12 height 12
click at [1420, 43] on button "Copy ID" at bounding box center [1429, 46] width 120 height 16
click at [925, 79] on span "Dropoff" at bounding box center [912, 82] width 32 height 13
click at [932, 201] on input "1 Bank St, WODONGA, VIC 3690, AU" at bounding box center [988, 198] width 317 height 23
click at [925, 197] on input "1 Bank St, WODONGA, VIC 3690, AU" at bounding box center [988, 198] width 317 height 23
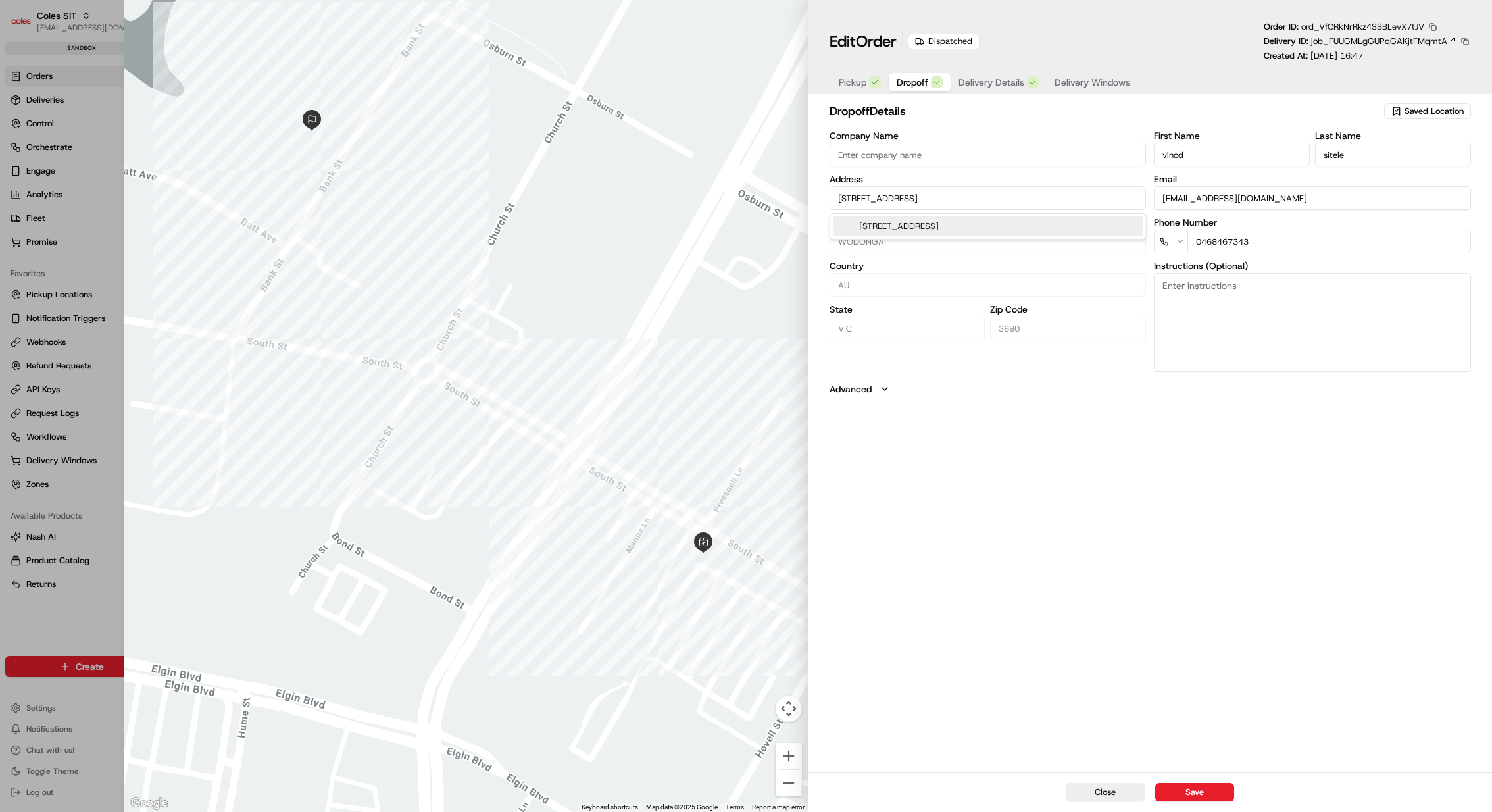
drag, startPoint x: 877, startPoint y: 197, endPoint x: 818, endPoint y: 197, distance: 59.0
click at [818, 197] on div "dropoff Details Saved Location Company Name Address 1 Bank St, WODONGA, VIC 369…" at bounding box center [1150, 436] width 684 height 672
click at [914, 200] on input "1 Bank St, WODONGA, VIC 3690, AU" at bounding box center [988, 198] width 317 height 23
click at [962, 199] on input "1 Bank St, WODONGA, VIC 3690, AU" at bounding box center [988, 198] width 317 height 23
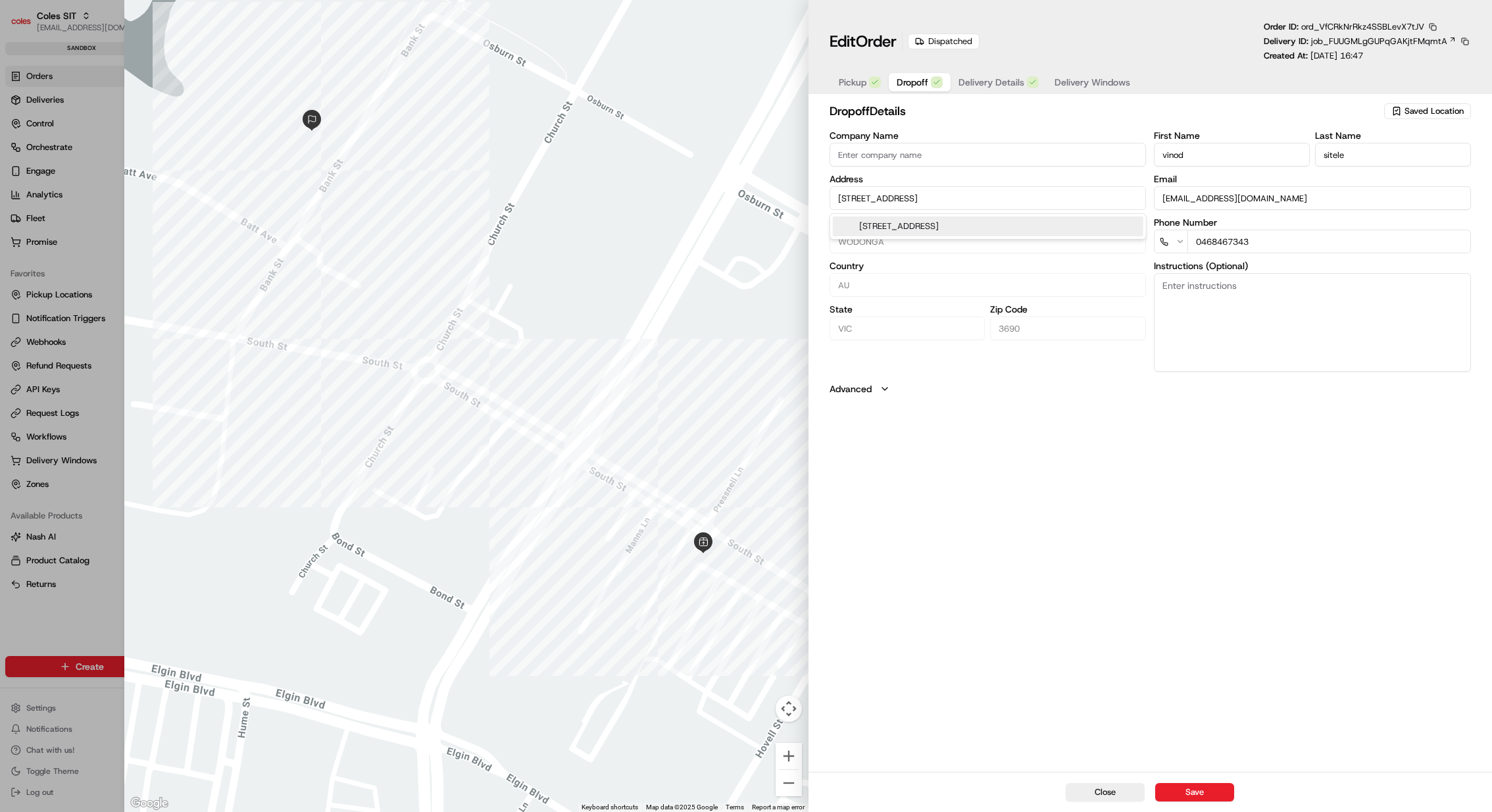
click at [962, 199] on input "1 Bank St, WODONGA, VIC 3690, AU" at bounding box center [988, 198] width 317 height 23
type input "+1"
click at [116, 113] on div at bounding box center [746, 406] width 1492 height 812
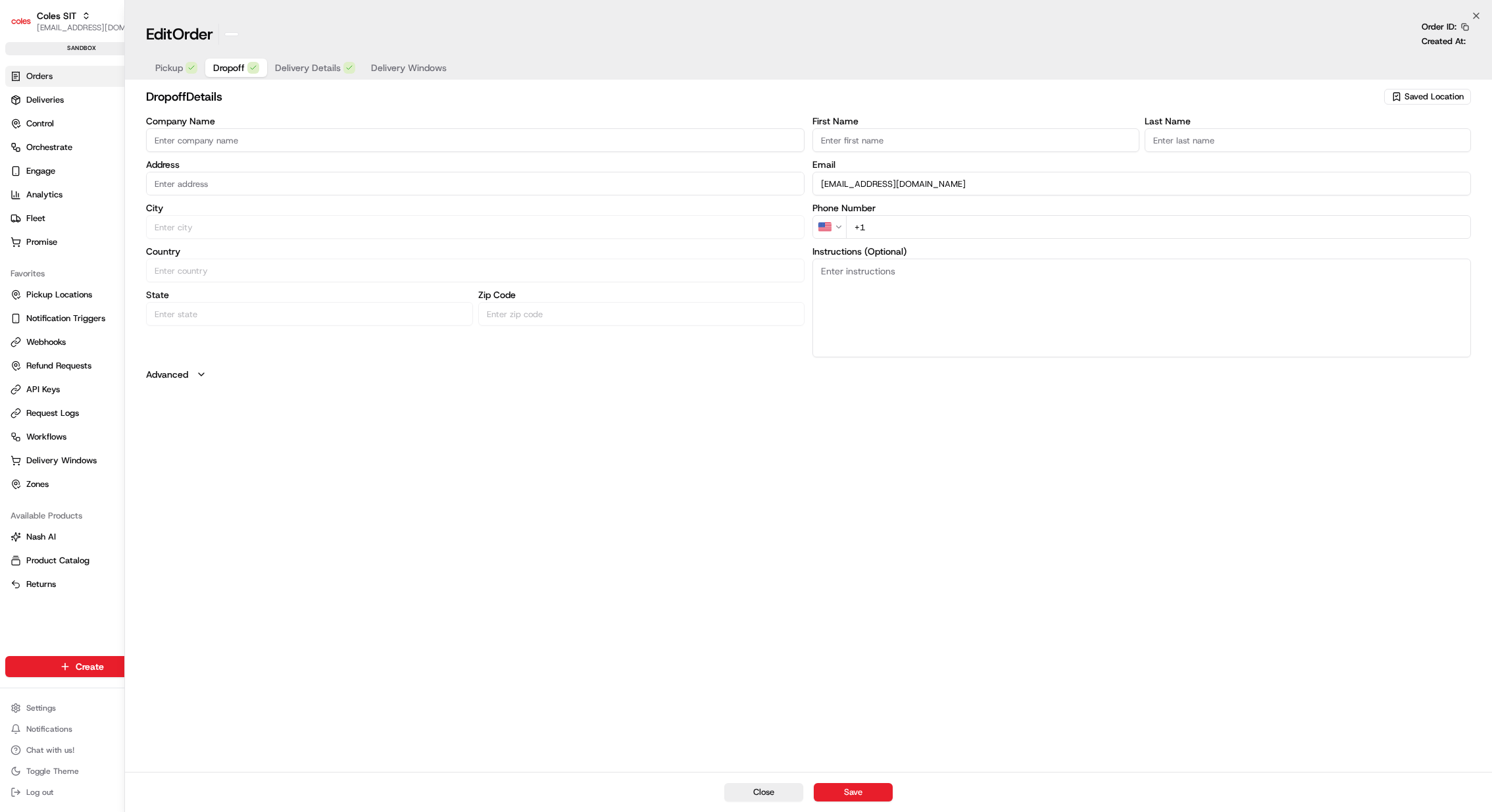
click at [86, 110] on ul "Orders Deliveries Control Orchestrate Engage Analytics Fleet Promise" at bounding box center [82, 160] width 153 height 187
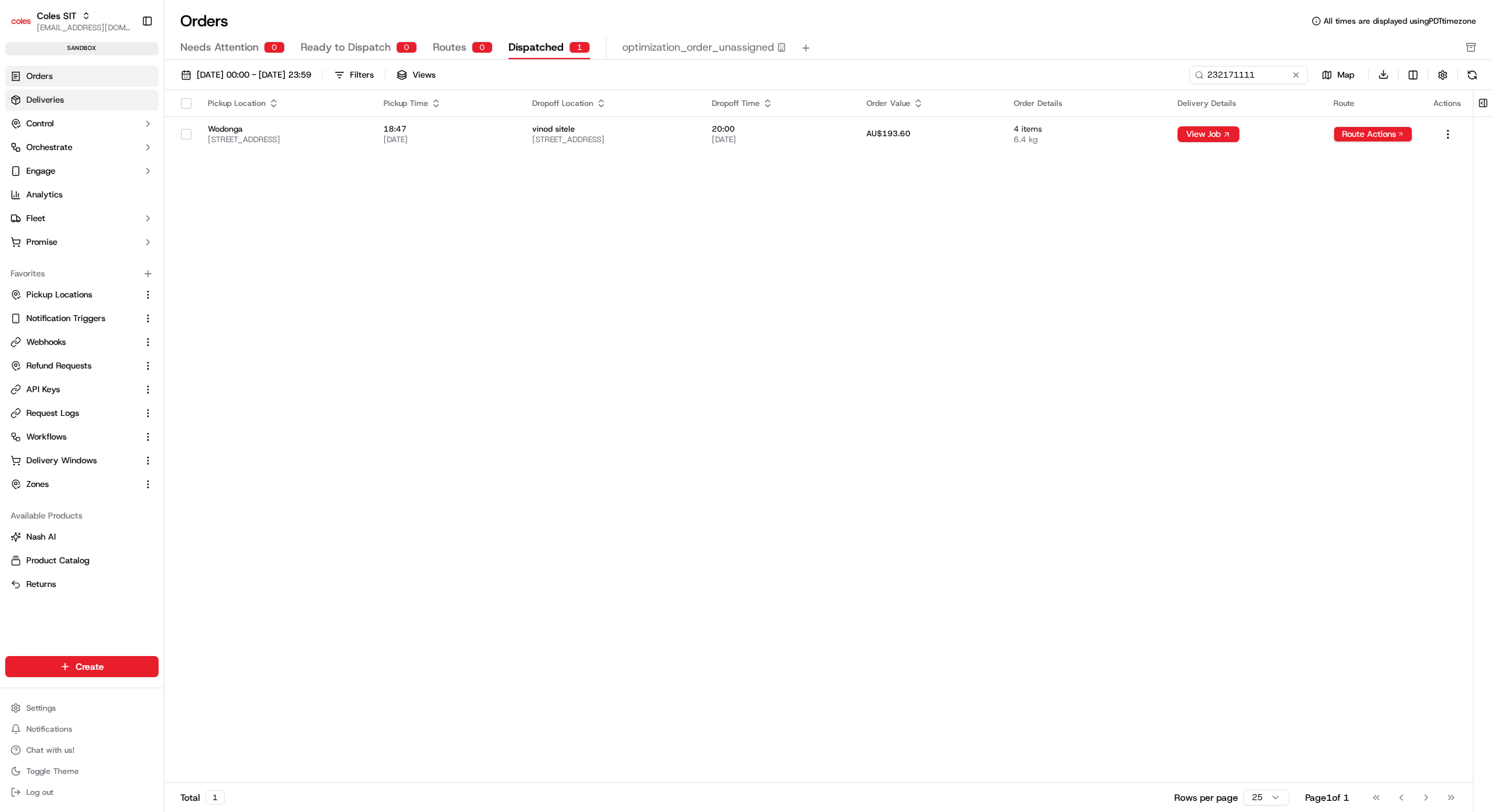
click at [86, 104] on link "Deliveries" at bounding box center [82, 100] width 153 height 21
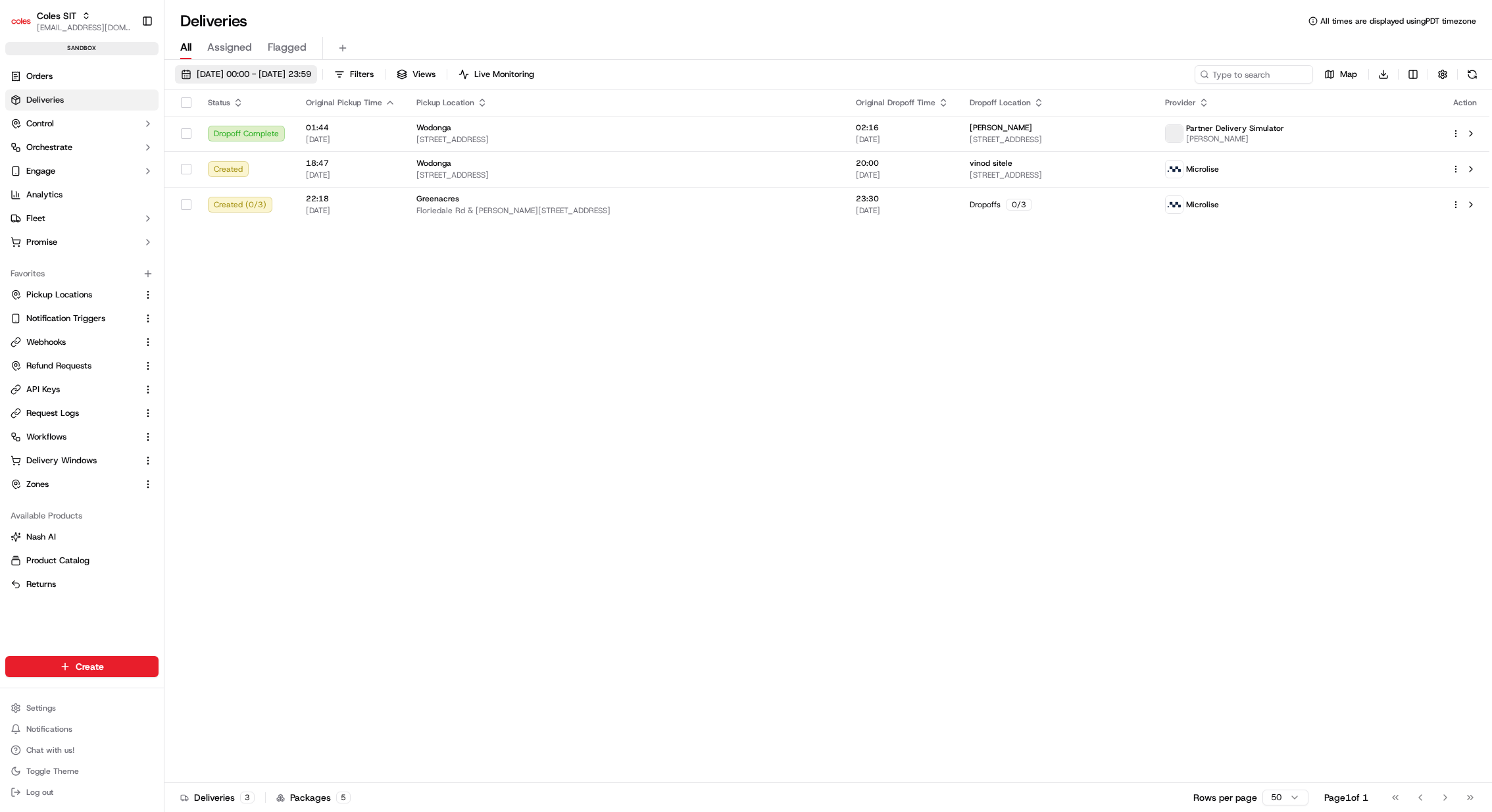
click at [311, 70] on span "21/09/2025 00:00 - 21/09/2025 23:59" at bounding box center [254, 74] width 115 height 12
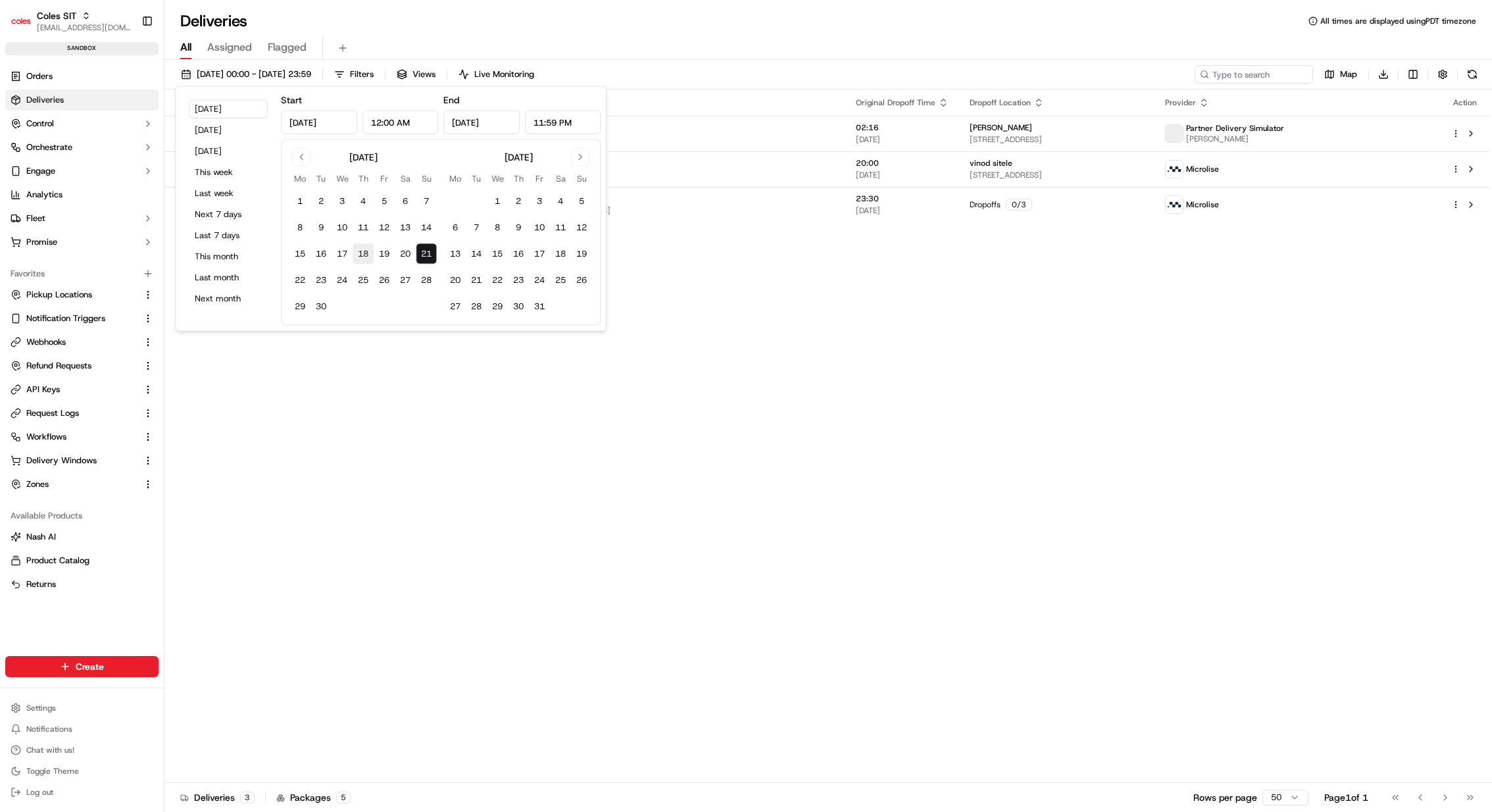
click at [360, 254] on button "18" at bounding box center [363, 254] width 21 height 21
type input "Sep 18, 2025"
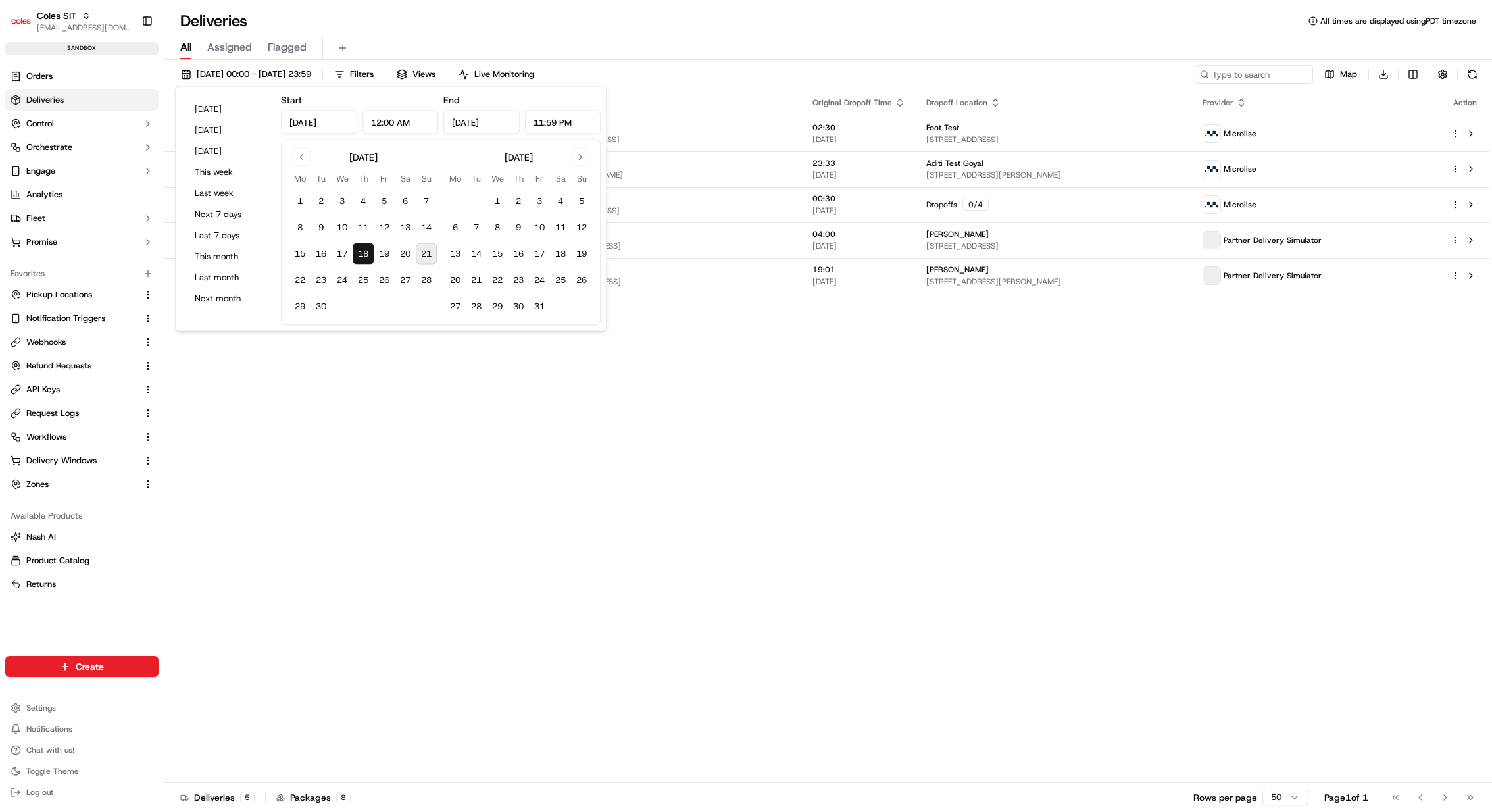
click at [424, 252] on button "21" at bounding box center [426, 254] width 21 height 21
type input "Sep 21, 2025"
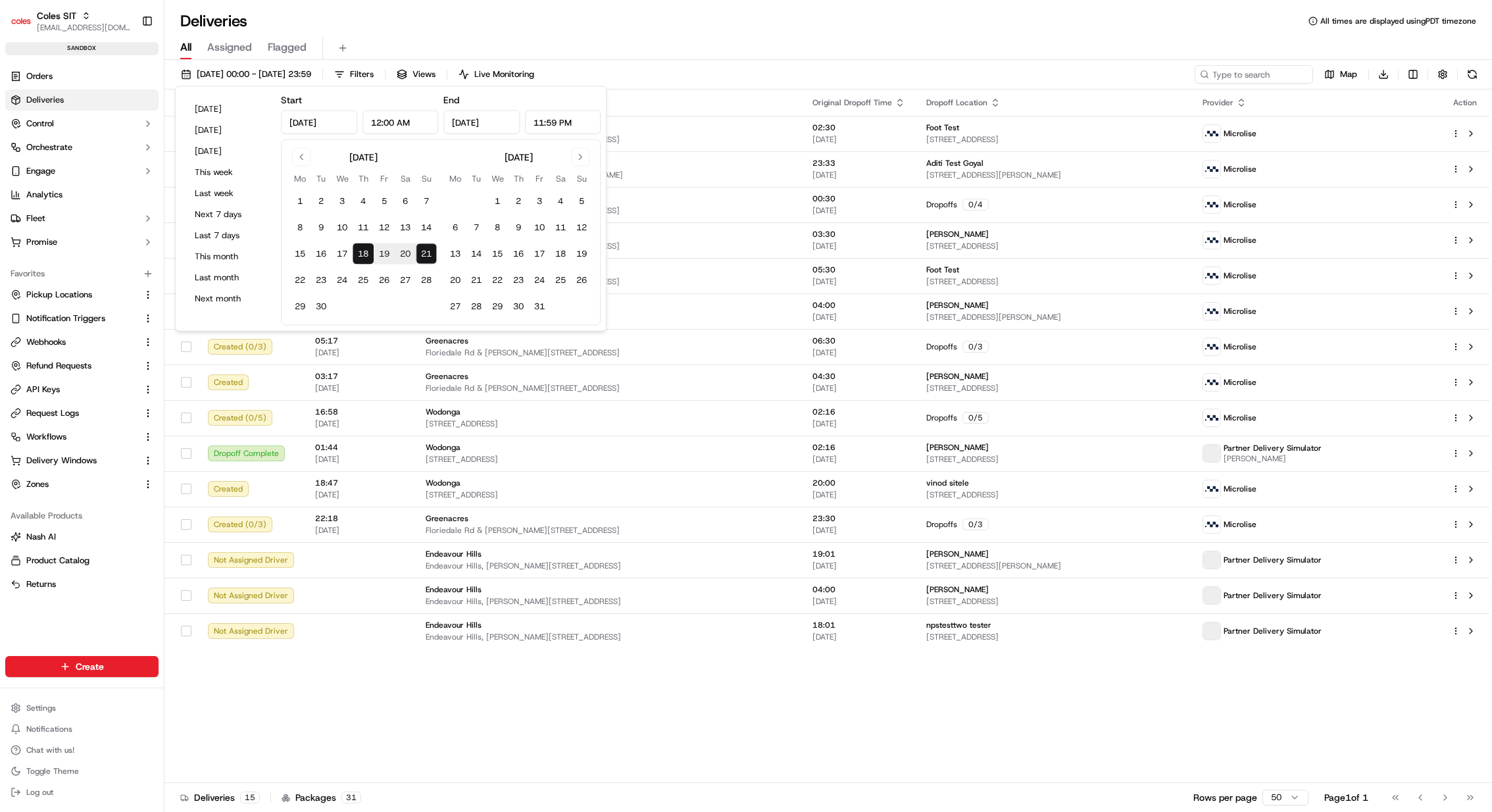
click at [681, 76] on div "18/09/2025 00:00 - 21/09/2025 23:59 Filters Views Live Monitoring Map Download" at bounding box center [828, 77] width 1328 height 24
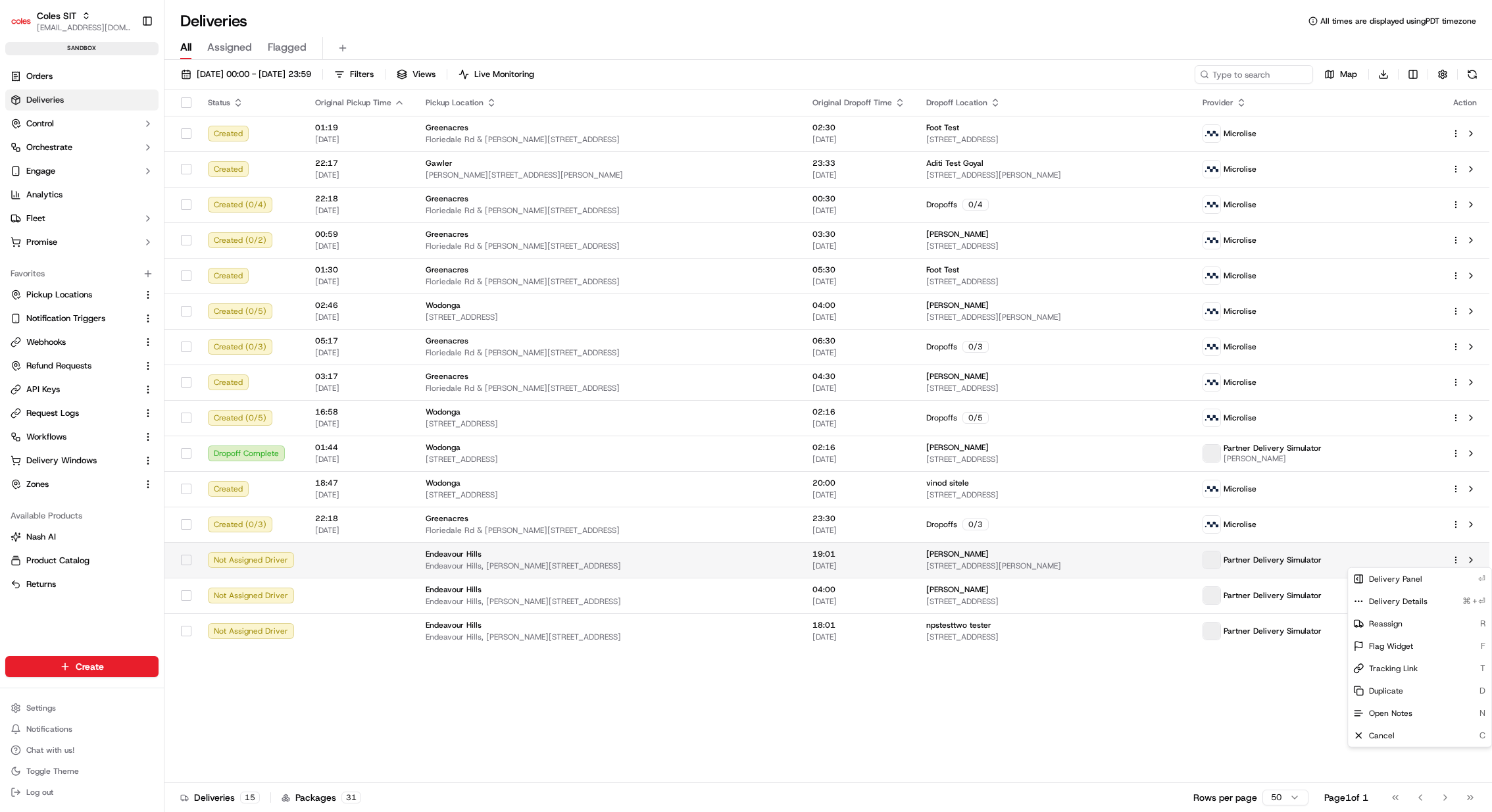
click at [1457, 558] on html "Coles SIT kareem@usenash.com Toggle Sidebar sandbox Orders Deliveries Control O…" at bounding box center [746, 406] width 1492 height 812
click at [1414, 604] on span "Delivery Details" at bounding box center [1398, 601] width 58 height 10
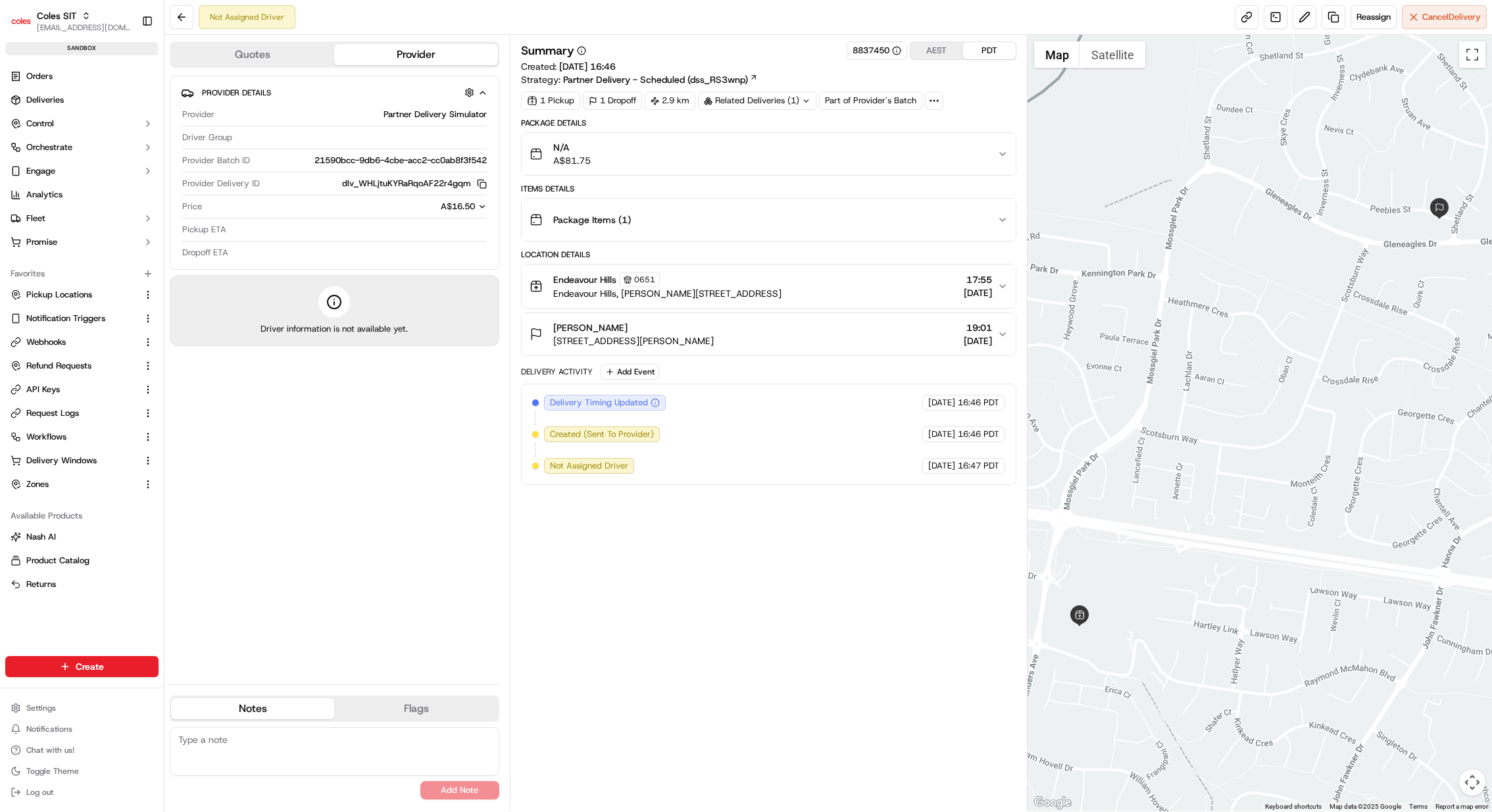
click at [930, 100] on circle at bounding box center [931, 100] width 1 height 1
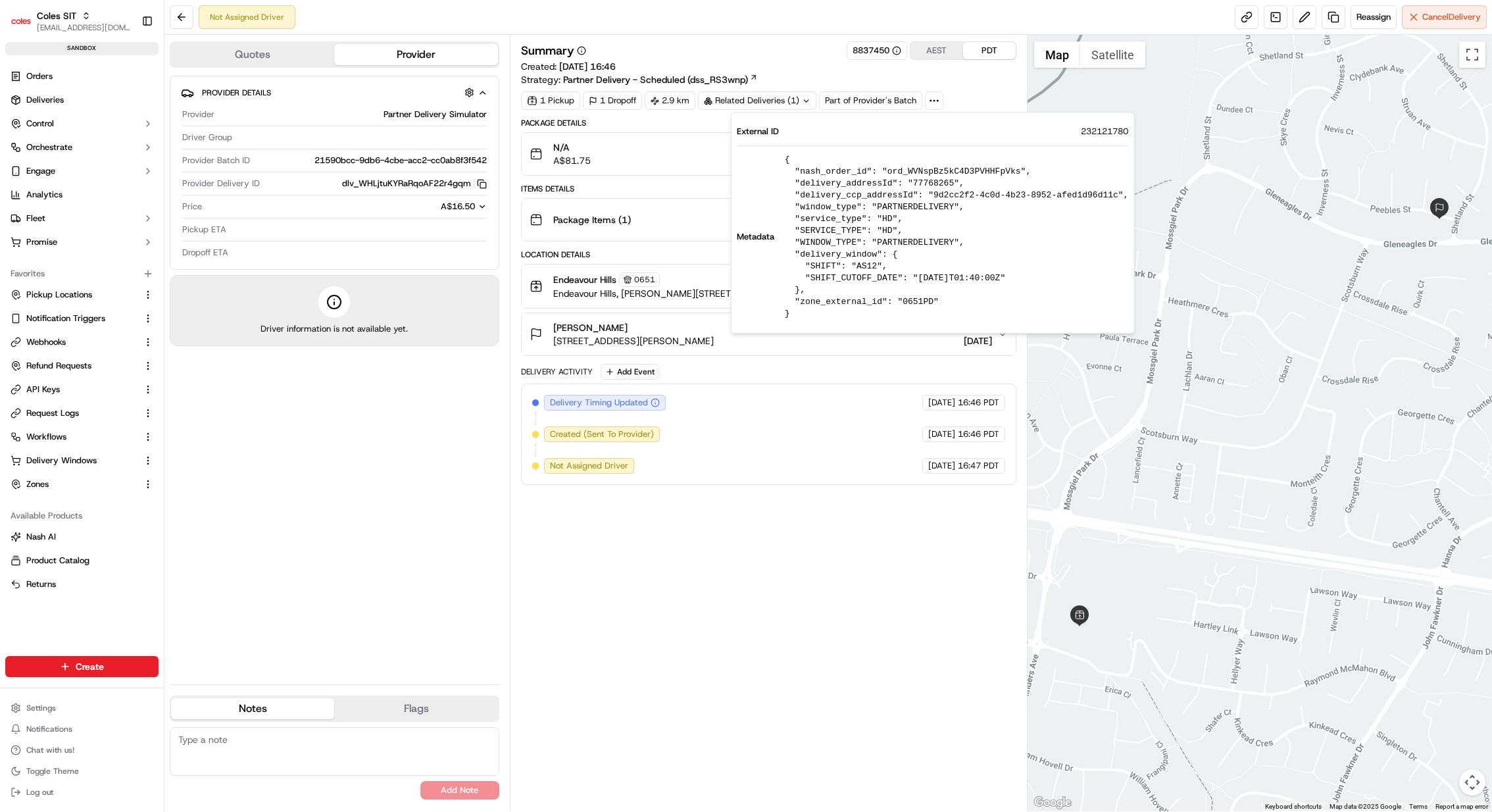
click at [925, 168] on pre "{ "nash_order_id": "ord_WVNspBz5kC4D3PVHHFpVks", "delivery_addressId": "7776826…" at bounding box center [957, 237] width 344 height 166
copy pre "ord_WVNspBz5kC4D3PVHHFpVks"
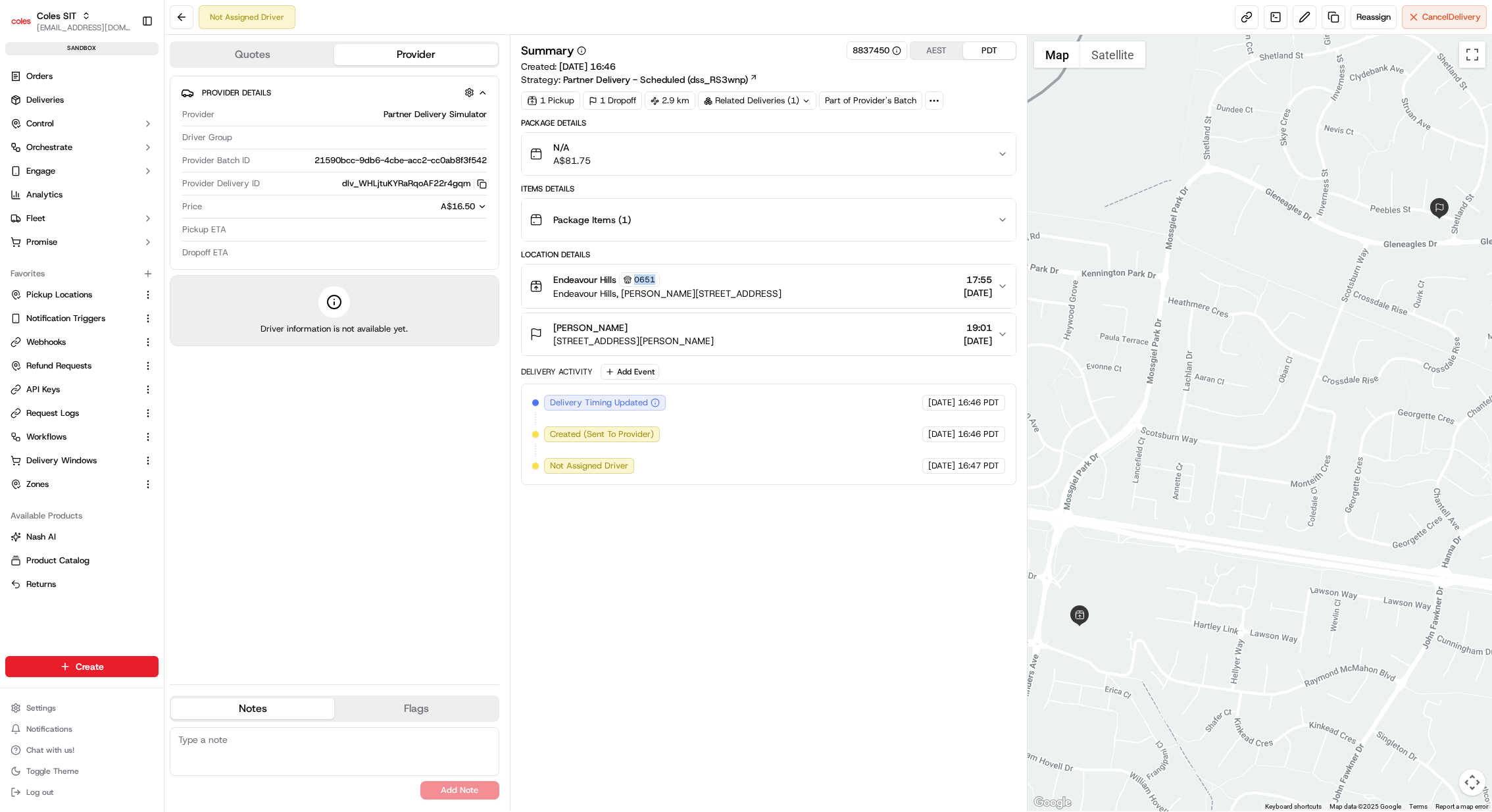
copy span "0651"
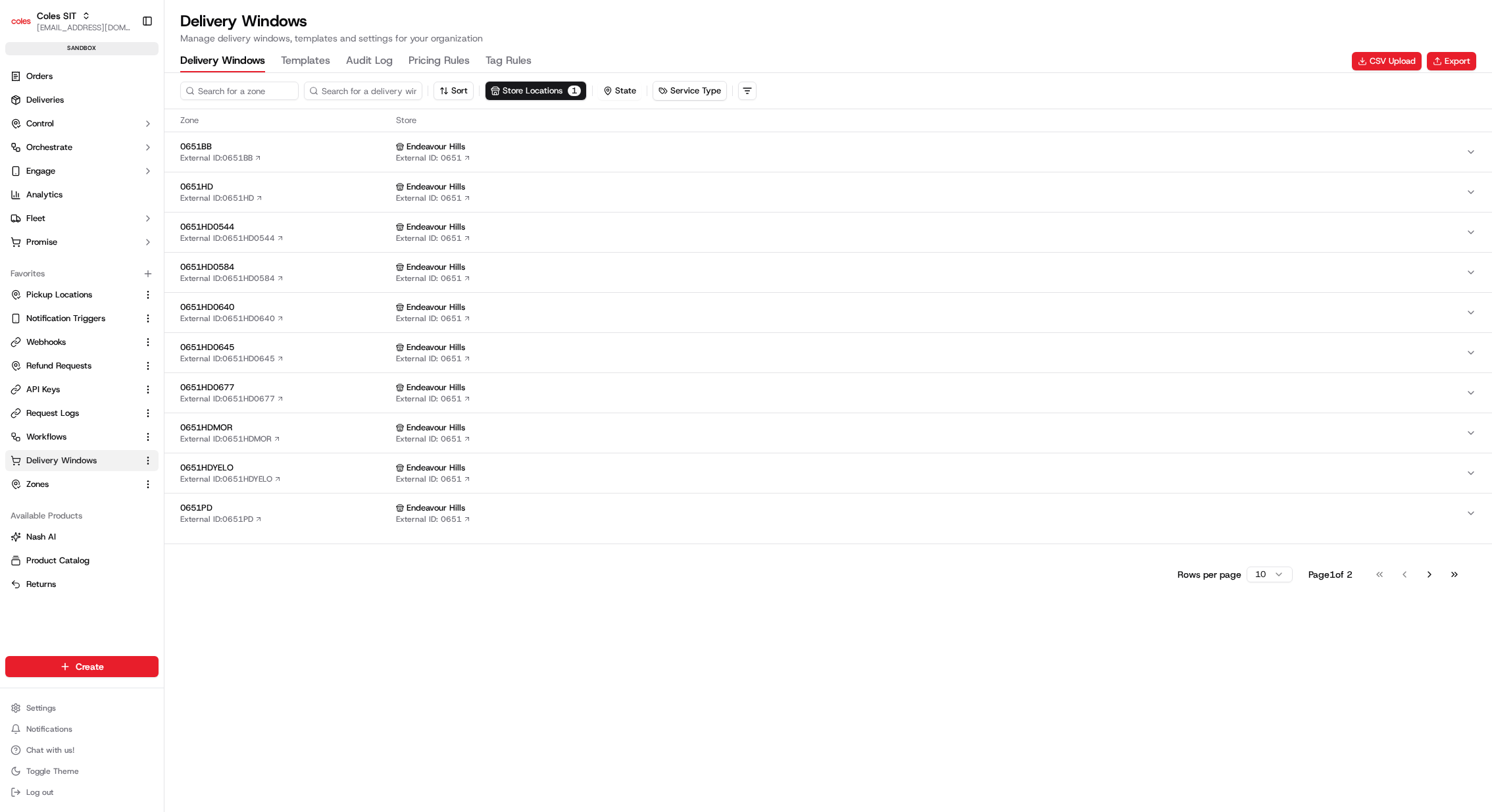
click at [332, 498] on button "0651PD External ID: 0651PD Endeavour Hills External ID: 0651" at bounding box center [828, 513] width 1328 height 39
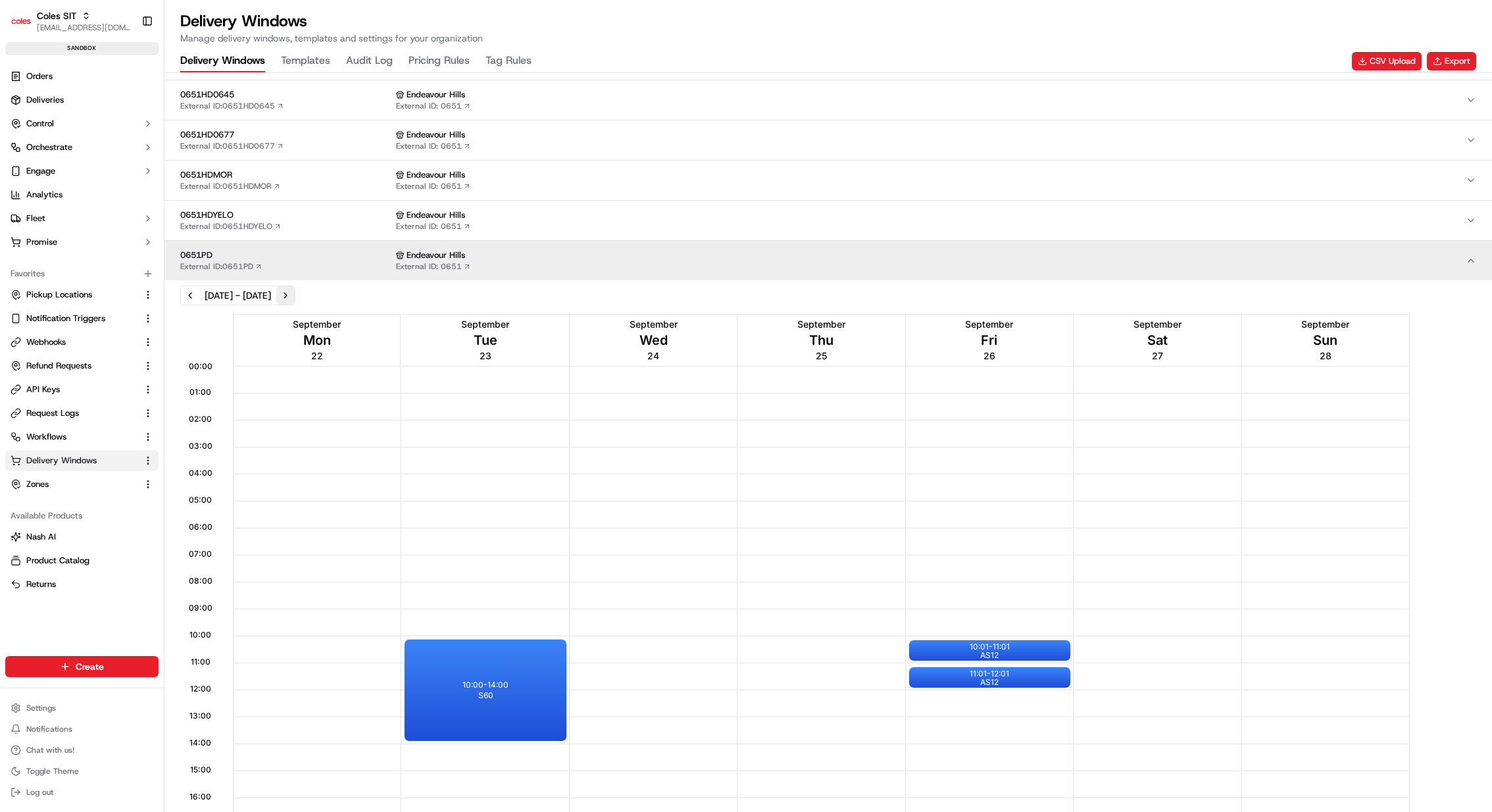
click at [295, 295] on button "Next week" at bounding box center [285, 295] width 19 height 19
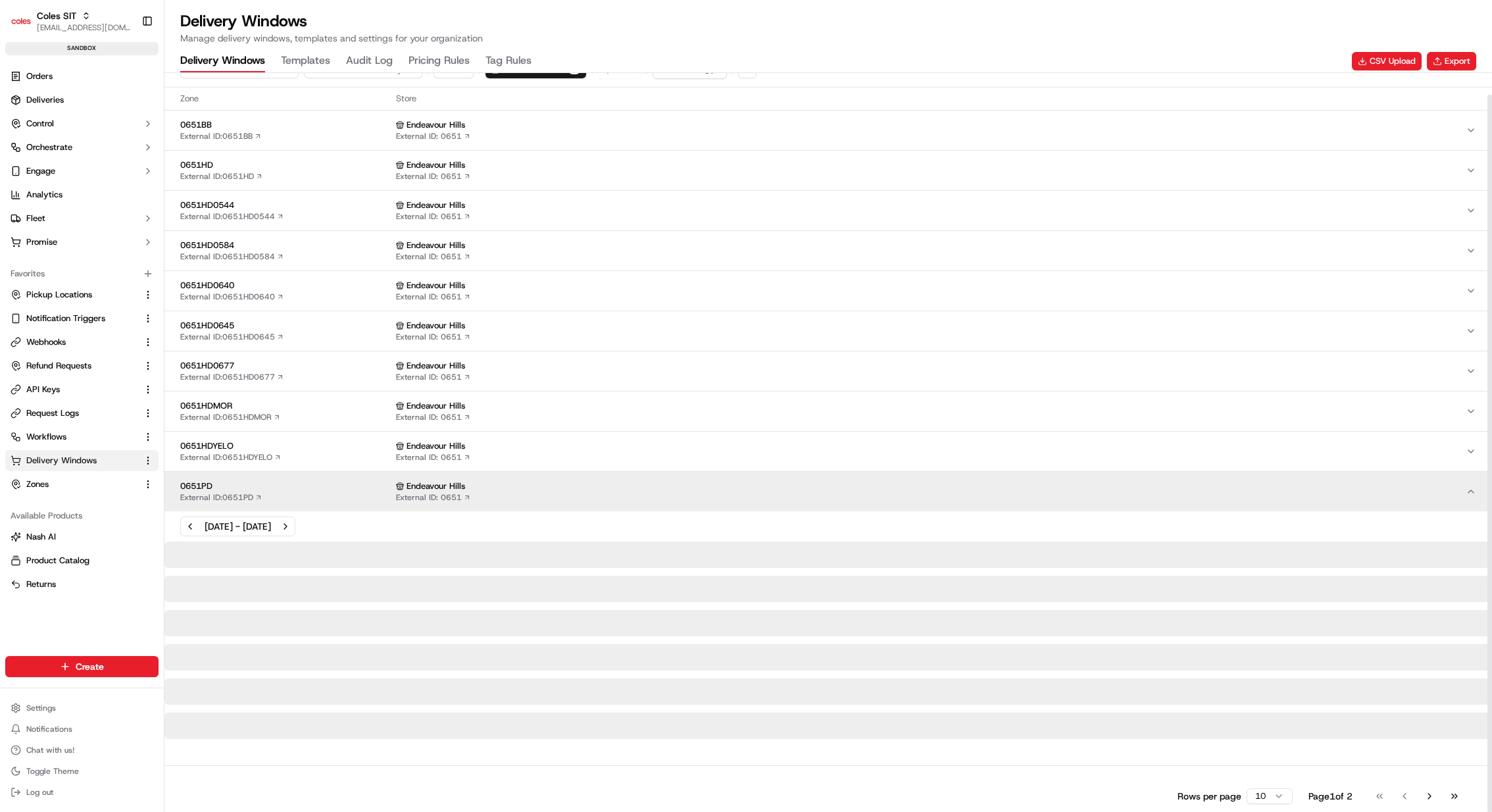
scroll to position [40, 0]
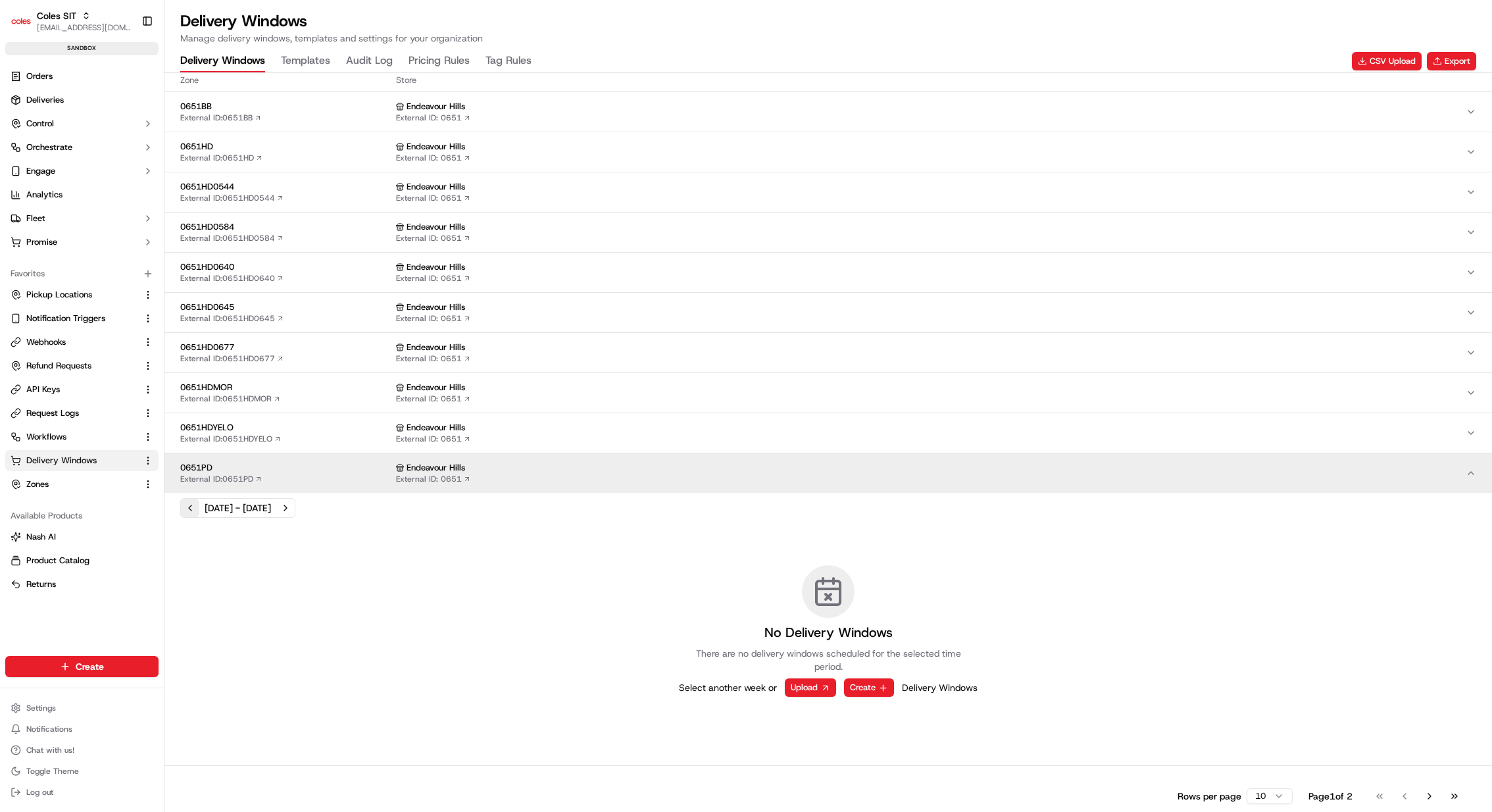
click at [183, 498] on button "Previous week" at bounding box center [190, 507] width 19 height 19
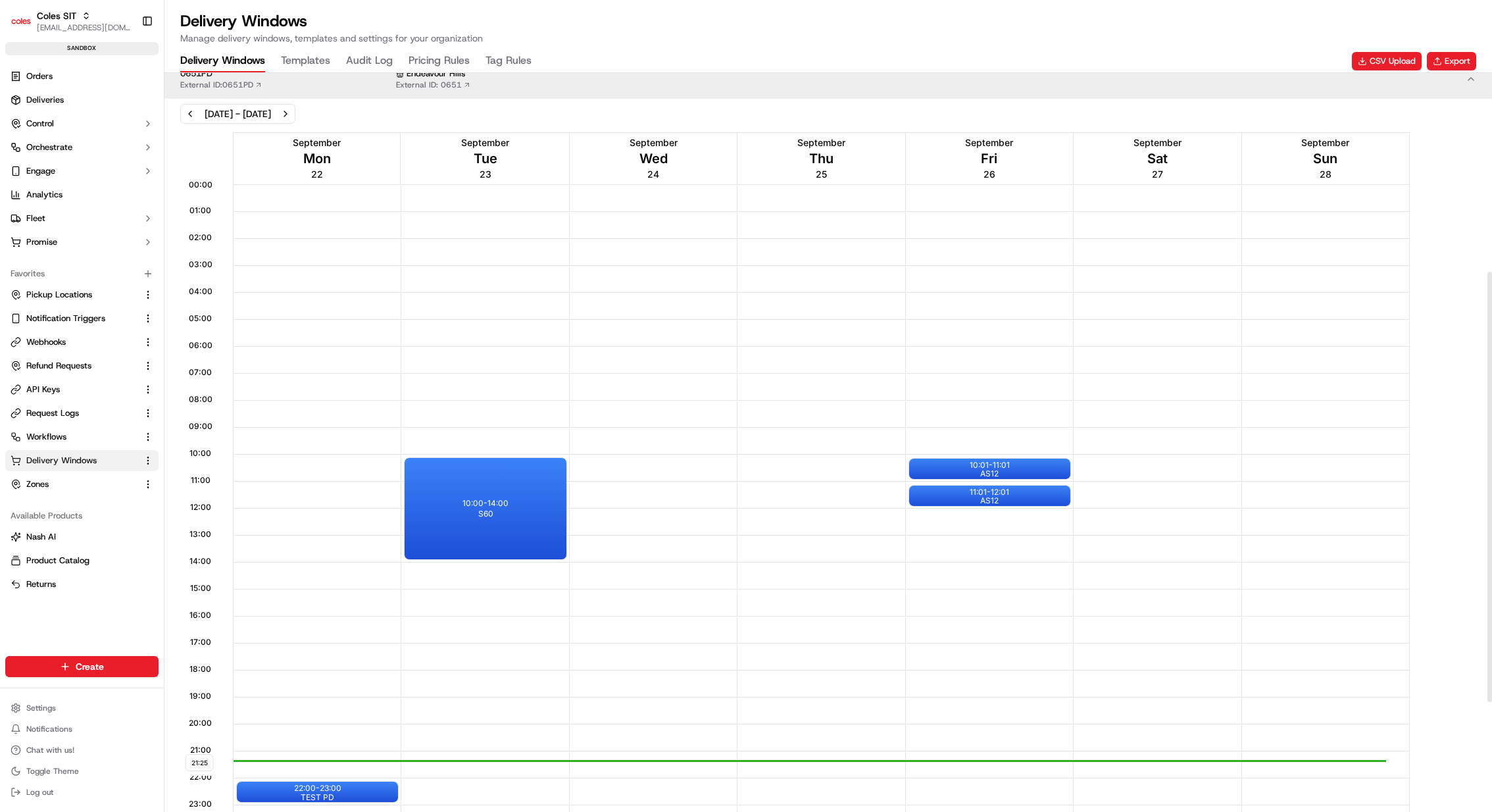
scroll to position [531, 0]
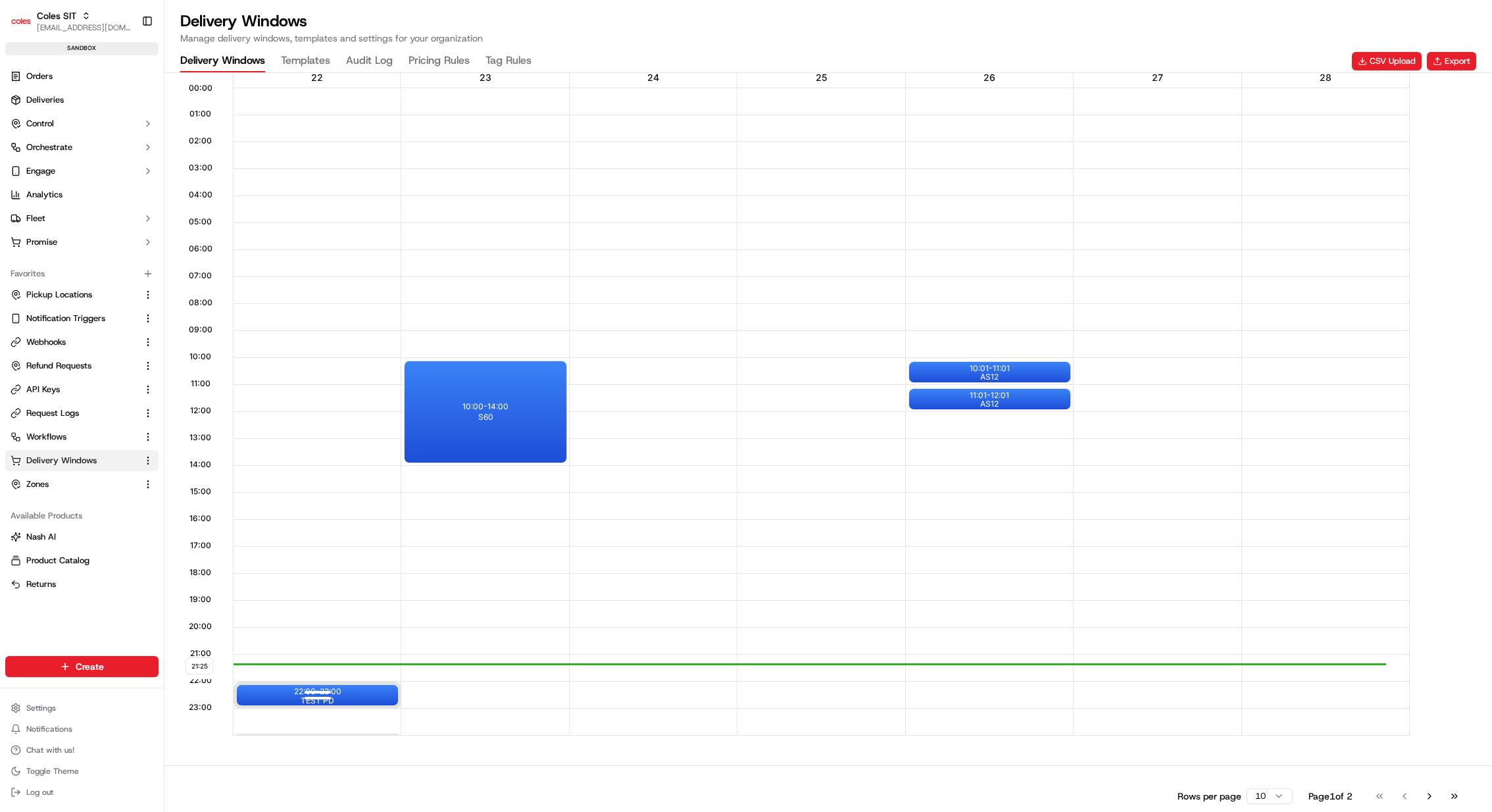
click at [344, 688] on div "22:00 - 23:00 TEST PD" at bounding box center [318, 695] width 161 height 21
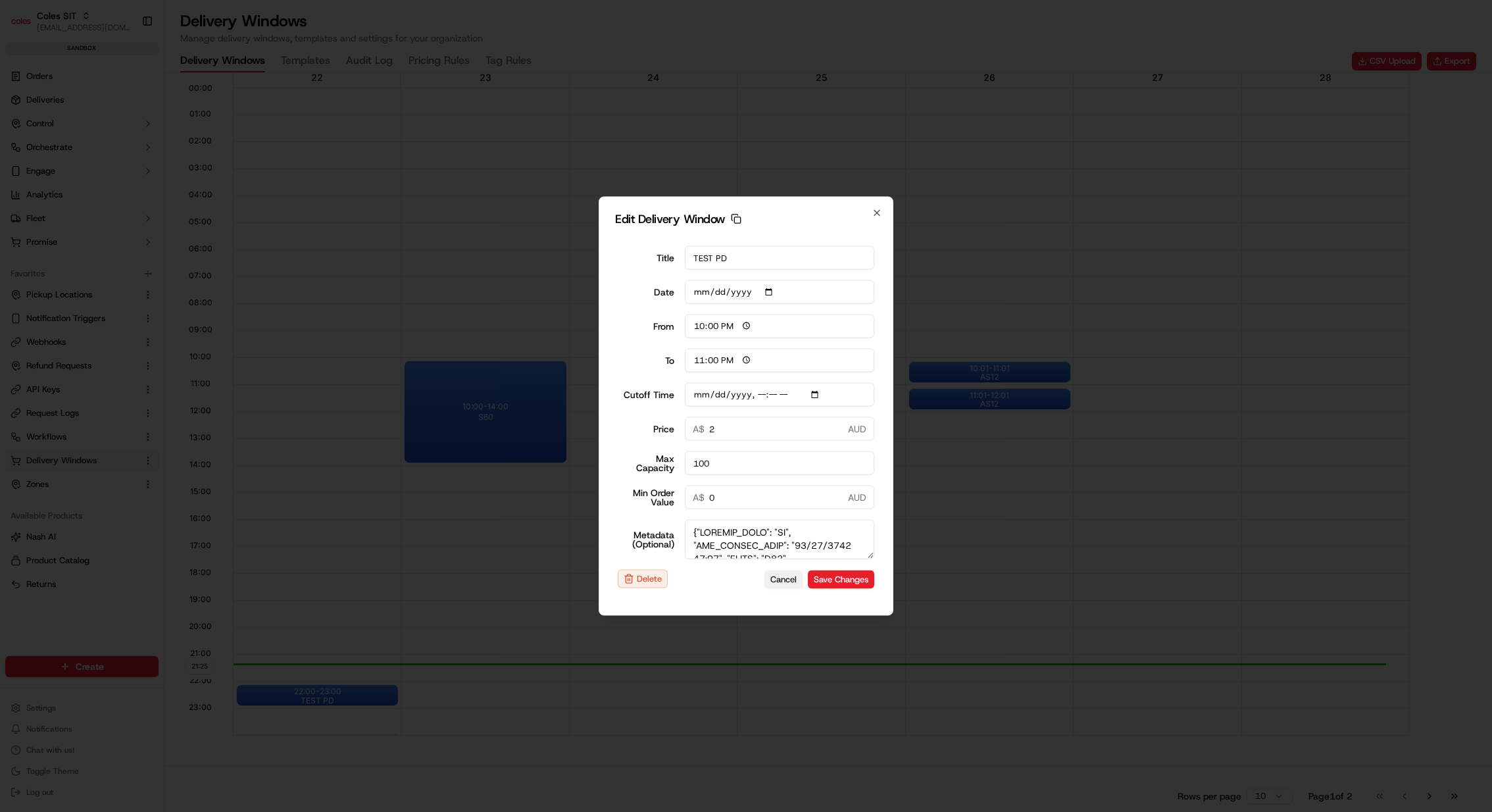
click at [791, 581] on button "Cancel" at bounding box center [784, 579] width 39 height 19
type input "[DATE]"
type input "21:25"
type input "22:25"
type input "[DATE]T21:20"
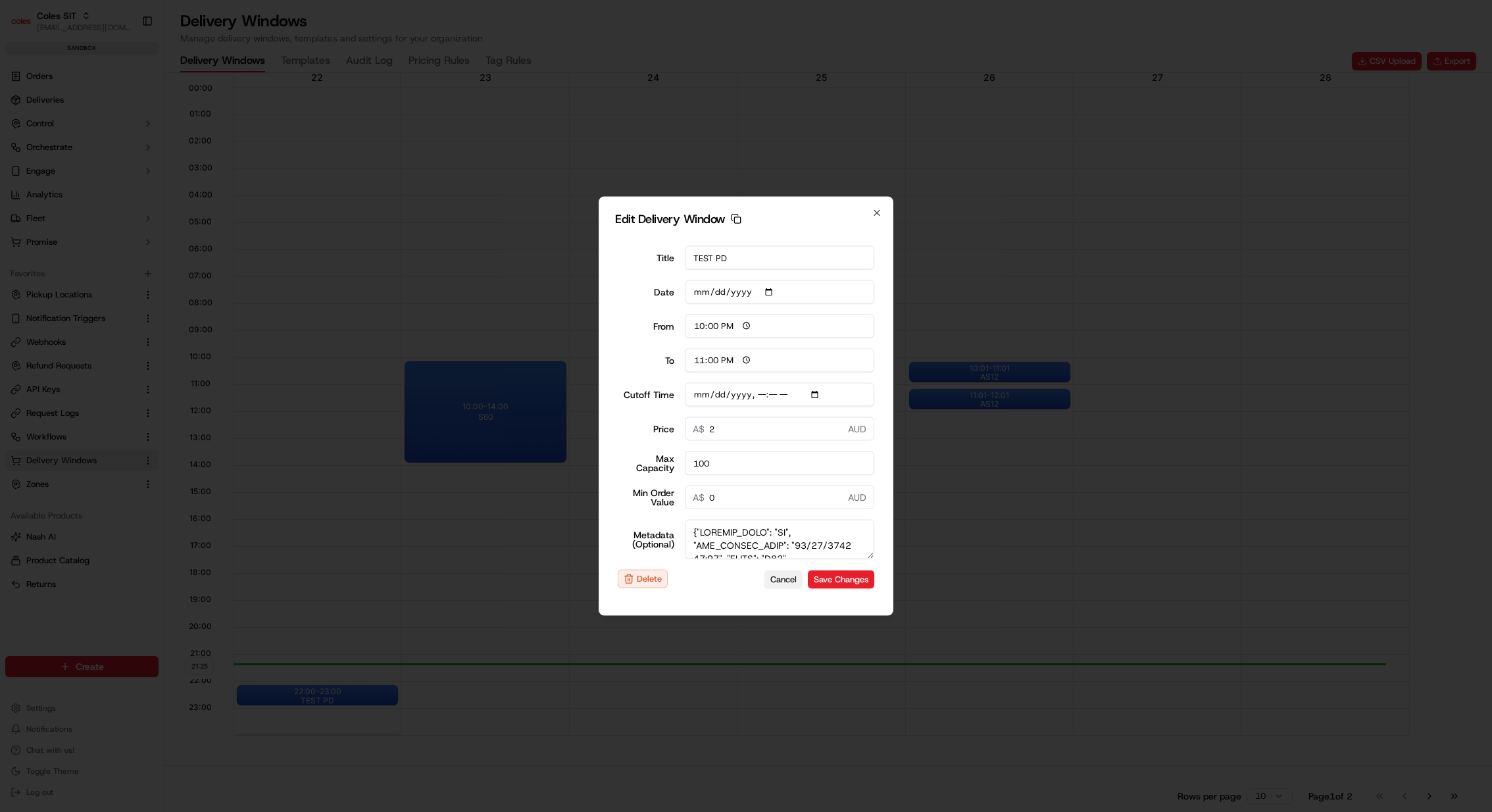
type input "0"
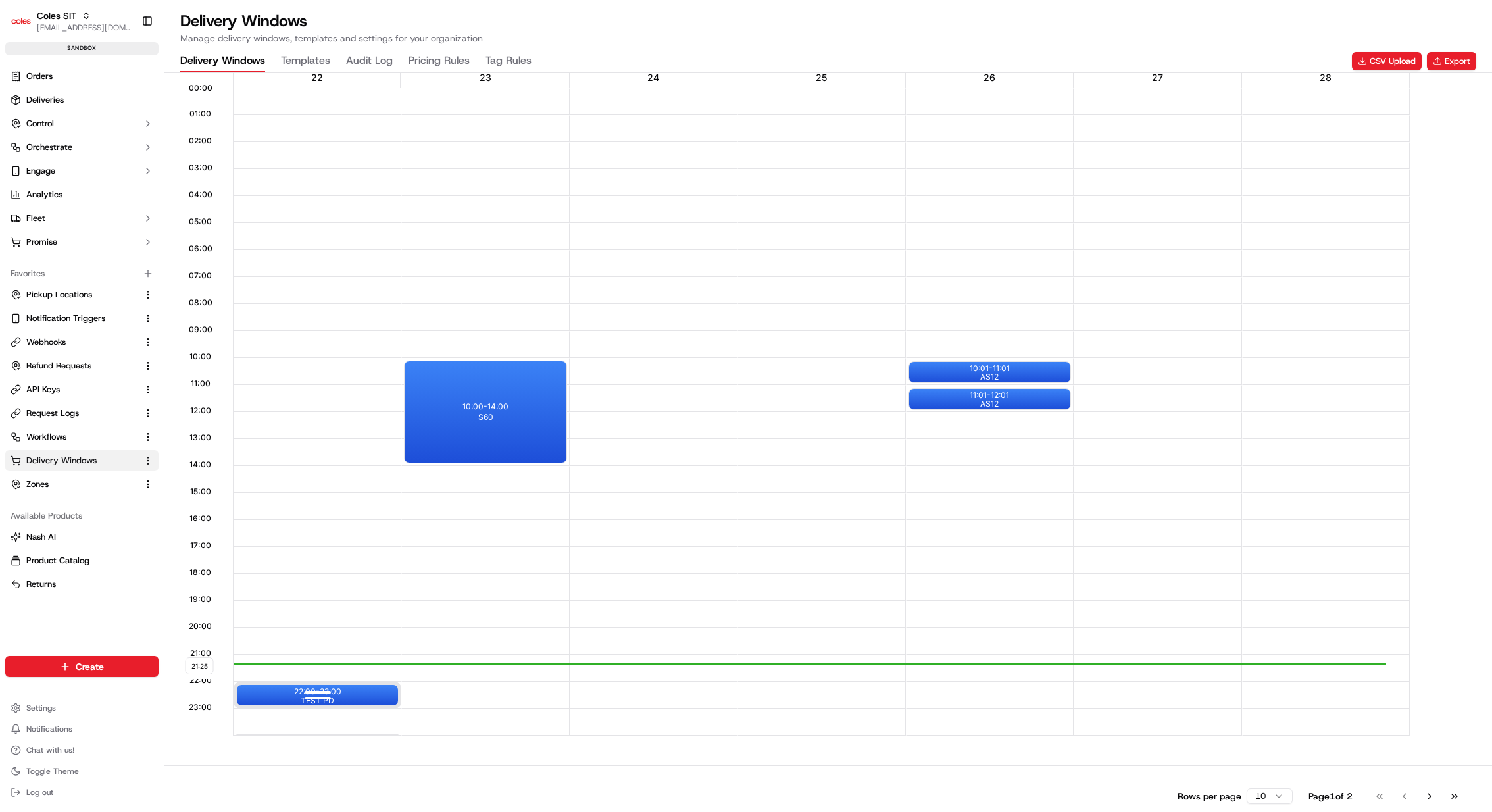
click at [353, 689] on div "22:00 - 23:00 TEST PD" at bounding box center [318, 695] width 161 height 21
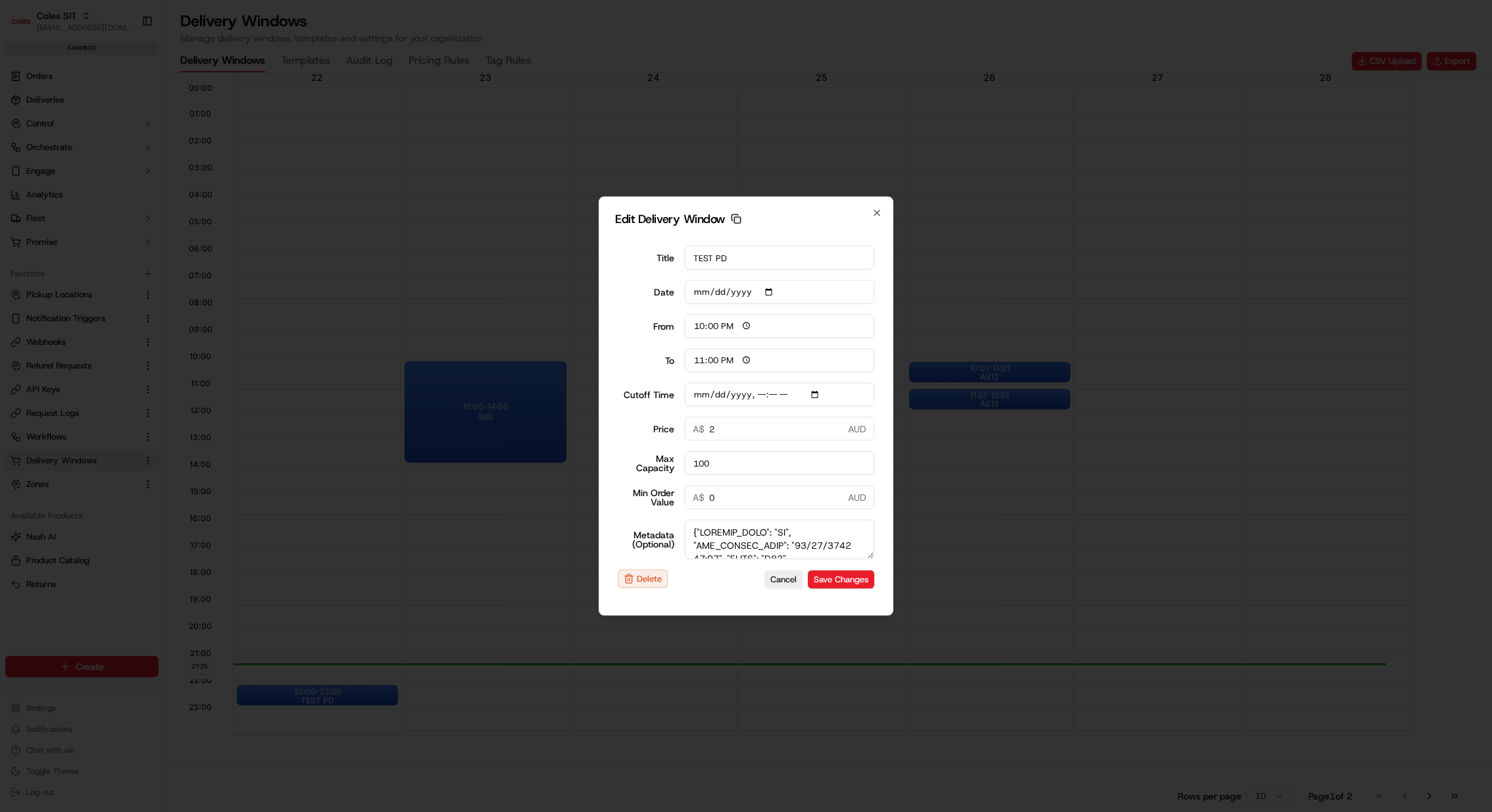
click at [732, 214] on icon "button" at bounding box center [736, 219] width 10 height 10
type input "[DATE]T21:20"
type input "[DATE]"
type input "21:38"
type input "22:38"
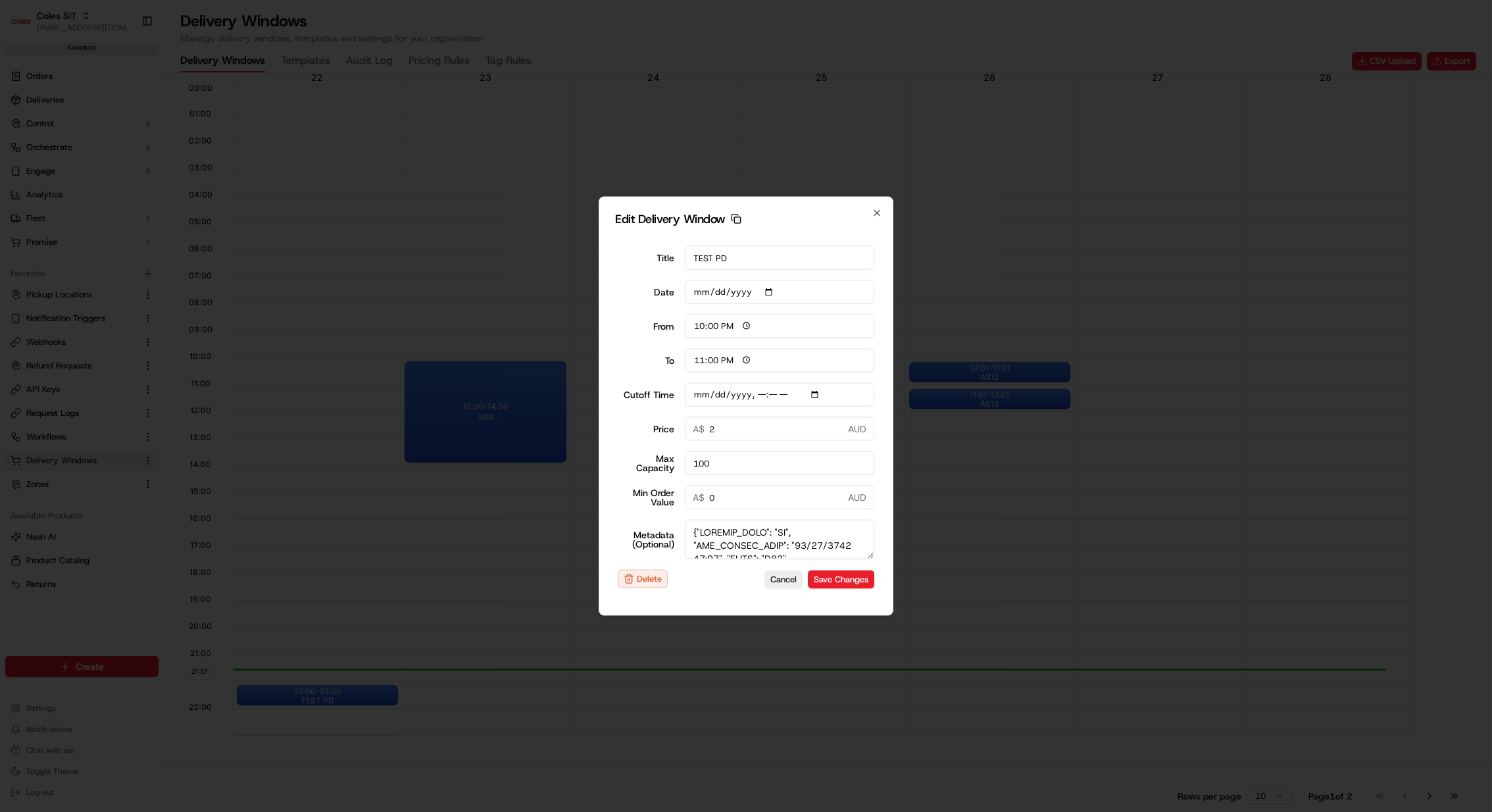
type input "[DATE]T21:20"
type input "0"
click at [1053, 325] on div at bounding box center [746, 406] width 1492 height 812
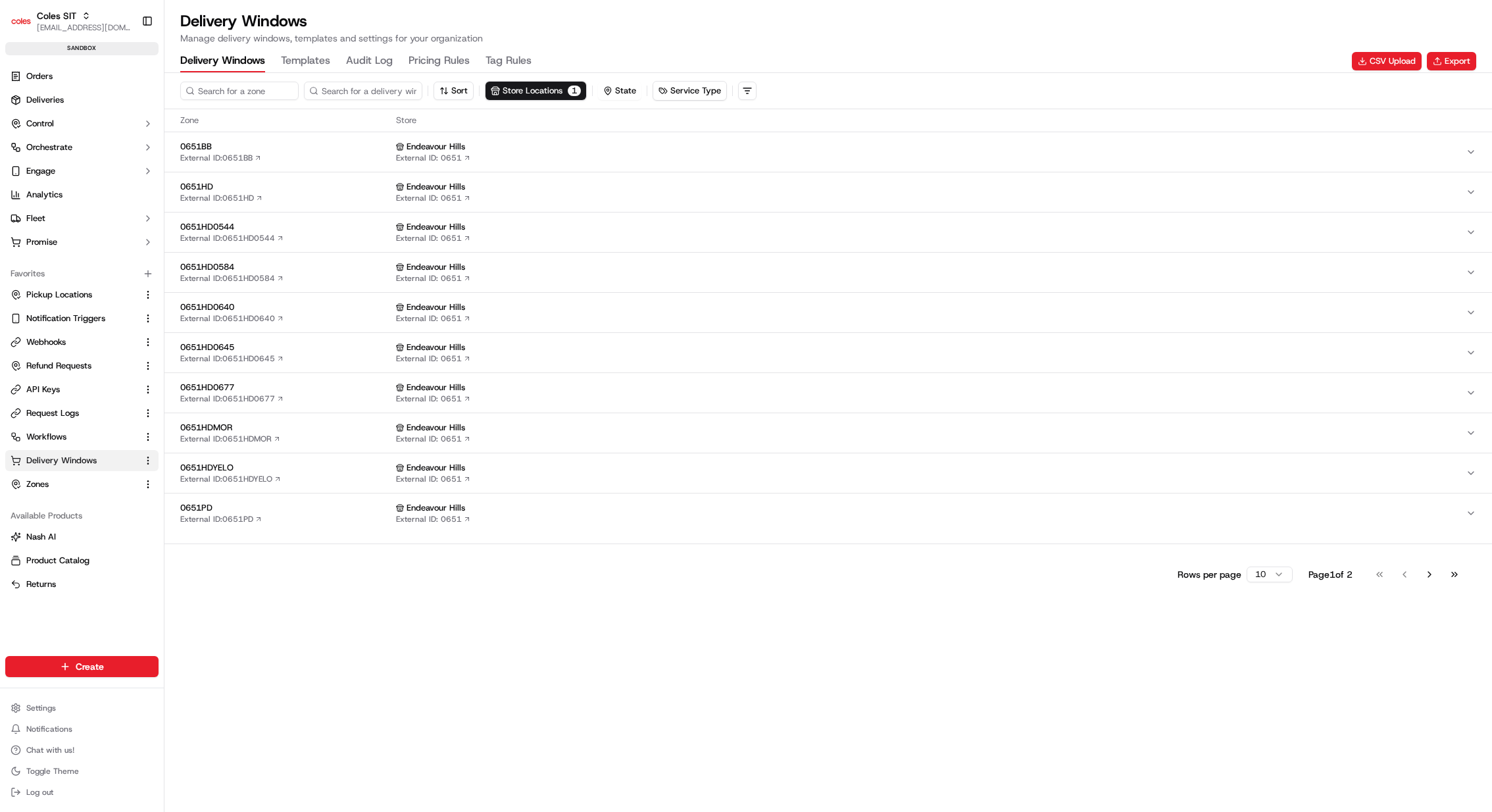
click at [308, 509] on span "0651PD" at bounding box center [285, 507] width 210 height 12
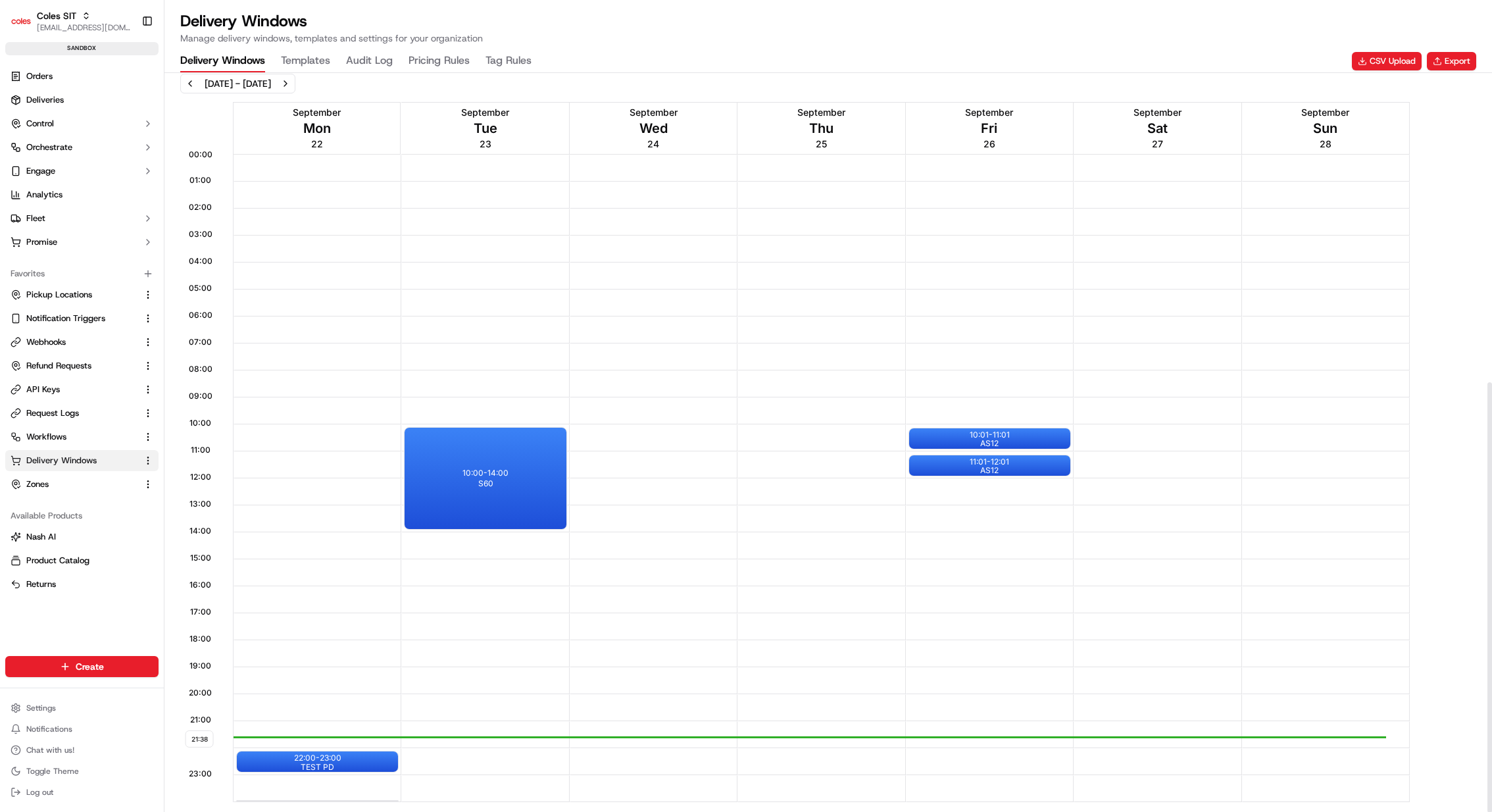
scroll to position [531, 0]
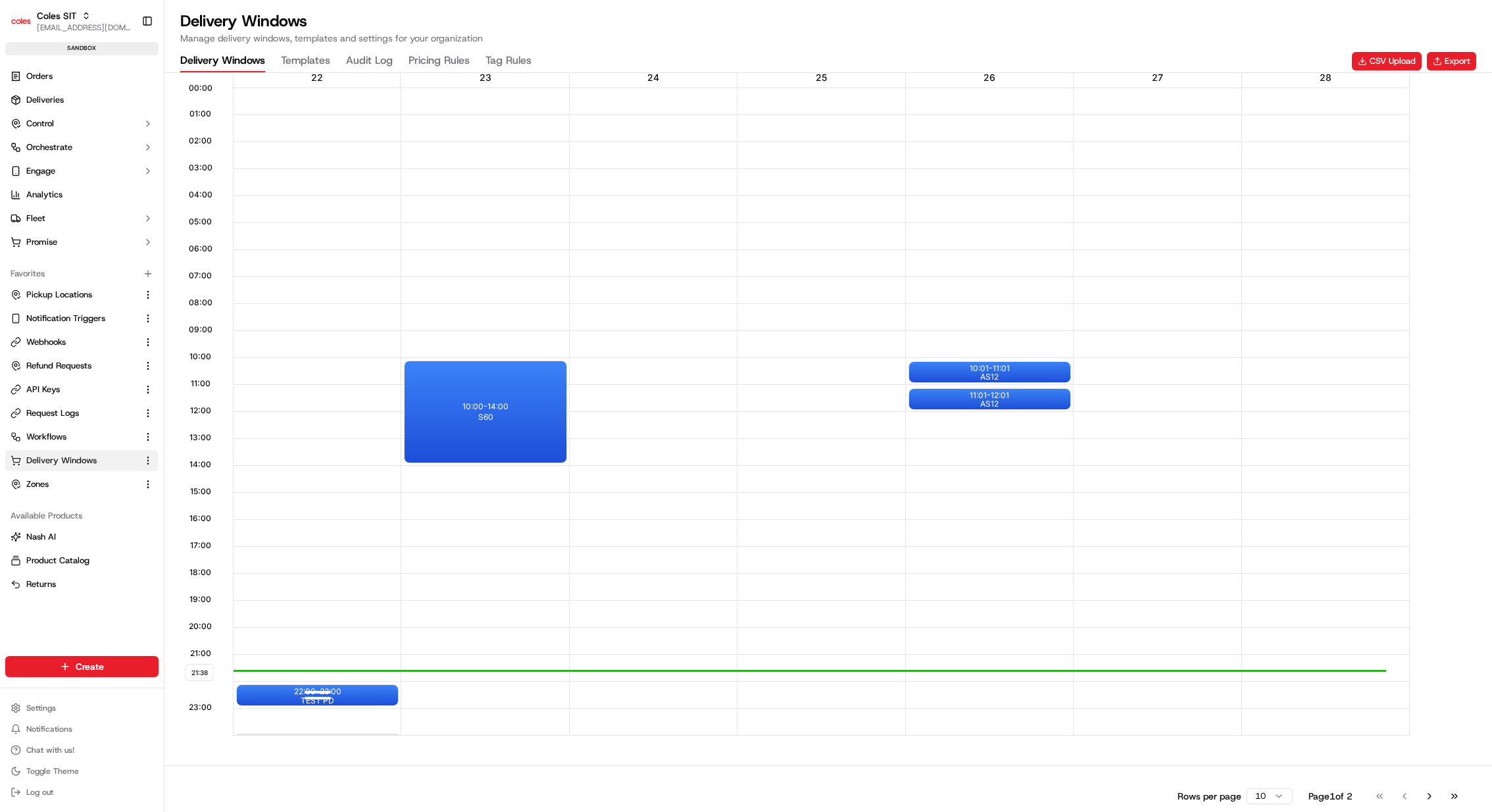
click at [329, 694] on div at bounding box center [318, 697] width 53 height 17
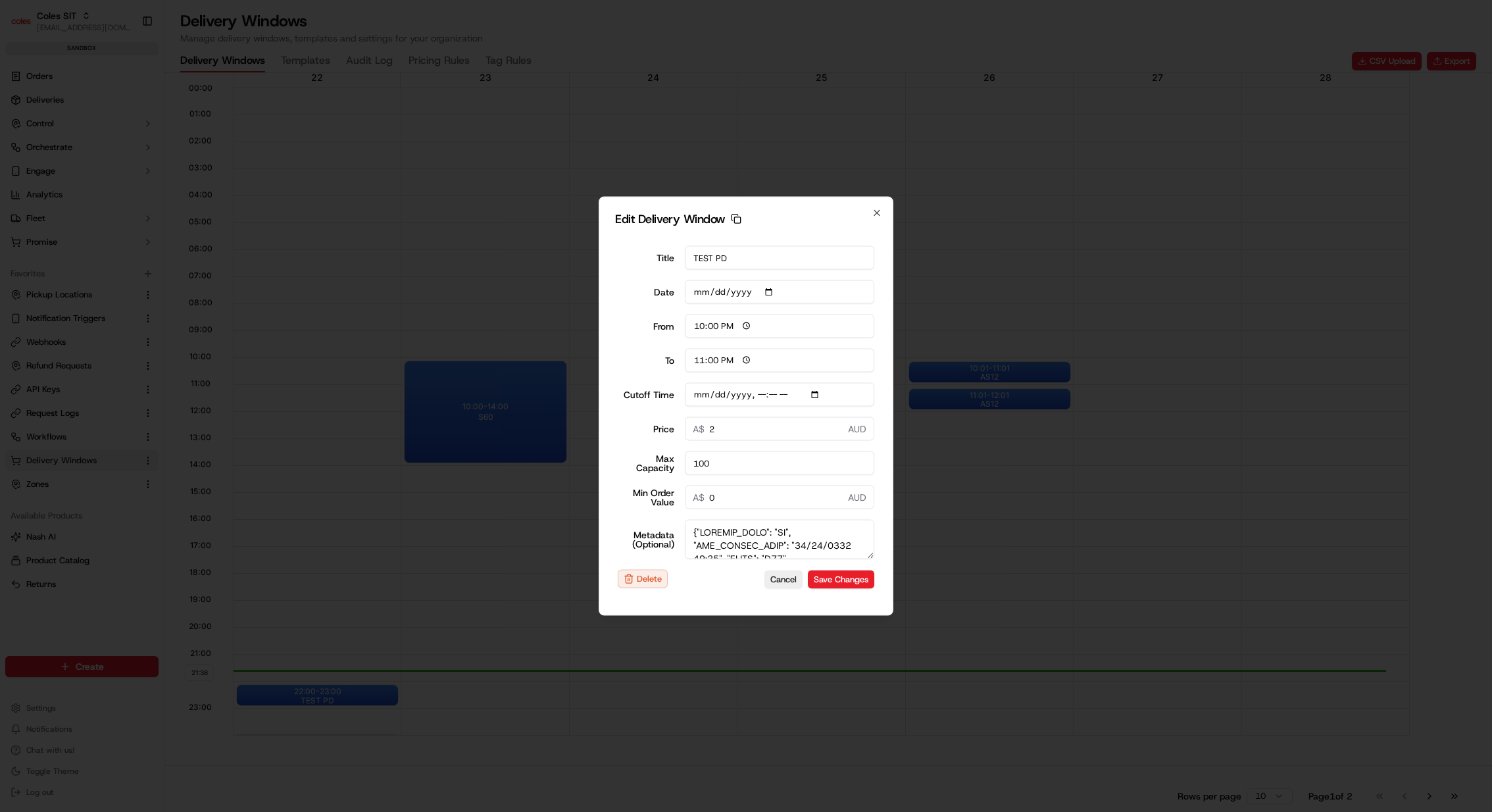
click at [822, 395] on input "Cutoff Time" at bounding box center [780, 395] width 190 height 23
type input "[DATE]T21:20"
click at [877, 376] on div "Edit Delivery Window Copy dlw_gYNrSNG2c3nTSdzp3Yjzrt_12:00_13:00 Title TEST PD …" at bounding box center [746, 406] width 295 height 419
click at [851, 583] on button "Save Changes" at bounding box center [841, 579] width 67 height 19
type input "[DATE]"
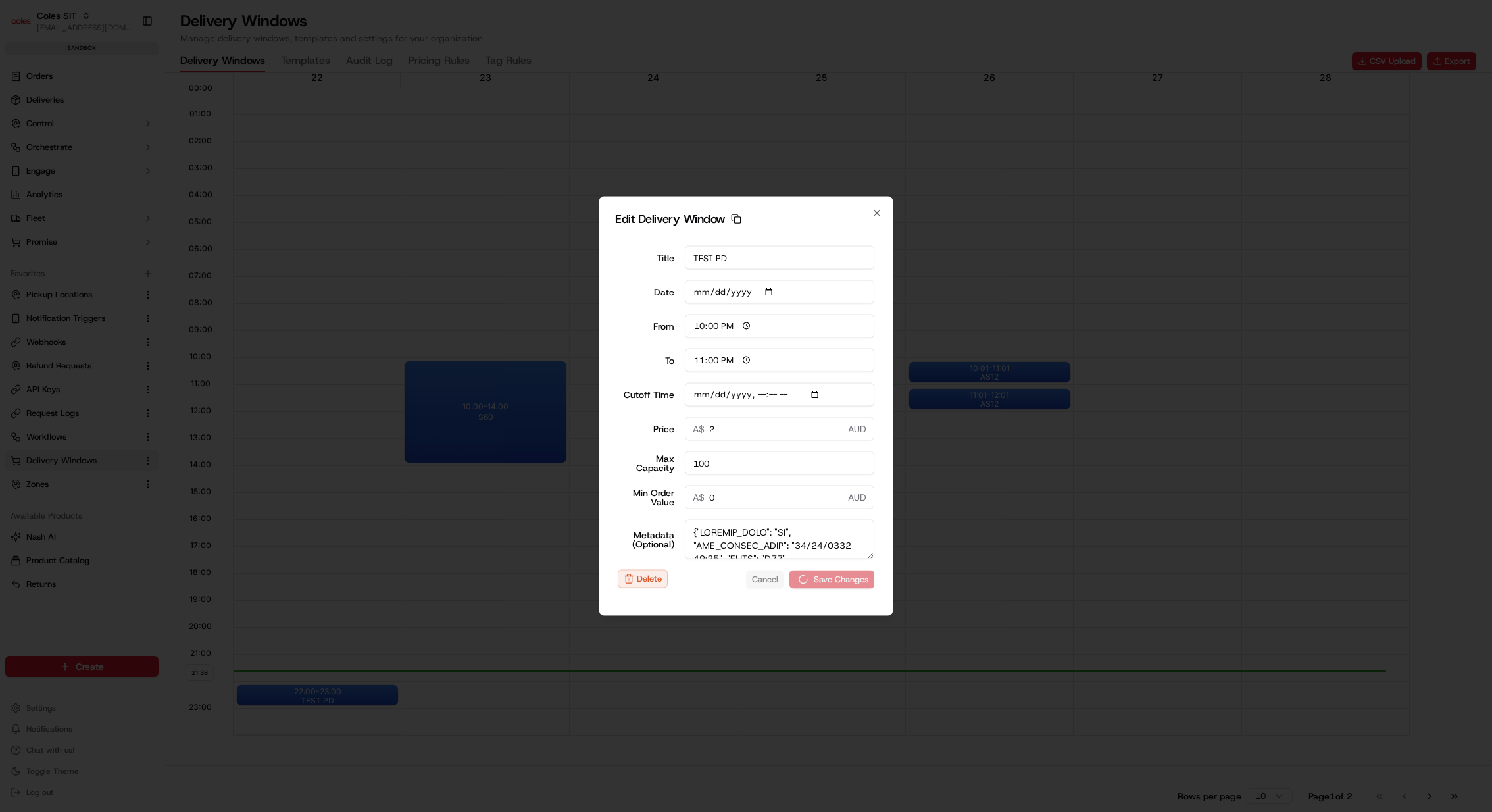
type input "21:39"
type input "22:39"
type input "[DATE]T21:20"
type input "0"
